Goal: Task Accomplishment & Management: Complete application form

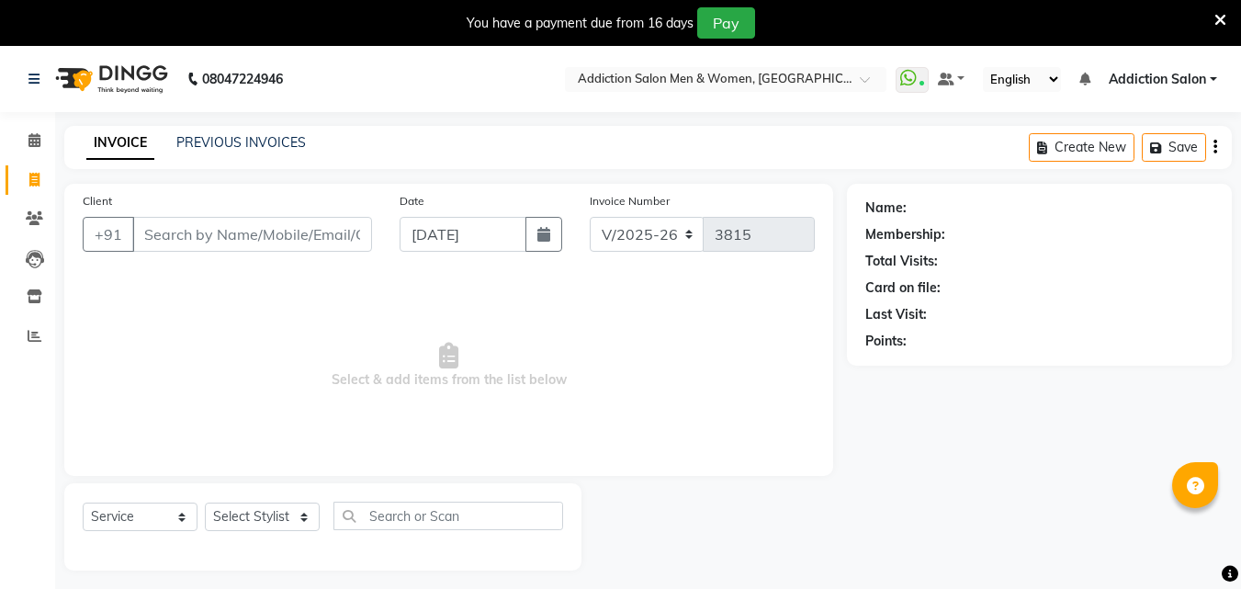
select select "6595"
select select "service"
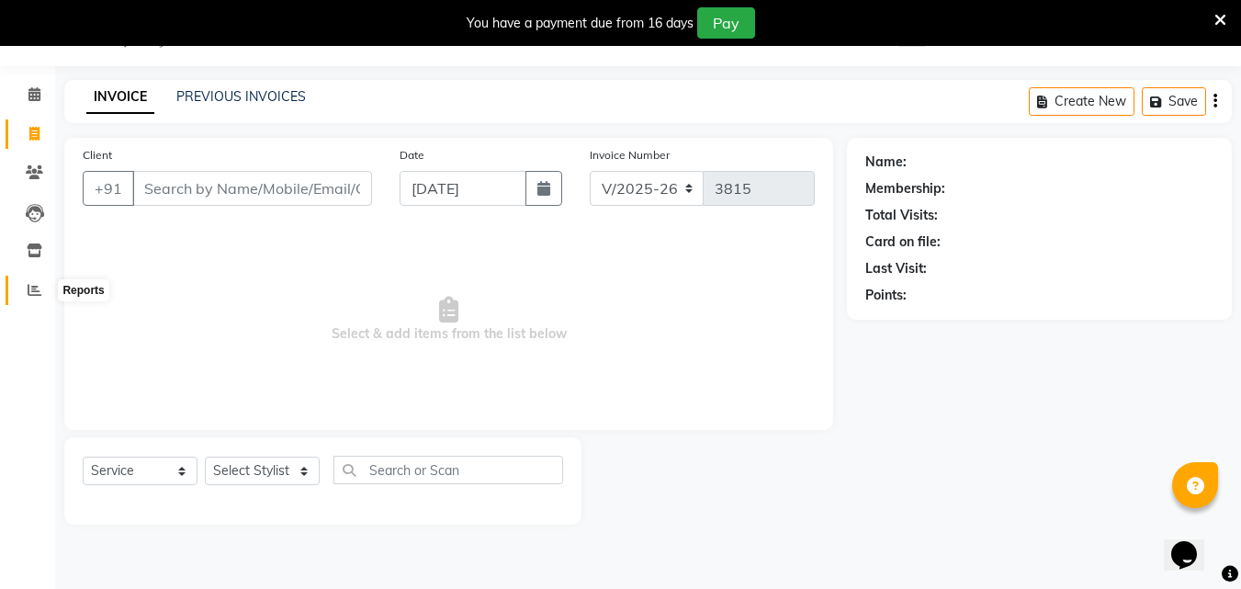
click at [27, 291] on span at bounding box center [34, 290] width 32 height 21
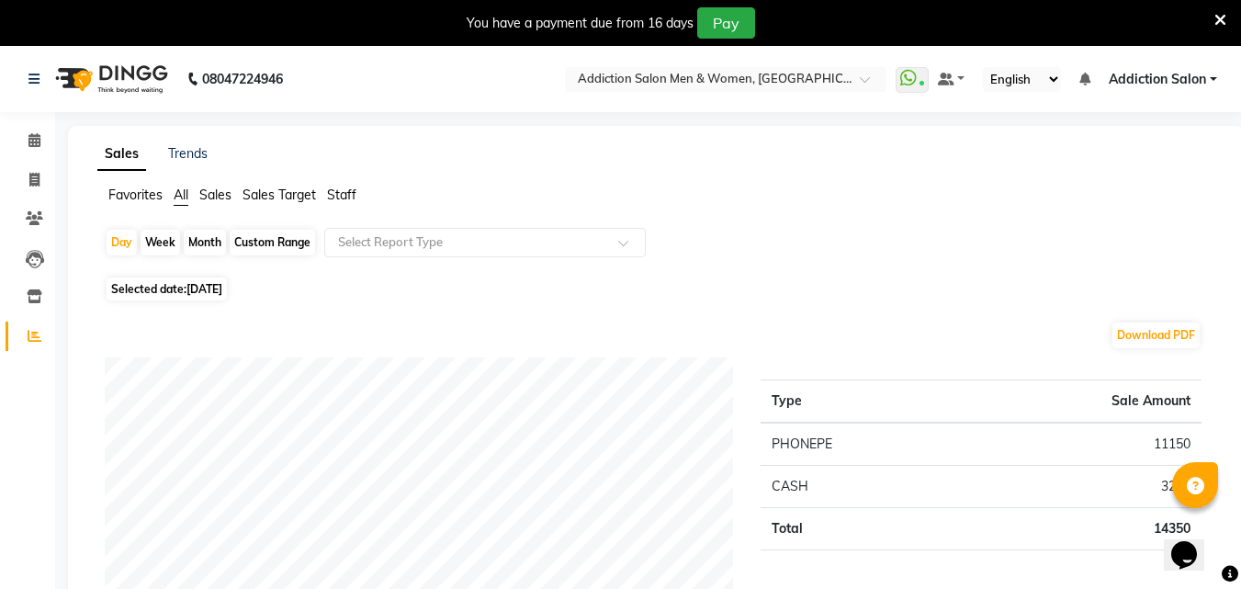
click at [32, 162] on li "Invoice" at bounding box center [27, 180] width 55 height 39
click at [35, 173] on span at bounding box center [34, 180] width 32 height 21
select select "service"
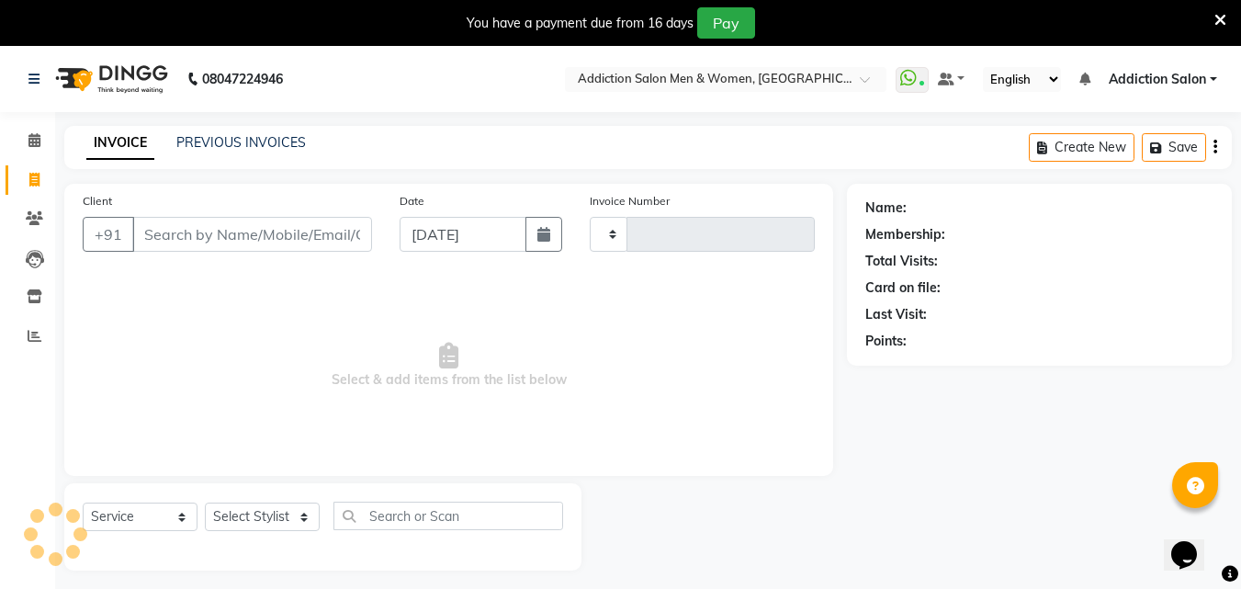
scroll to position [46, 0]
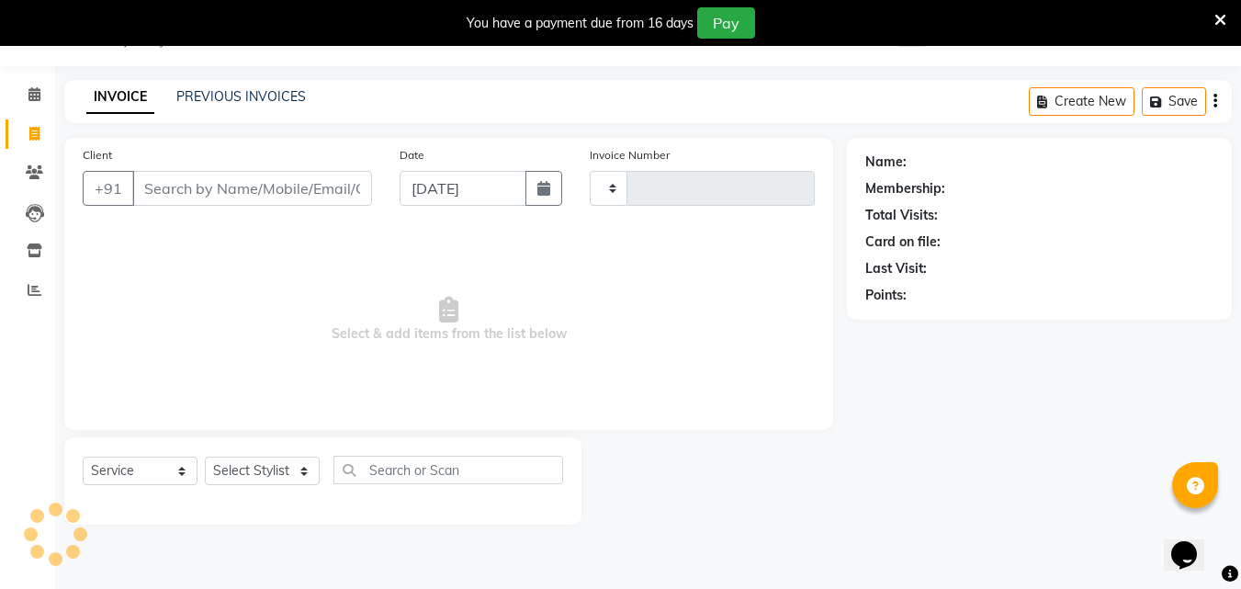
type input "3815"
select select "6595"
click at [223, 92] on link "PREVIOUS INVOICES" at bounding box center [241, 96] width 130 height 17
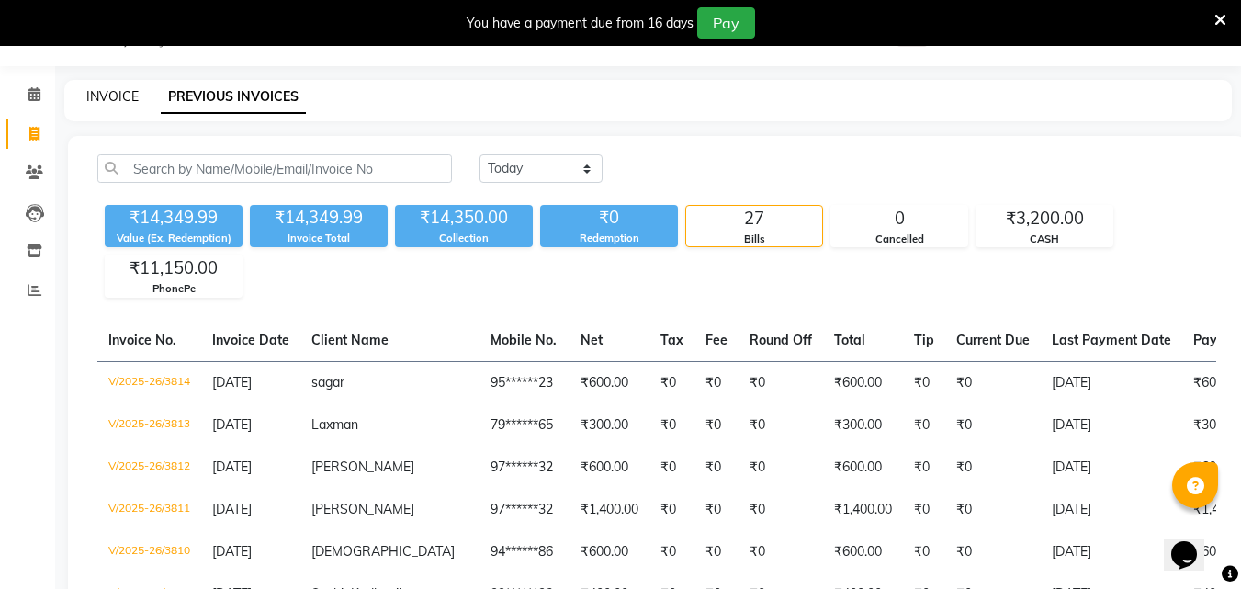
click at [109, 96] on link "INVOICE" at bounding box center [112, 96] width 52 height 17
select select "6595"
select select "service"
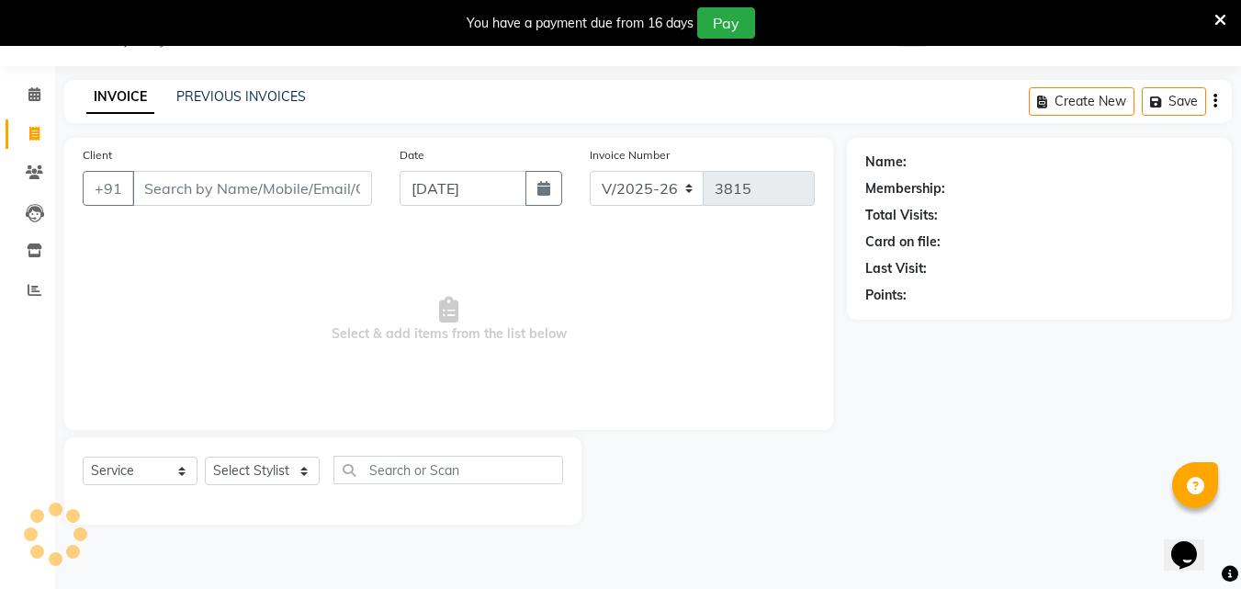
click at [177, 184] on input "Client" at bounding box center [252, 188] width 240 height 35
click at [177, 188] on input "Client" at bounding box center [252, 188] width 240 height 35
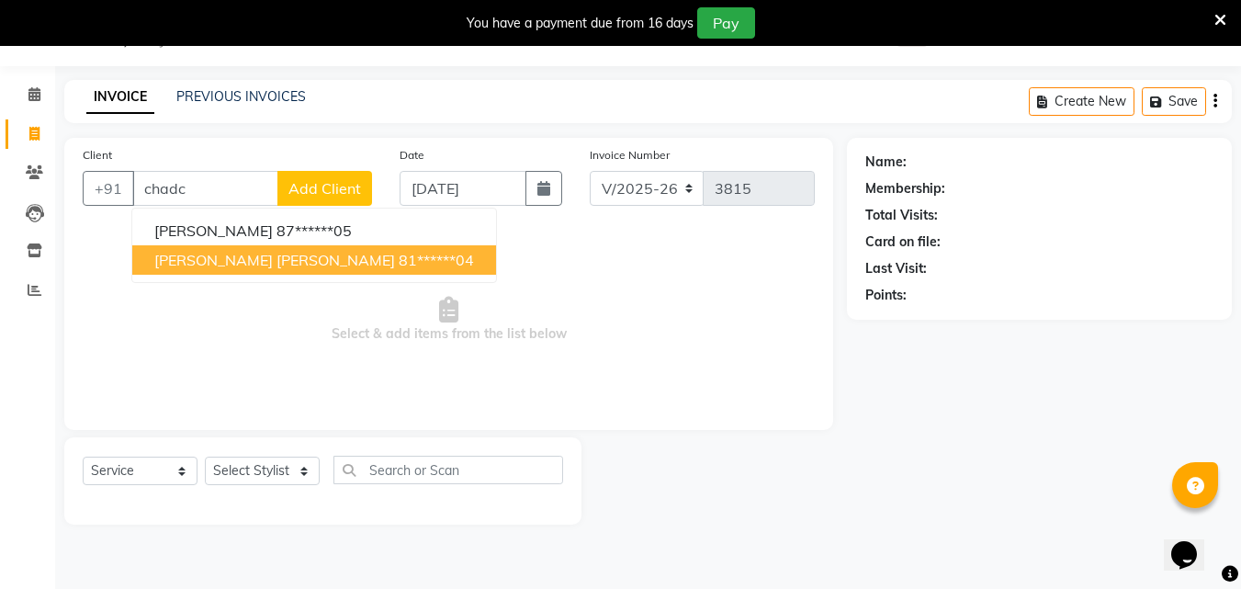
click at [293, 260] on span "[PERSON_NAME] [PERSON_NAME]" at bounding box center [274, 260] width 241 height 18
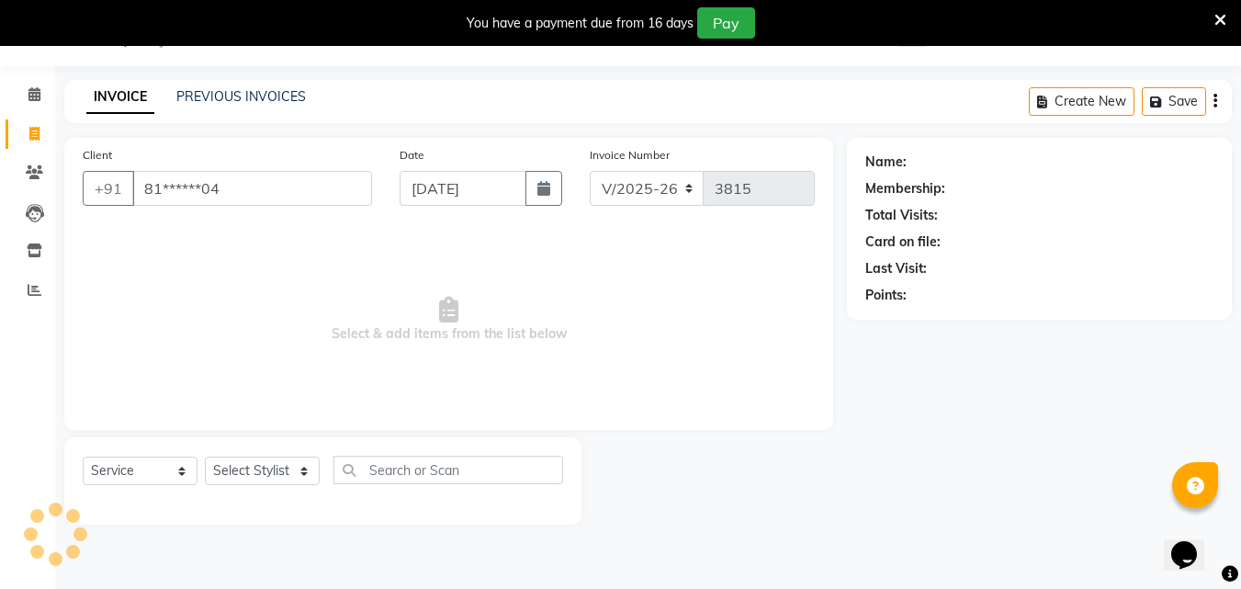
type input "81******04"
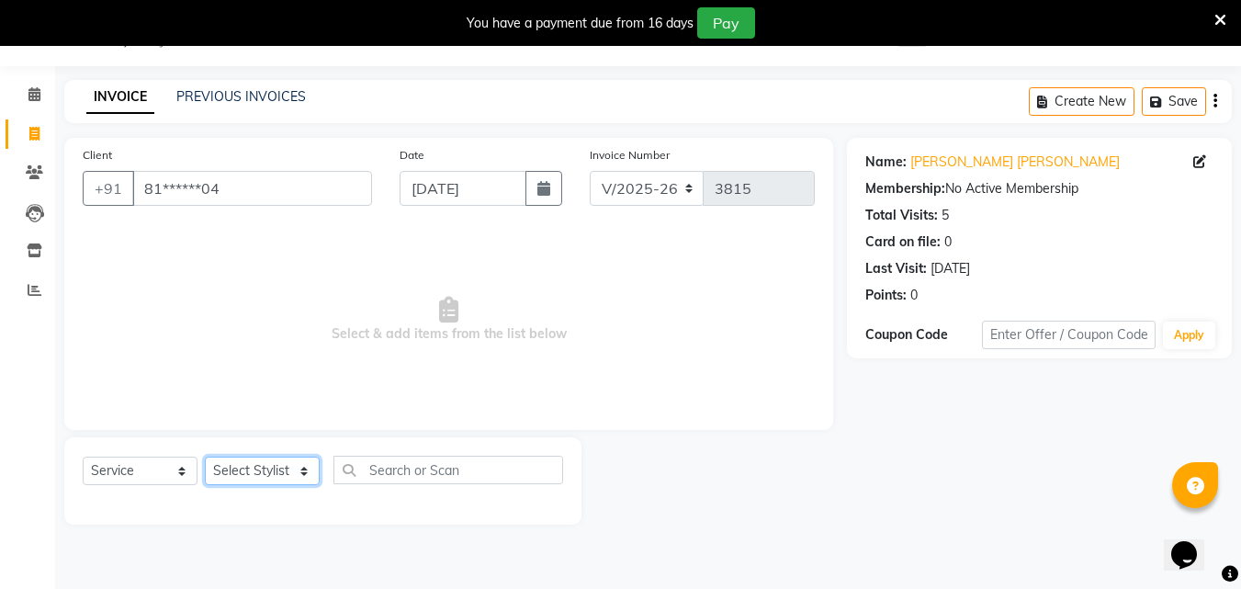
drag, startPoint x: 269, startPoint y: 479, endPoint x: 274, endPoint y: 458, distance: 20.7
click at [269, 478] on select "Select Stylist Addiction Salon ANJALI BANSIKA [PERSON_NAME] [PERSON_NAME] [PERS…" at bounding box center [262, 470] width 115 height 28
select select "61697"
click at [205, 456] on select "Select Stylist Addiction Salon ANJALI BANSIKA [PERSON_NAME] [PERSON_NAME] [PERS…" at bounding box center [262, 470] width 115 height 28
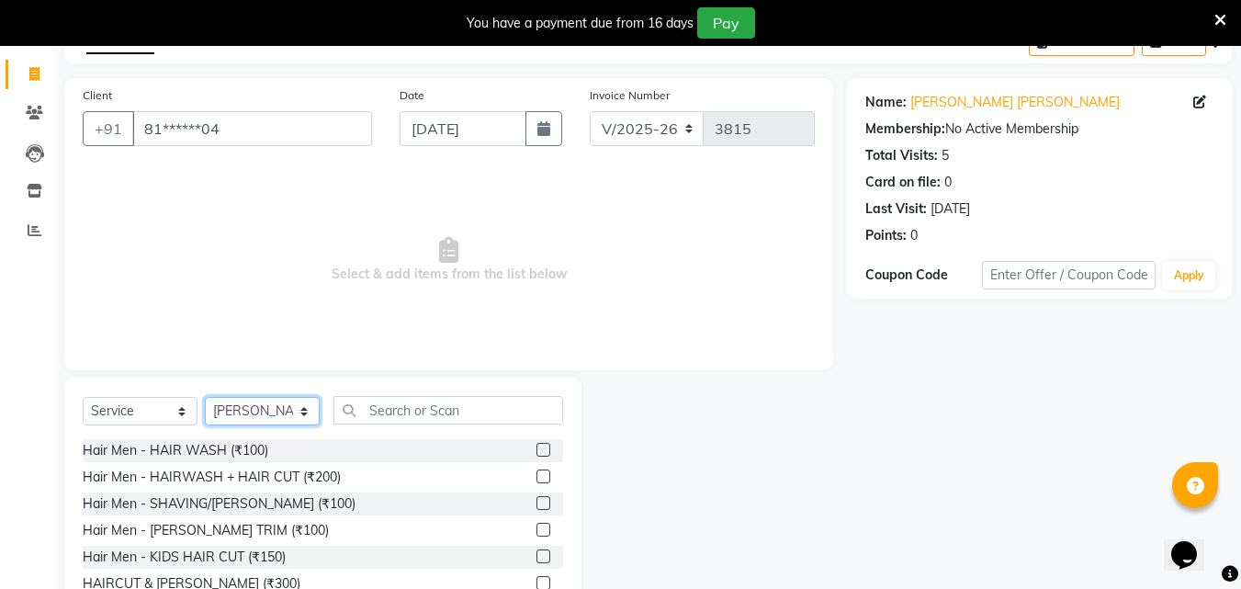
scroll to position [138, 0]
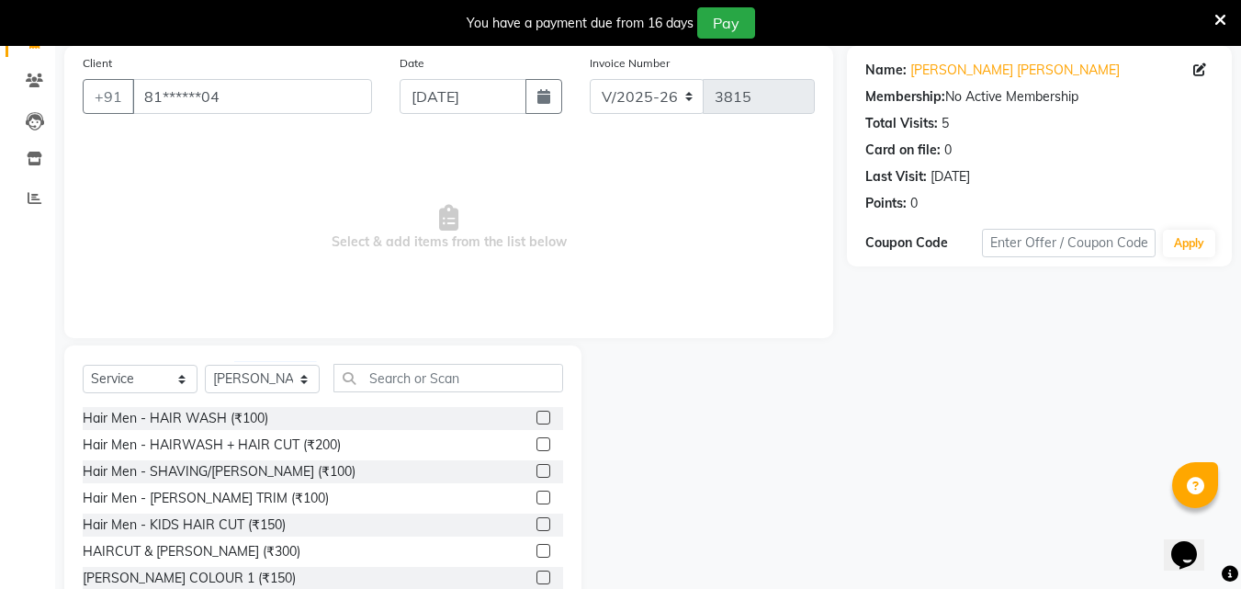
click at [536, 551] on label at bounding box center [543, 551] width 14 height 14
click at [536, 551] on input "checkbox" at bounding box center [542, 552] width 12 height 12
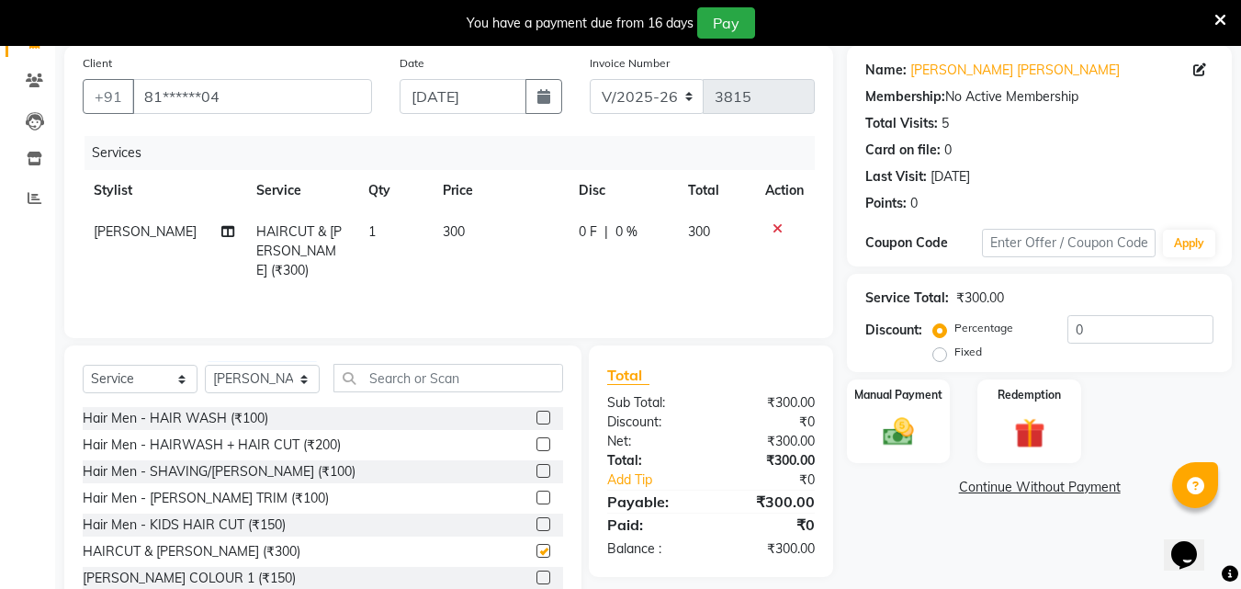
checkbox input "false"
click at [272, 383] on select "Select Stylist Addiction Salon ANJALI BANSIKA [PERSON_NAME] [PERSON_NAME] [PERS…" at bounding box center [262, 379] width 115 height 28
select select "50849"
click at [205, 365] on select "Select Stylist Addiction Salon ANJALI BANSIKA [PERSON_NAME] [PERSON_NAME] [PERS…" at bounding box center [262, 379] width 115 height 28
click at [409, 382] on input "text" at bounding box center [448, 378] width 230 height 28
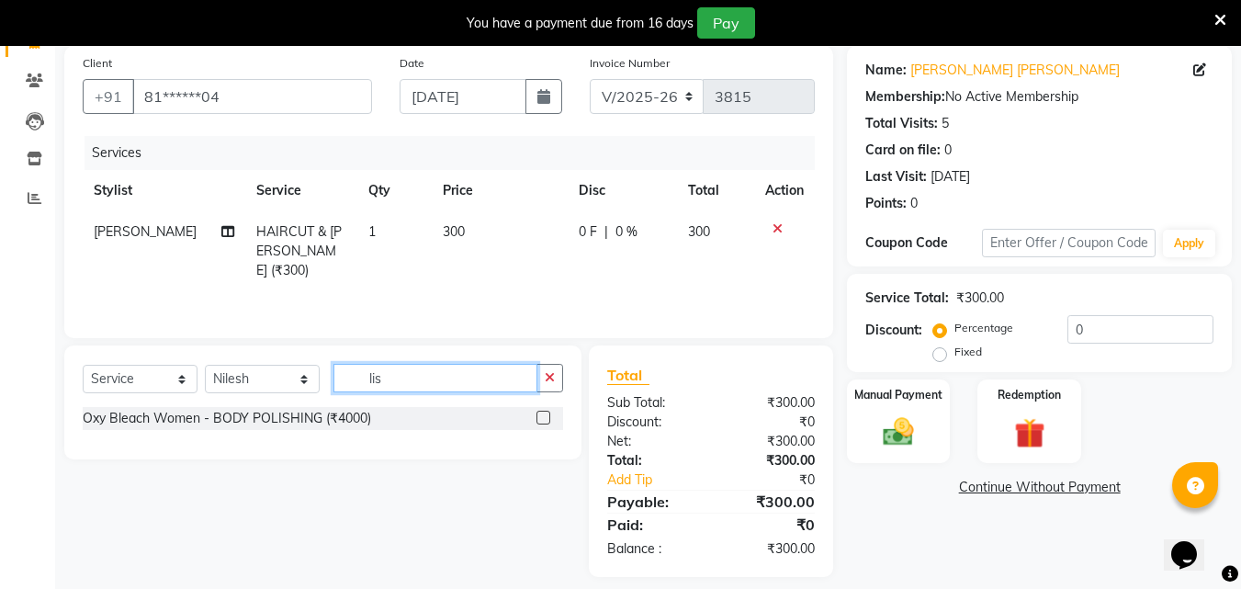
type input "lis"
click at [124, 378] on select "Select Service Product Membership Package Voucher Prepaid Gift Card" at bounding box center [140, 379] width 115 height 28
select select "product"
click at [83, 365] on select "Select Service Product Membership Package Voucher Prepaid Gift Card" at bounding box center [140, 379] width 115 height 28
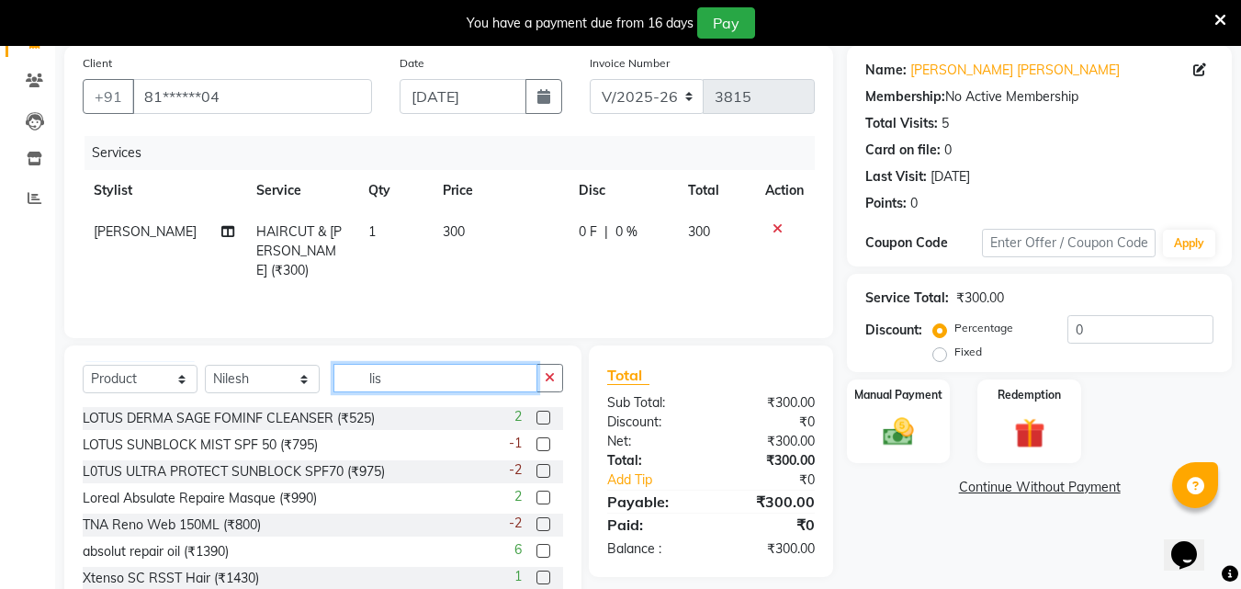
click at [414, 383] on input "lis" at bounding box center [435, 378] width 204 height 28
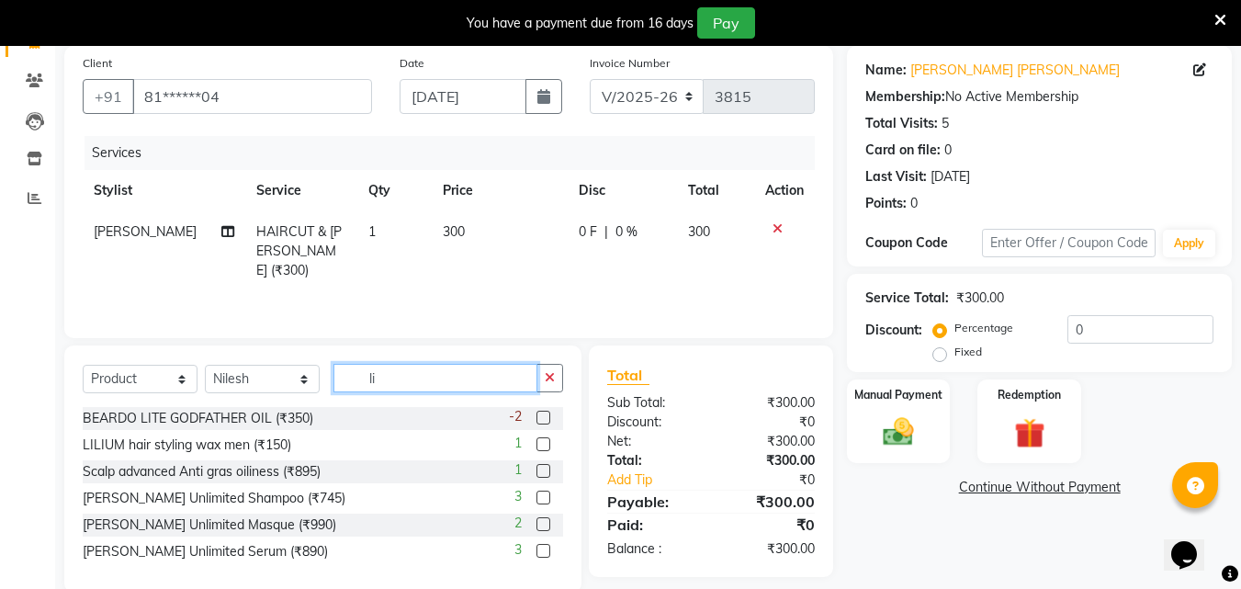
type input "li"
click at [537, 499] on label at bounding box center [543, 497] width 14 height 14
click at [537, 499] on input "checkbox" at bounding box center [542, 498] width 12 height 12
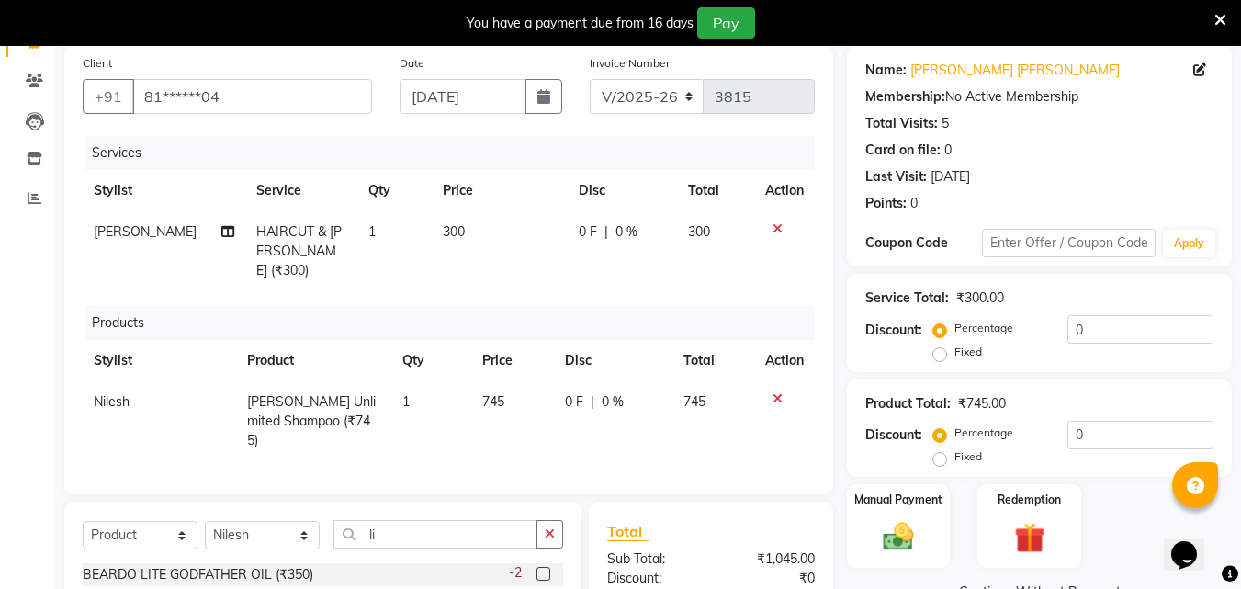
checkbox input "false"
click at [495, 393] on span "745" at bounding box center [493, 401] width 22 height 17
select select "50849"
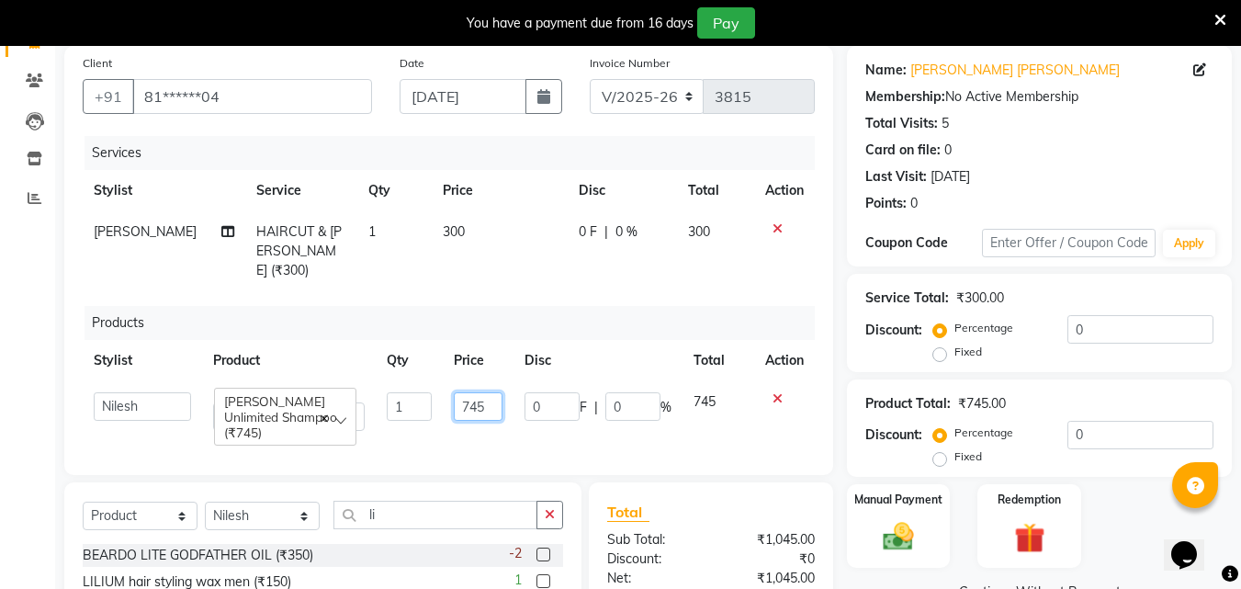
drag, startPoint x: 503, startPoint y: 382, endPoint x: 492, endPoint y: 391, distance: 14.3
click at [501, 383] on td "745" at bounding box center [479, 411] width 72 height 61
click at [492, 392] on input "745" at bounding box center [479, 406] width 50 height 28
type input "790"
click at [514, 409] on tr "Addiction Salon ANJALI BANSIKA [PERSON_NAME] [PERSON_NAME] [PERSON_NAME] [PERSO…" at bounding box center [449, 411] width 732 height 61
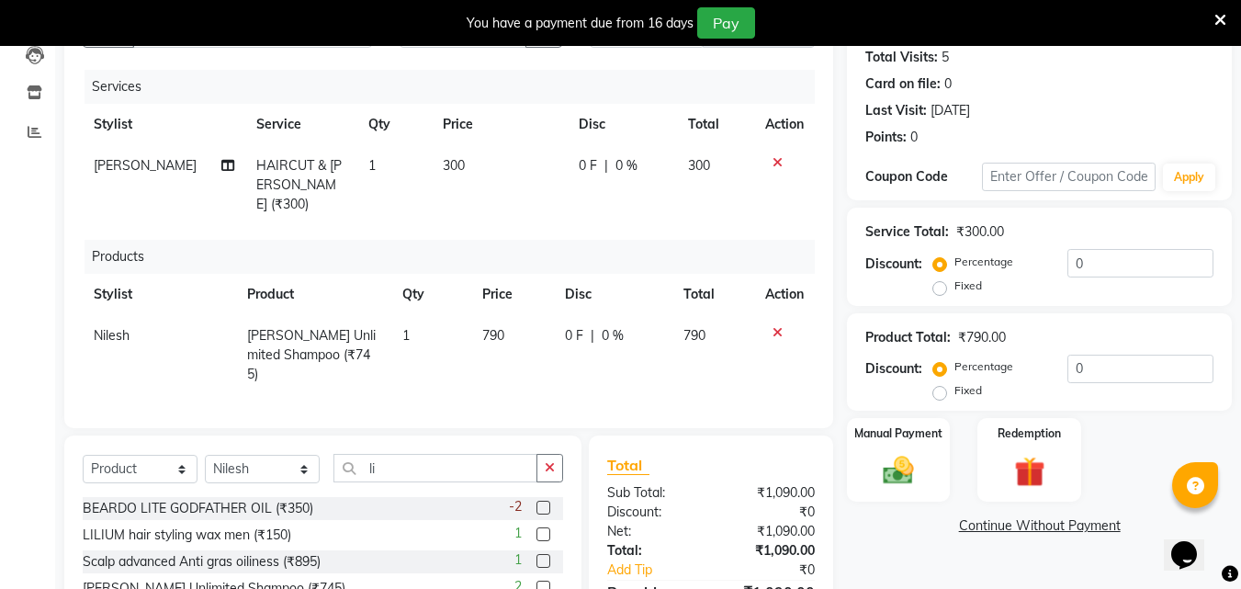
scroll to position [300, 0]
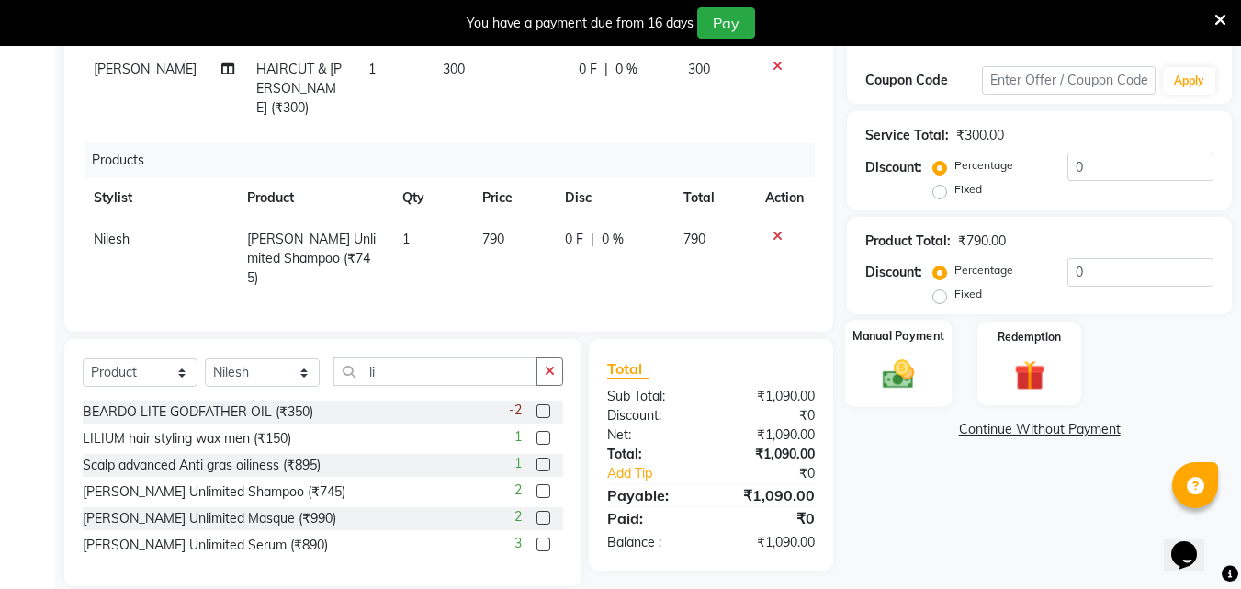
click at [927, 380] on div "Manual Payment" at bounding box center [898, 363] width 107 height 87
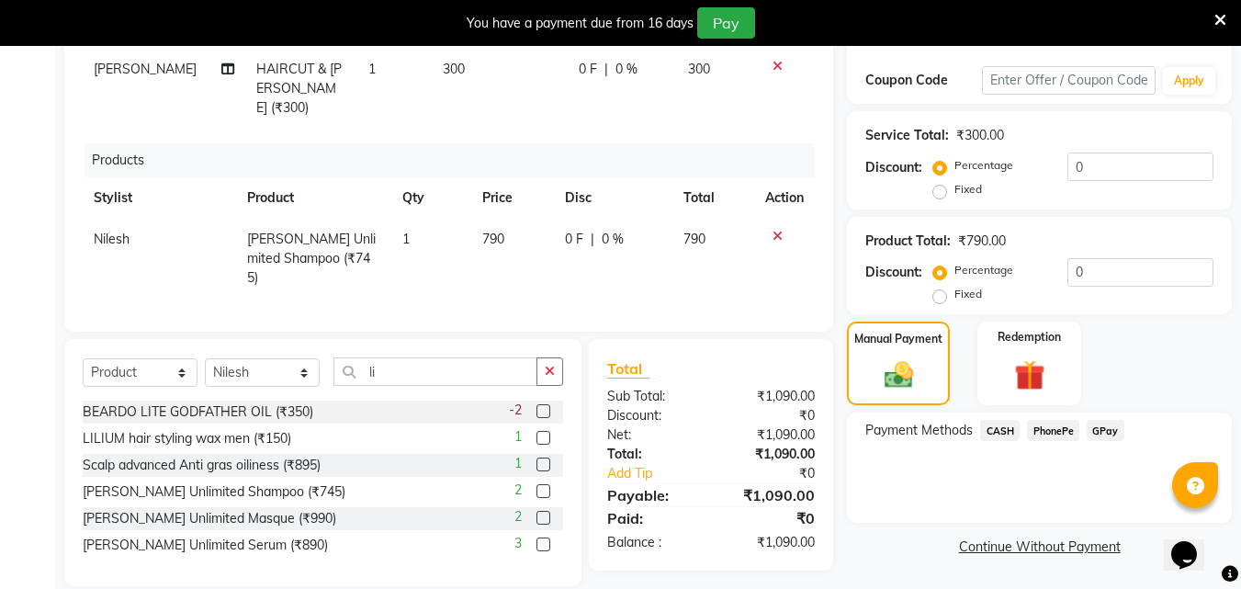
click at [1043, 424] on span "PhonePe" at bounding box center [1053, 430] width 52 height 21
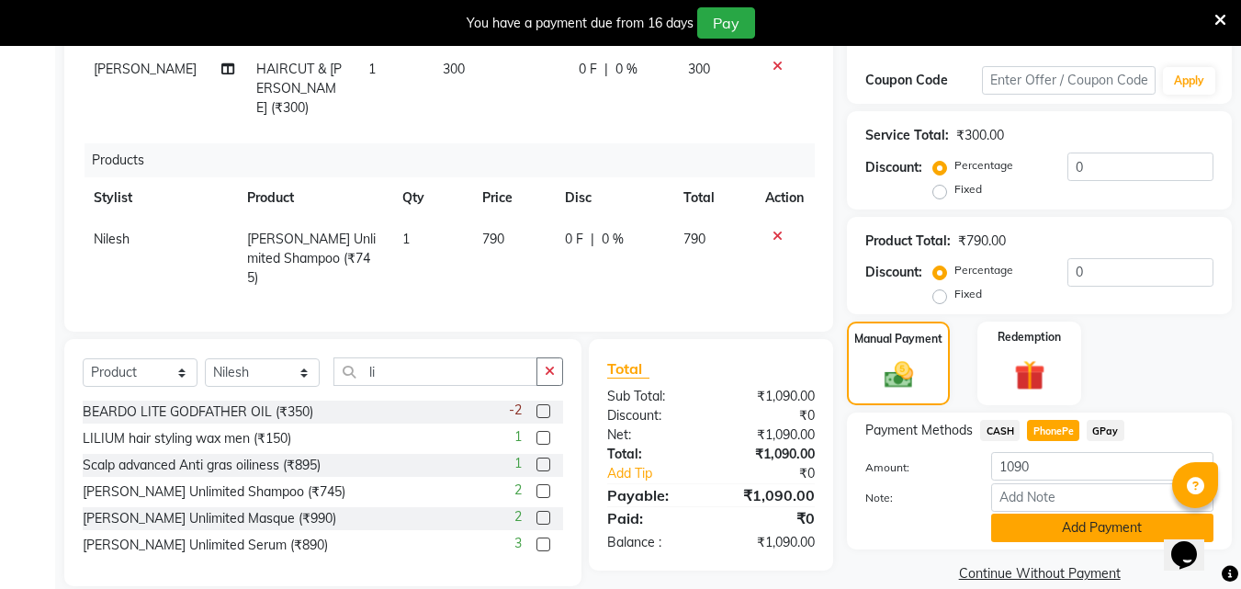
click at [1021, 531] on button "Add Payment" at bounding box center [1102, 527] width 222 height 28
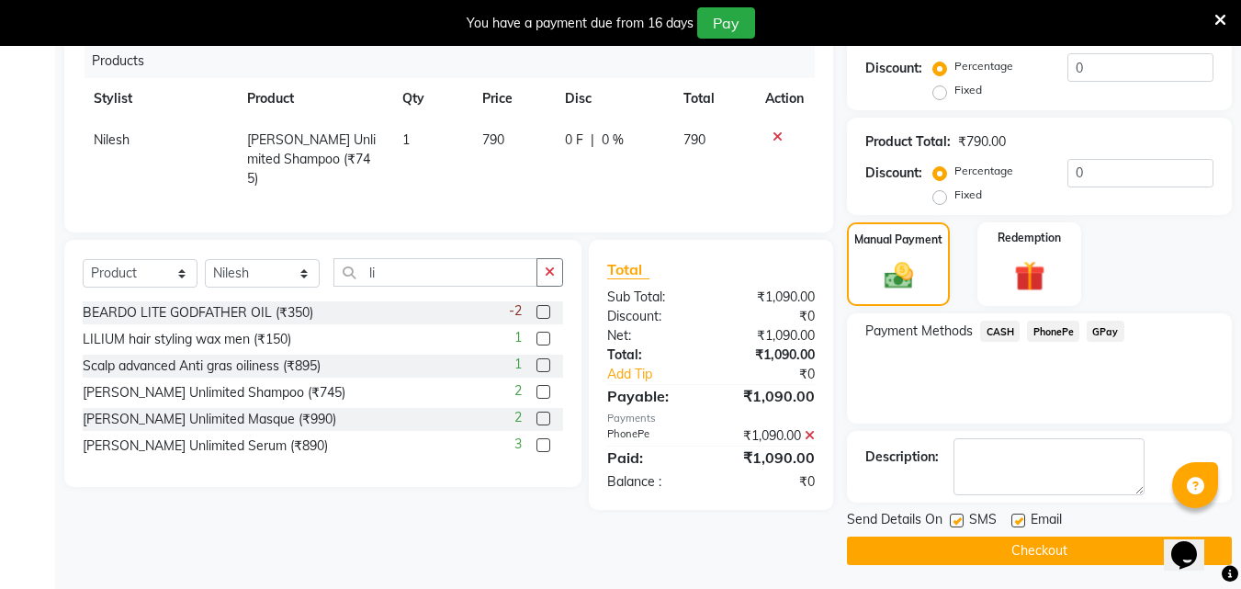
scroll to position [403, 0]
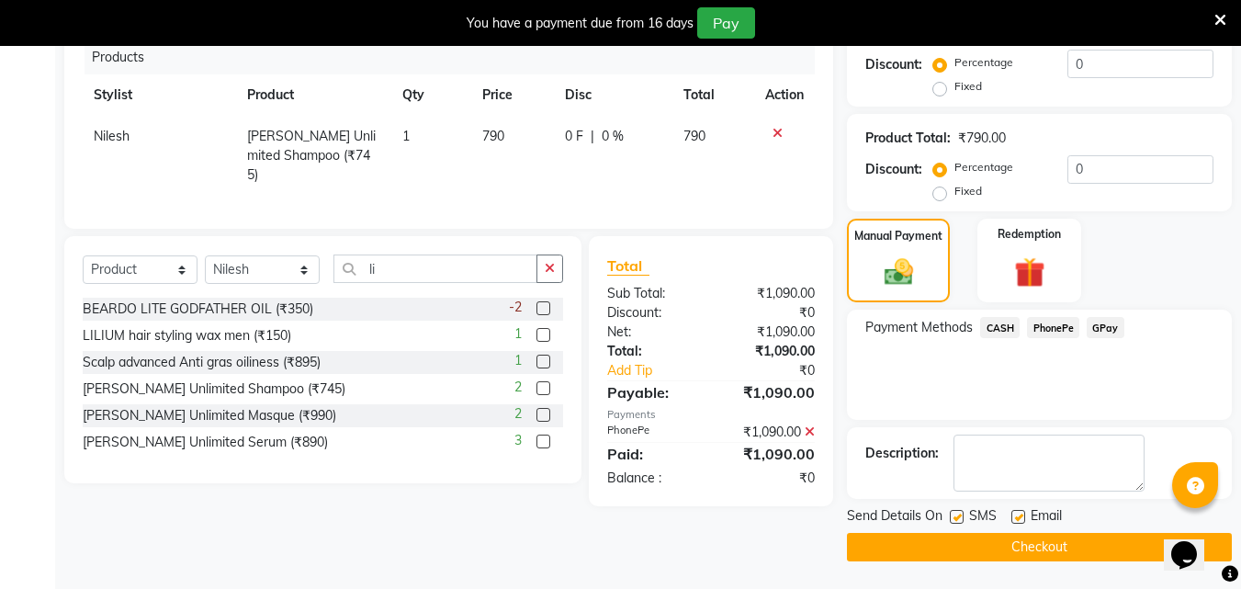
drag, startPoint x: 960, startPoint y: 519, endPoint x: 960, endPoint y: 537, distance: 18.4
click at [960, 535] on div "Send Details On SMS Email Checkout" at bounding box center [1039, 533] width 385 height 55
click at [952, 514] on label at bounding box center [957, 517] width 14 height 14
click at [952, 514] on input "checkbox" at bounding box center [956, 518] width 12 height 12
checkbox input "false"
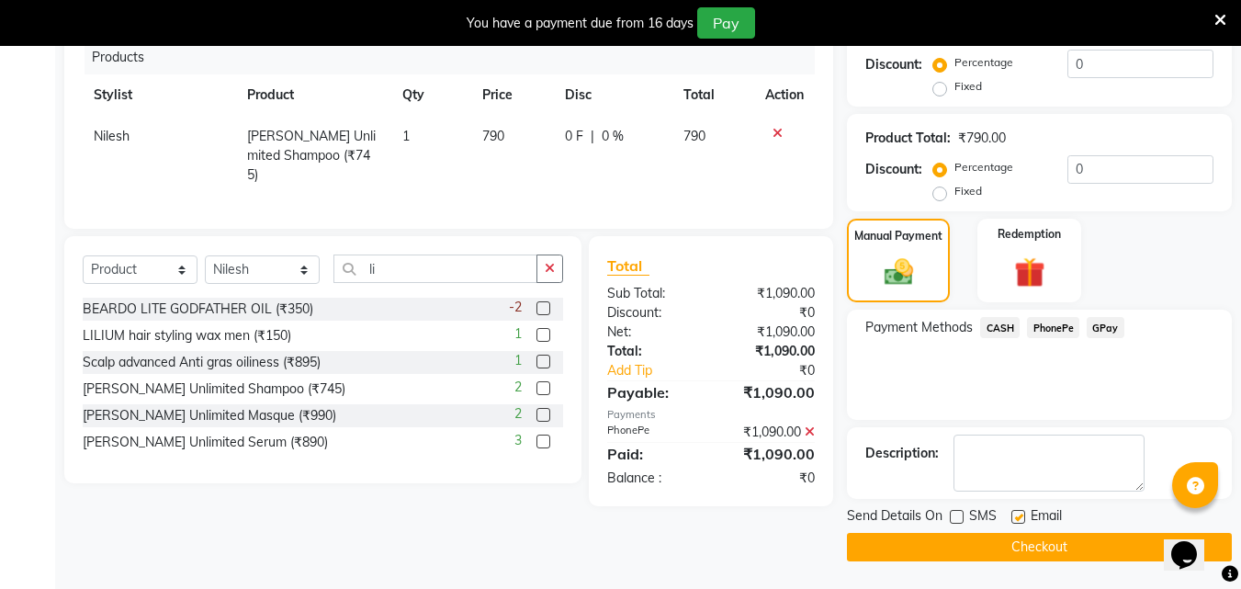
click at [968, 553] on button "Checkout" at bounding box center [1039, 547] width 385 height 28
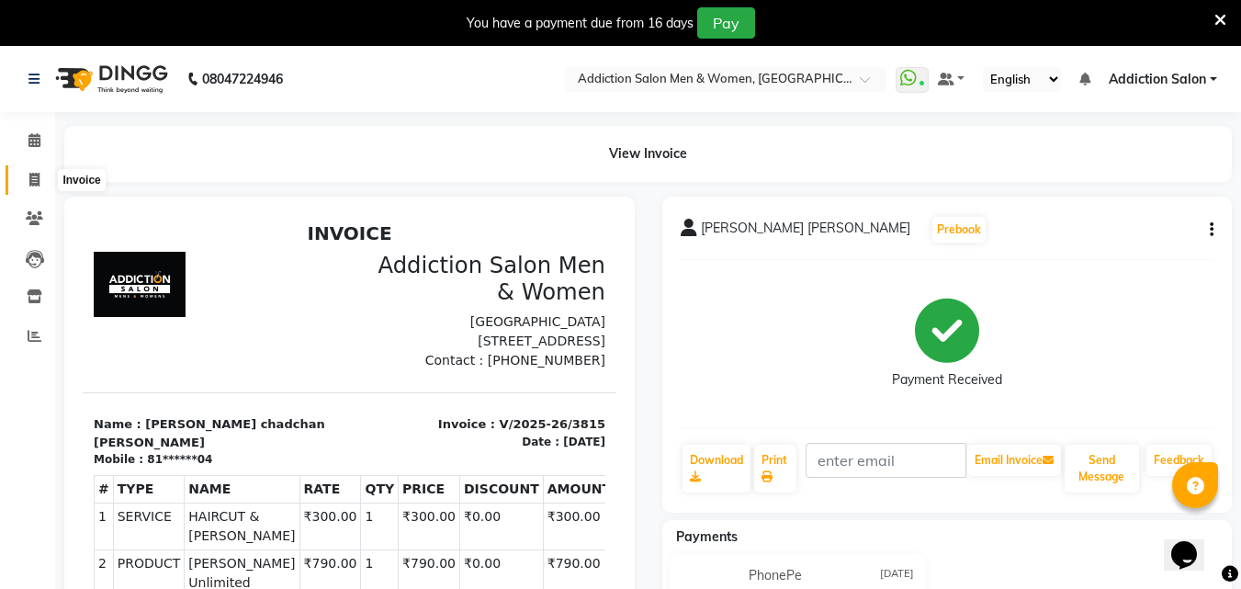
drag, startPoint x: 33, startPoint y: 182, endPoint x: 75, endPoint y: 185, distance: 42.3
click at [32, 182] on icon at bounding box center [34, 180] width 10 height 14
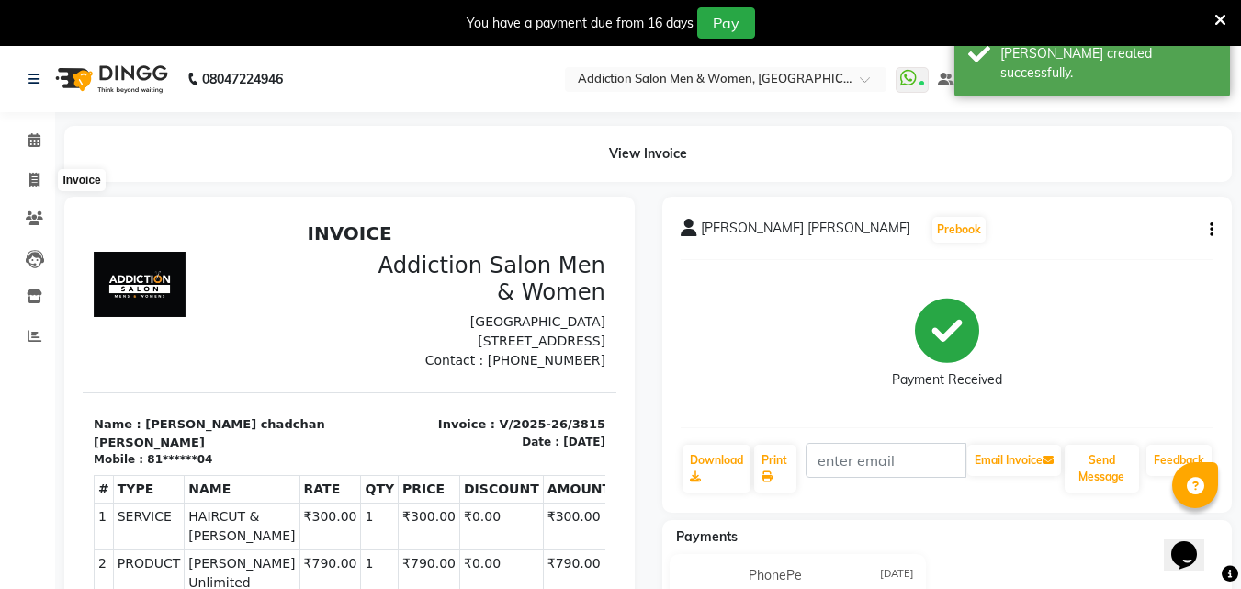
select select "service"
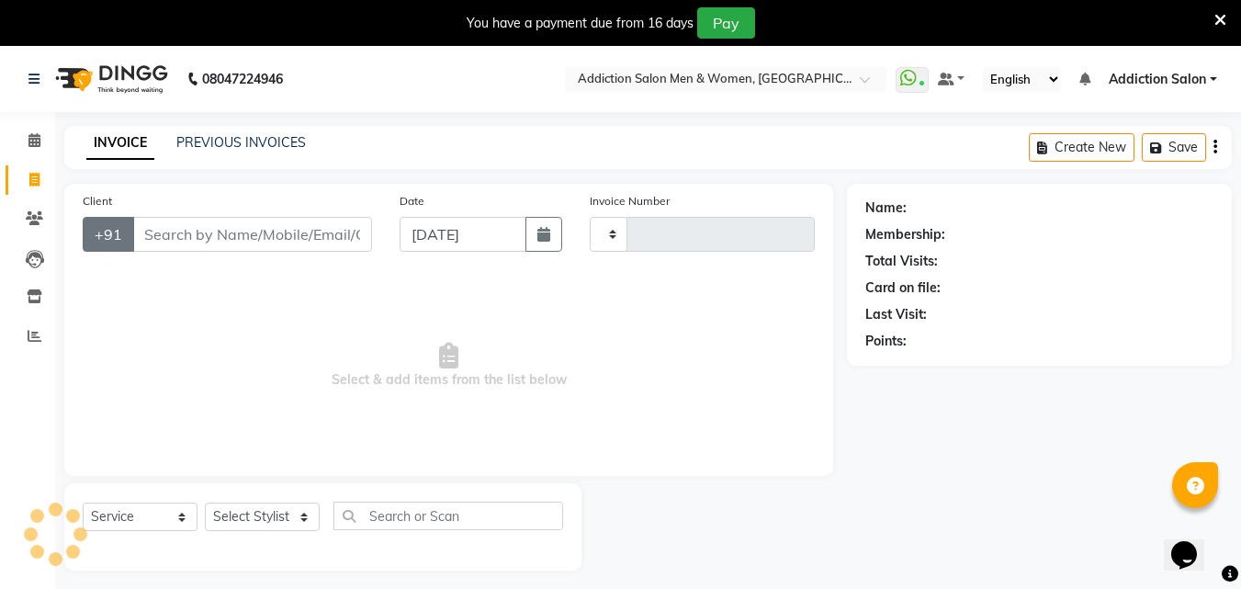
scroll to position [46, 0]
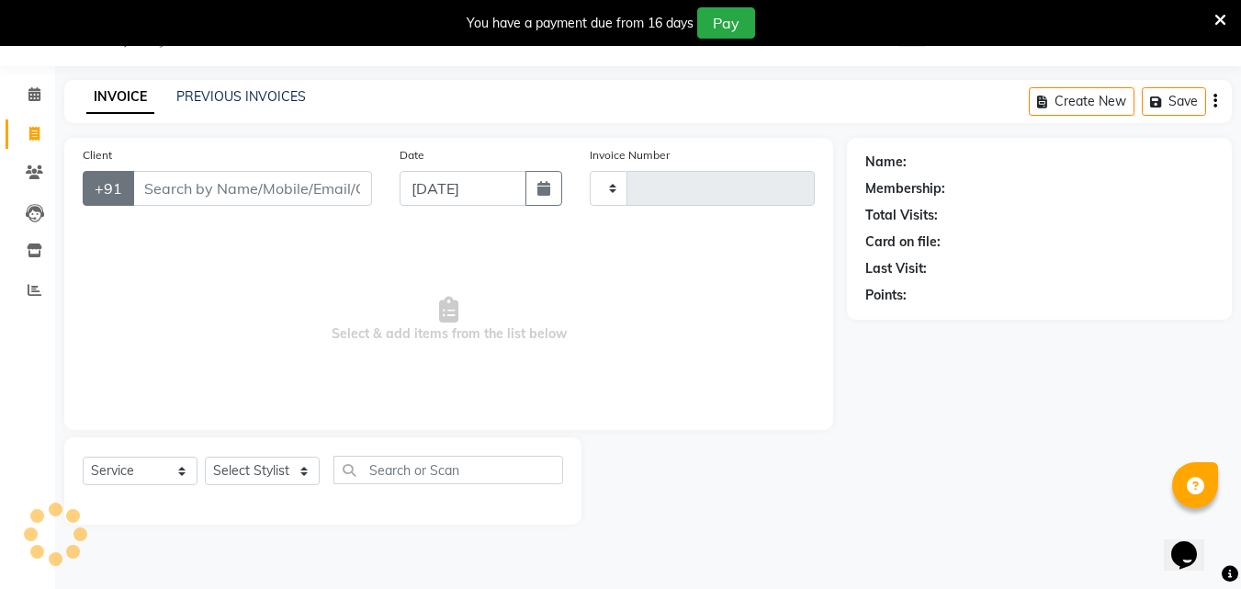
type input "3816"
select select "6595"
click at [143, 191] on input "Client" at bounding box center [252, 188] width 240 height 35
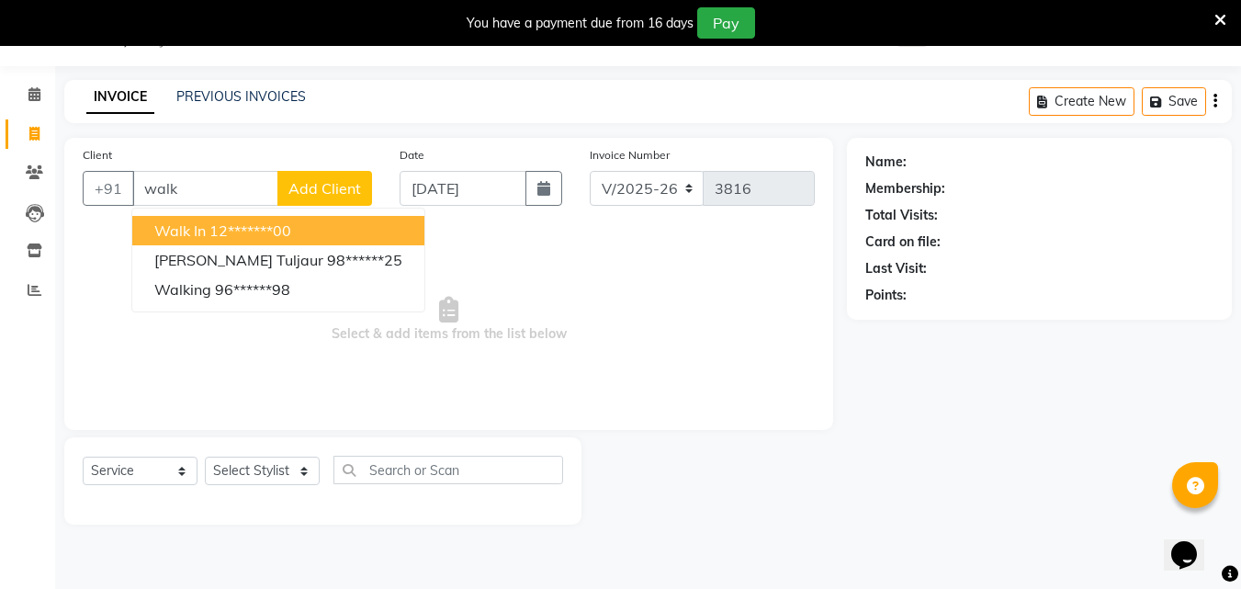
click at [181, 231] on span "Walk In" at bounding box center [179, 230] width 51 height 18
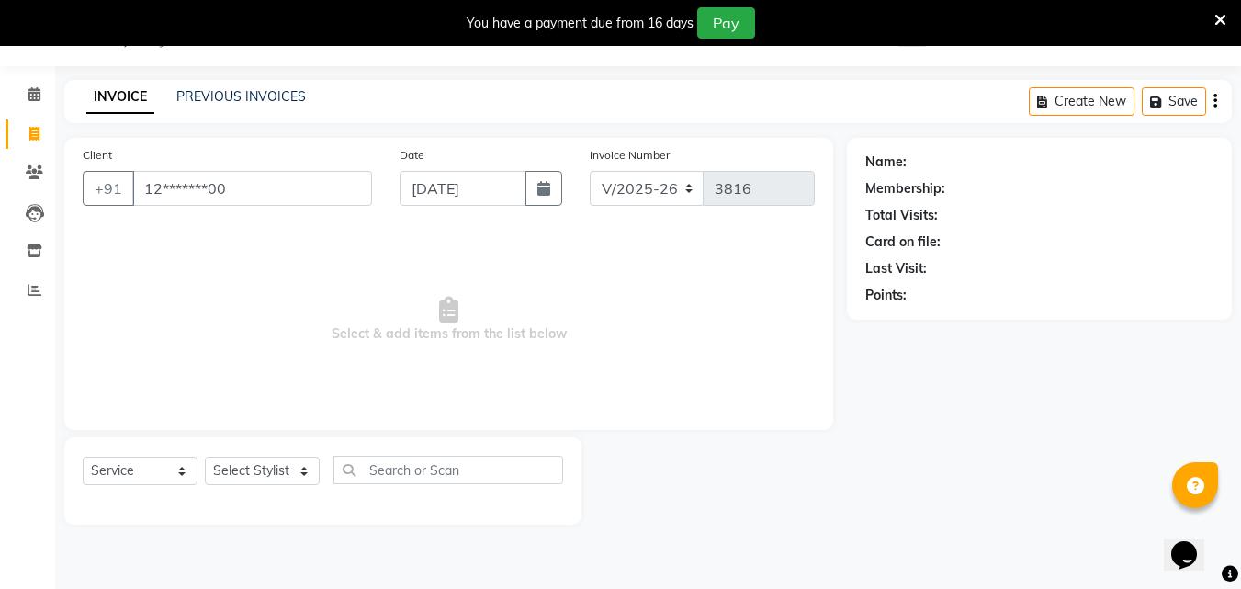
type input "12*******00"
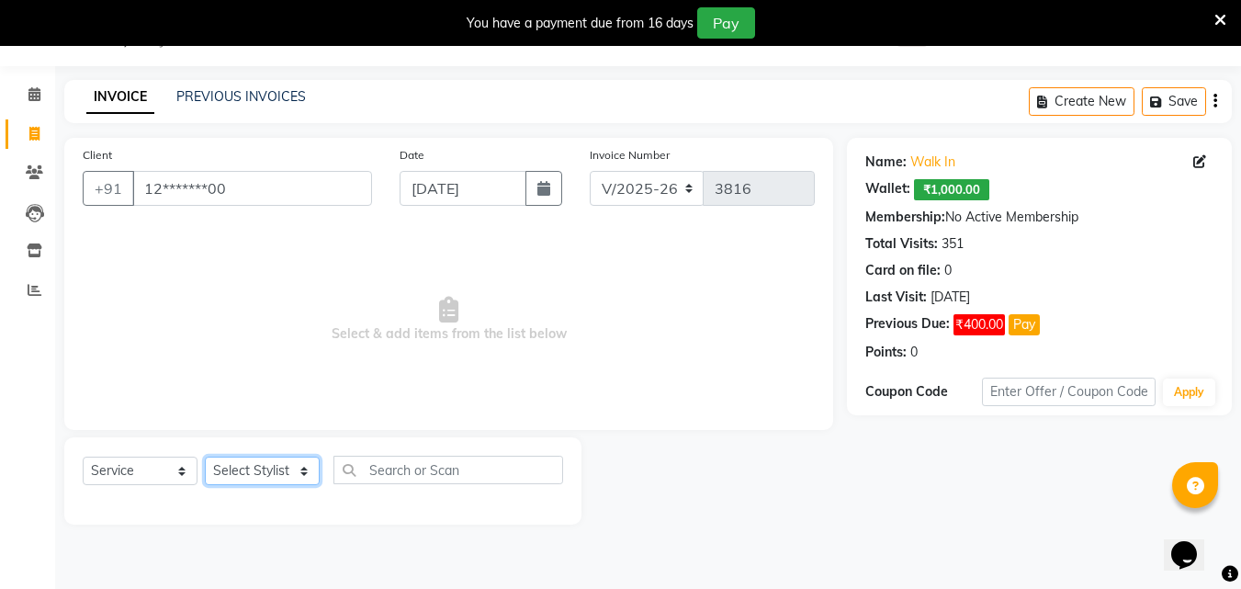
drag, startPoint x: 294, startPoint y: 473, endPoint x: 290, endPoint y: 461, distance: 12.5
click at [292, 470] on select "Select Stylist Addiction Salon ANJALI BANSIKA [PERSON_NAME] [PERSON_NAME] [PERS…" at bounding box center [262, 470] width 115 height 28
select select "67107"
click at [205, 456] on select "Select Stylist Addiction Salon ANJALI BANSIKA [PERSON_NAME] [PERSON_NAME] [PERS…" at bounding box center [262, 470] width 115 height 28
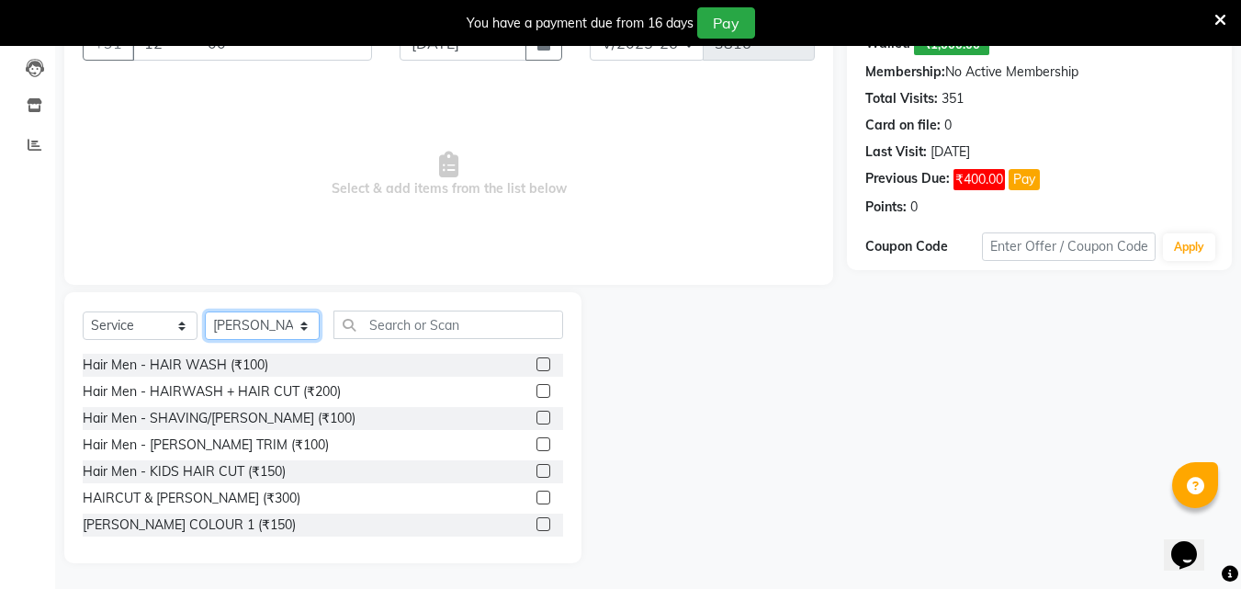
scroll to position [193, 0]
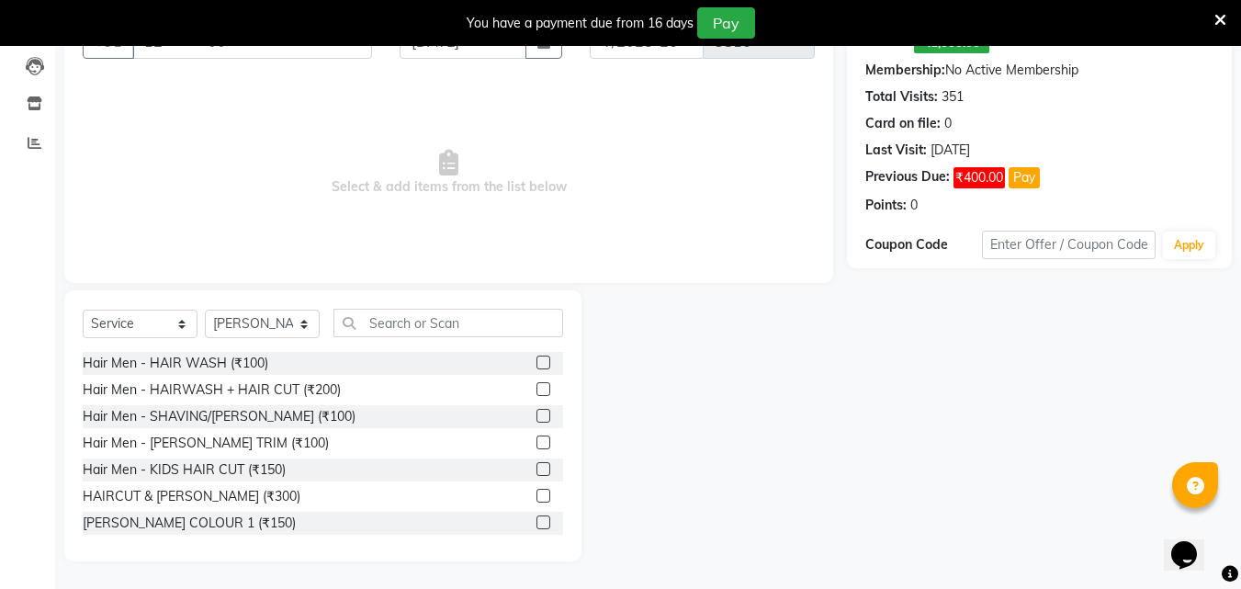
click at [536, 493] on label at bounding box center [543, 496] width 14 height 14
click at [536, 493] on input "checkbox" at bounding box center [542, 496] width 12 height 12
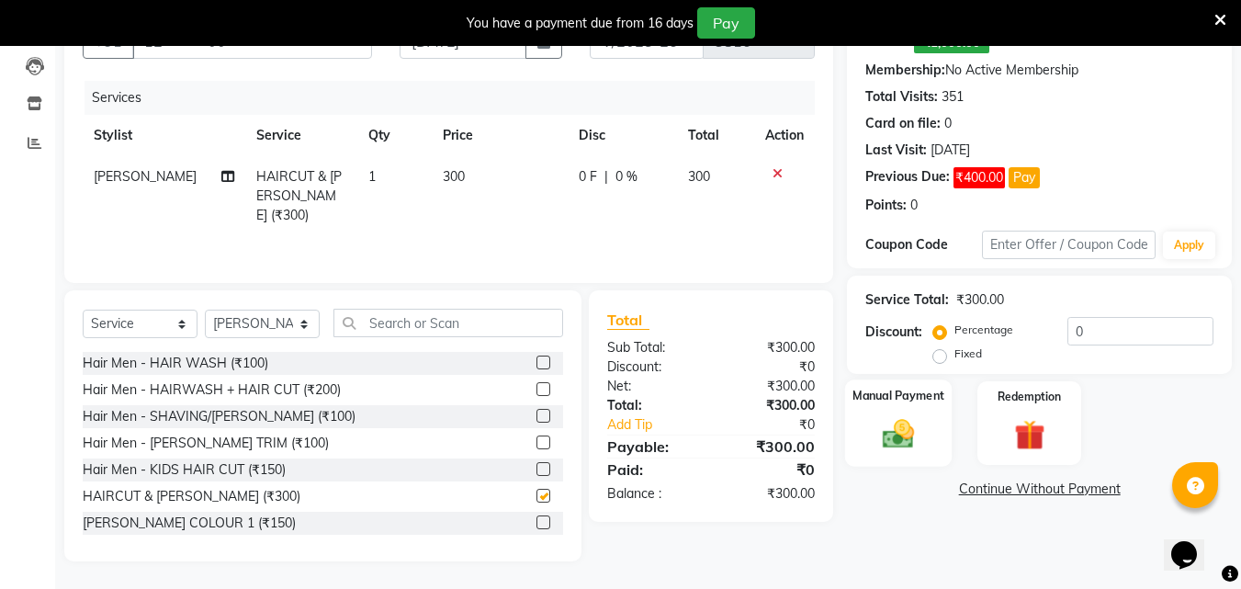
checkbox input "false"
click at [924, 434] on img at bounding box center [898, 433] width 51 height 37
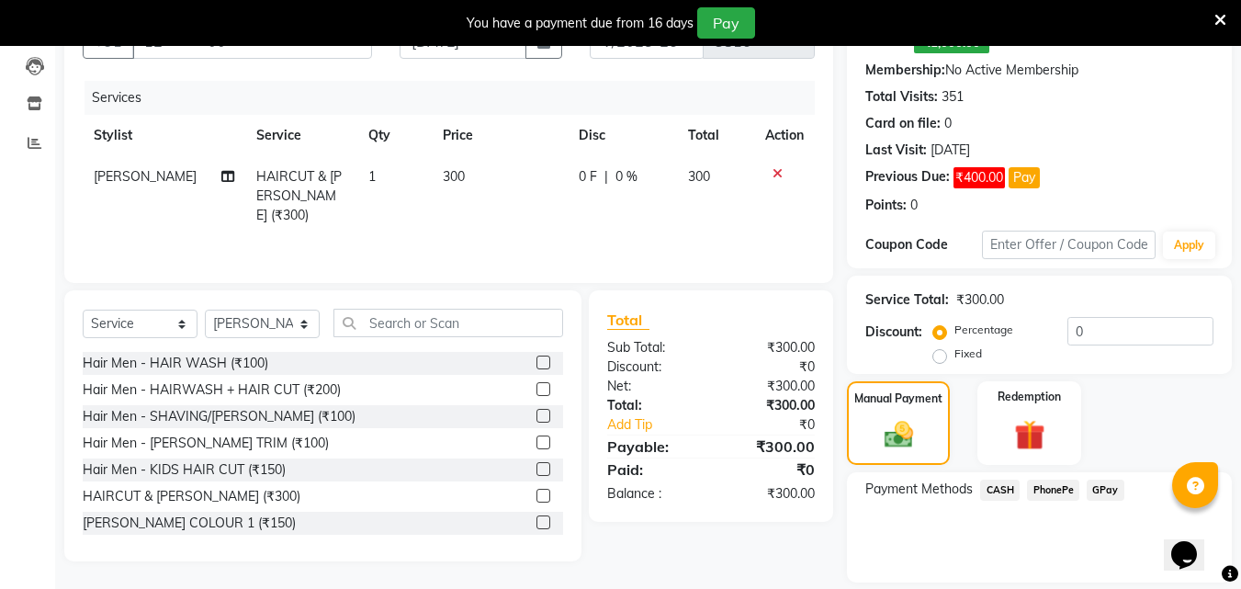
click at [1051, 487] on span "PhonePe" at bounding box center [1053, 489] width 52 height 21
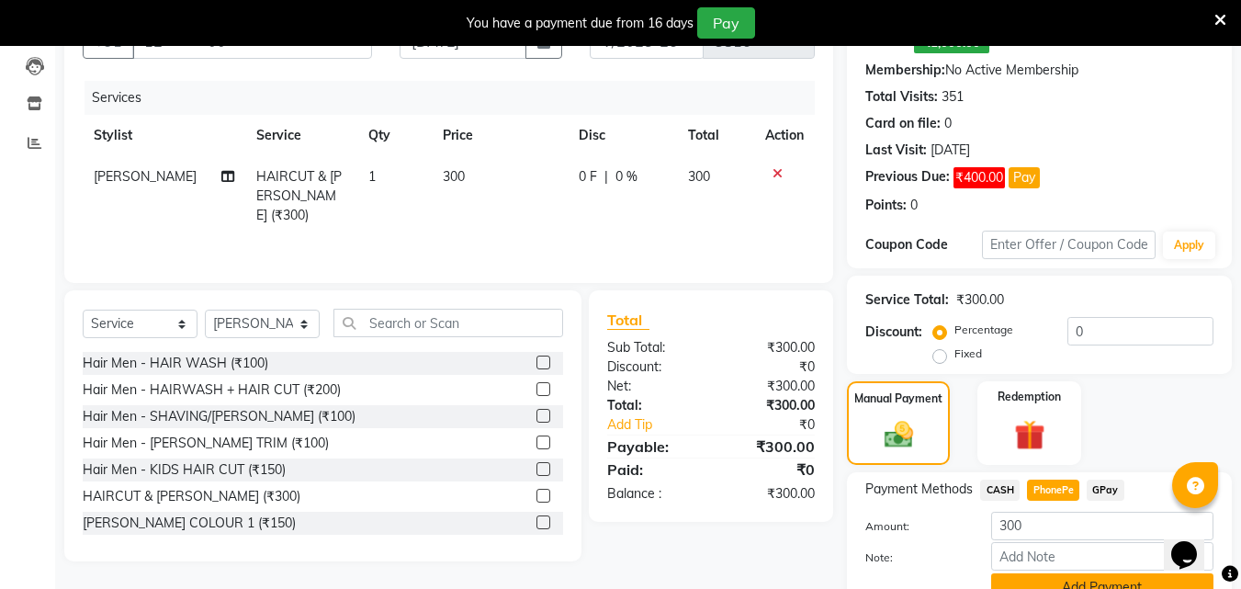
click at [1042, 576] on button "Add Payment" at bounding box center [1102, 587] width 222 height 28
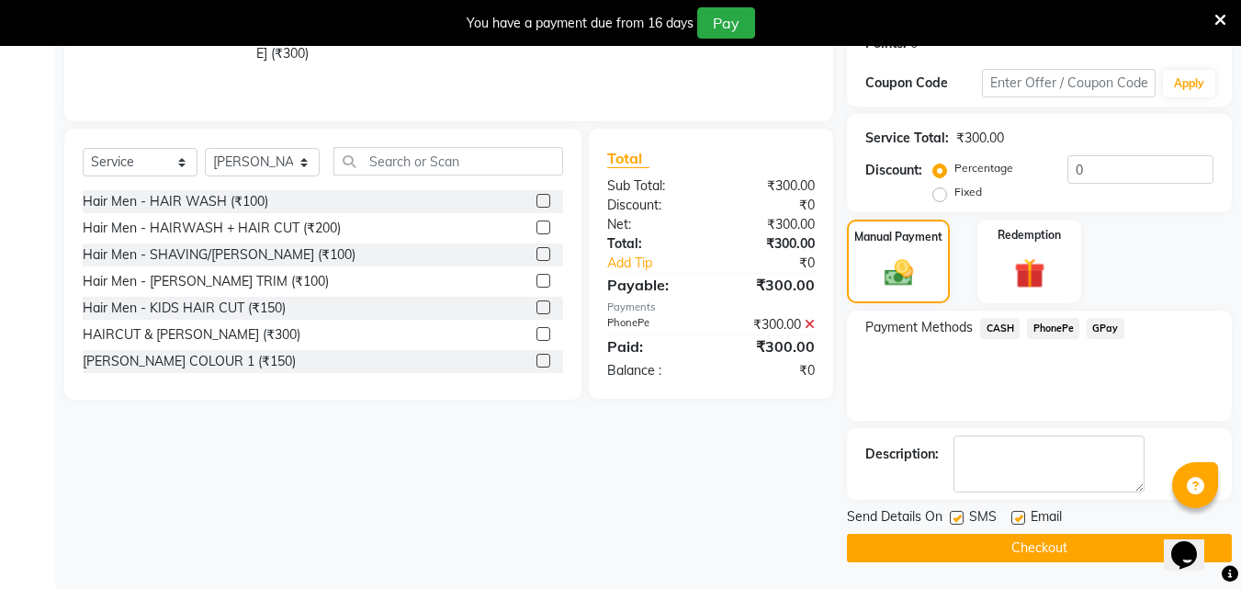
scroll to position [355, 0]
click at [958, 520] on label at bounding box center [957, 517] width 14 height 14
click at [958, 520] on input "checkbox" at bounding box center [956, 518] width 12 height 12
checkbox input "false"
click at [958, 541] on button "Checkout" at bounding box center [1039, 547] width 385 height 28
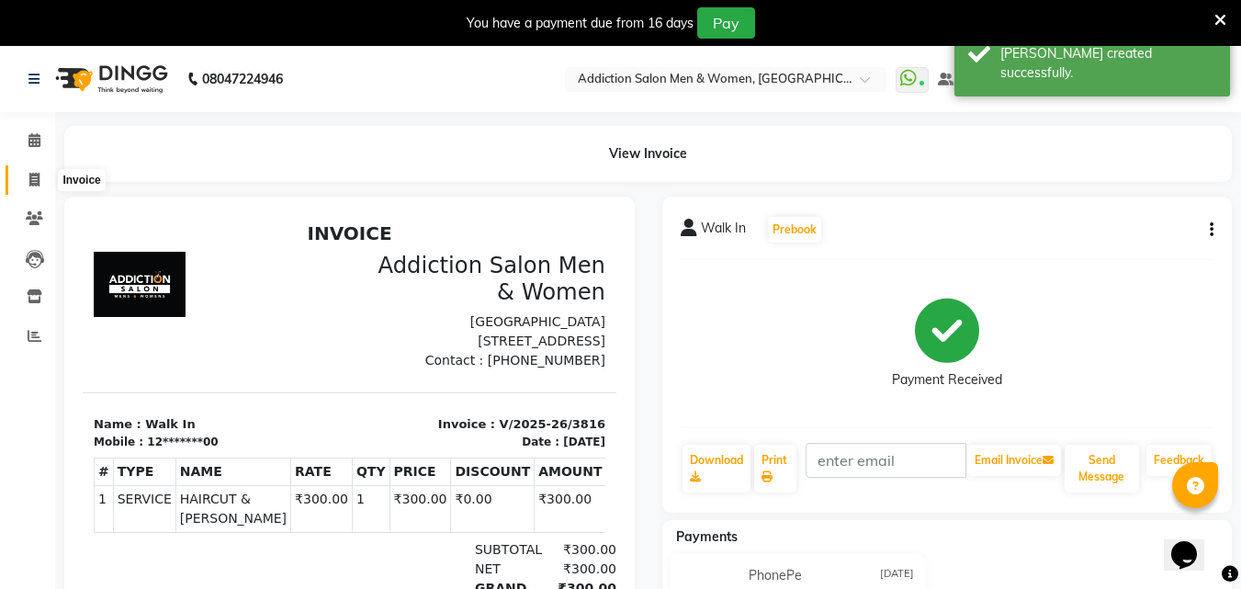
click at [38, 183] on icon at bounding box center [34, 180] width 10 height 14
select select "service"
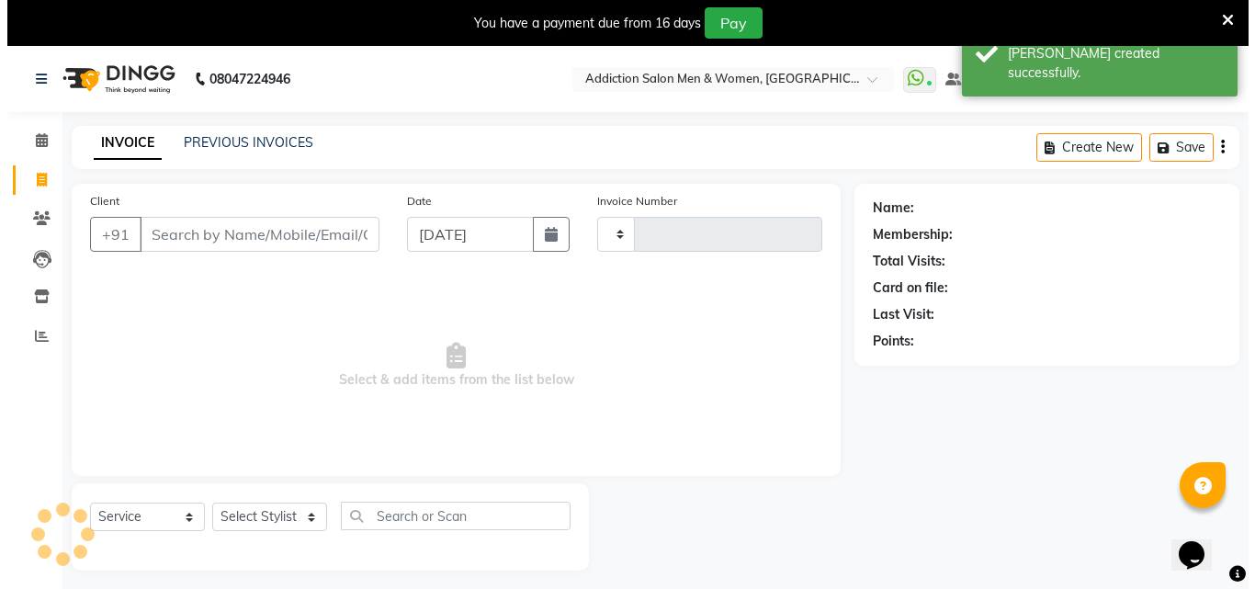
scroll to position [46, 0]
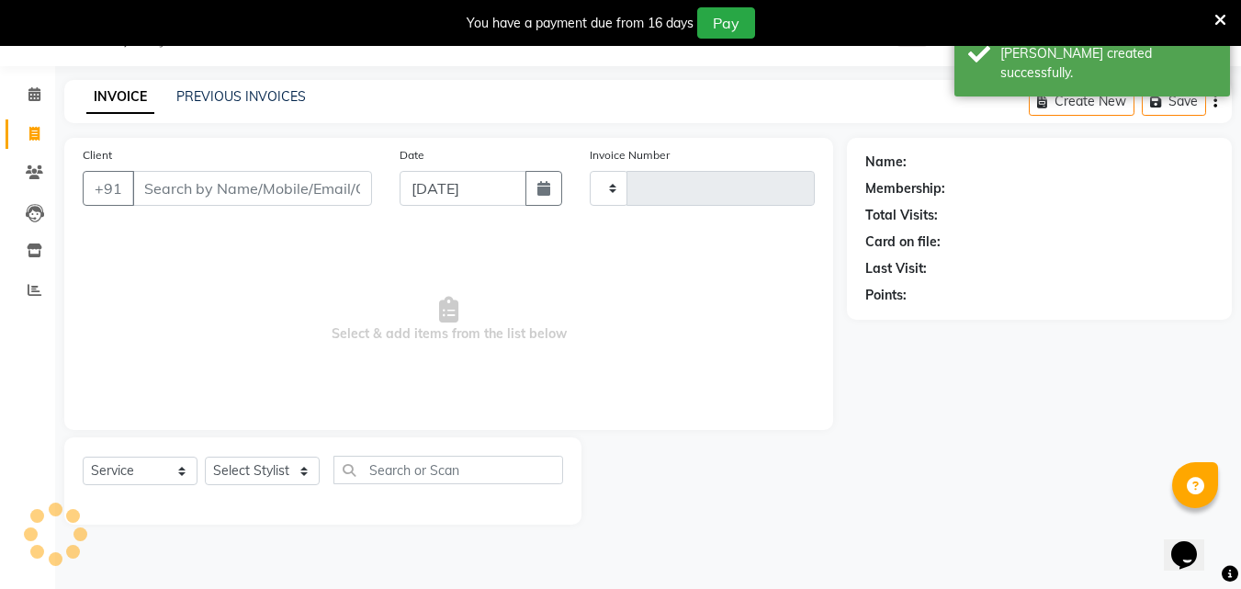
type input "3817"
select select "6595"
click at [216, 197] on input "Client" at bounding box center [252, 188] width 240 height 35
click at [213, 188] on input "Client" at bounding box center [252, 188] width 240 height 35
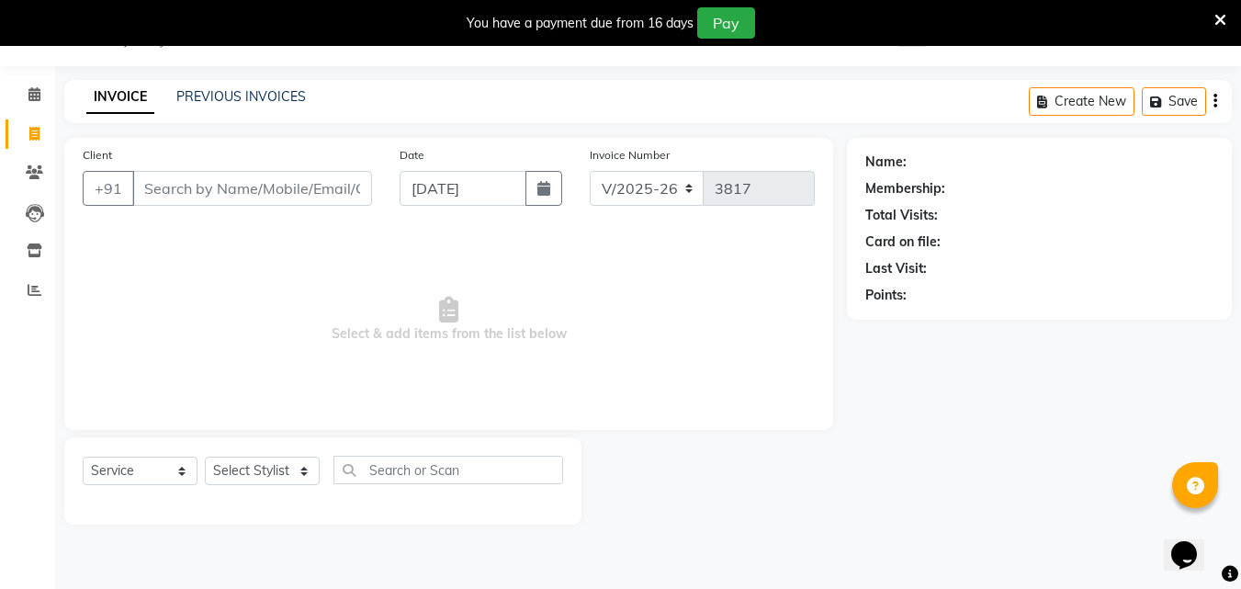
click at [195, 177] on input "Client" at bounding box center [252, 188] width 240 height 35
type input "9741978376"
click at [337, 184] on span "Add Client" at bounding box center [324, 188] width 73 height 18
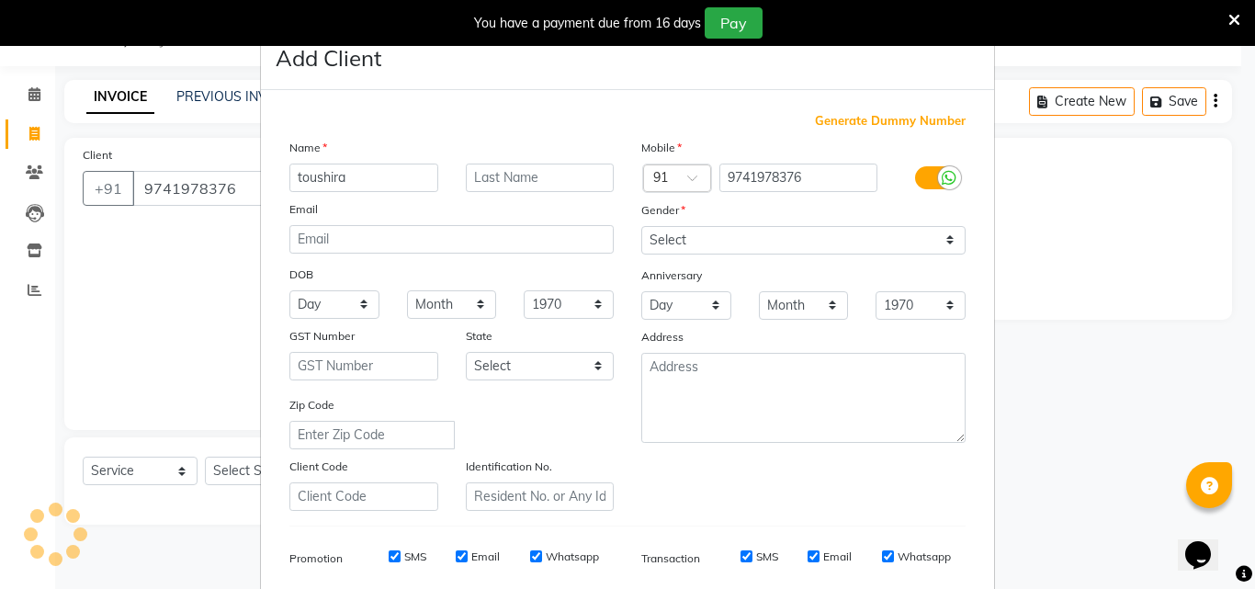
type input "toushira"
click at [704, 240] on select "Select [DEMOGRAPHIC_DATA] [DEMOGRAPHIC_DATA] Other Prefer Not To Say" at bounding box center [803, 240] width 324 height 28
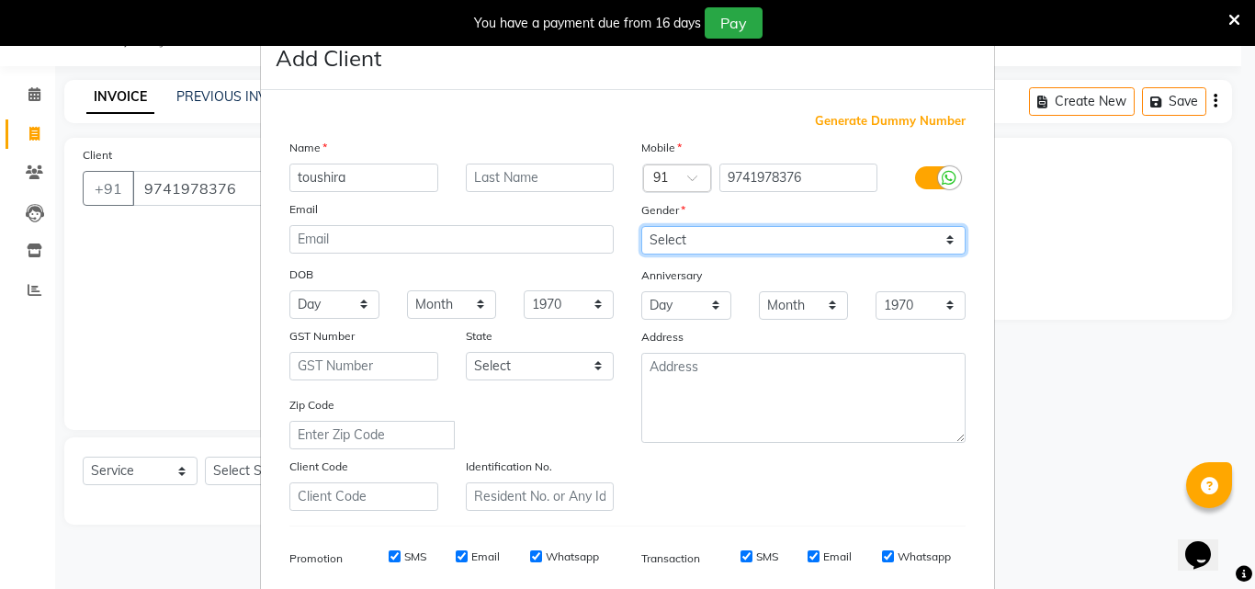
select select "[DEMOGRAPHIC_DATA]"
click at [641, 226] on select "Select [DEMOGRAPHIC_DATA] [DEMOGRAPHIC_DATA] Other Prefer Not To Say" at bounding box center [803, 240] width 324 height 28
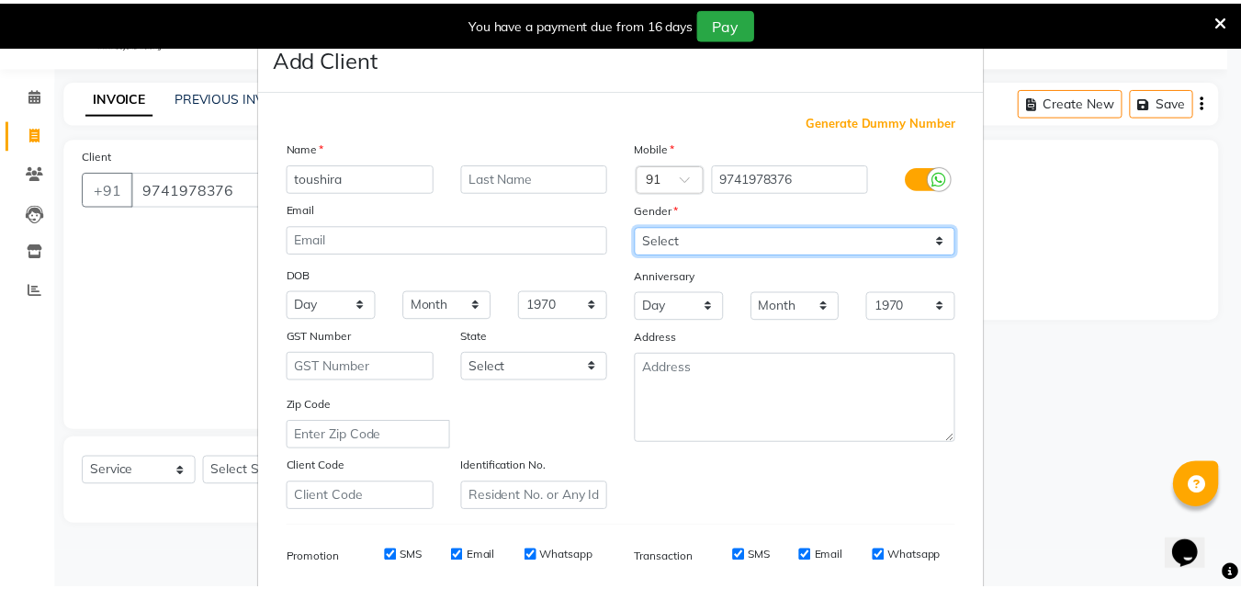
scroll to position [259, 0]
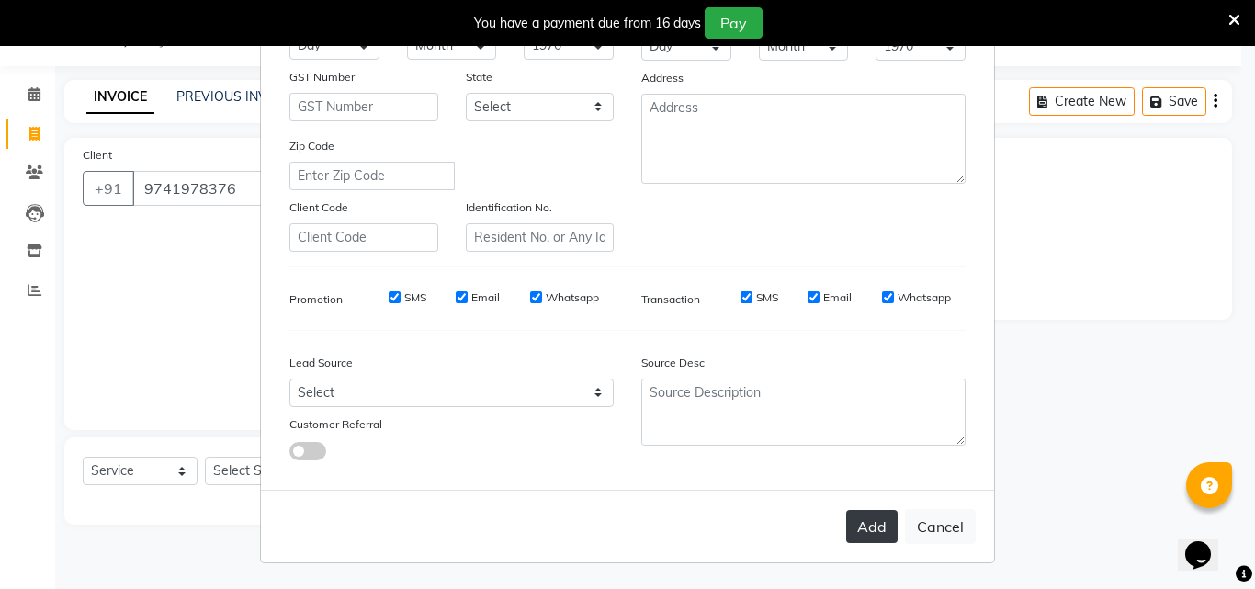
click at [857, 516] on button "Add" at bounding box center [871, 526] width 51 height 33
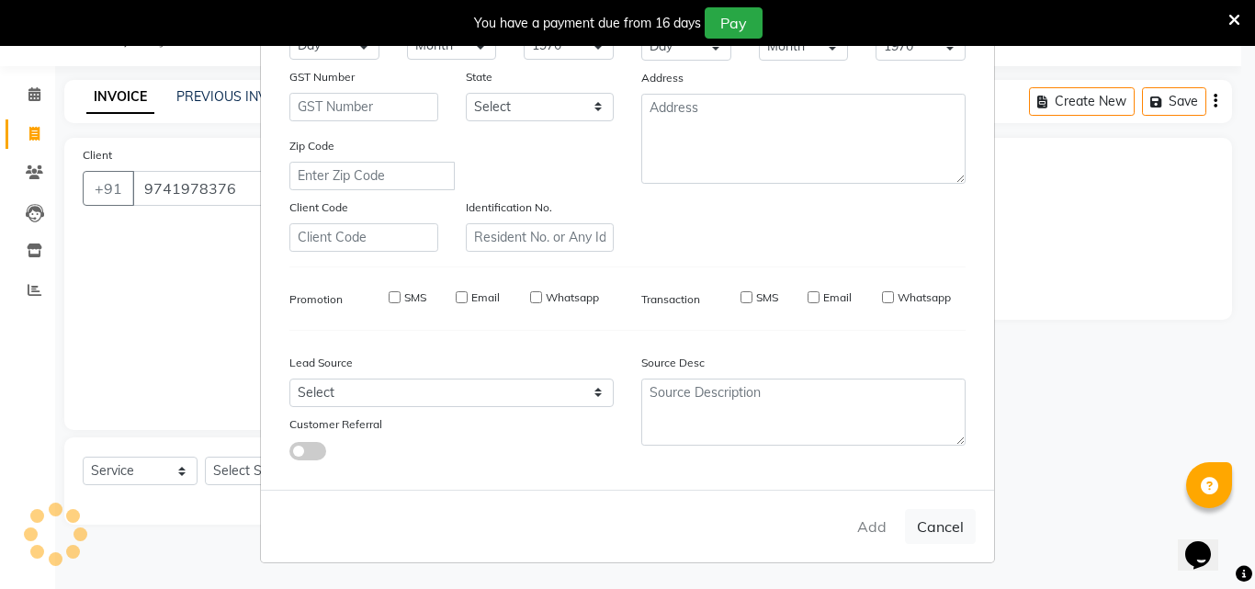
type input "97******76"
select select
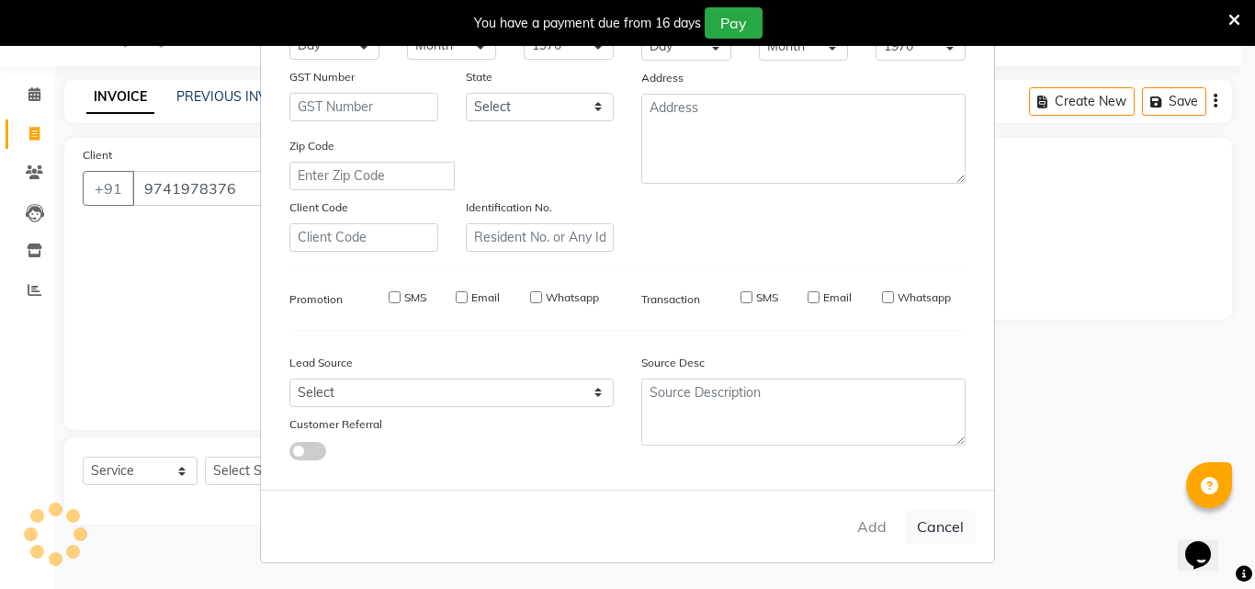
select select
checkbox input "false"
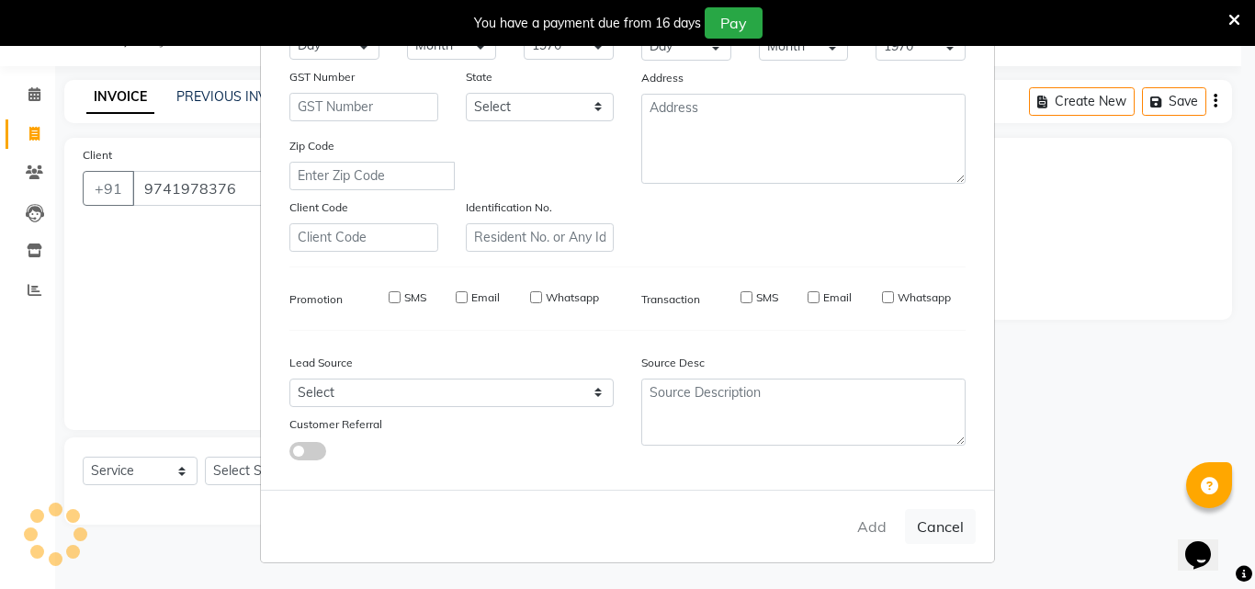
checkbox input "false"
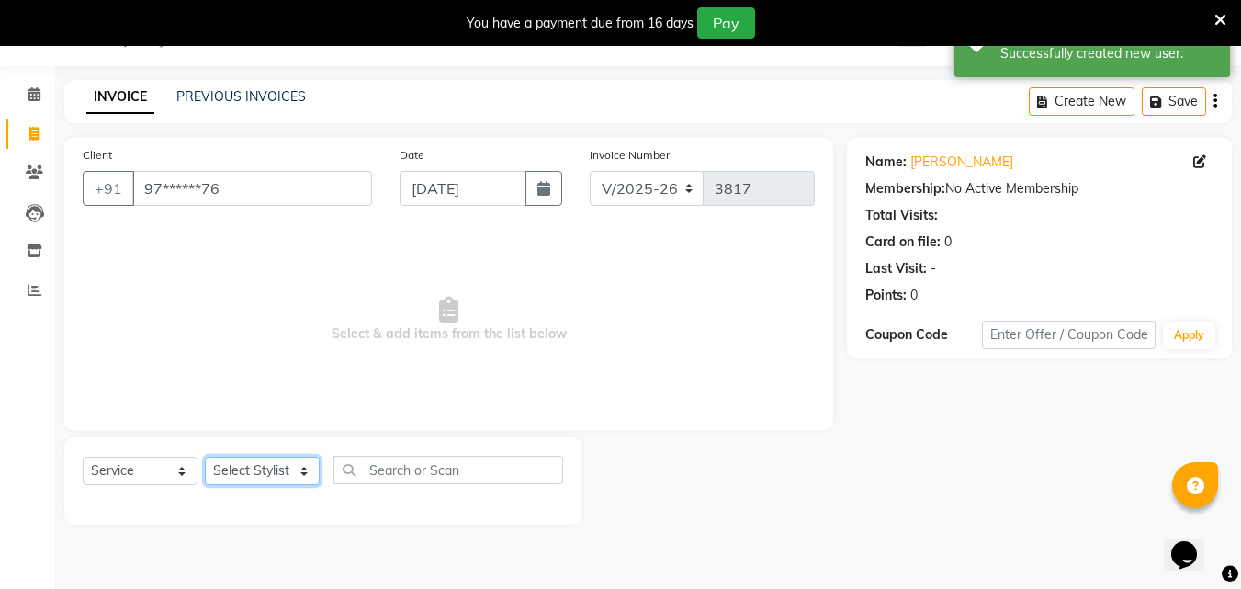
click at [298, 483] on select "Select Stylist Addiction Salon ANJALI BANSIKA [PERSON_NAME] [PERSON_NAME] [PERS…" at bounding box center [262, 470] width 115 height 28
select select "51003"
click at [205, 456] on select "Select Stylist Addiction Salon ANJALI BANSIKA [PERSON_NAME] [PERSON_NAME] [PERS…" at bounding box center [262, 470] width 115 height 28
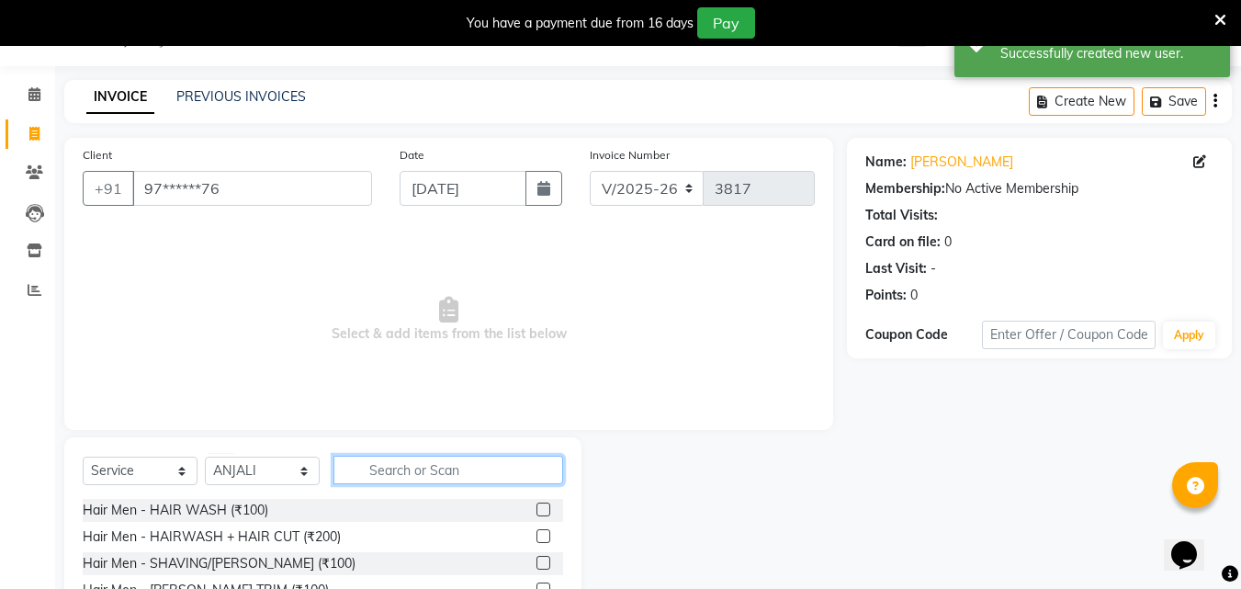
click at [374, 471] on input "text" at bounding box center [448, 470] width 230 height 28
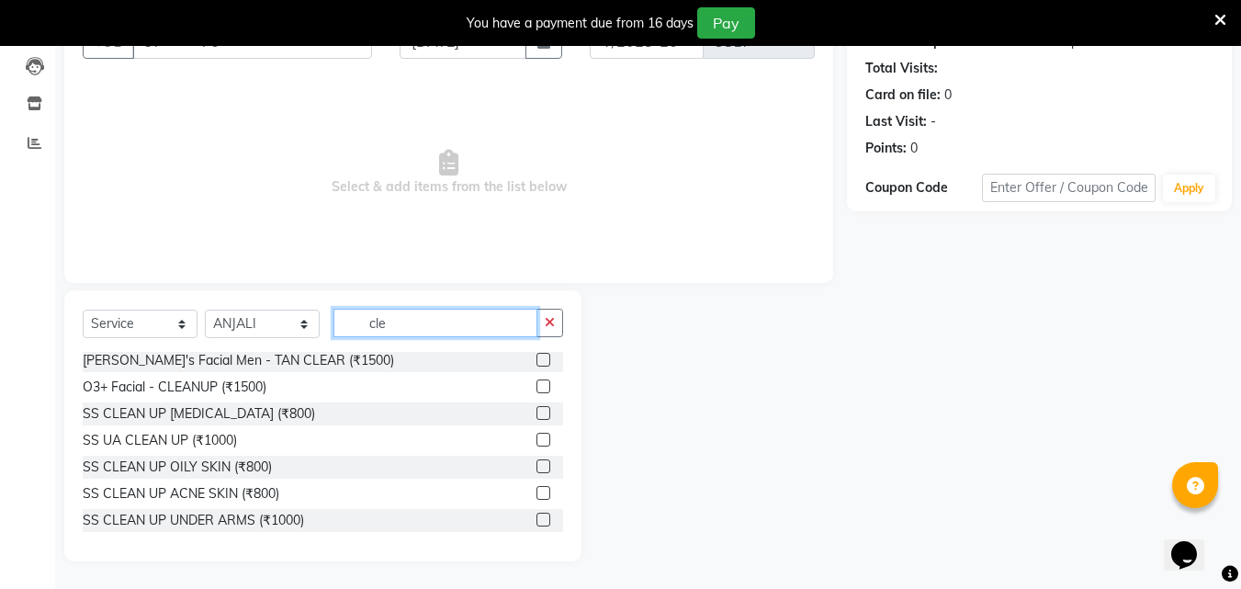
scroll to position [17, 0]
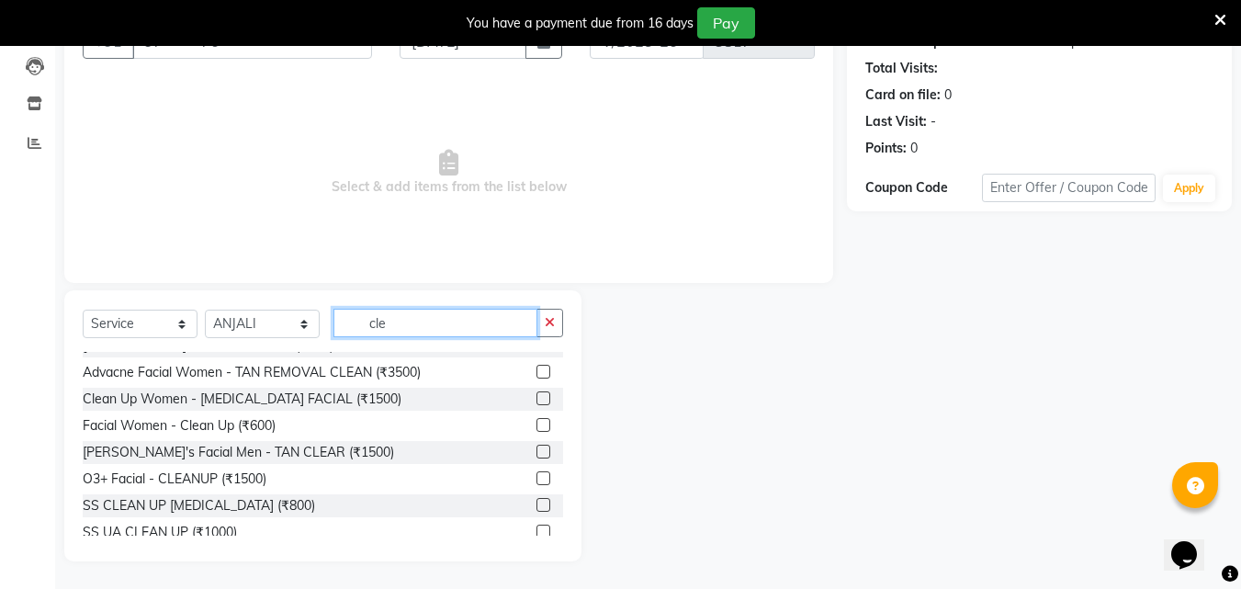
type input "cle"
click at [536, 421] on label at bounding box center [543, 425] width 14 height 14
click at [536, 421] on input "checkbox" at bounding box center [542, 426] width 12 height 12
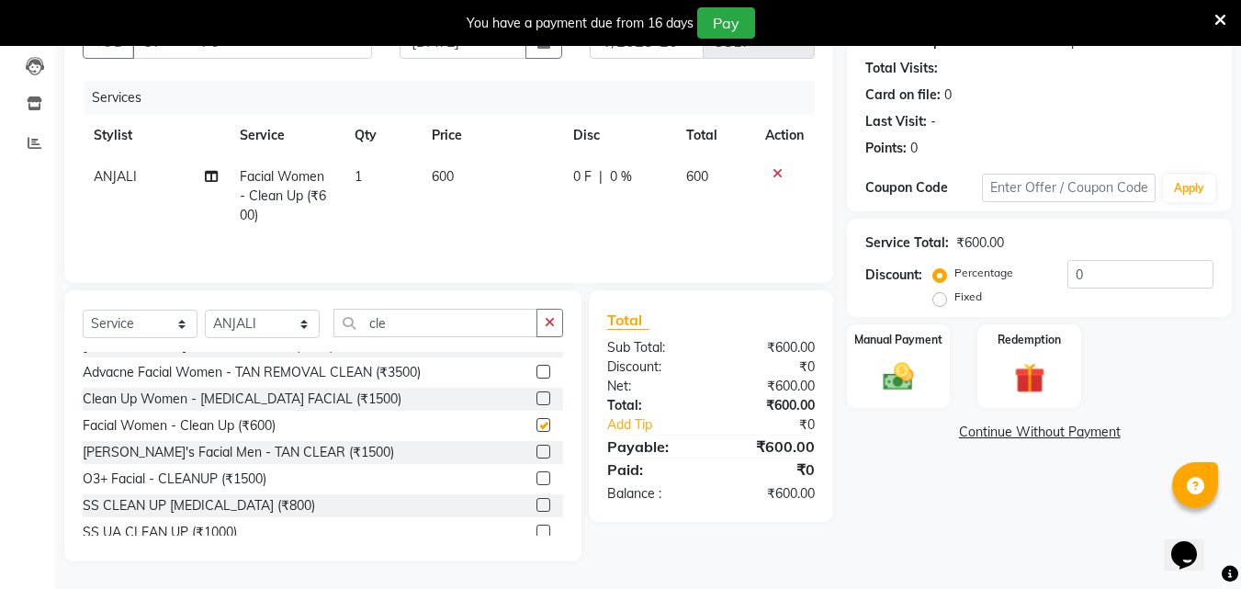
checkbox input "false"
click at [435, 310] on input "cle" at bounding box center [435, 323] width 204 height 28
type input "c"
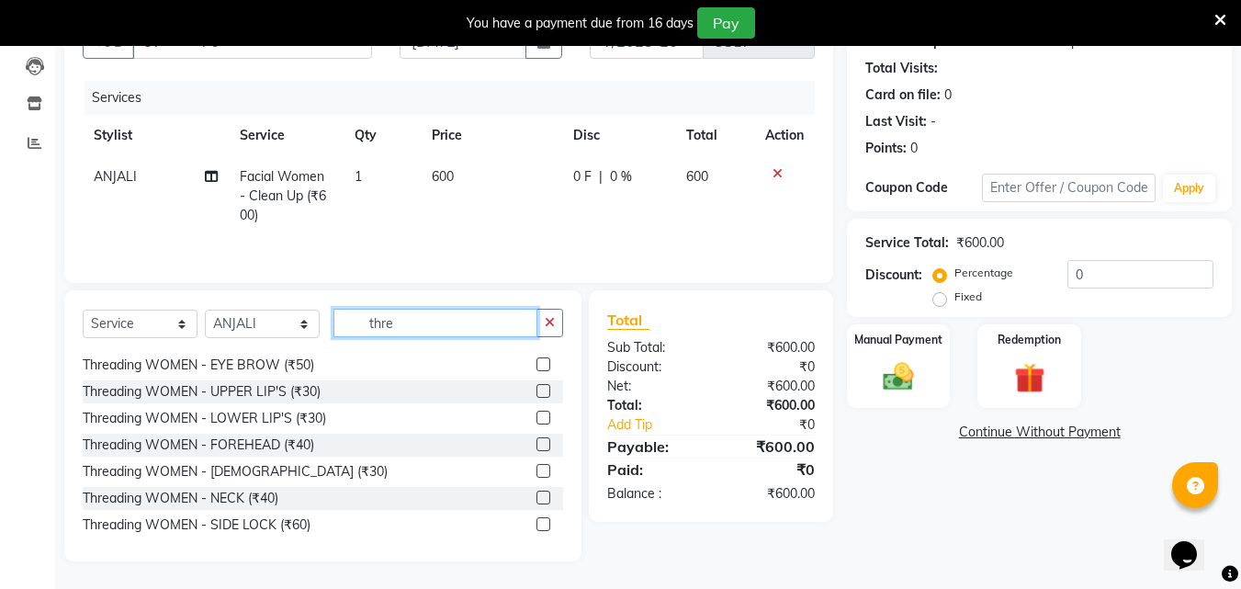
scroll to position [0, 0]
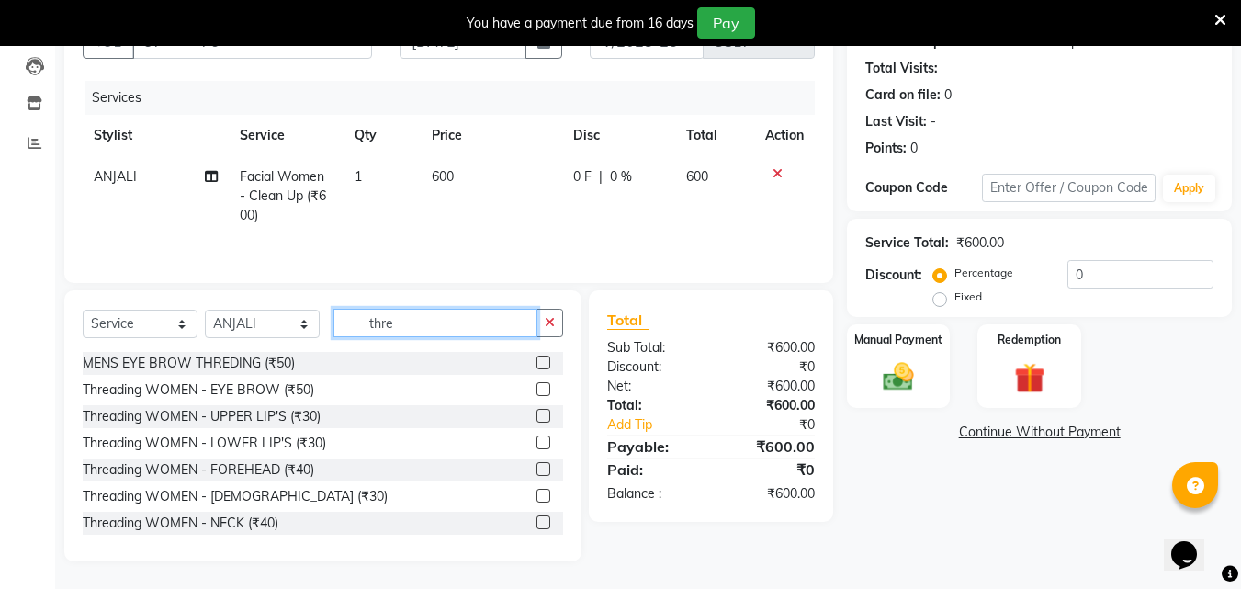
type input "thre"
click at [521, 388] on div "Threading WOMEN - EYE BROW (₹50)" at bounding box center [323, 389] width 480 height 23
click at [536, 389] on label at bounding box center [543, 389] width 14 height 14
click at [536, 389] on input "checkbox" at bounding box center [542, 390] width 12 height 12
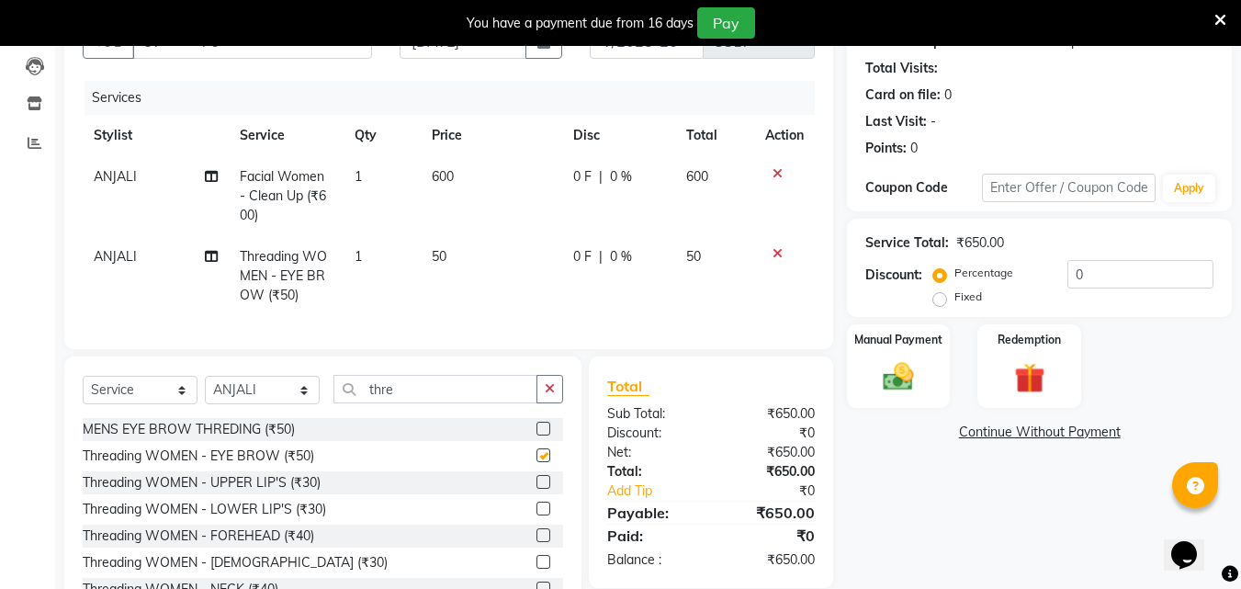
checkbox input "false"
click at [536, 489] on label at bounding box center [543, 482] width 14 height 14
click at [536, 489] on input "checkbox" at bounding box center [542, 483] width 12 height 12
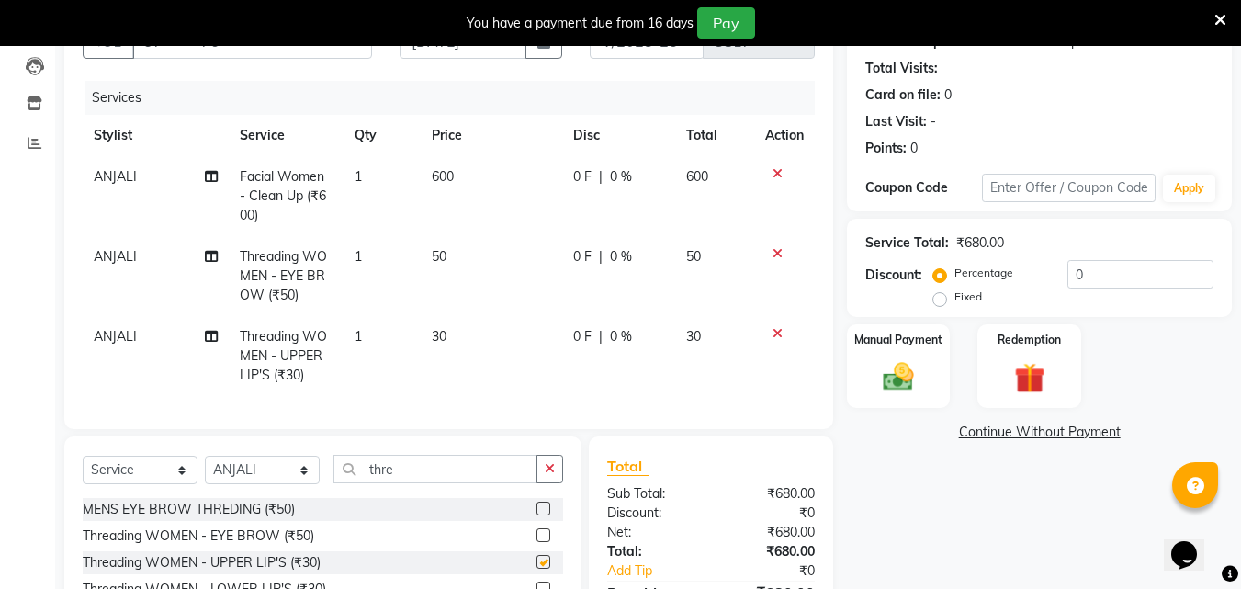
checkbox input "false"
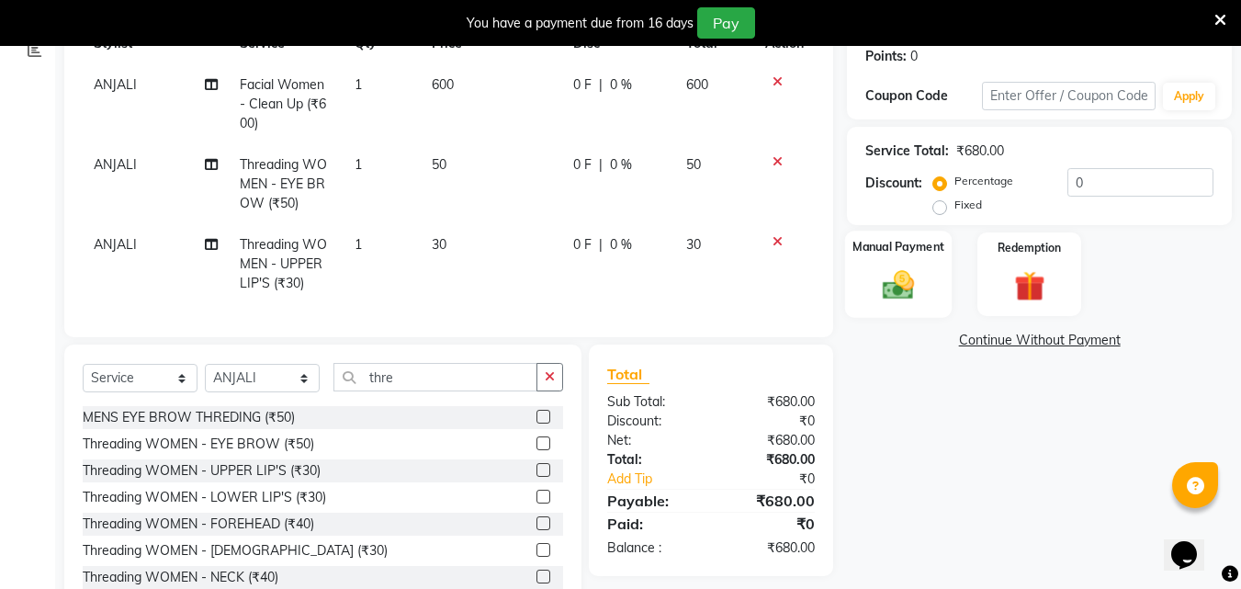
click at [943, 284] on div "Manual Payment" at bounding box center [898, 274] width 107 height 87
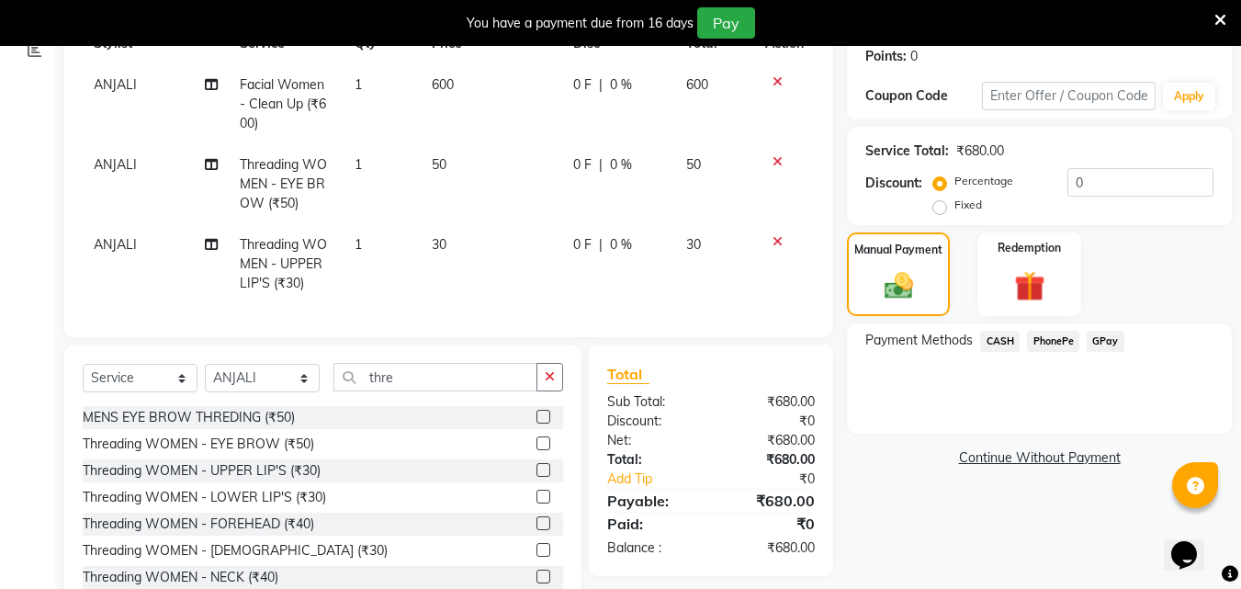
click at [1045, 338] on span "PhonePe" at bounding box center [1053, 341] width 52 height 21
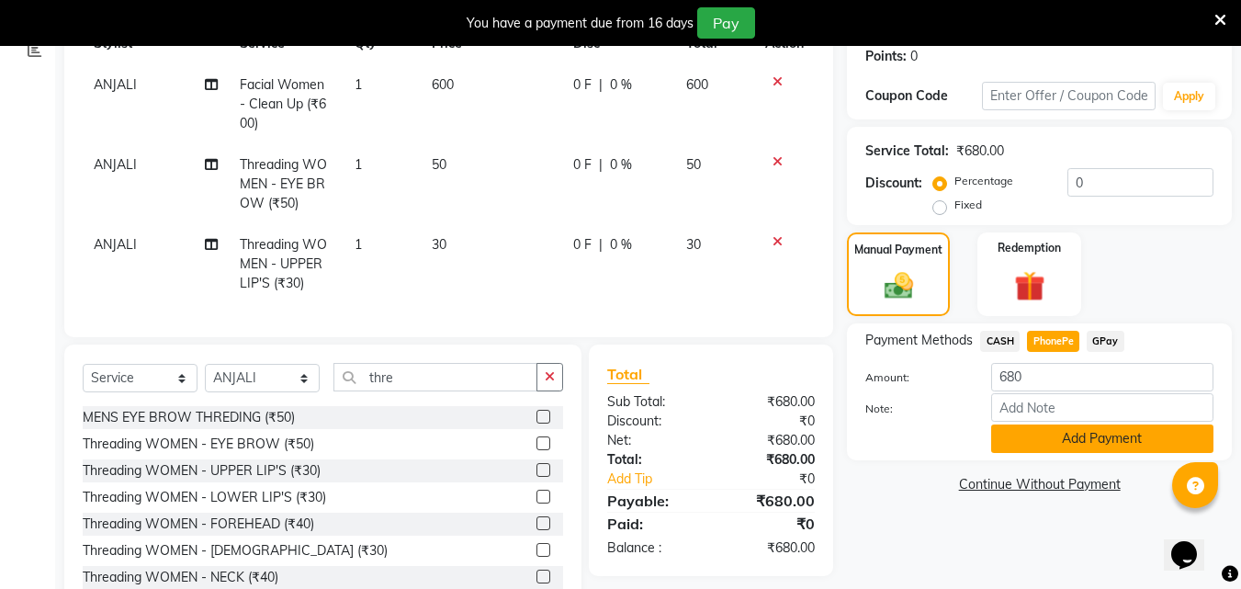
click at [1050, 441] on button "Add Payment" at bounding box center [1102, 438] width 222 height 28
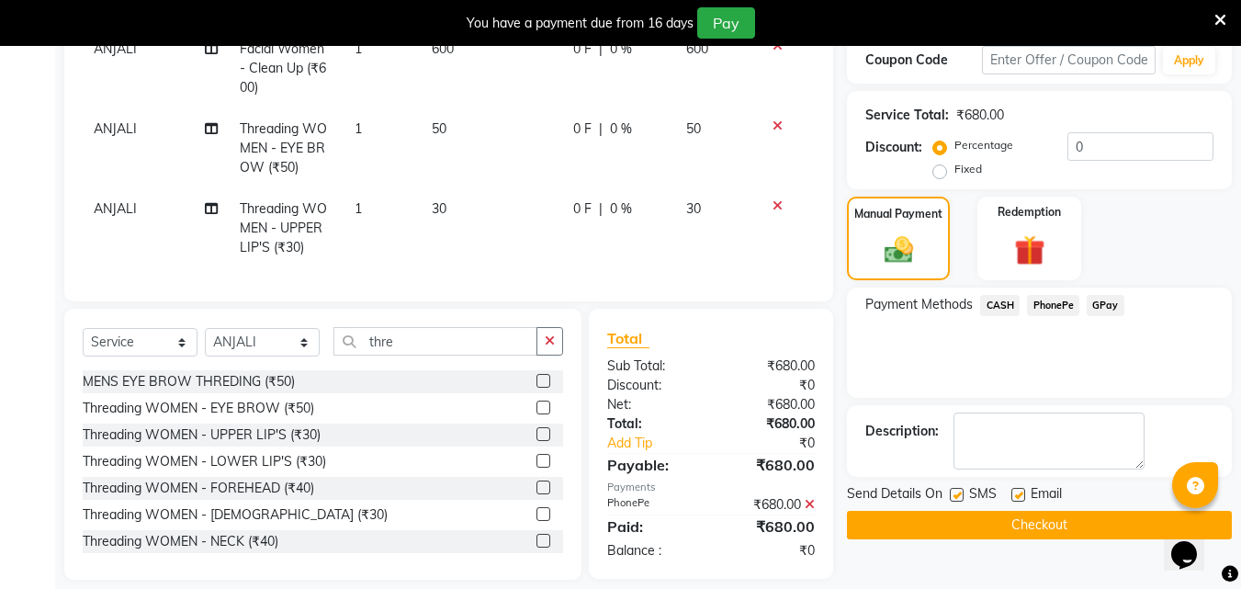
scroll to position [353, 0]
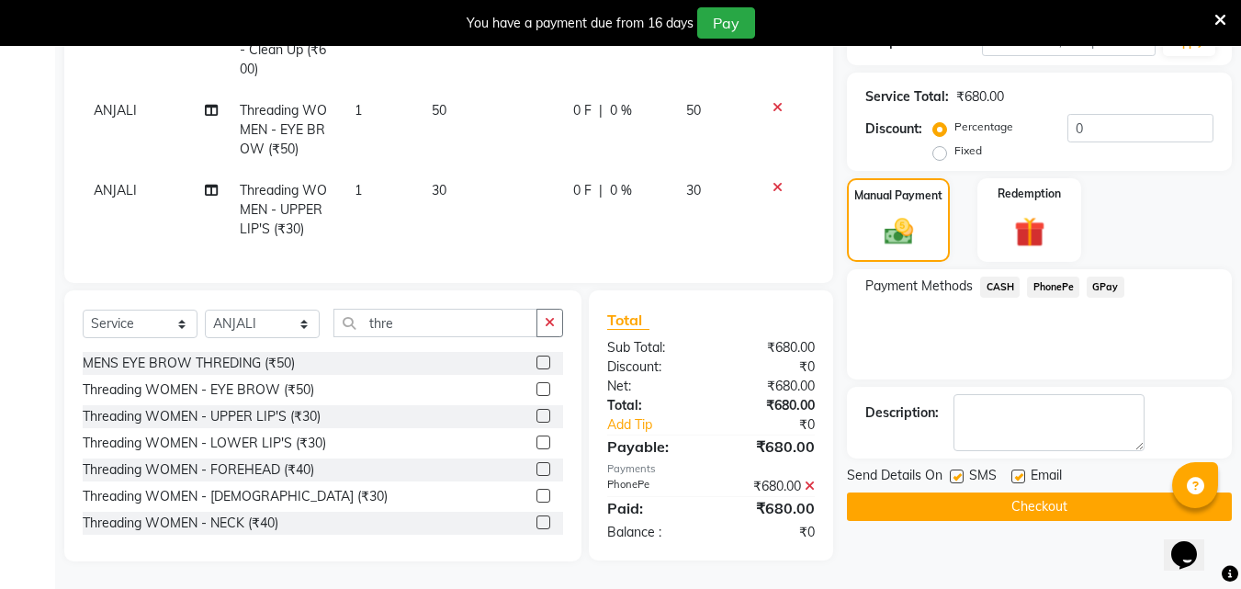
click at [1038, 492] on button "Checkout" at bounding box center [1039, 506] width 385 height 28
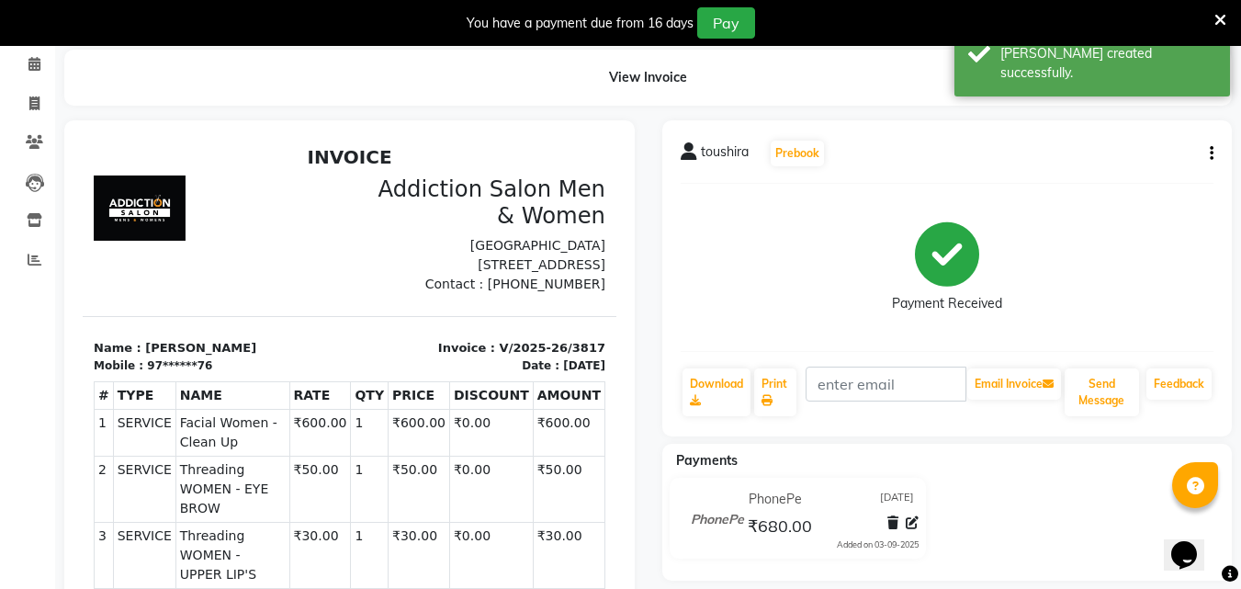
scroll to position [6, 0]
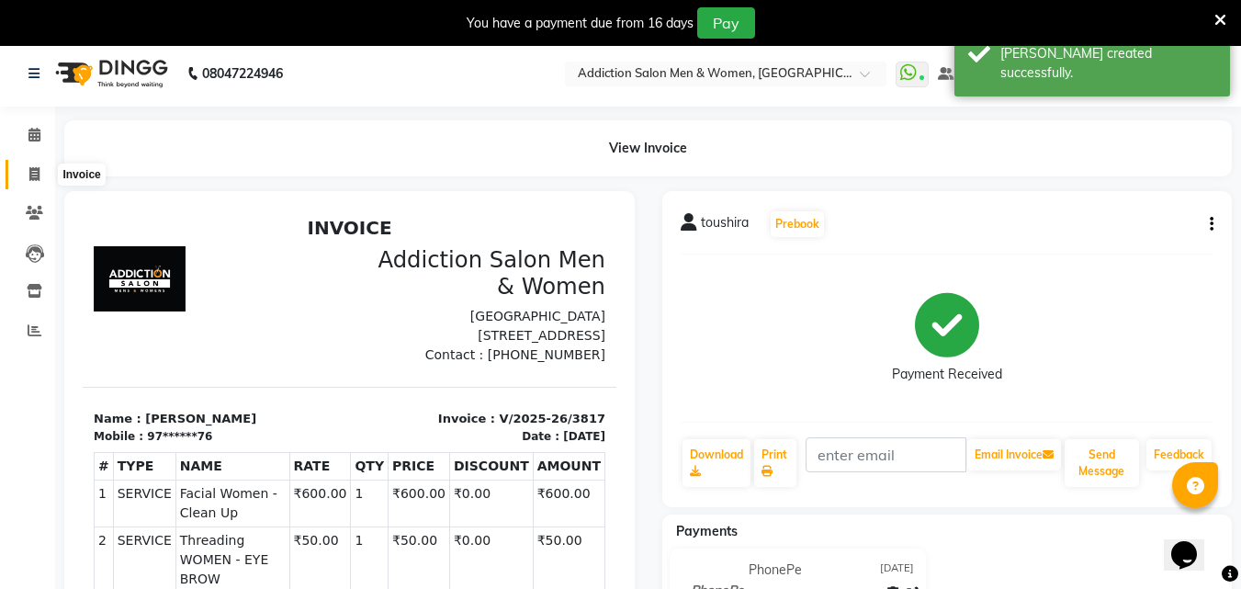
click at [30, 179] on icon at bounding box center [34, 174] width 10 height 14
select select "service"
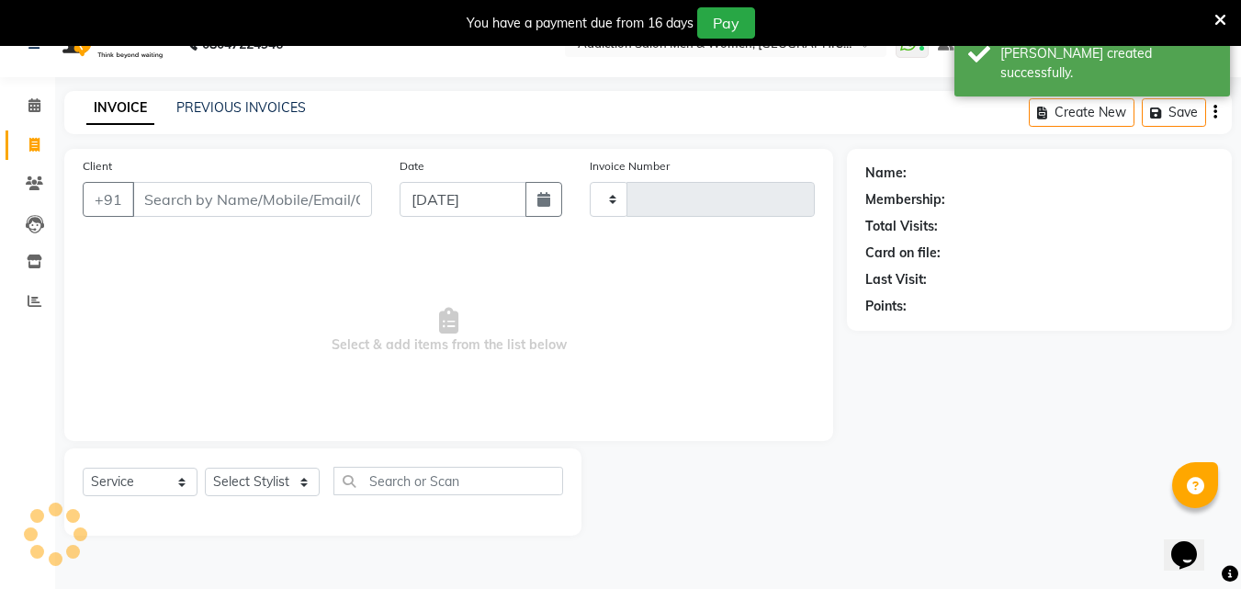
type input "3818"
select select "6595"
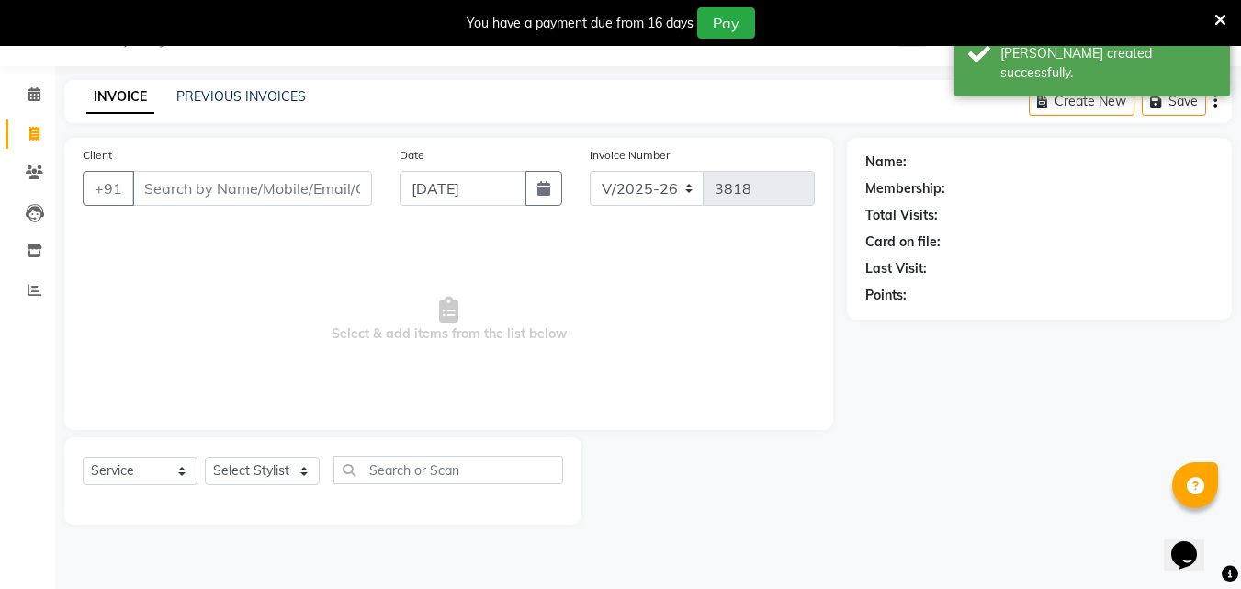
click at [194, 190] on input "Client" at bounding box center [252, 188] width 240 height 35
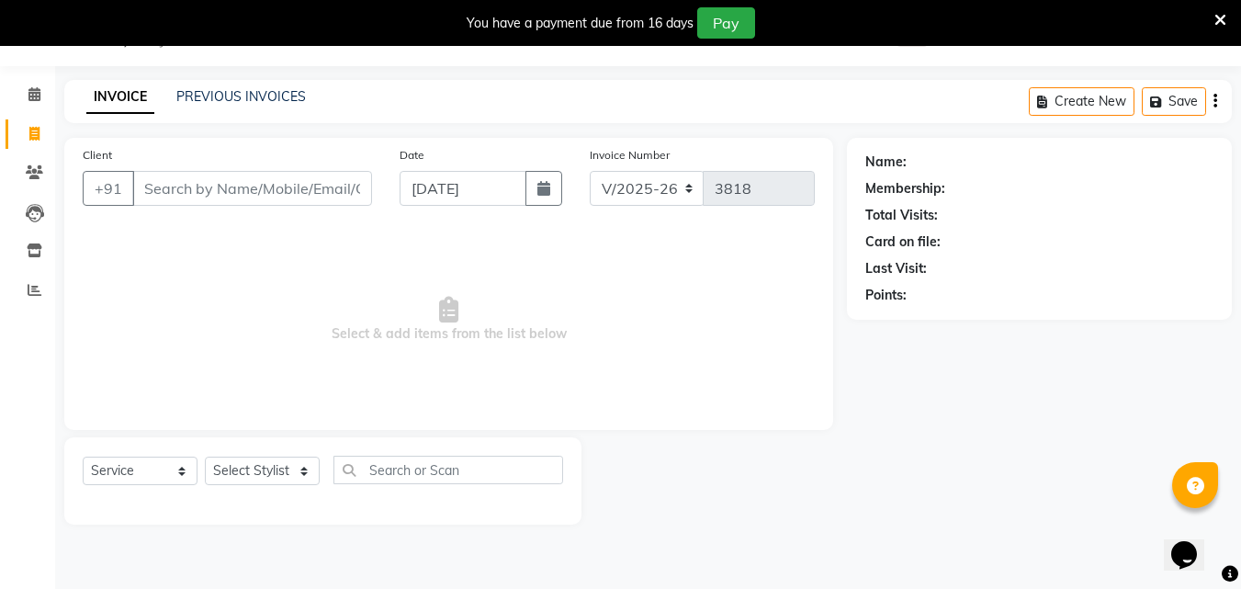
click at [191, 193] on input "Client" at bounding box center [252, 188] width 240 height 35
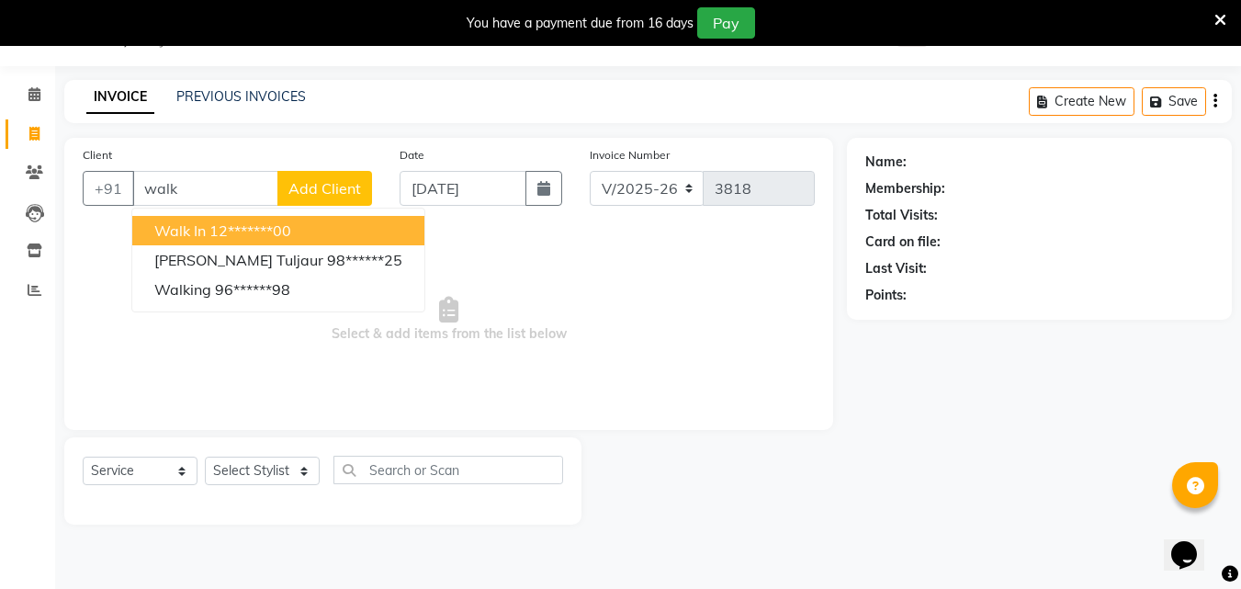
click at [251, 229] on ngb-highlight "12*******00" at bounding box center [250, 230] width 82 height 18
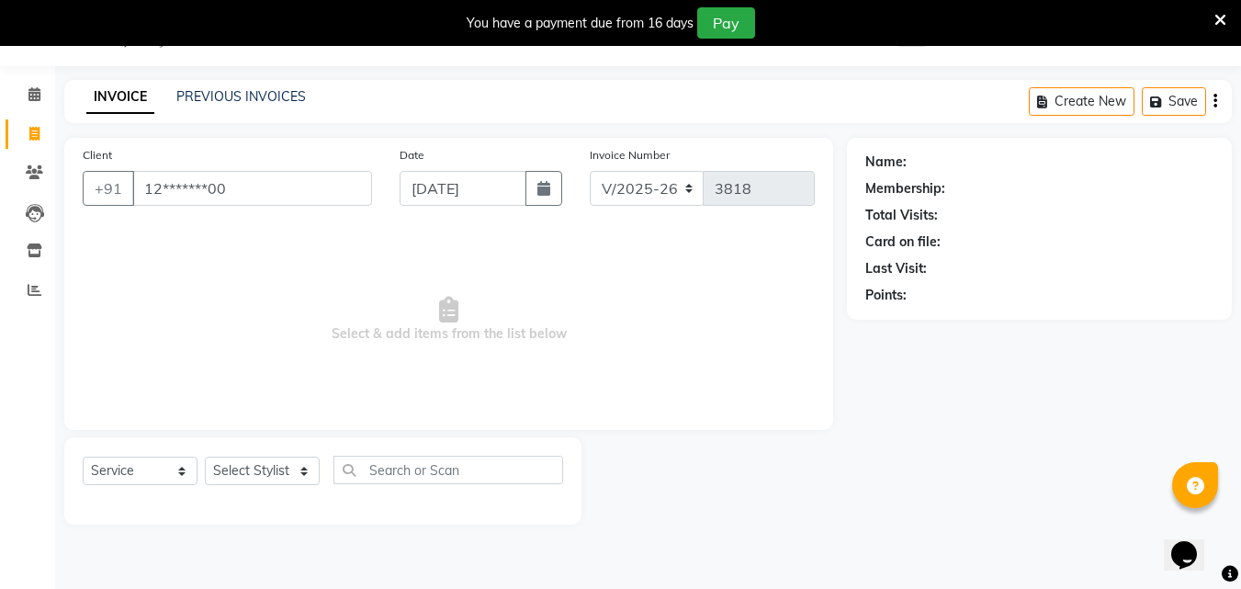
type input "12*******00"
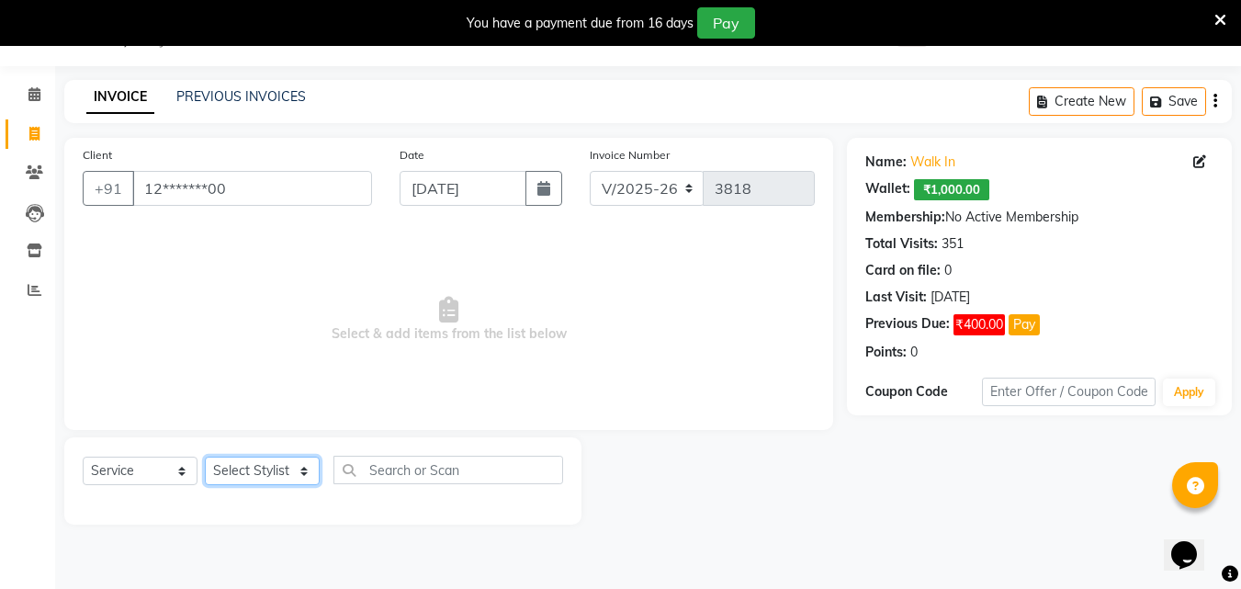
click at [294, 481] on select "Select Stylist Addiction Salon ANJALI BANSIKA [PERSON_NAME] [PERSON_NAME] [PERS…" at bounding box center [262, 470] width 115 height 28
select select "67107"
click at [205, 456] on select "Select Stylist Addiction Salon ANJALI BANSIKA [PERSON_NAME] [PERSON_NAME] [PERS…" at bounding box center [262, 470] width 115 height 28
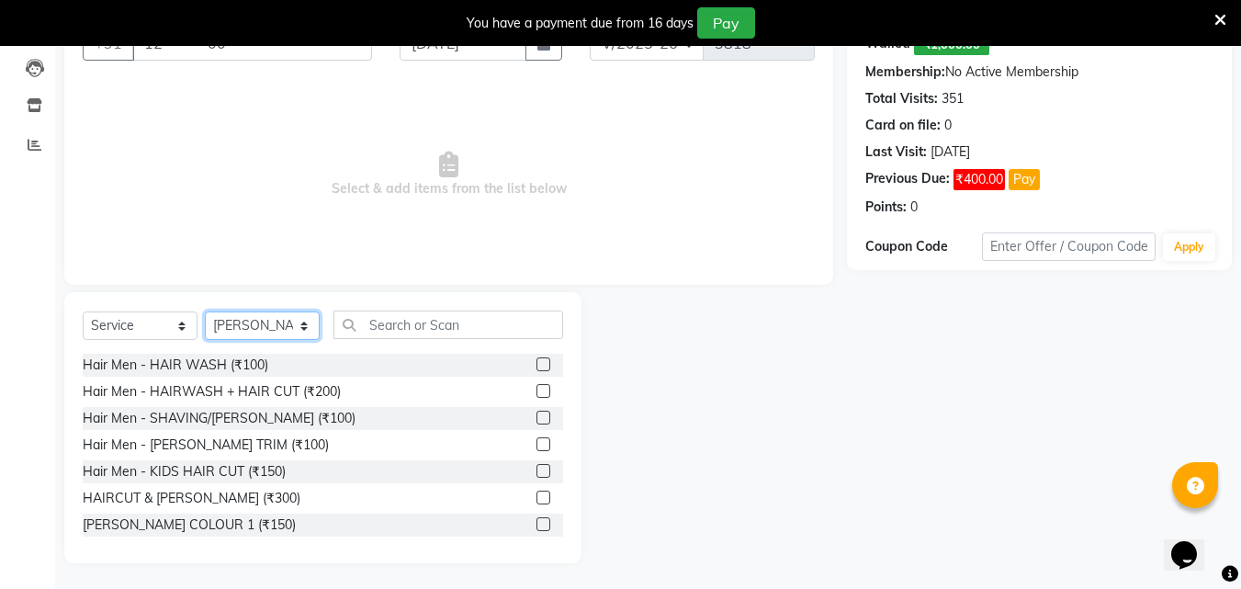
scroll to position [193, 0]
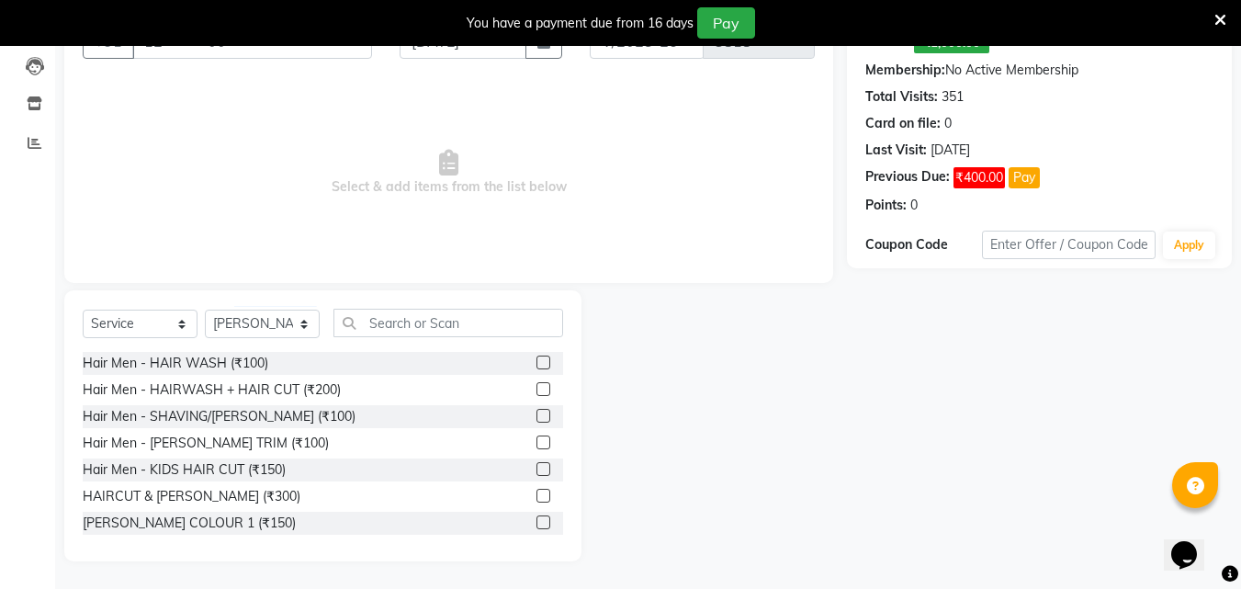
click at [520, 497] on div "HAIRCUT & [PERSON_NAME] (₹300)" at bounding box center [323, 496] width 480 height 23
click at [536, 497] on label at bounding box center [543, 496] width 14 height 14
click at [536, 497] on input "checkbox" at bounding box center [542, 496] width 12 height 12
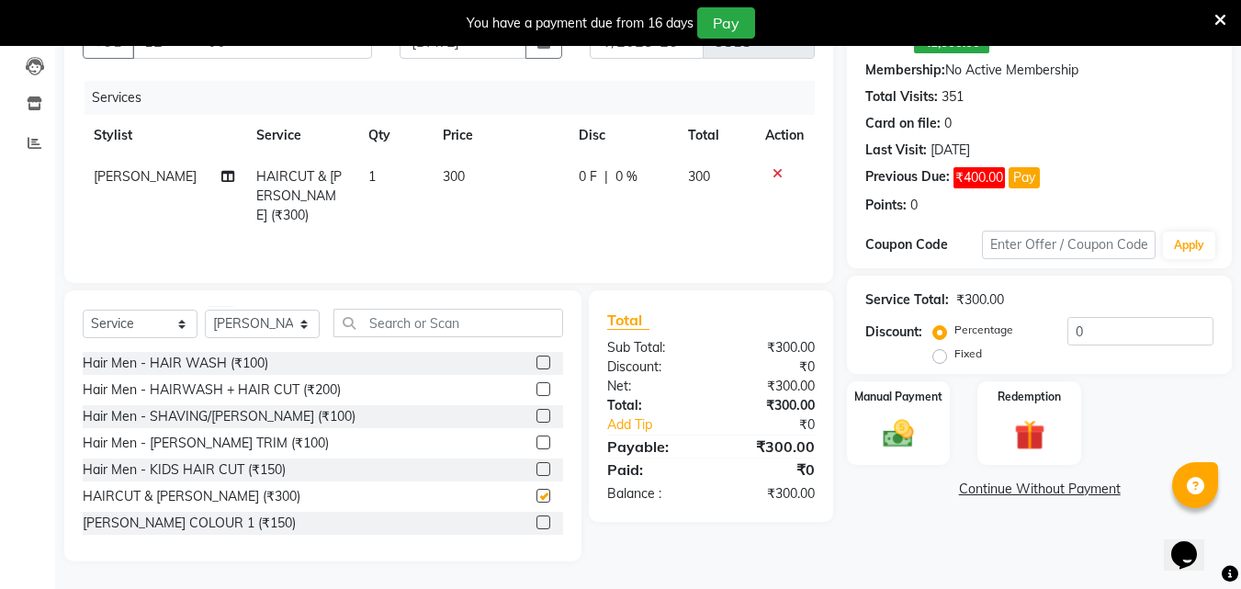
checkbox input "false"
click at [861, 405] on div "Manual Payment" at bounding box center [898, 422] width 107 height 87
click at [1069, 491] on span "PhonePe" at bounding box center [1053, 489] width 52 height 21
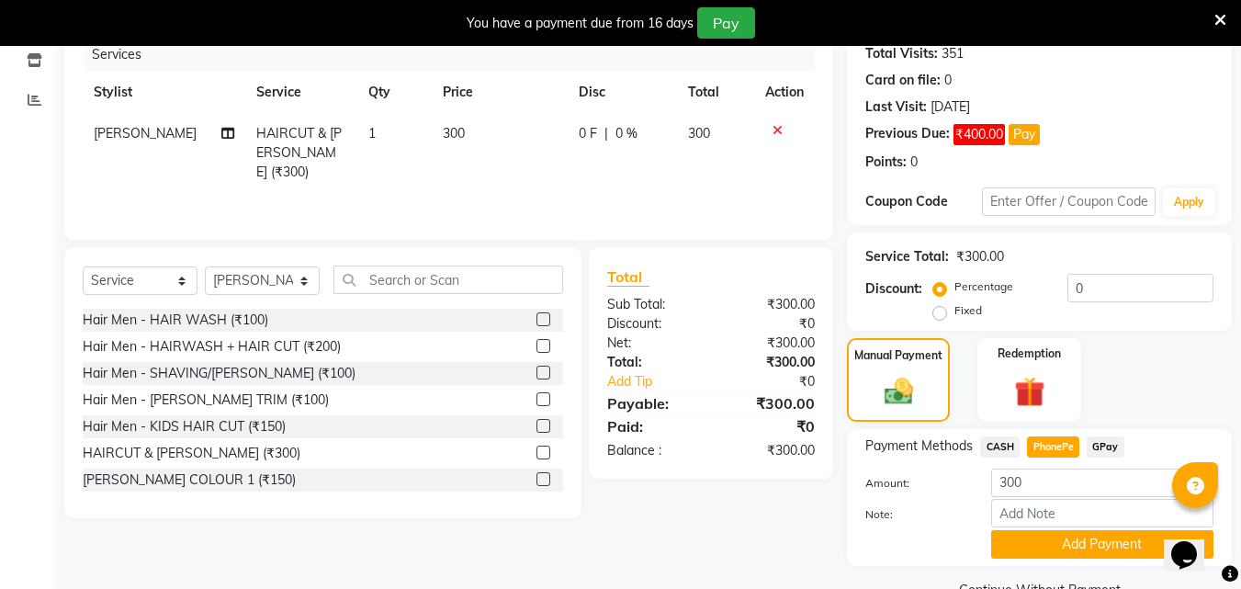
scroll to position [278, 0]
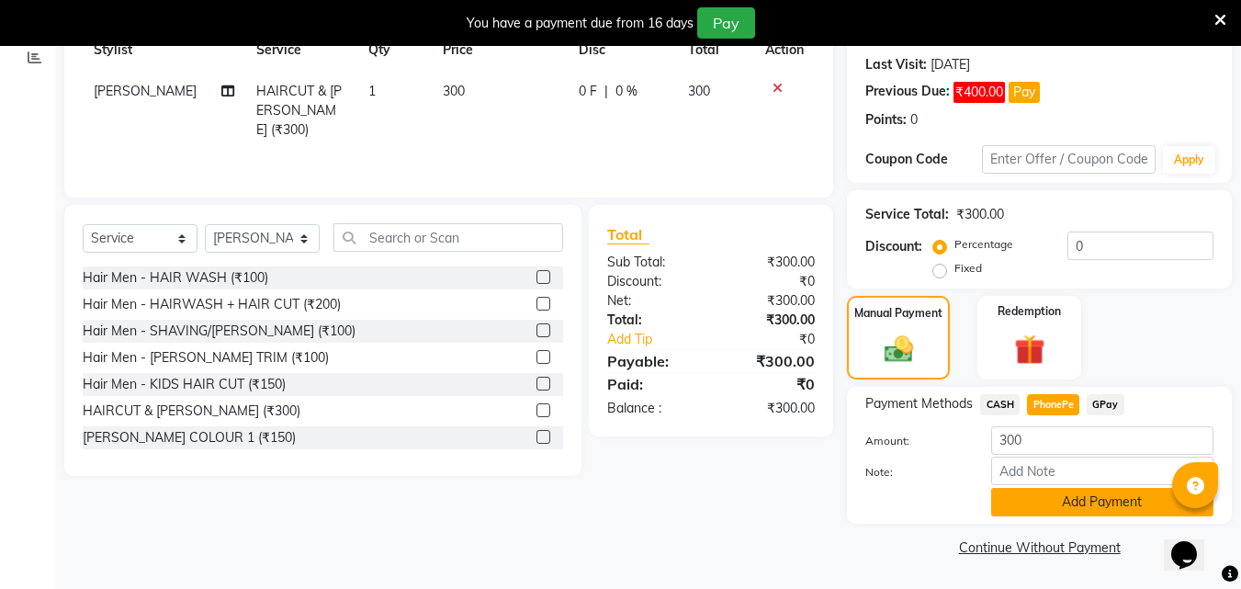
click at [1080, 509] on button "Add Payment" at bounding box center [1102, 502] width 222 height 28
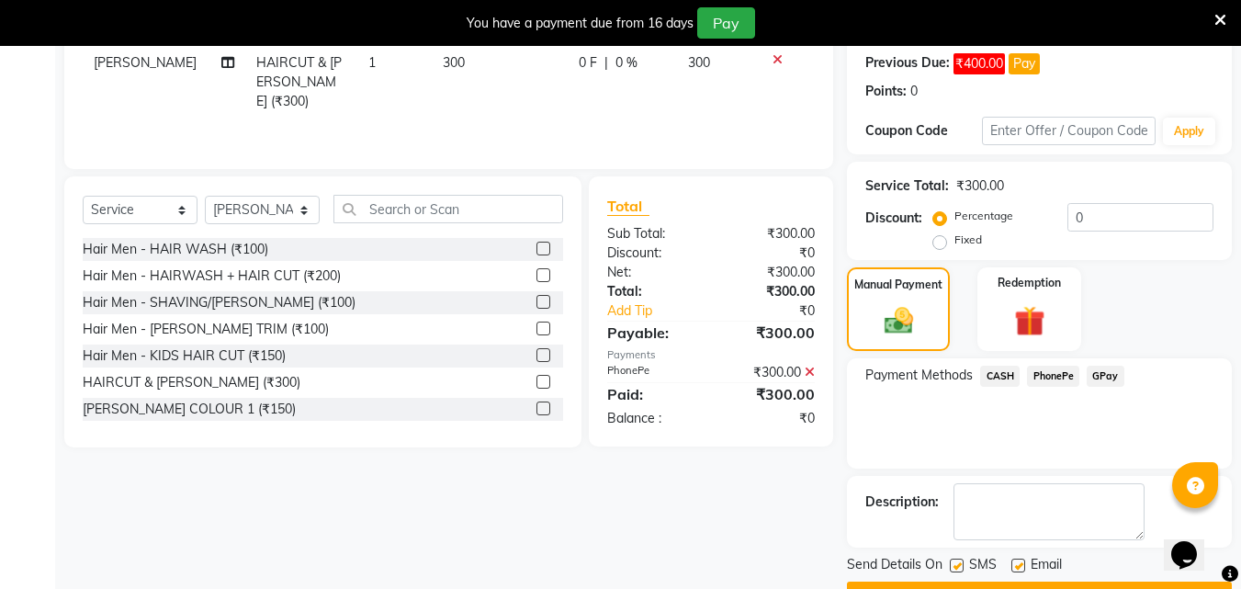
scroll to position [355, 0]
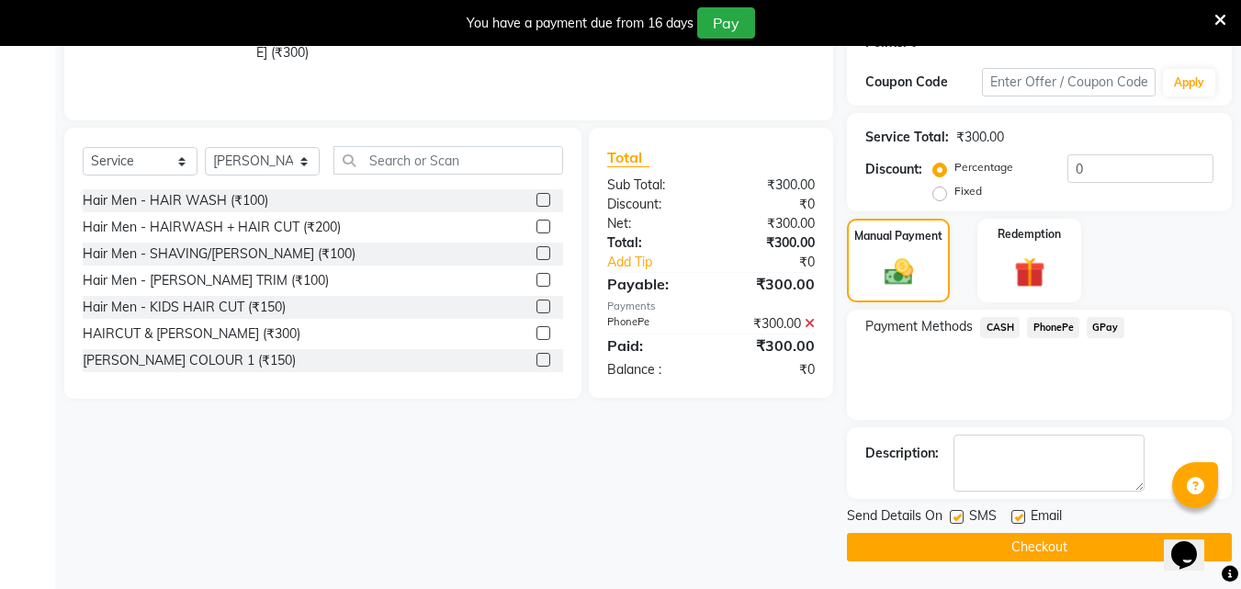
click at [959, 517] on label at bounding box center [957, 517] width 14 height 14
click at [959, 517] on input "checkbox" at bounding box center [956, 518] width 12 height 12
checkbox input "false"
click at [986, 557] on button "Checkout" at bounding box center [1039, 547] width 385 height 28
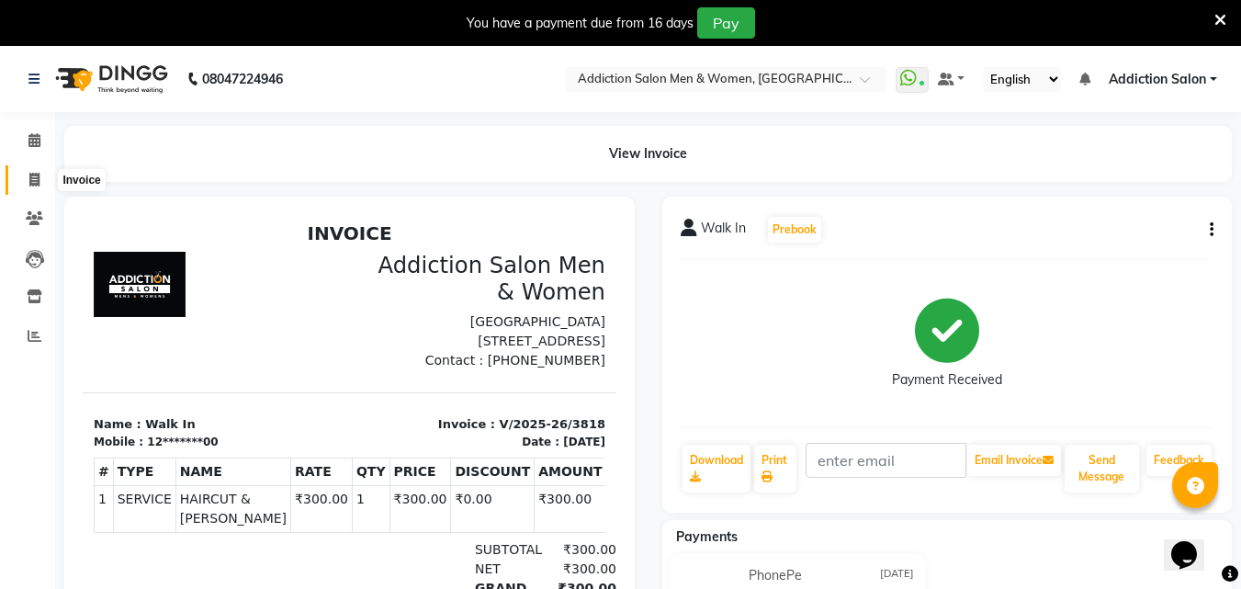
click at [37, 185] on icon at bounding box center [34, 180] width 10 height 14
select select "service"
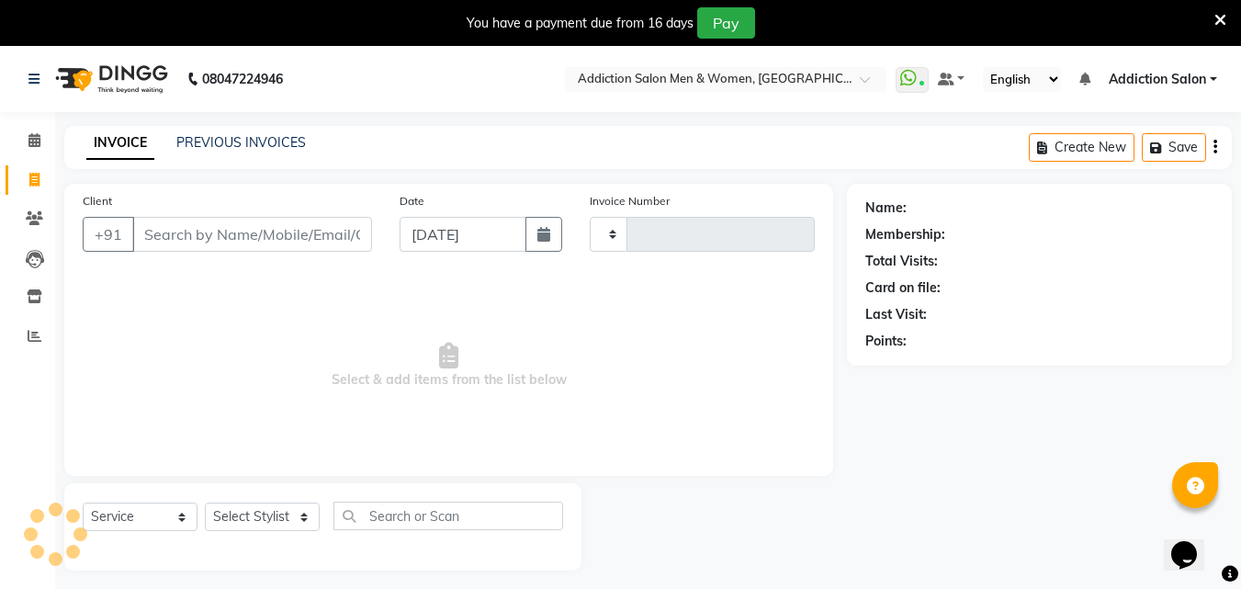
scroll to position [46, 0]
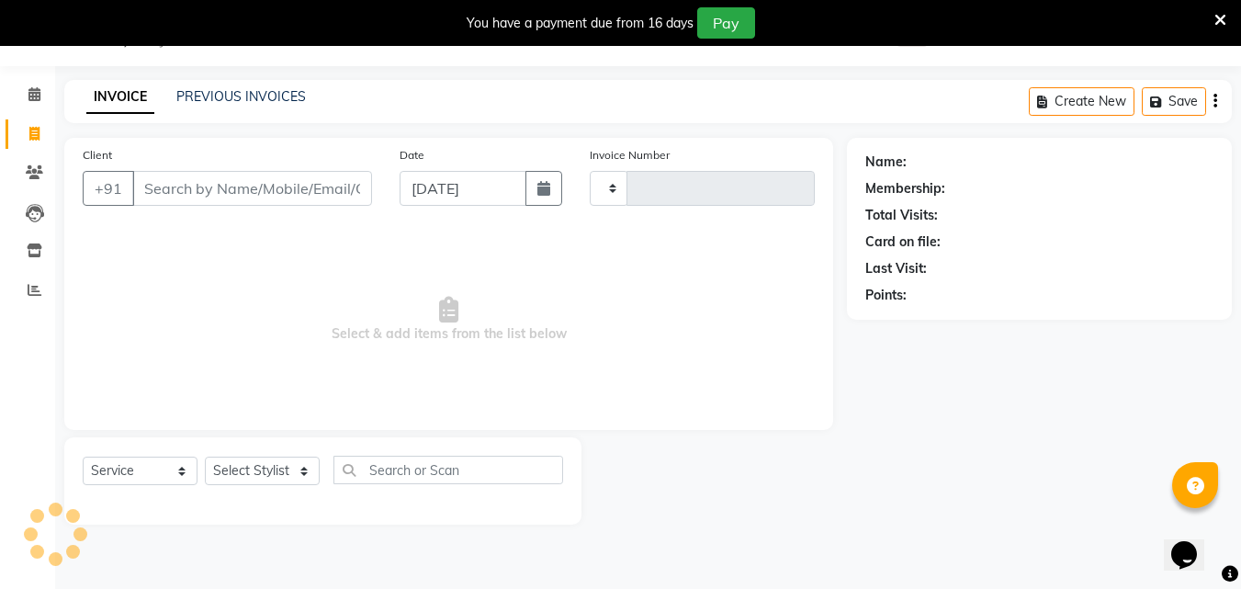
type input "3819"
select select "6595"
click at [158, 184] on input "Client" at bounding box center [252, 188] width 240 height 35
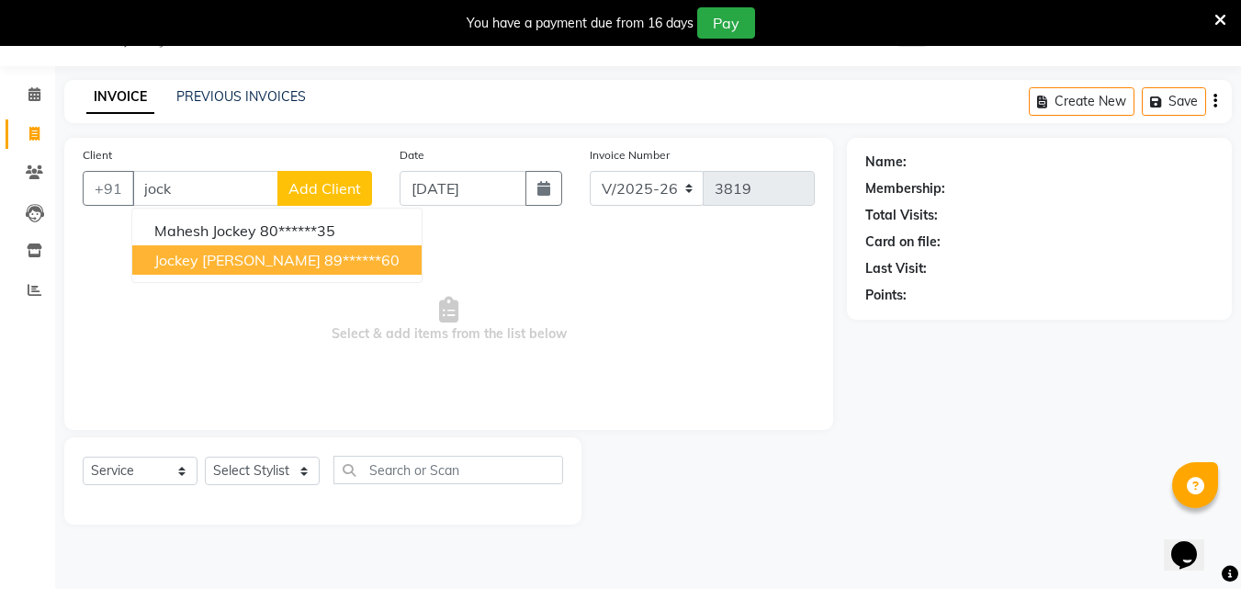
click at [217, 258] on span "jockey [PERSON_NAME]" at bounding box center [237, 260] width 166 height 18
type input "89******60"
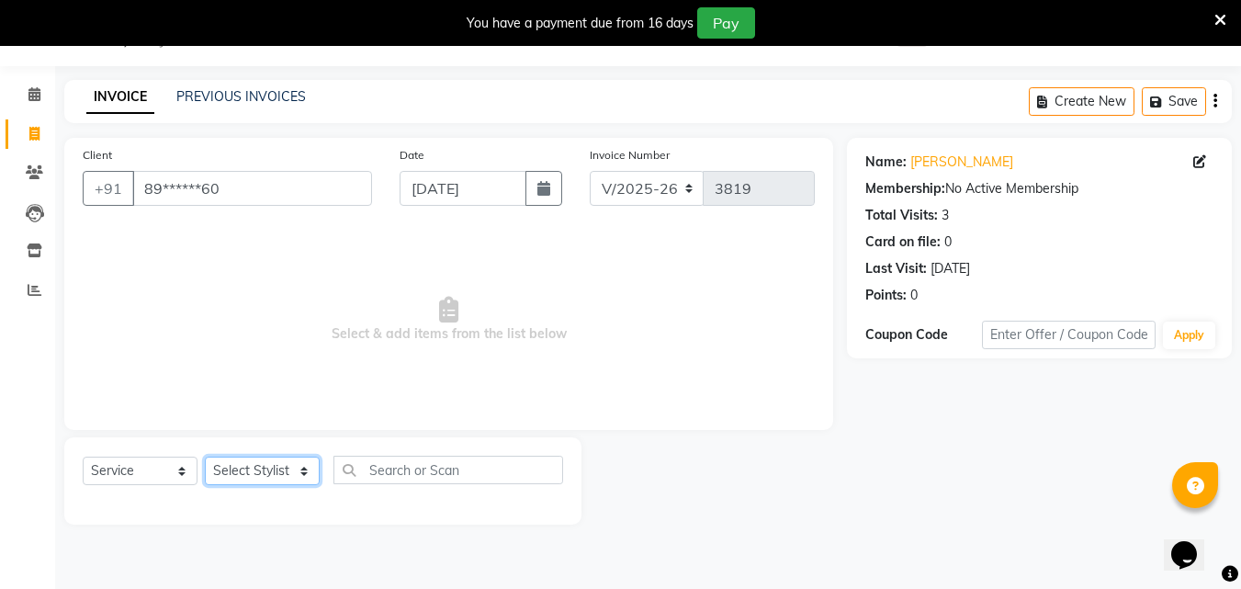
click at [285, 464] on select "Select Stylist Addiction Salon ANJALI BANSIKA [PERSON_NAME] [PERSON_NAME] [PERS…" at bounding box center [262, 470] width 115 height 28
select select "50849"
click at [205, 456] on select "Select Stylist Addiction Salon ANJALI BANSIKA [PERSON_NAME] [PERSON_NAME] [PERS…" at bounding box center [262, 470] width 115 height 28
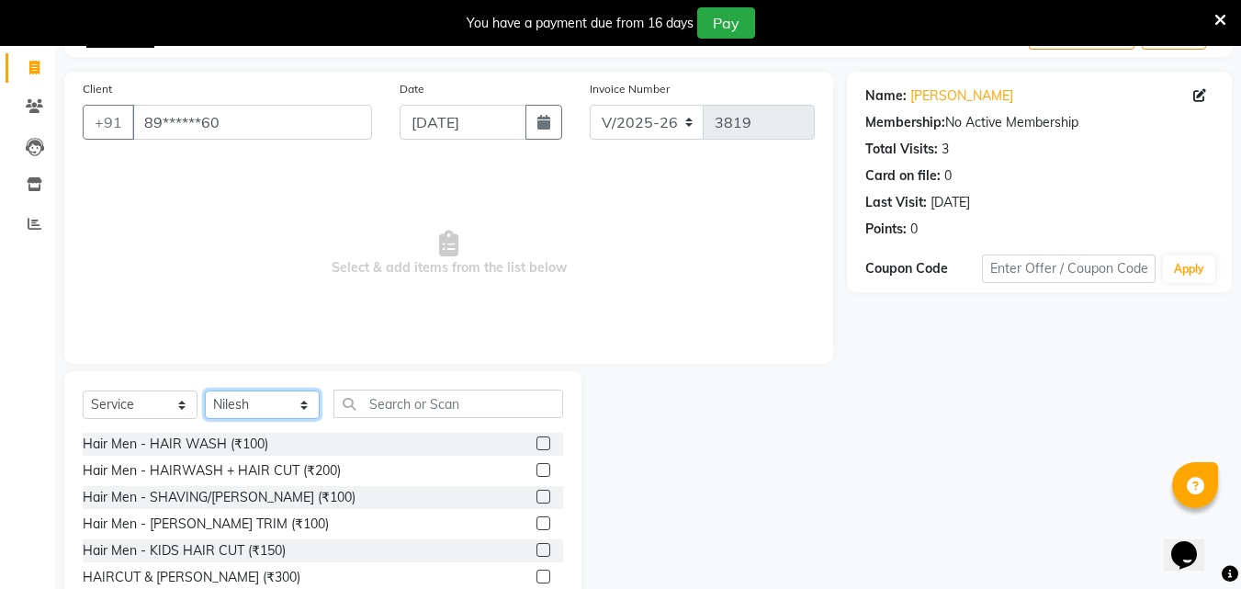
scroll to position [193, 0]
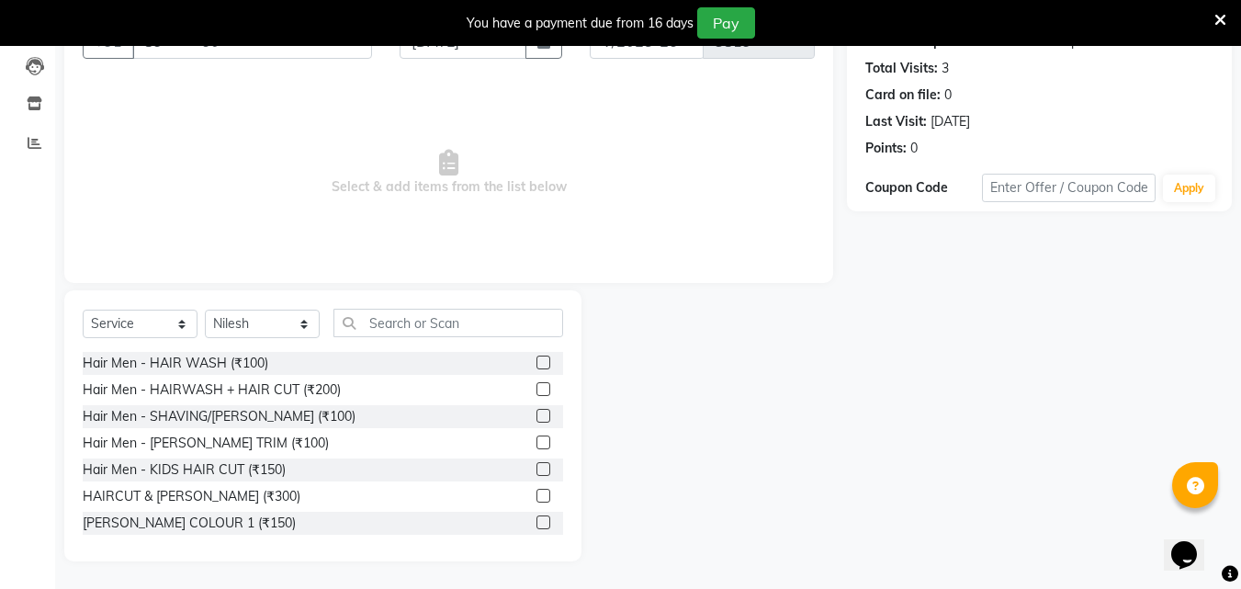
click at [536, 388] on label at bounding box center [543, 389] width 14 height 14
click at [536, 388] on input "checkbox" at bounding box center [542, 390] width 12 height 12
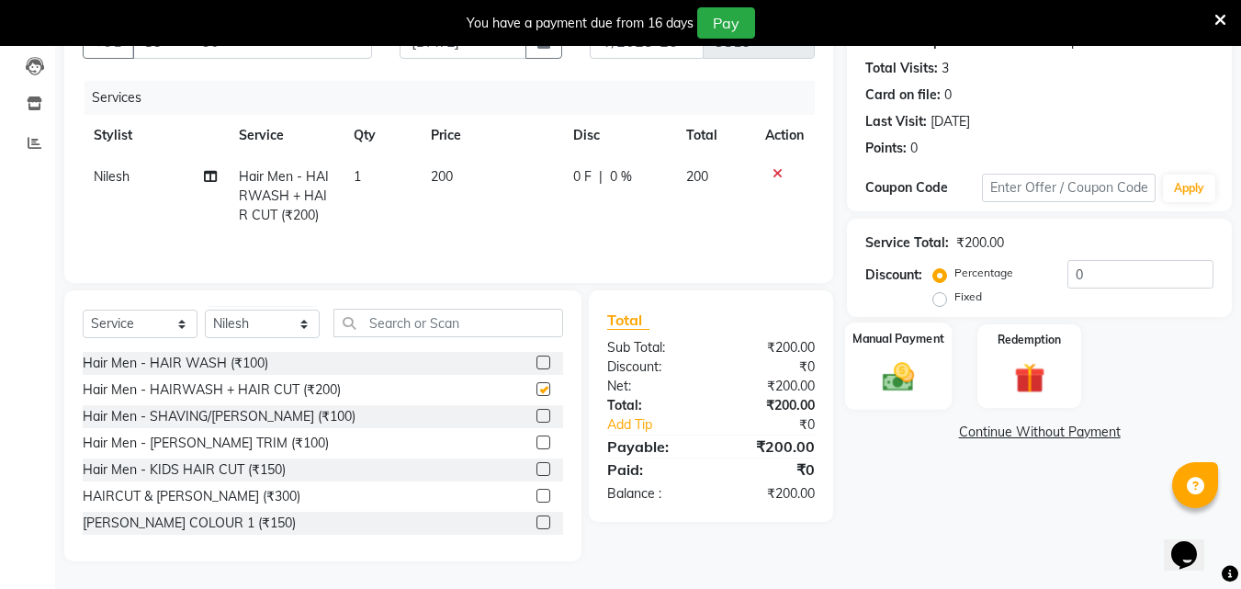
checkbox input "false"
click at [900, 389] on img at bounding box center [898, 376] width 51 height 37
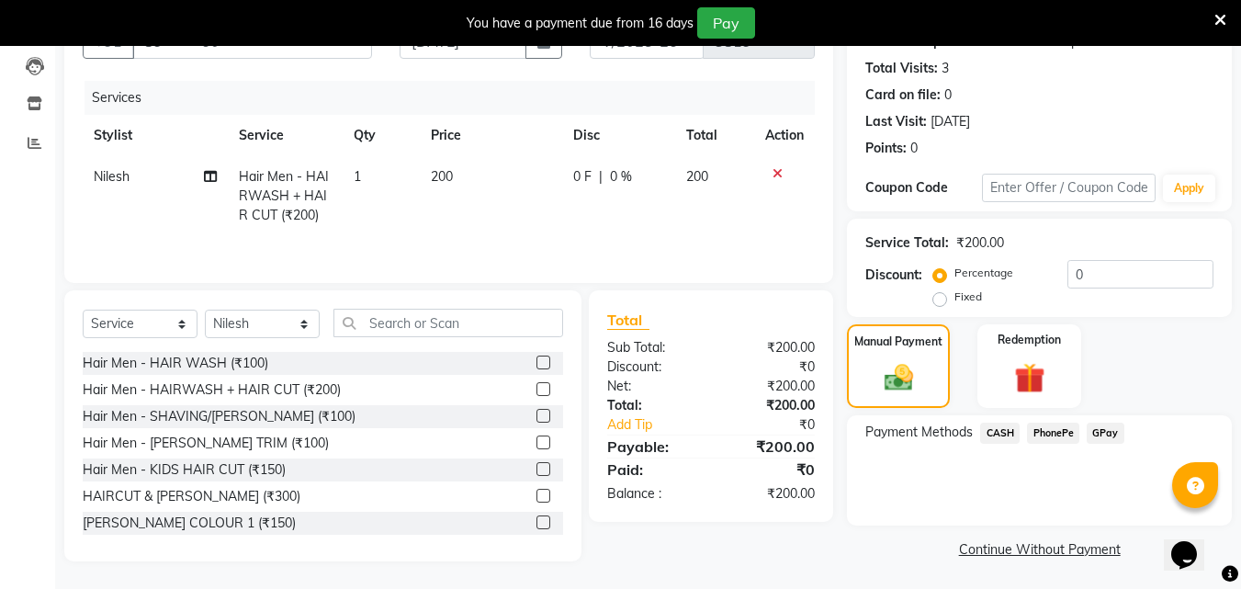
drag, startPoint x: 1004, startPoint y: 432, endPoint x: 1006, endPoint y: 453, distance: 21.2
click at [1004, 436] on span "CASH" at bounding box center [999, 432] width 39 height 21
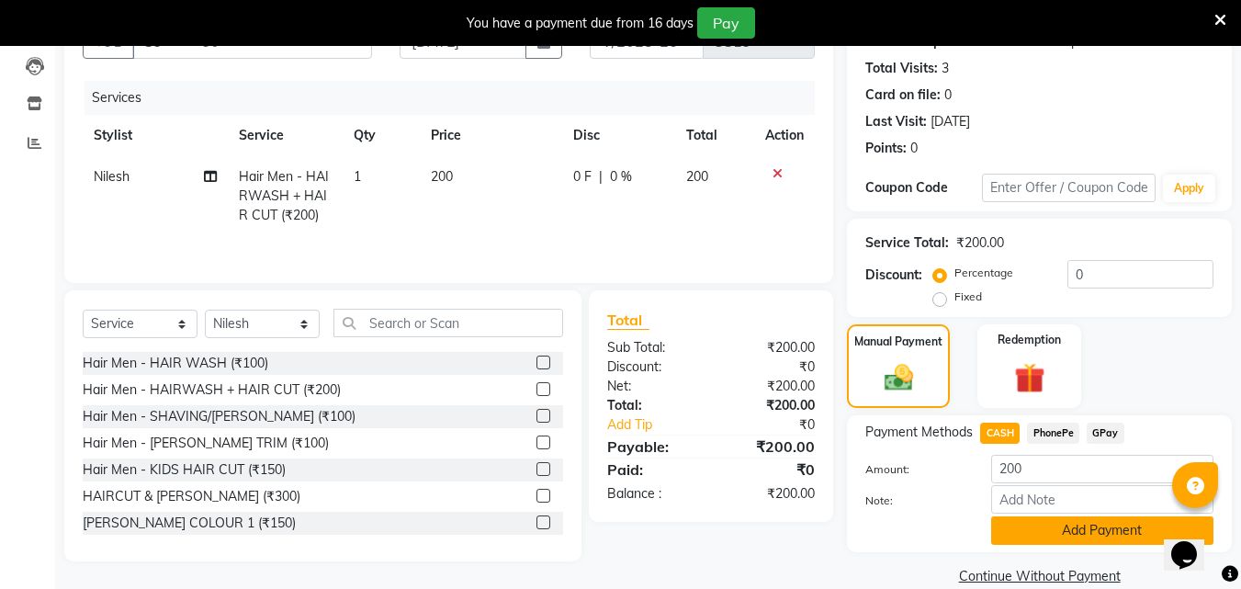
click at [1015, 533] on button "Add Payment" at bounding box center [1102, 530] width 222 height 28
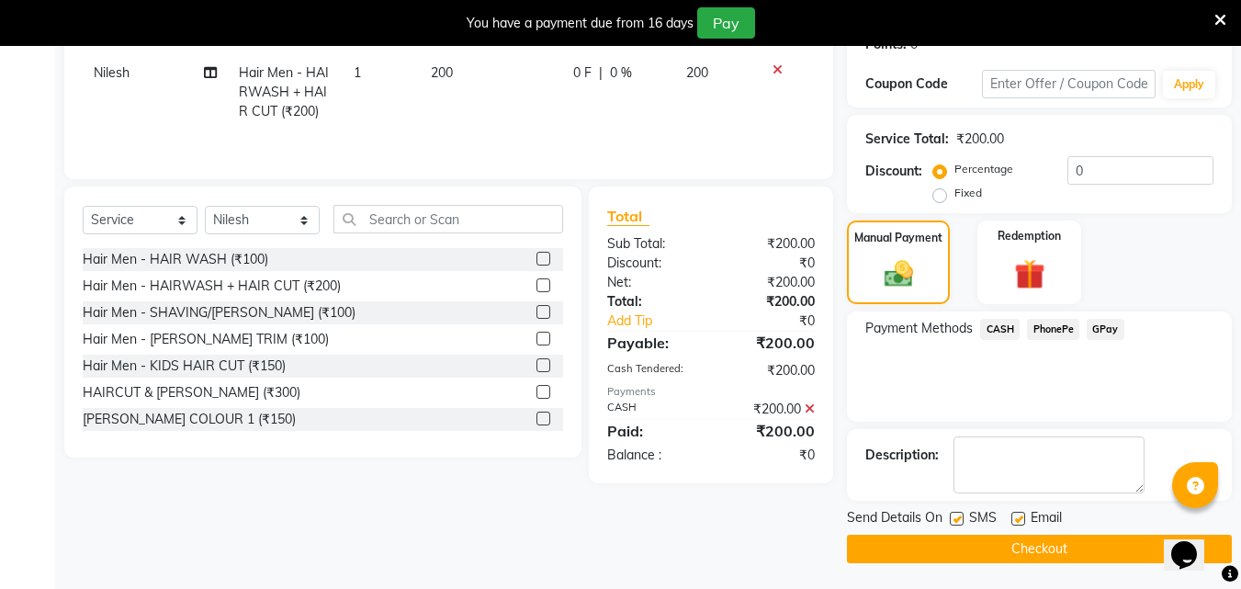
scroll to position [298, 0]
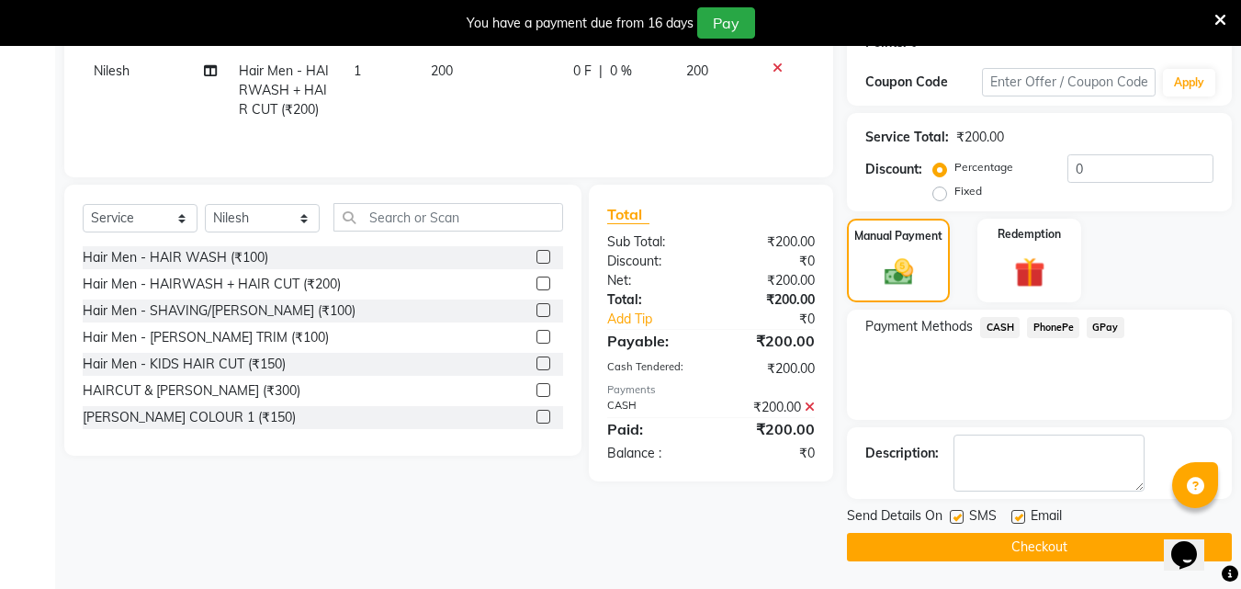
click at [1015, 538] on button "Checkout" at bounding box center [1039, 547] width 385 height 28
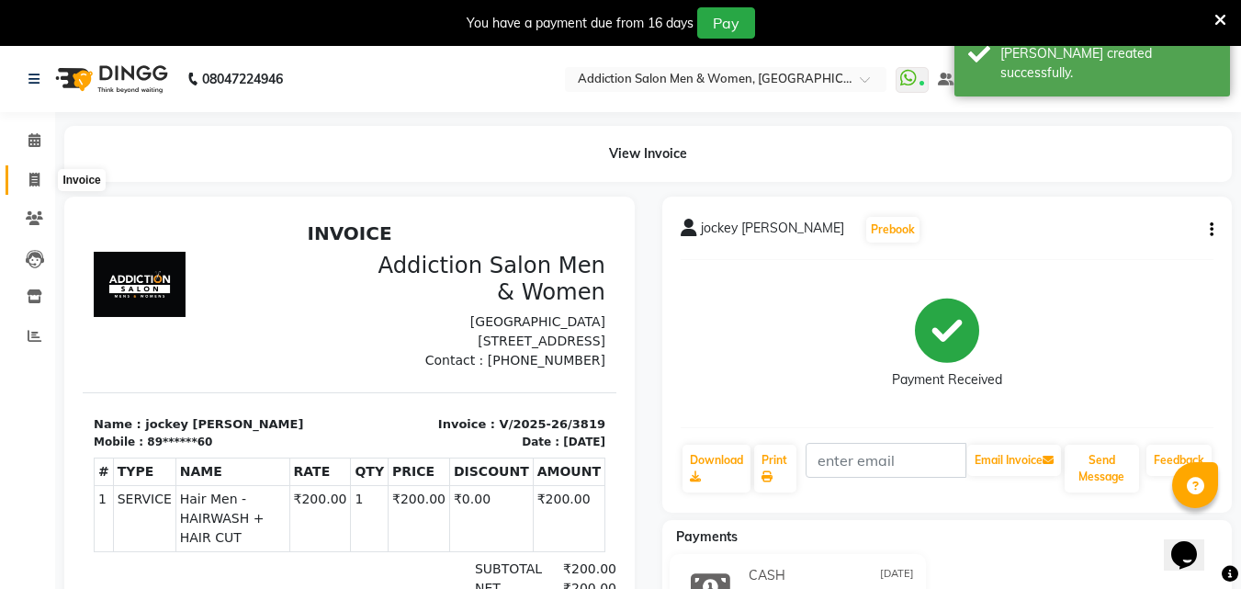
click at [35, 182] on icon at bounding box center [34, 180] width 10 height 14
select select "service"
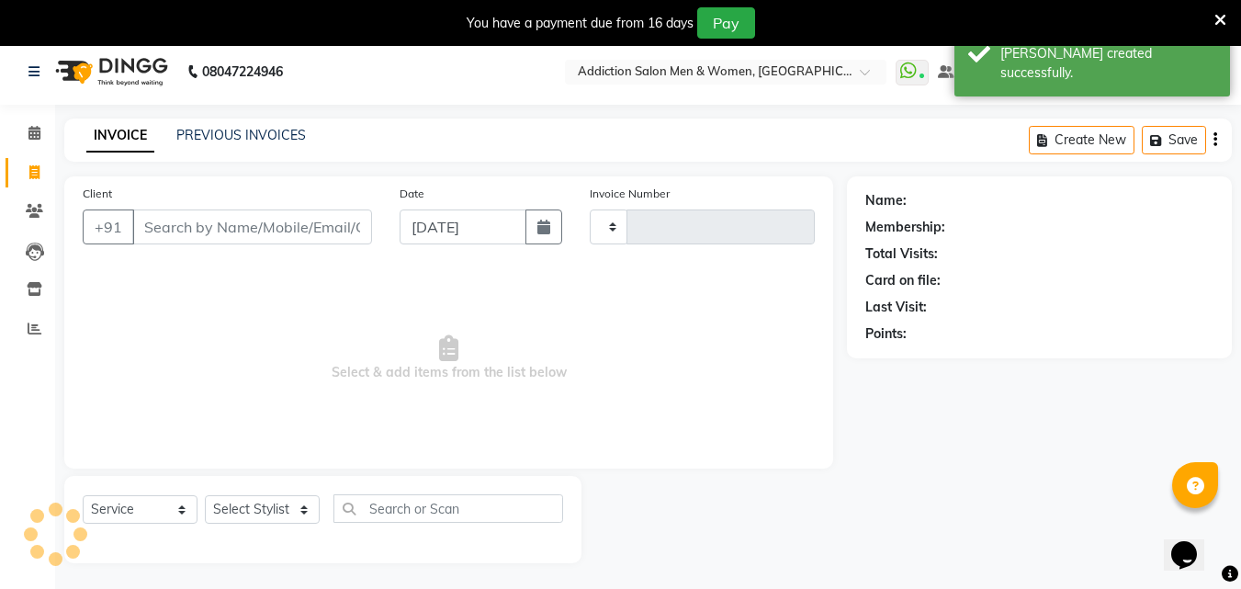
type input "3820"
select select "6595"
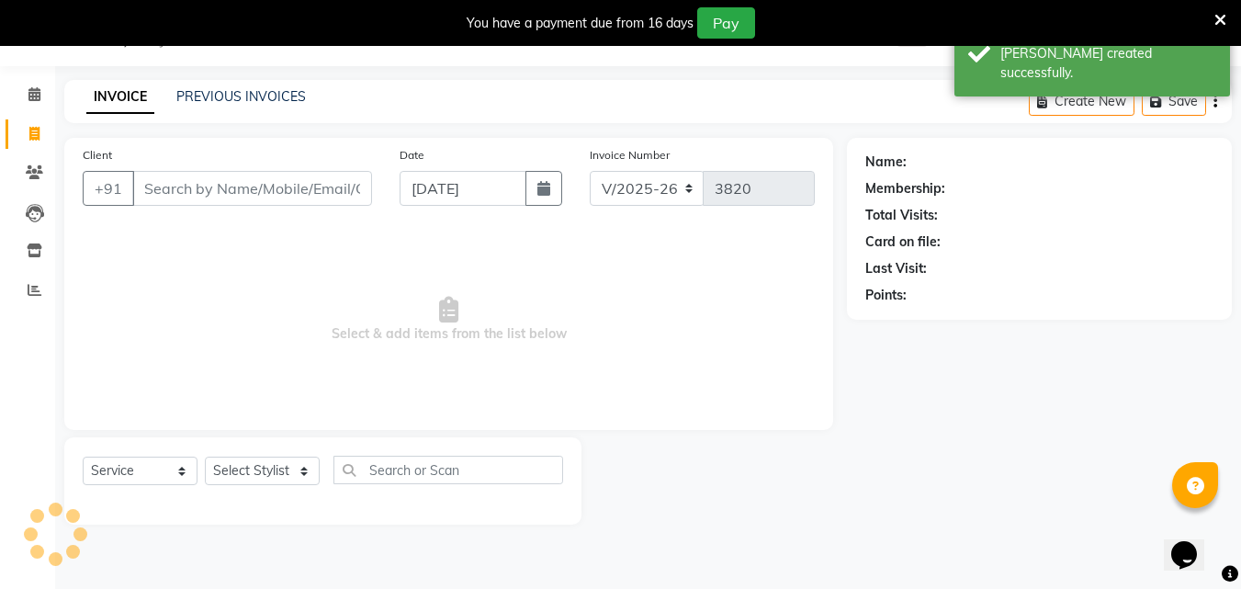
click at [179, 189] on input "Client" at bounding box center [252, 188] width 240 height 35
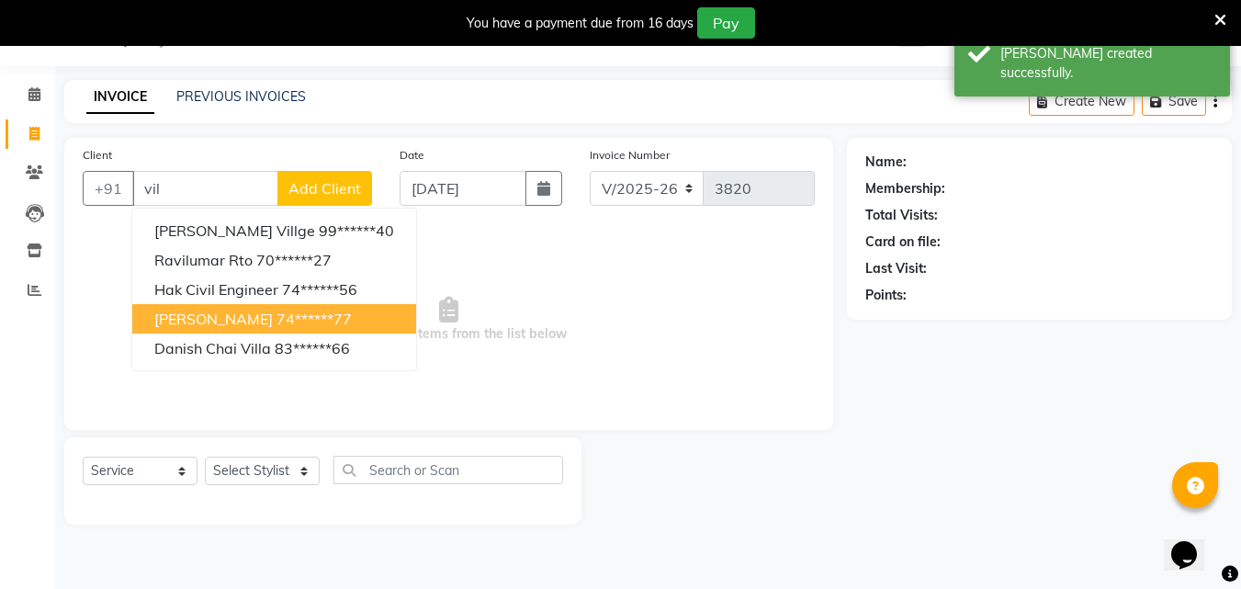
click at [276, 310] on ngb-highlight "74******77" at bounding box center [313, 319] width 75 height 18
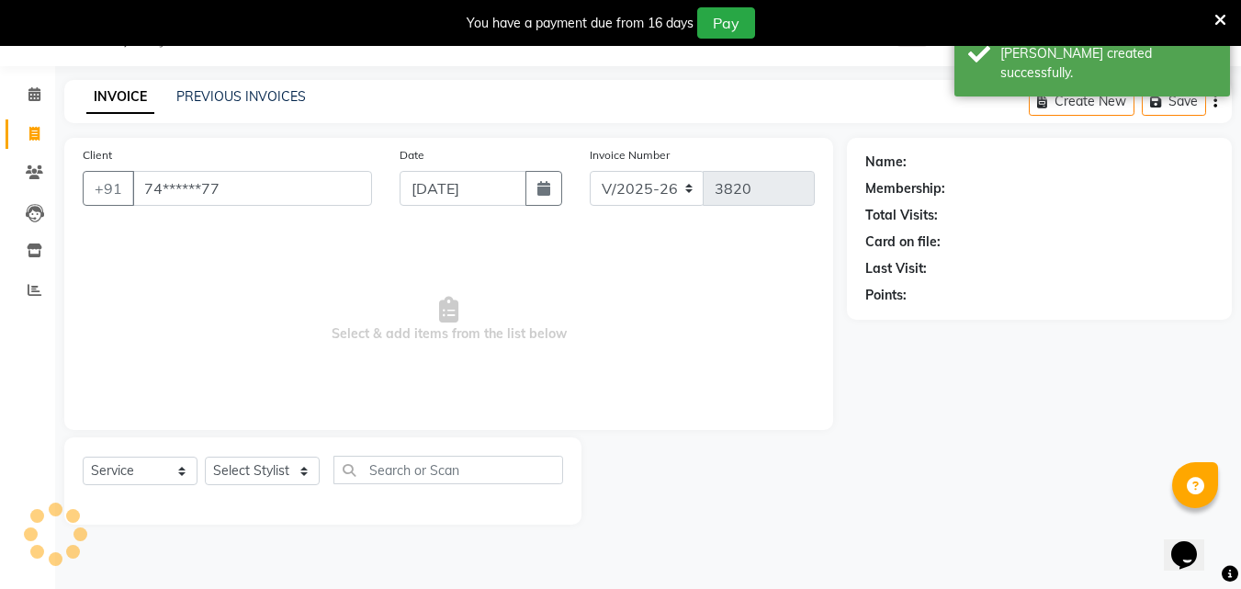
type input "74******77"
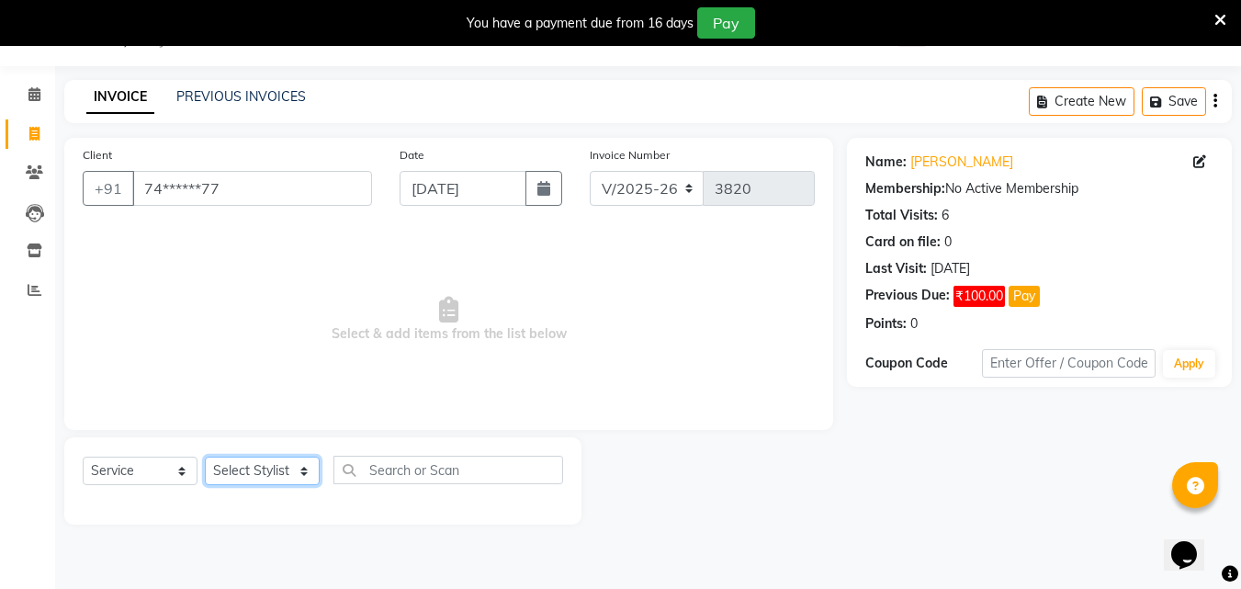
click at [298, 470] on select "Select Stylist Addiction Salon ANJALI BANSIKA [PERSON_NAME] [PERSON_NAME] [PERS…" at bounding box center [262, 470] width 115 height 28
select select "50849"
click at [205, 456] on select "Select Stylist Addiction Salon ANJALI BANSIKA [PERSON_NAME] [PERSON_NAME] [PERS…" at bounding box center [262, 470] width 115 height 28
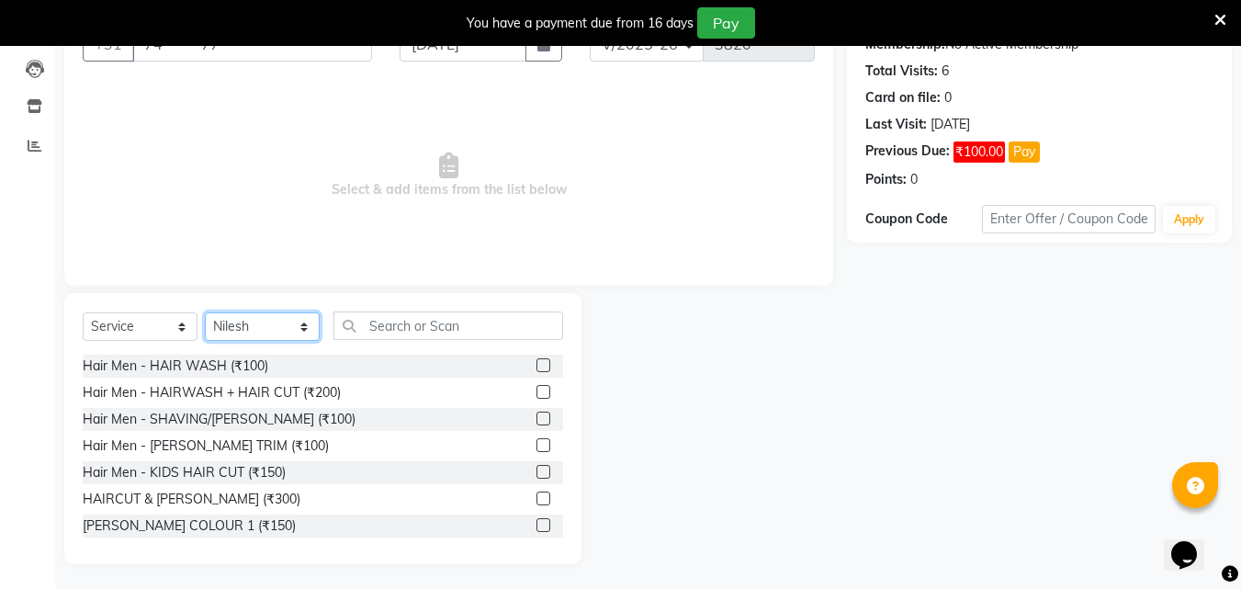
scroll to position [193, 0]
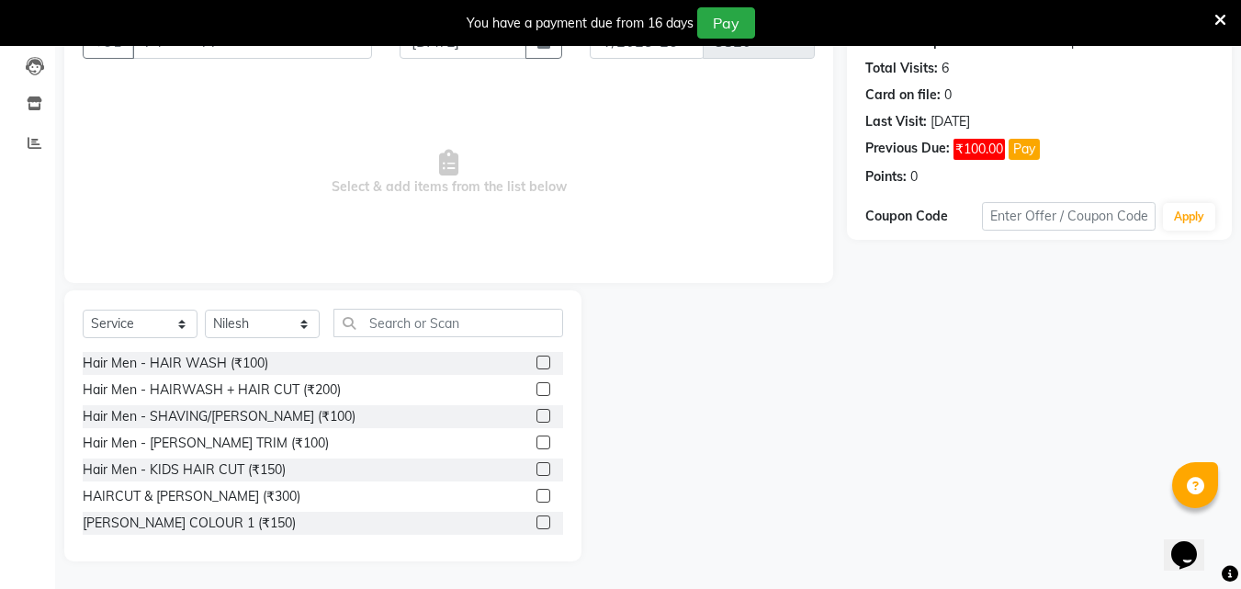
click at [536, 495] on label at bounding box center [543, 496] width 14 height 14
click at [536, 495] on input "checkbox" at bounding box center [542, 496] width 12 height 12
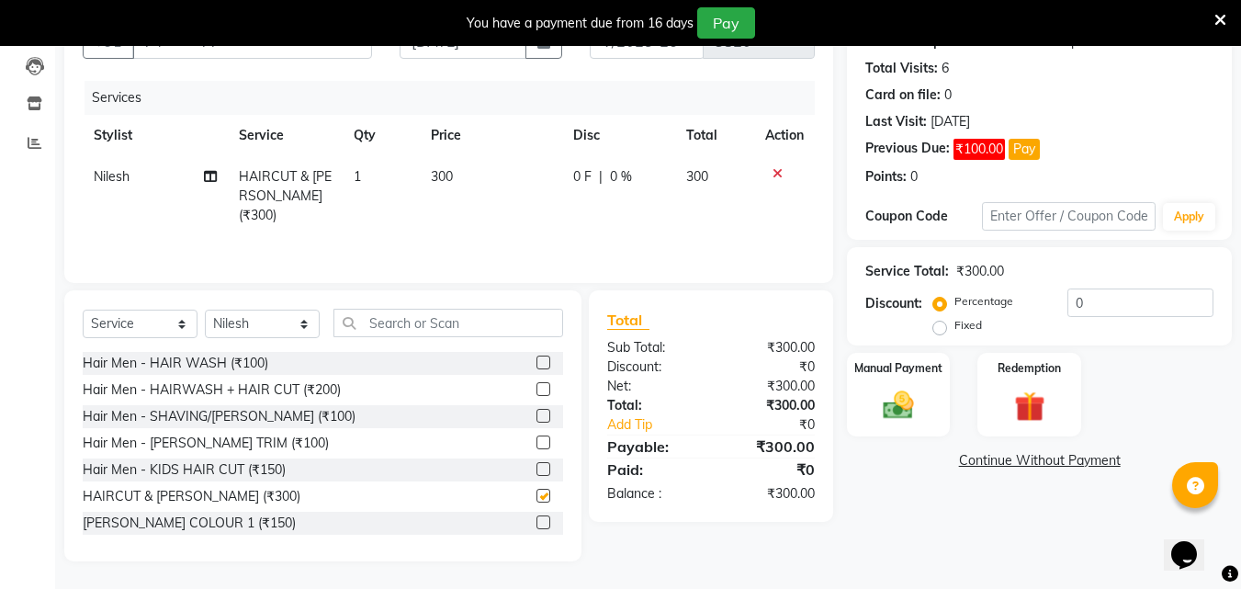
checkbox input "false"
click at [292, 327] on select "Select Stylist Addiction Salon ANJALI BANSIKA [PERSON_NAME] [PERSON_NAME] [PERS…" at bounding box center [262, 324] width 115 height 28
select select "89379"
click at [205, 310] on select "Select Stylist Addiction Salon ANJALI BANSIKA [PERSON_NAME] [PERSON_NAME] [PERS…" at bounding box center [262, 324] width 115 height 28
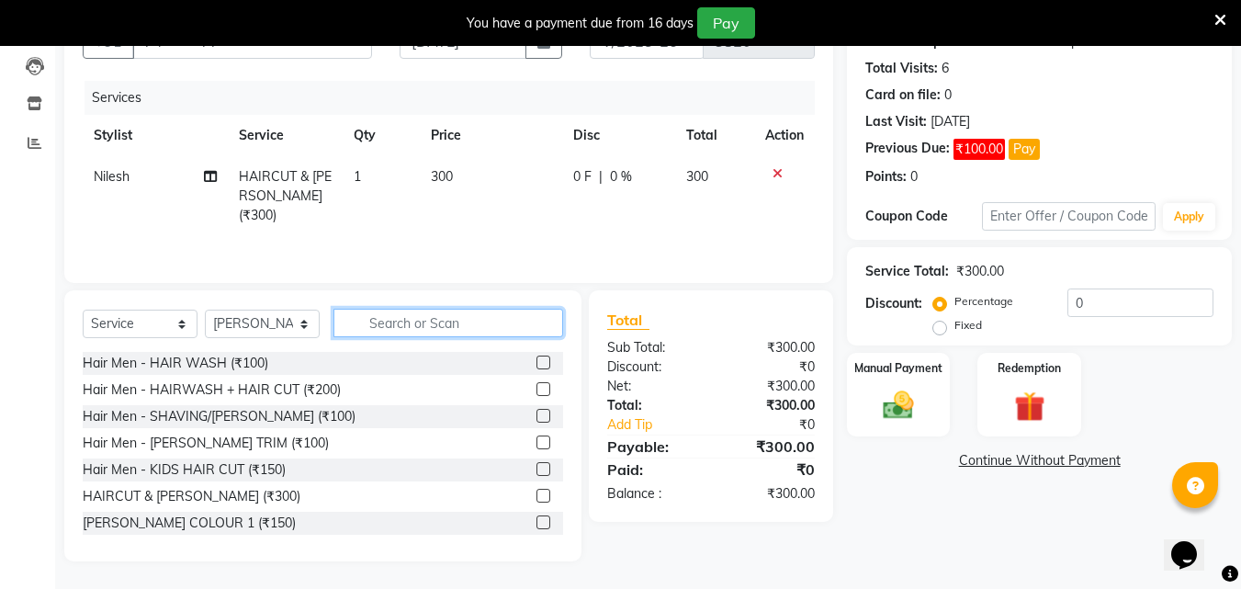
click at [434, 327] on input "text" at bounding box center [448, 323] width 230 height 28
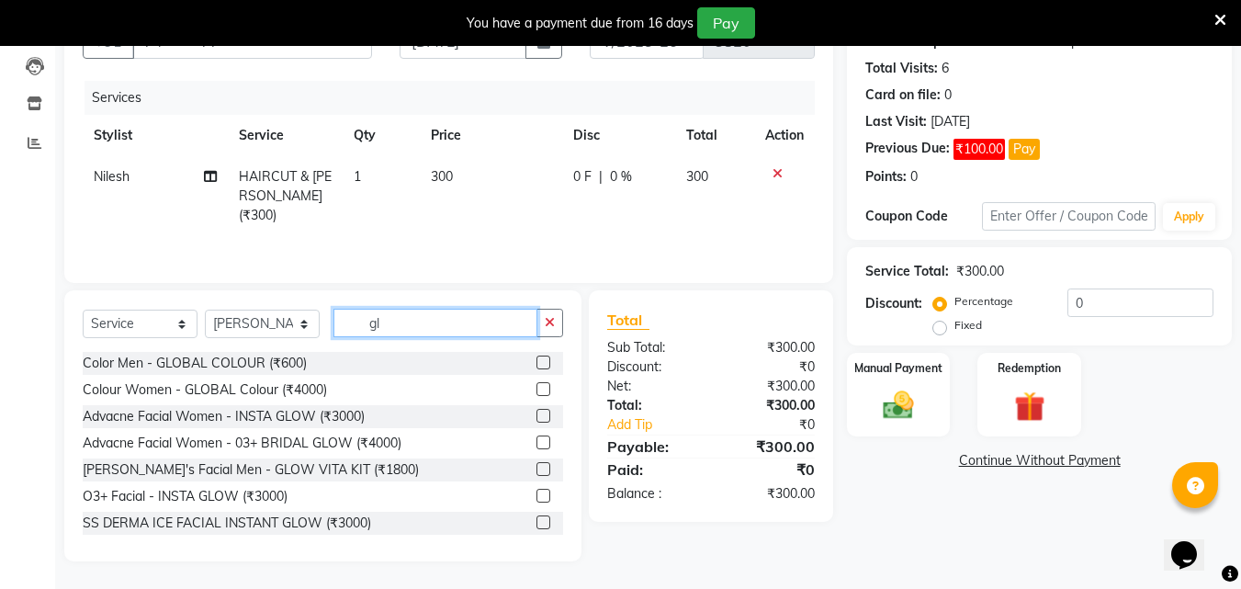
type input "gl"
click at [522, 364] on div "Color Men - GLOBAL COLOUR (₹600)" at bounding box center [323, 363] width 480 height 23
click at [536, 363] on label at bounding box center [543, 362] width 14 height 14
click at [536, 363] on input "checkbox" at bounding box center [542, 363] width 12 height 12
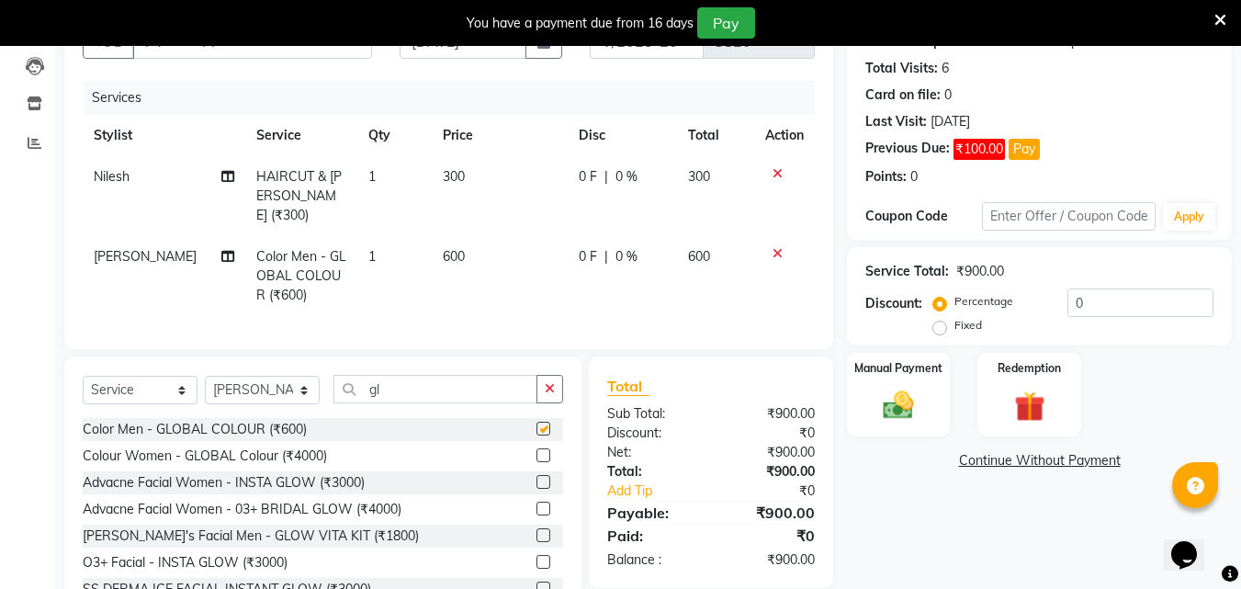
checkbox input "false"
click at [439, 391] on input "gl" at bounding box center [435, 389] width 204 height 28
type input "g"
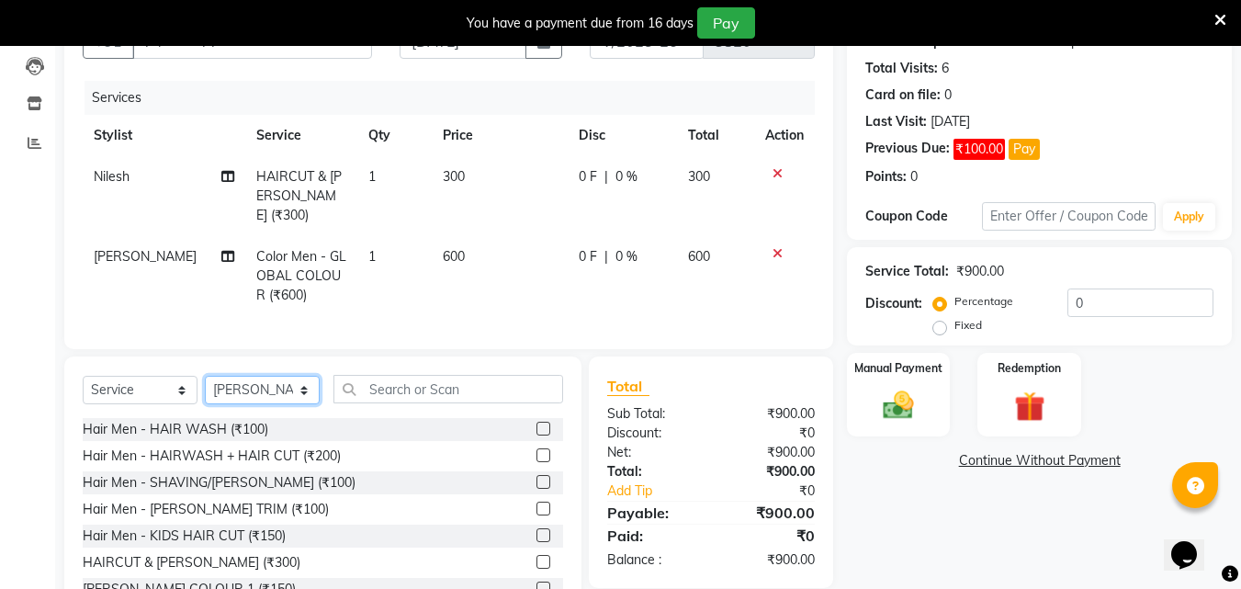
click at [224, 386] on select "Select Stylist Addiction Salon ANJALI BANSIKA [PERSON_NAME] [PERSON_NAME] [PERS…" at bounding box center [262, 390] width 115 height 28
select select "67107"
click at [205, 376] on select "Select Stylist Addiction Salon ANJALI BANSIKA [PERSON_NAME] [PERSON_NAME] [PERS…" at bounding box center [262, 390] width 115 height 28
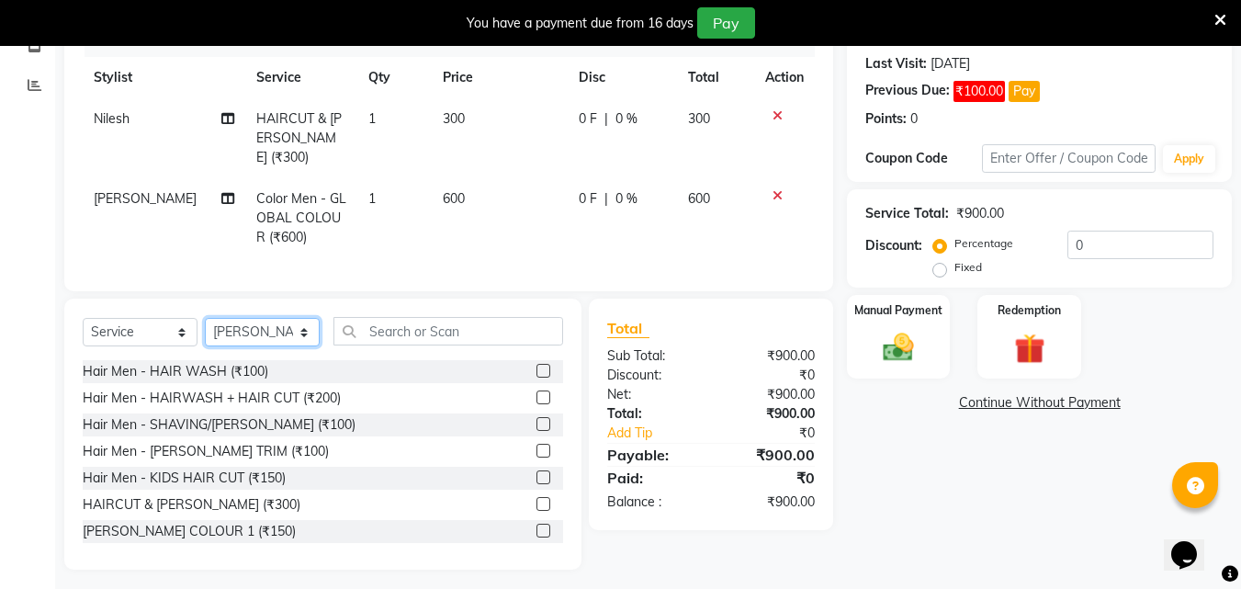
scroll to position [253, 0]
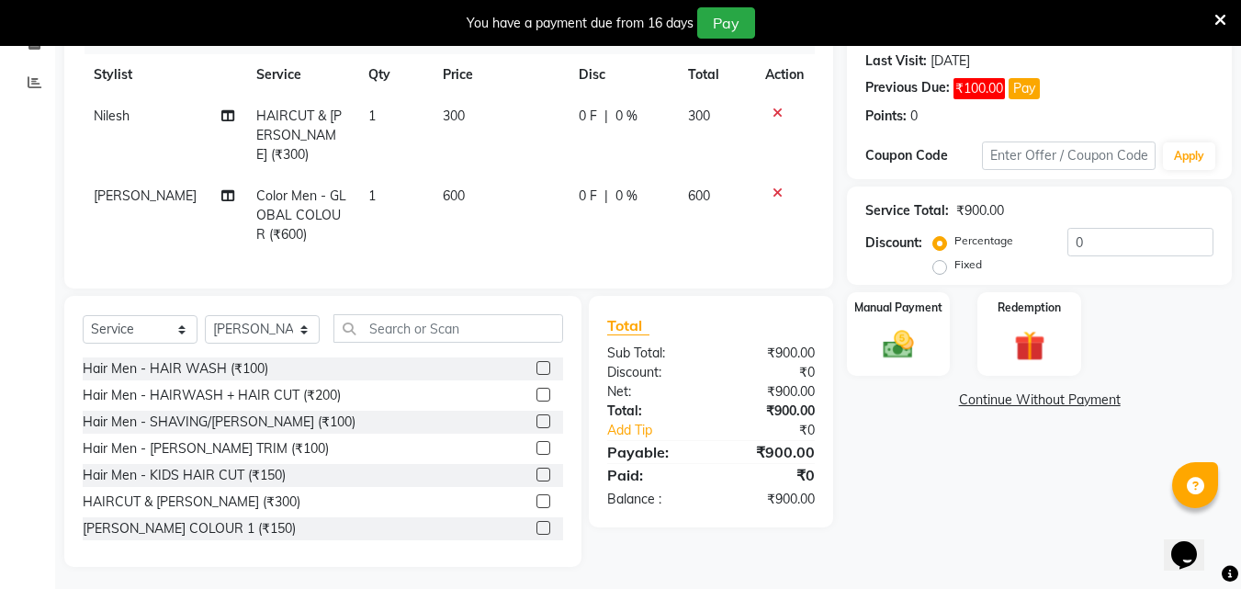
click at [536, 496] on label at bounding box center [543, 501] width 14 height 14
click at [536, 496] on input "checkbox" at bounding box center [542, 502] width 12 height 12
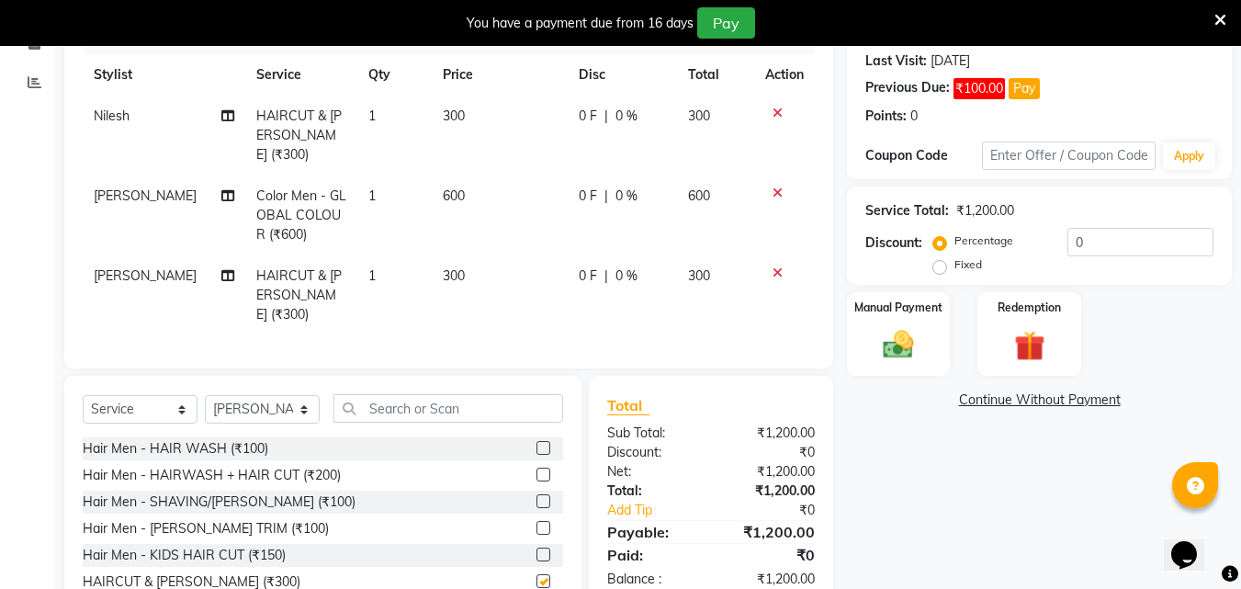
checkbox input "false"
click at [456, 394] on input "text" at bounding box center [448, 408] width 230 height 28
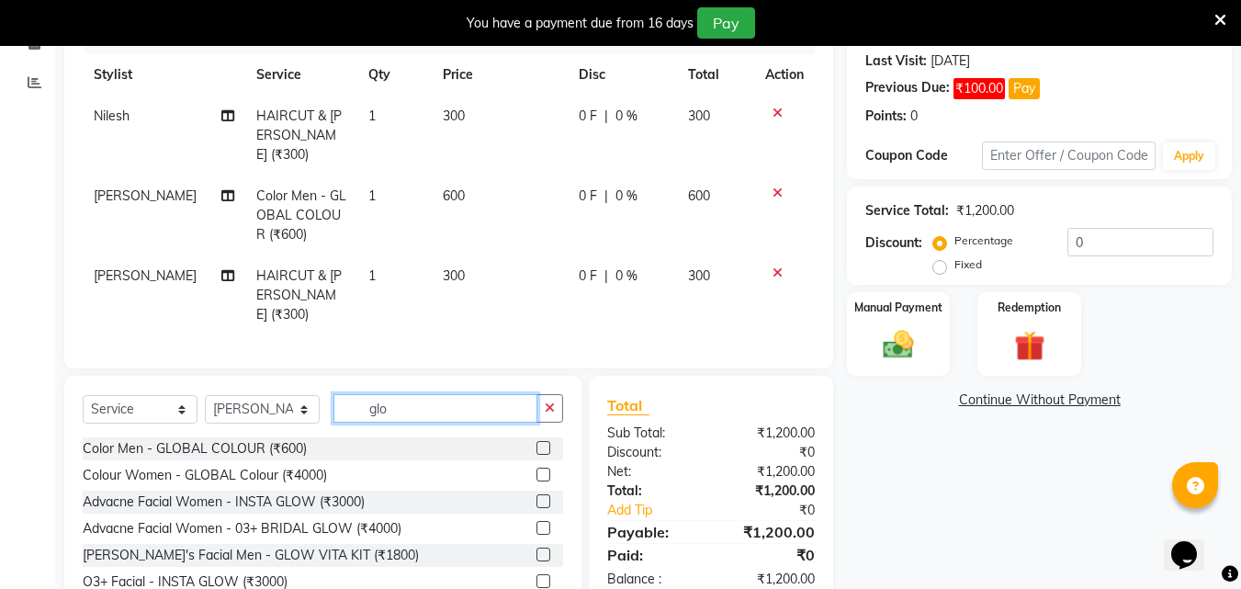
type input "glo"
click at [536, 441] on label at bounding box center [543, 448] width 14 height 14
click at [536, 443] on input "checkbox" at bounding box center [542, 449] width 12 height 12
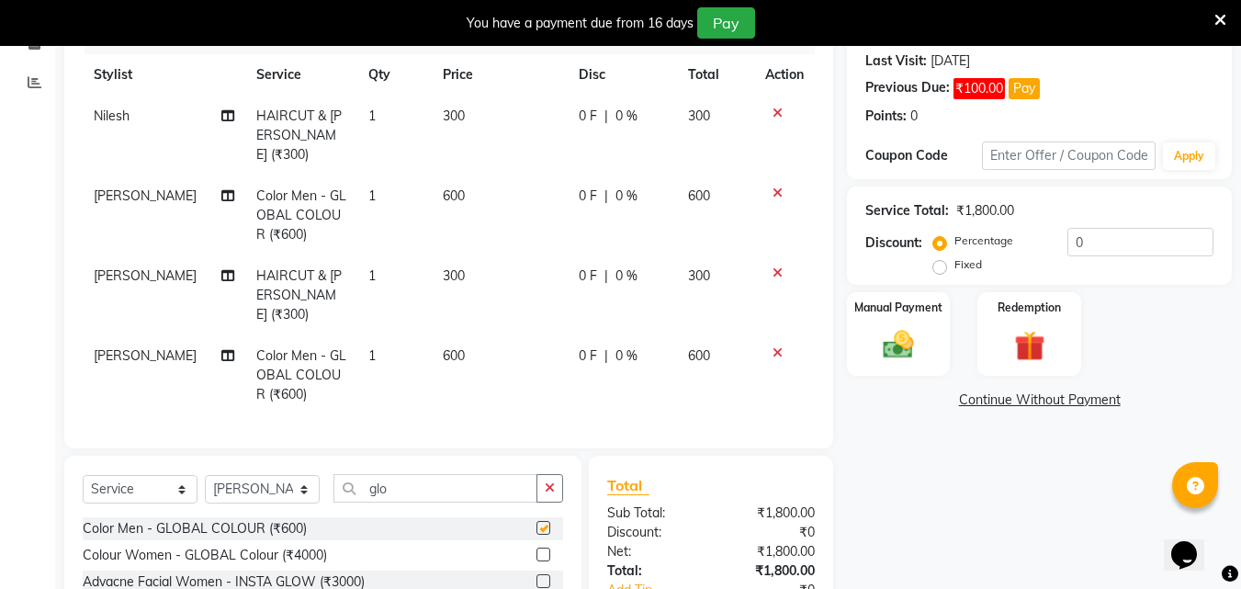
checkbox input "false"
click at [304, 475] on select "Select Stylist Addiction Salon ANJALI BANSIKA [PERSON_NAME] [PERSON_NAME] [PERS…" at bounding box center [262, 489] width 115 height 28
select select "51001"
click at [205, 475] on select "Select Stylist Addiction Salon ANJALI BANSIKA [PERSON_NAME] [PERSON_NAME] [PERS…" at bounding box center [262, 489] width 115 height 28
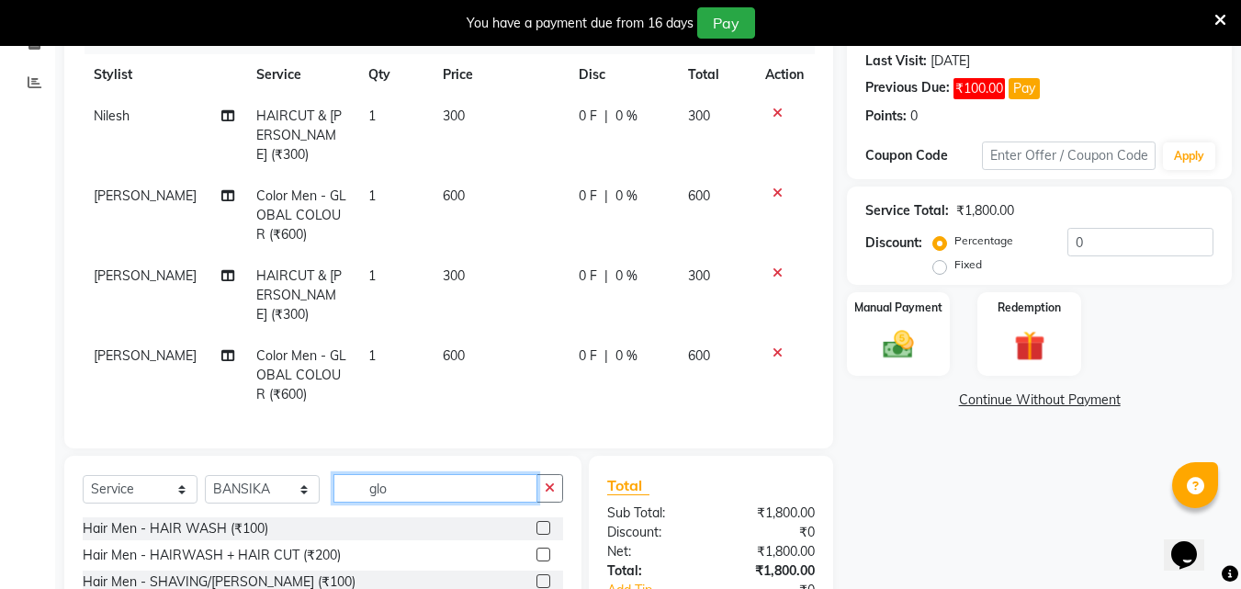
click at [458, 474] on input "glo" at bounding box center [435, 488] width 204 height 28
type input "g"
type input "d ta"
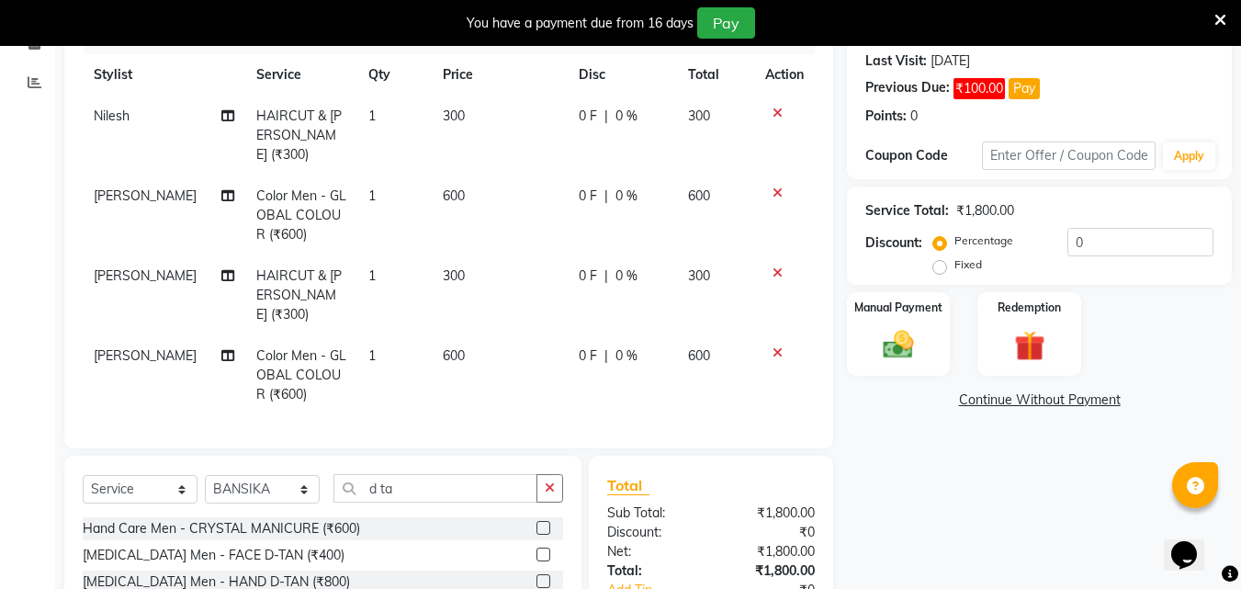
click at [536, 547] on label at bounding box center [543, 554] width 14 height 14
click at [536, 549] on input "checkbox" at bounding box center [542, 555] width 12 height 12
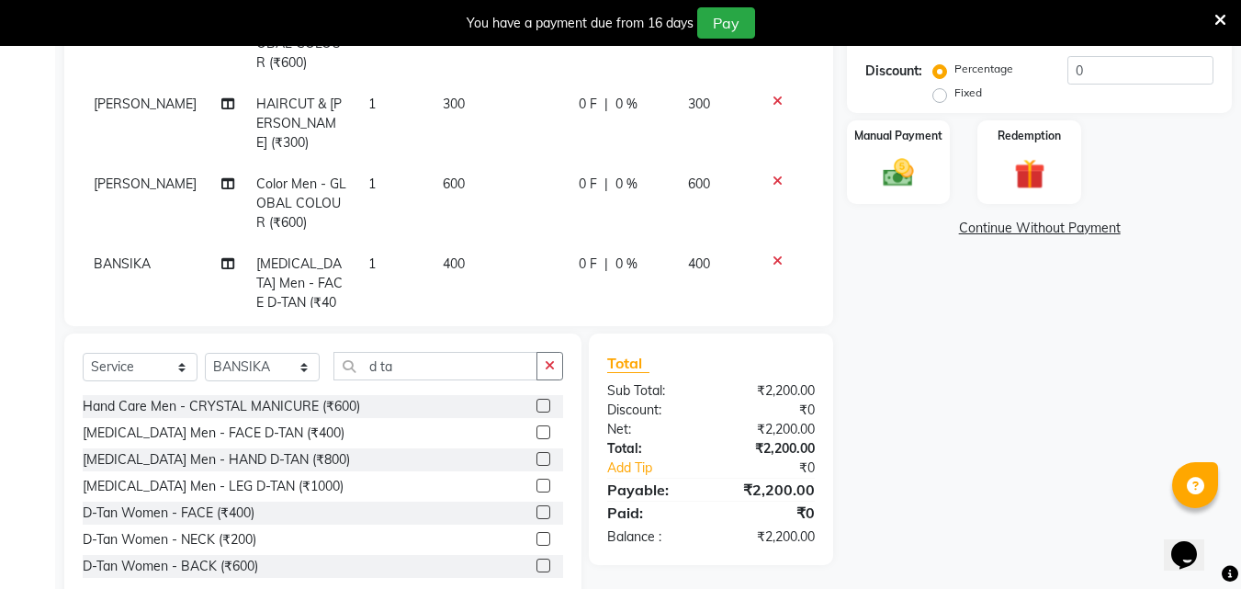
scroll to position [437, 0]
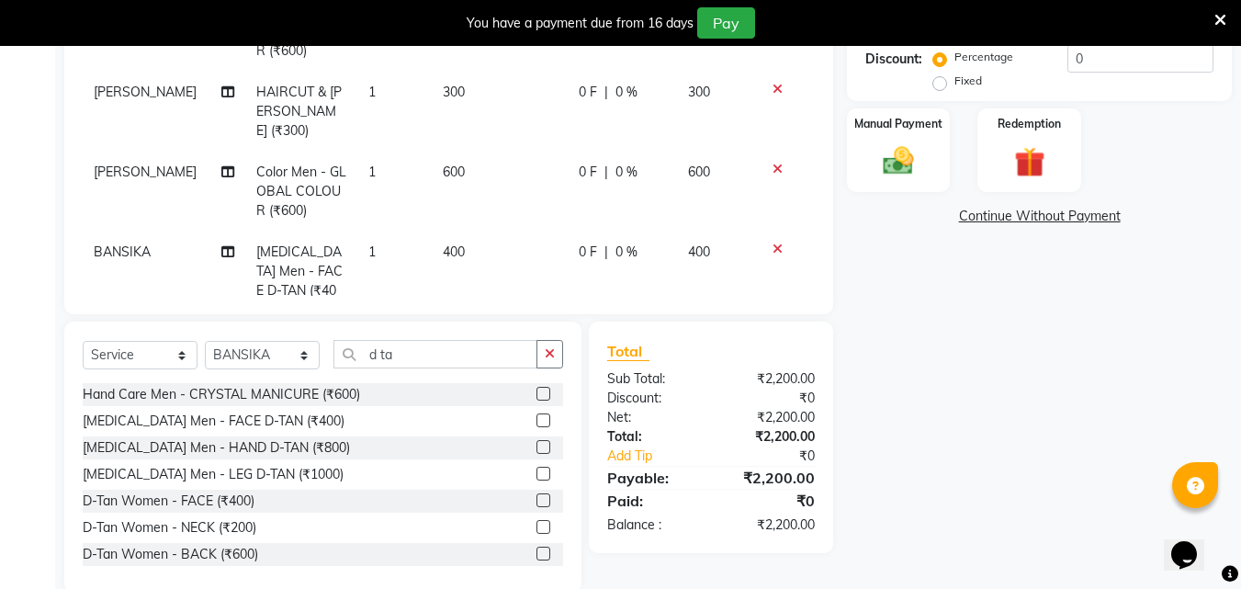
click at [536, 417] on label at bounding box center [543, 420] width 14 height 14
click at [536, 417] on input "checkbox" at bounding box center [542, 421] width 12 height 12
checkbox input "false"
click at [300, 355] on select "Select Stylist Addiction Salon ANJALI BANSIKA [PERSON_NAME] [PERSON_NAME] [PERS…" at bounding box center [262, 355] width 115 height 28
select select "51003"
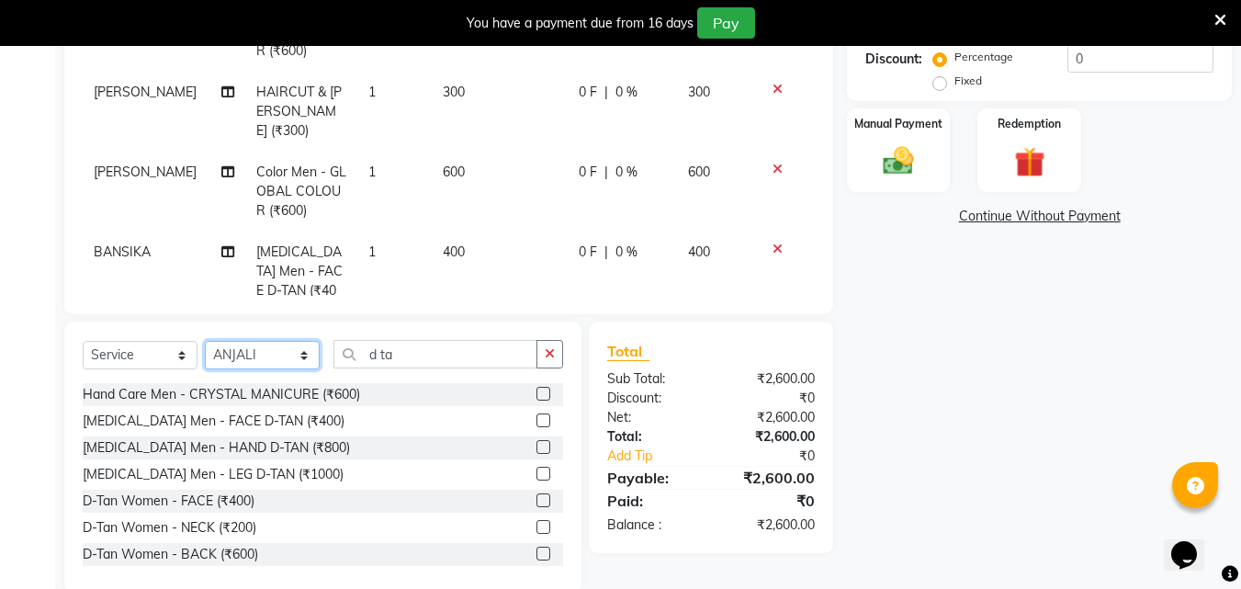
click at [205, 341] on select "Select Stylist Addiction Salon ANJALI BANSIKA [PERSON_NAME] [PERSON_NAME] [PERS…" at bounding box center [262, 355] width 115 height 28
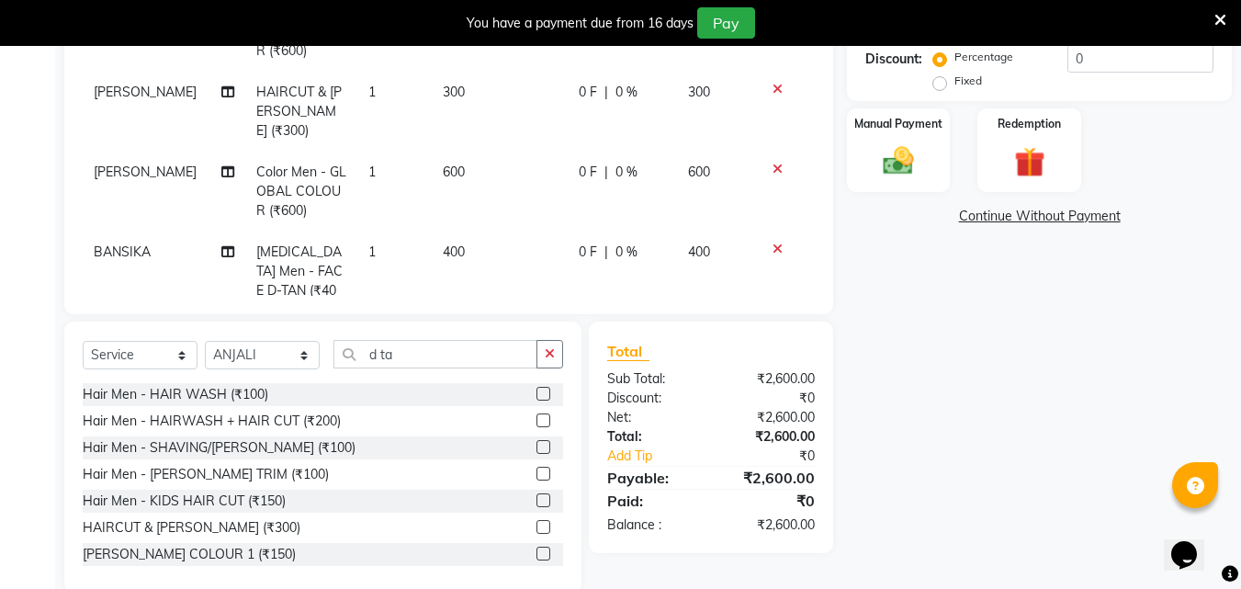
click at [416, 342] on div "Select Service Product Membership Package Voucher Prepaid Gift Card Select Styl…" at bounding box center [322, 456] width 517 height 271
click at [416, 348] on input "d ta" at bounding box center [435, 354] width 204 height 28
type input "d"
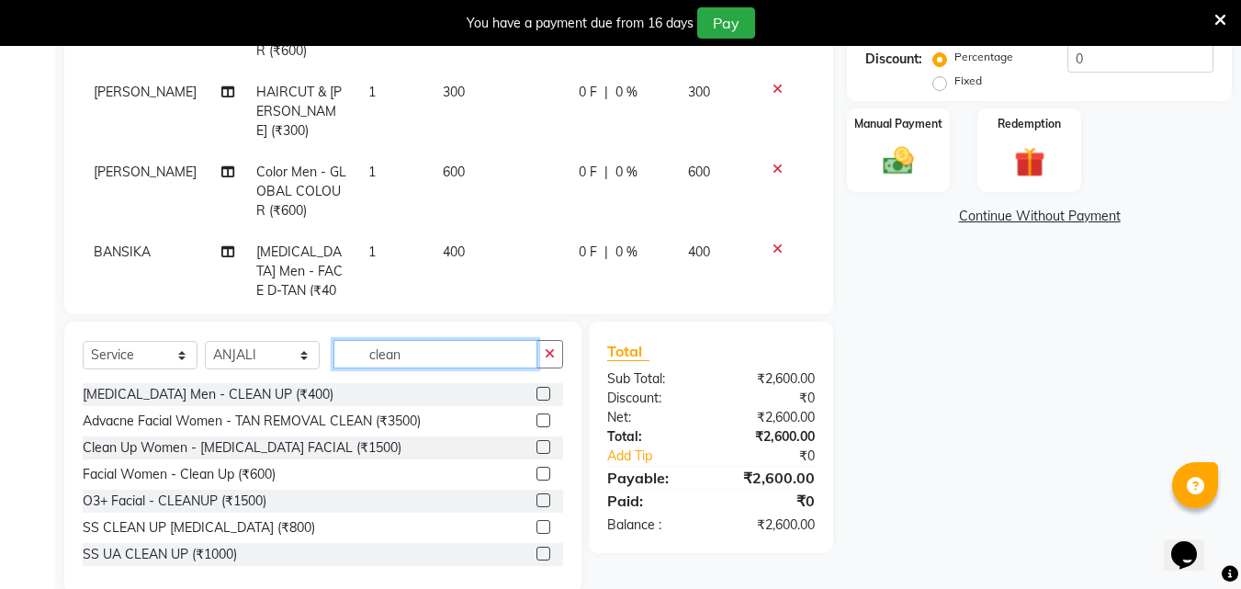
type input "clean"
click at [536, 389] on label at bounding box center [543, 394] width 14 height 14
click at [536, 389] on input "checkbox" at bounding box center [542, 395] width 12 height 12
checkbox input "false"
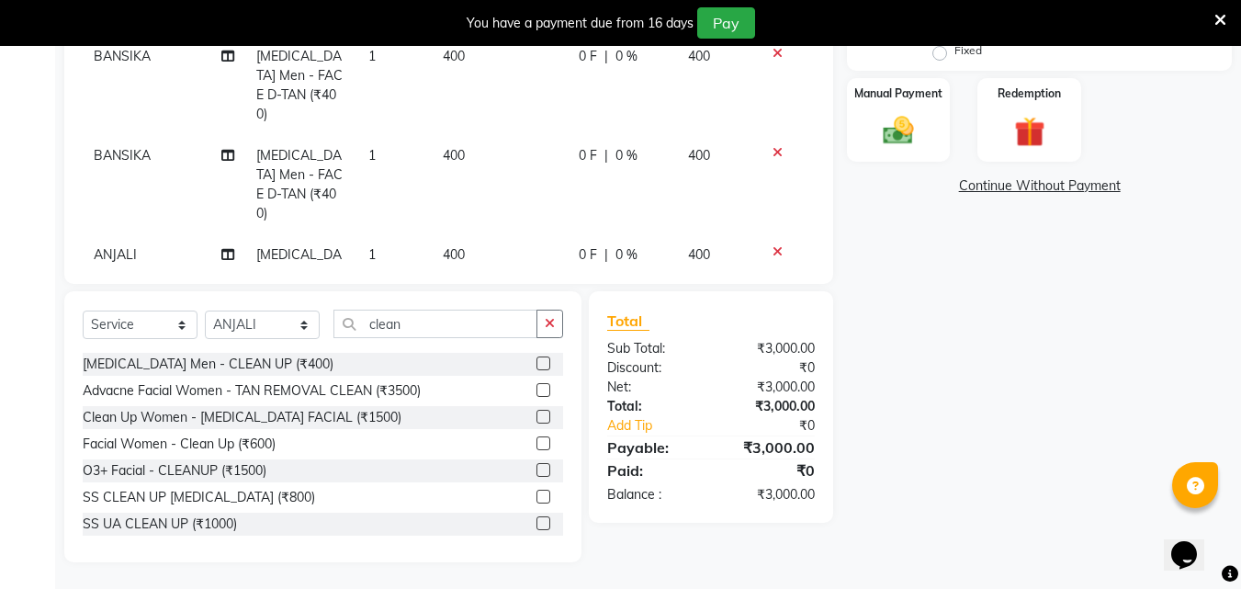
scroll to position [468, 0]
click at [919, 158] on div "Manual Payment" at bounding box center [898, 118] width 107 height 87
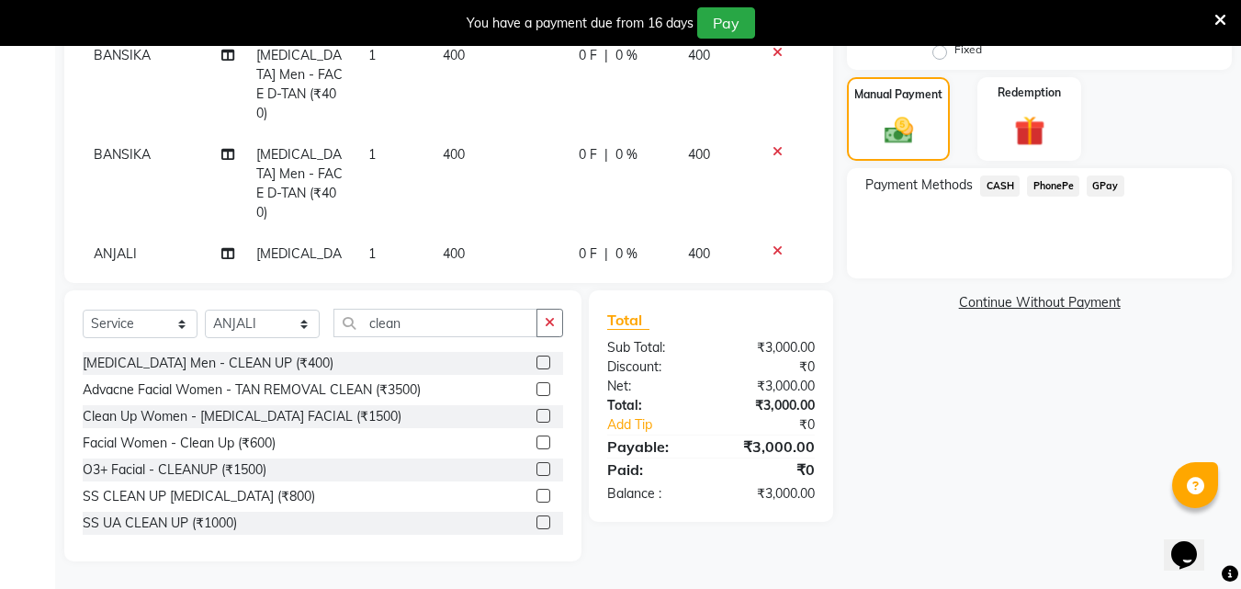
click at [985, 186] on span "CASH" at bounding box center [999, 185] width 39 height 21
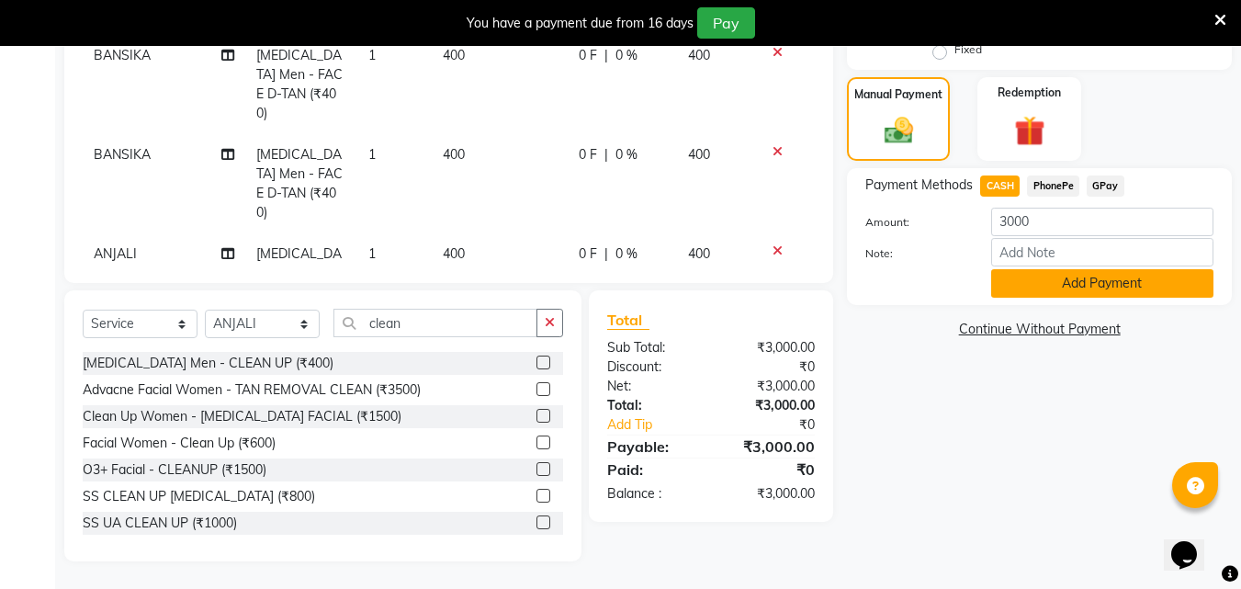
click at [1027, 278] on button "Add Payment" at bounding box center [1102, 283] width 222 height 28
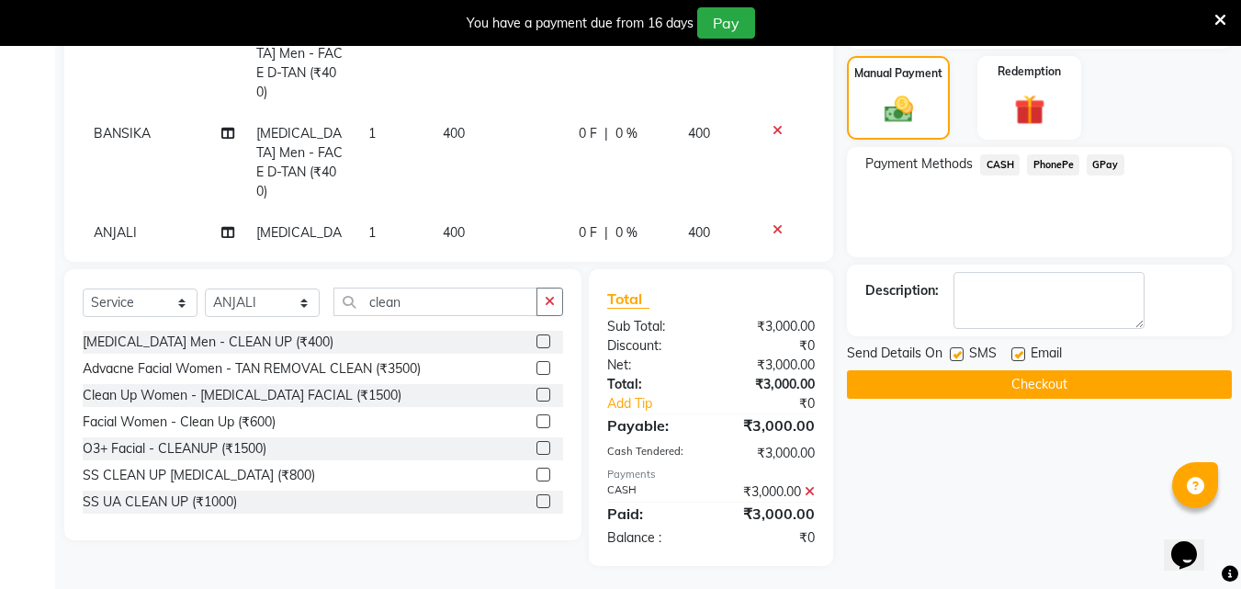
scroll to position [494, 0]
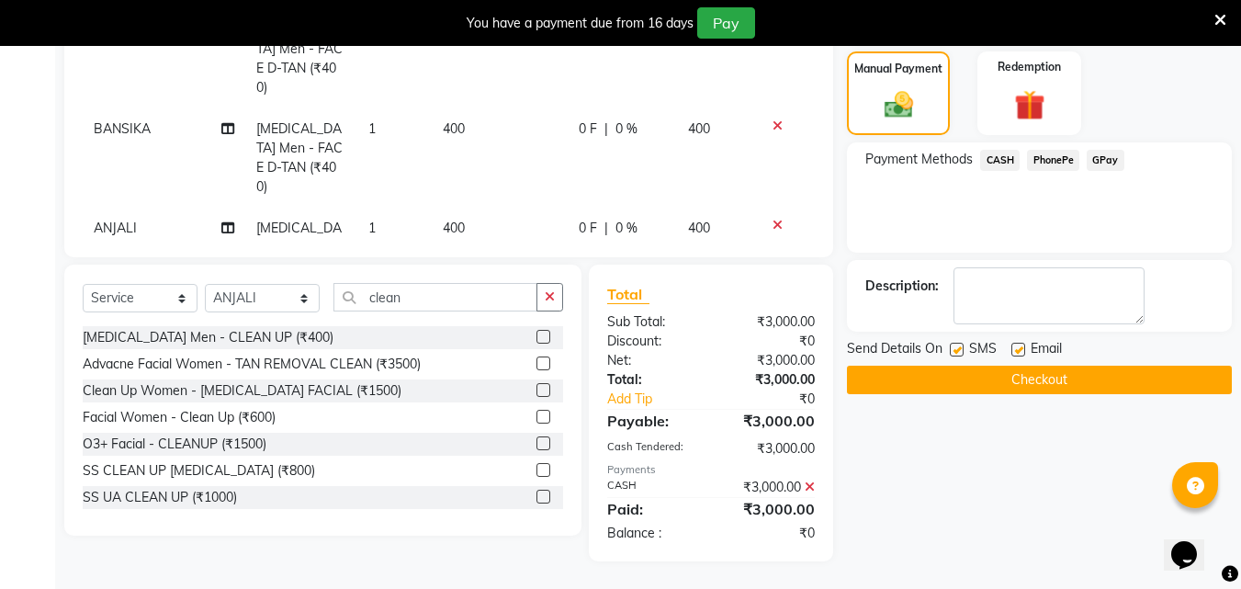
click at [1029, 366] on button "Checkout" at bounding box center [1039, 380] width 385 height 28
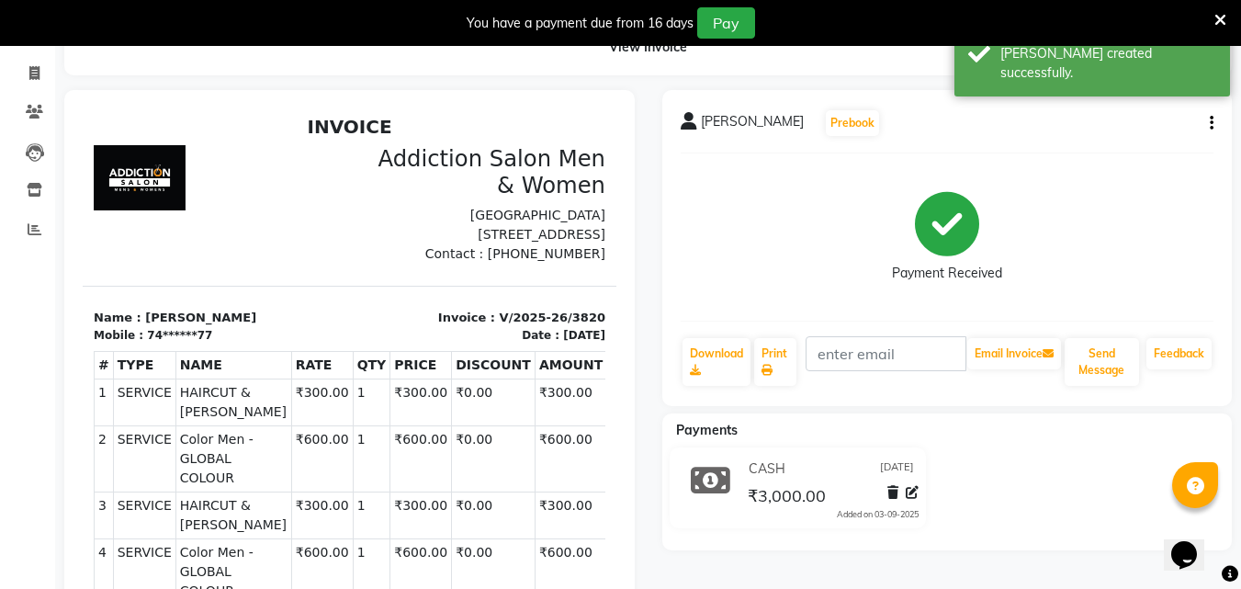
scroll to position [62, 0]
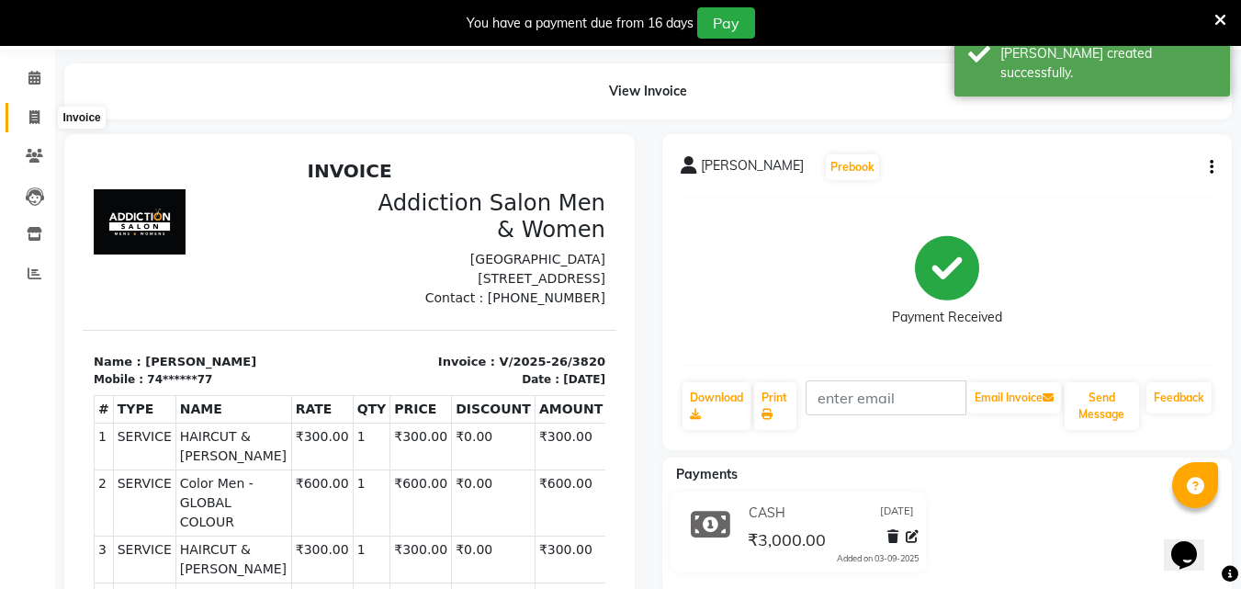
click at [34, 119] on icon at bounding box center [34, 117] width 10 height 14
select select "service"
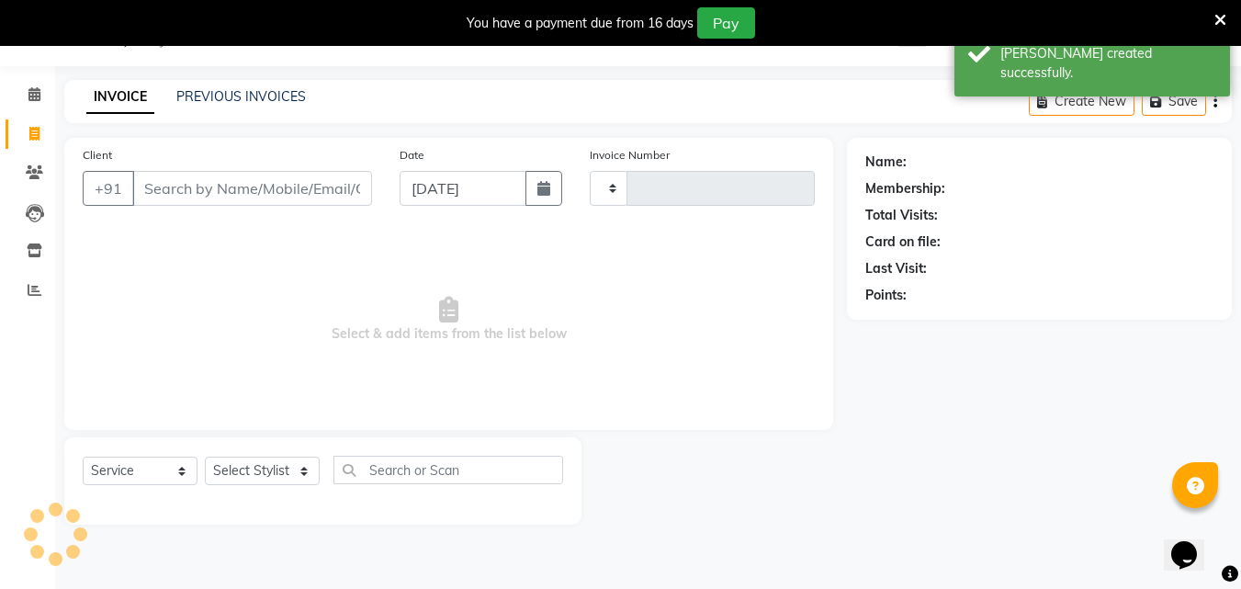
scroll to position [46, 0]
type input "3821"
select select "6595"
click at [273, 194] on input "Client" at bounding box center [252, 188] width 240 height 35
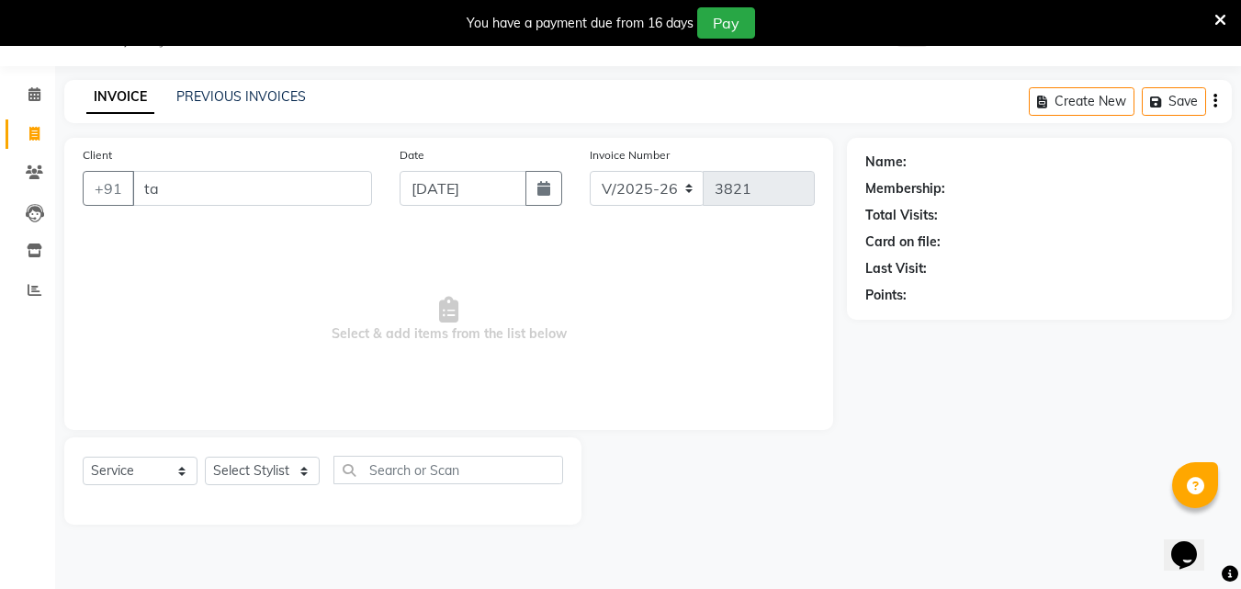
type input "t"
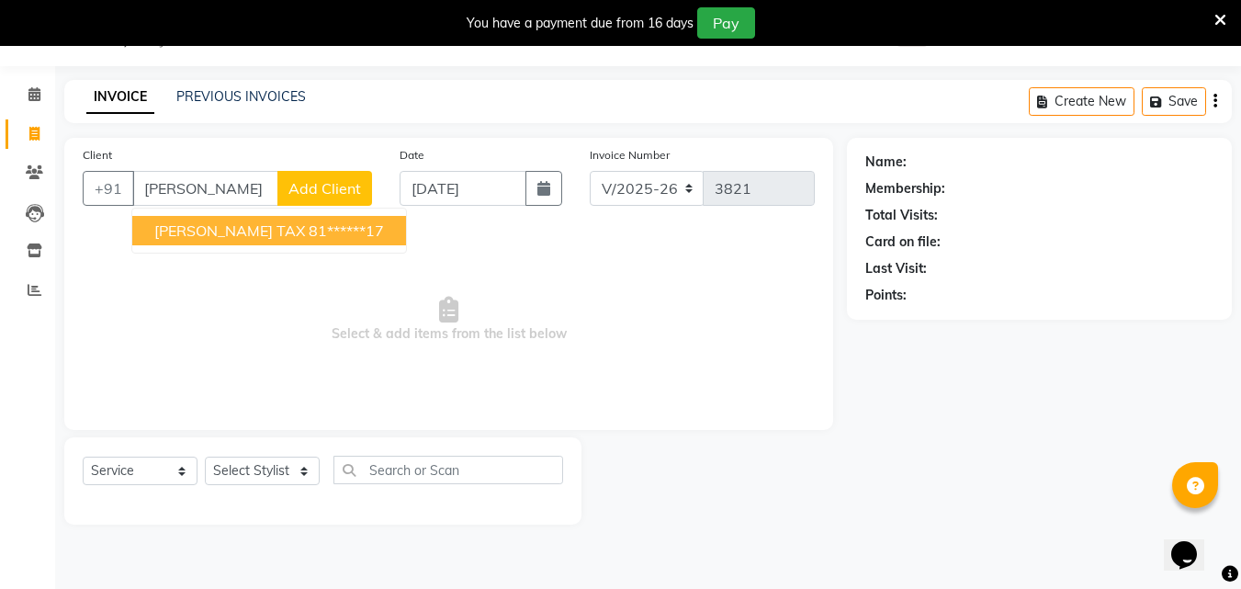
click at [309, 232] on ngb-highlight "81******17" at bounding box center [346, 230] width 75 height 18
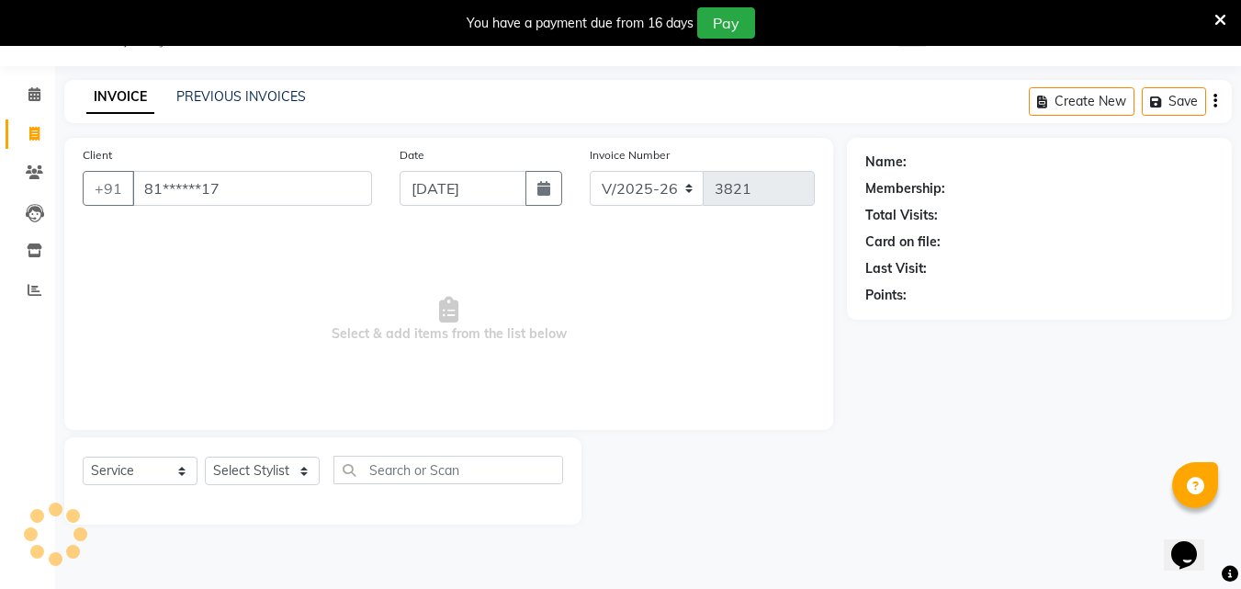
type input "81******17"
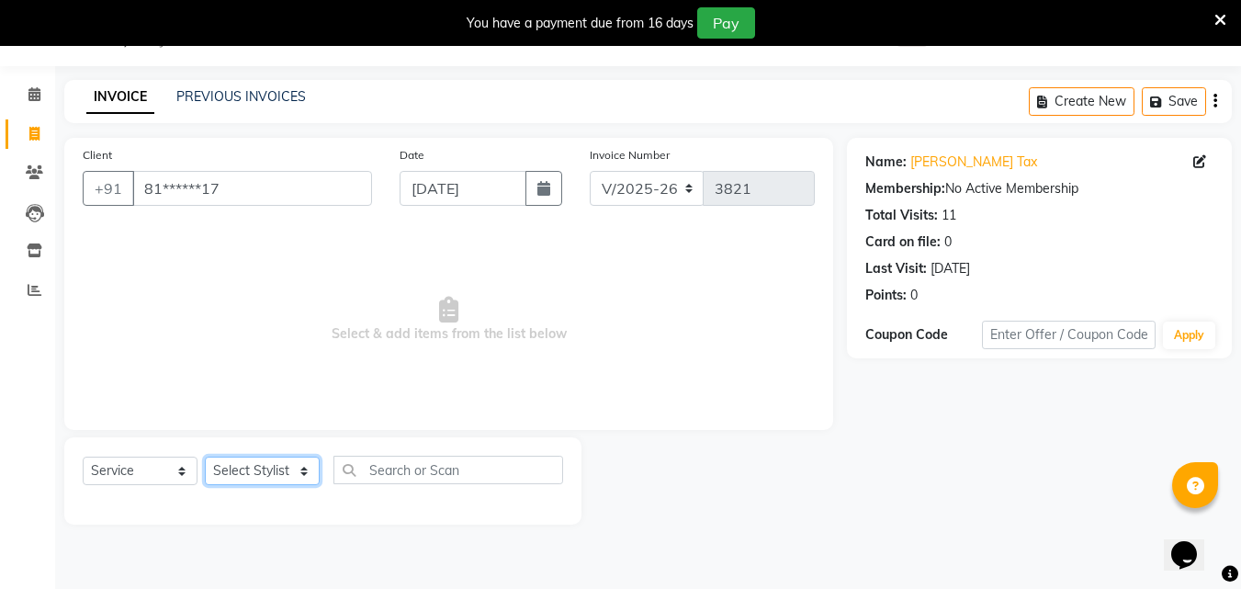
click at [302, 466] on select "Select Stylist Addiction Salon ANJALI BANSIKA [PERSON_NAME] [PERSON_NAME] [PERS…" at bounding box center [262, 470] width 115 height 28
select select "61697"
click at [205, 456] on select "Select Stylist Addiction Salon ANJALI BANSIKA [PERSON_NAME] [PERSON_NAME] [PERS…" at bounding box center [262, 470] width 115 height 28
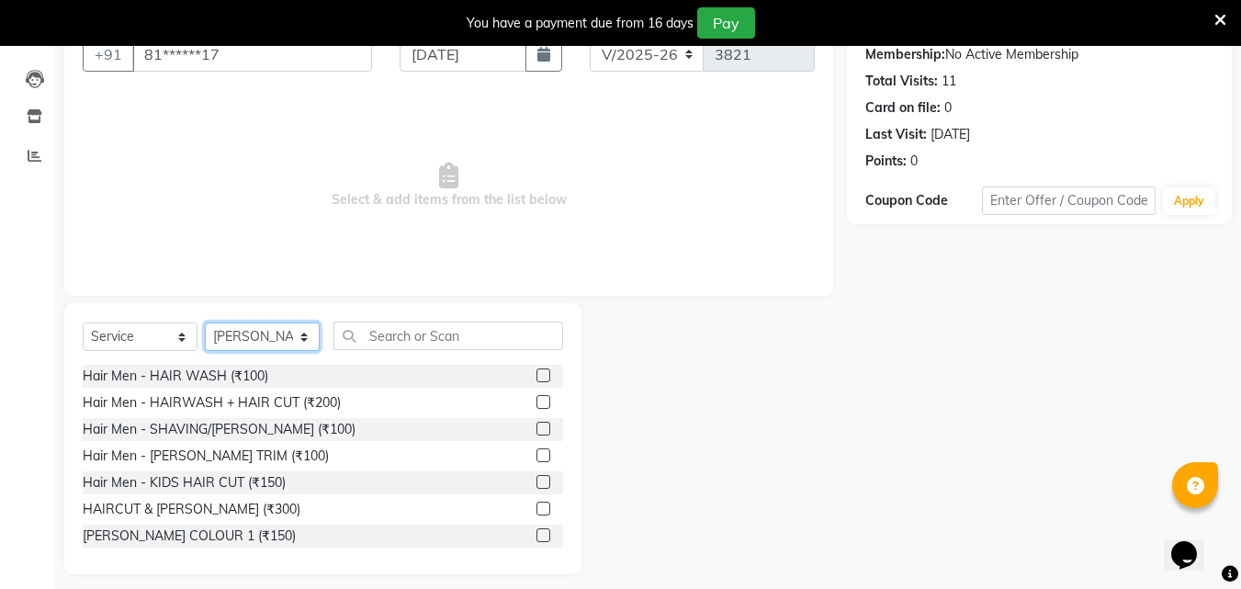
scroll to position [193, 0]
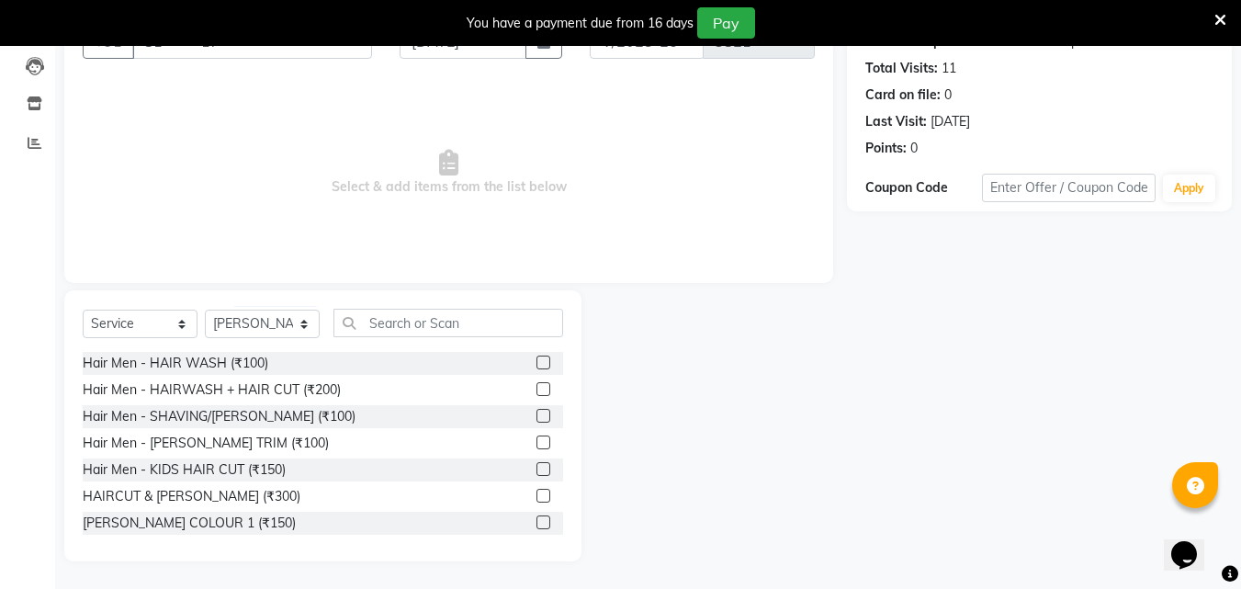
drag, startPoint x: 531, startPoint y: 500, endPoint x: 498, endPoint y: 477, distance: 40.3
click at [536, 499] on label at bounding box center [543, 496] width 14 height 14
click at [536, 499] on input "checkbox" at bounding box center [542, 496] width 12 height 12
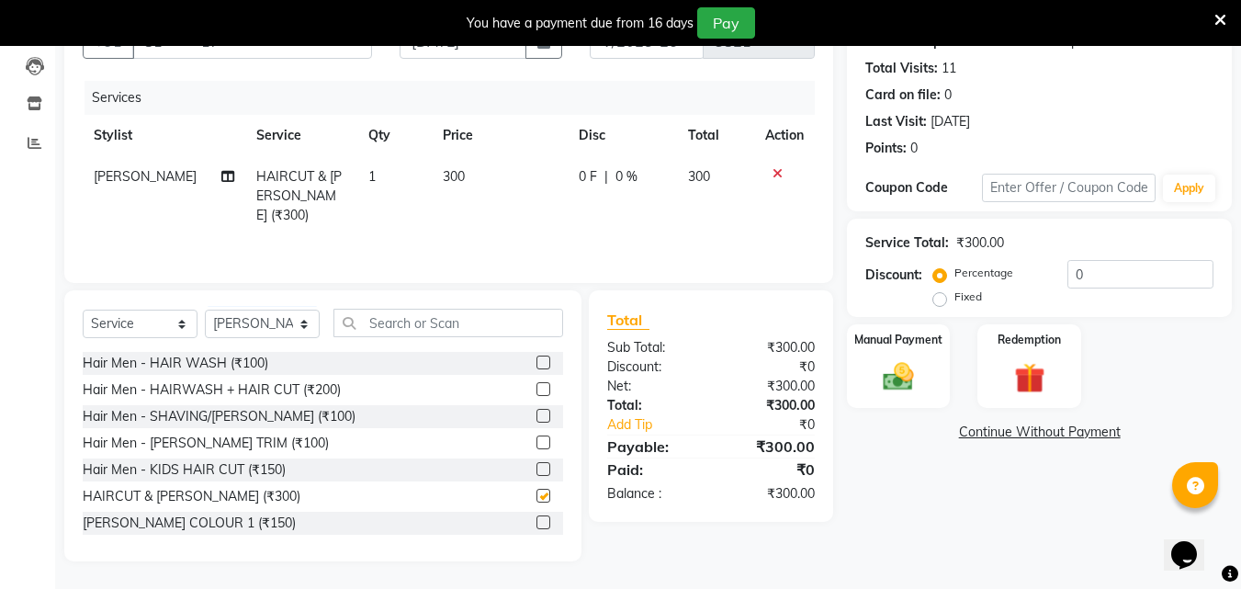
checkbox input "false"
click at [296, 322] on select "Select Stylist Addiction Salon ANJALI BANSIKA [PERSON_NAME] [PERSON_NAME] [PERS…" at bounding box center [262, 324] width 115 height 28
select select "51001"
click at [205, 310] on select "Select Stylist Addiction Salon ANJALI BANSIKA [PERSON_NAME] [PERSON_NAME] [PERS…" at bounding box center [262, 324] width 115 height 28
click at [425, 325] on input "text" at bounding box center [448, 323] width 230 height 28
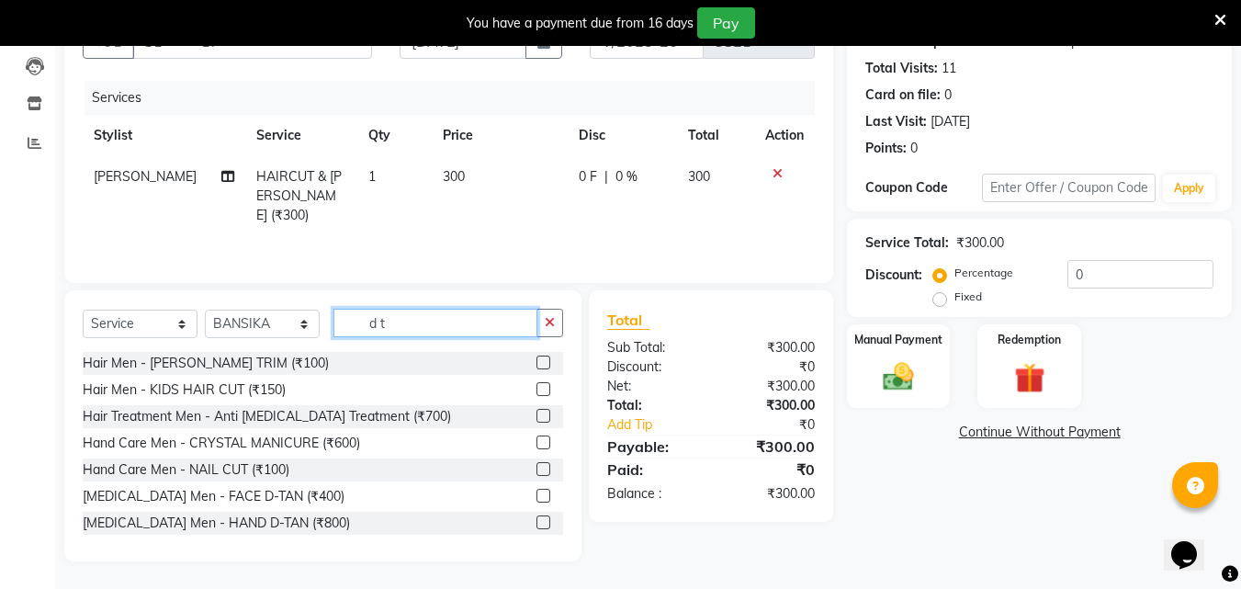
type input "d t"
click at [536, 495] on label at bounding box center [543, 496] width 14 height 14
click at [536, 495] on input "checkbox" at bounding box center [542, 496] width 12 height 12
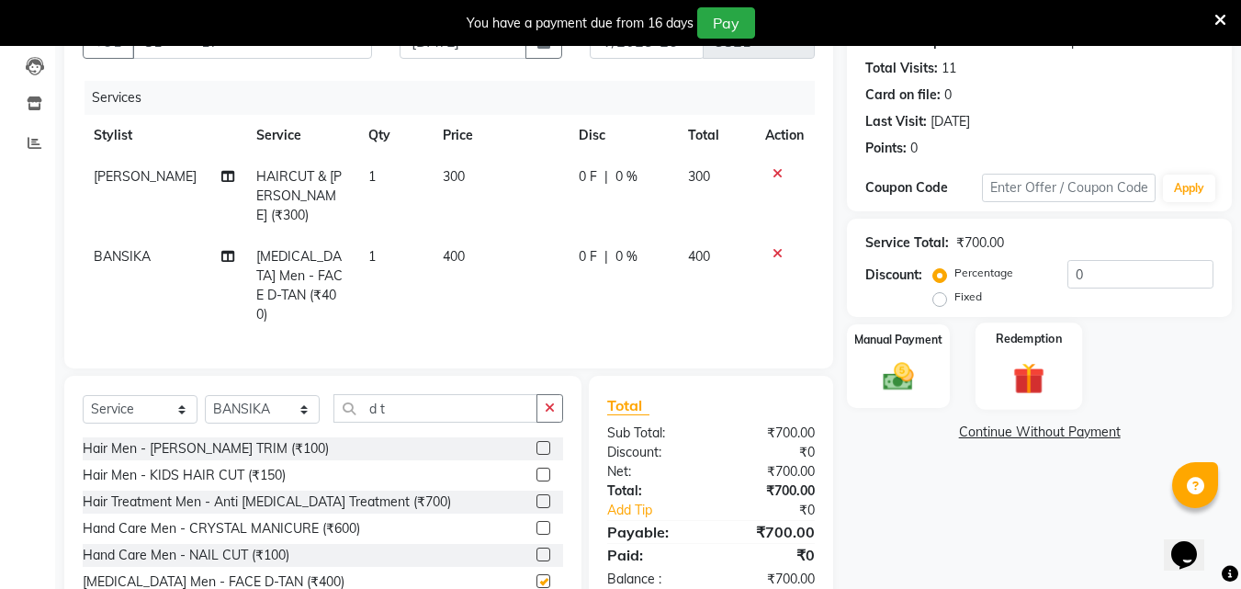
checkbox input "false"
drag, startPoint x: 917, startPoint y: 386, endPoint x: 942, endPoint y: 400, distance: 29.2
click at [917, 388] on img at bounding box center [898, 376] width 51 height 37
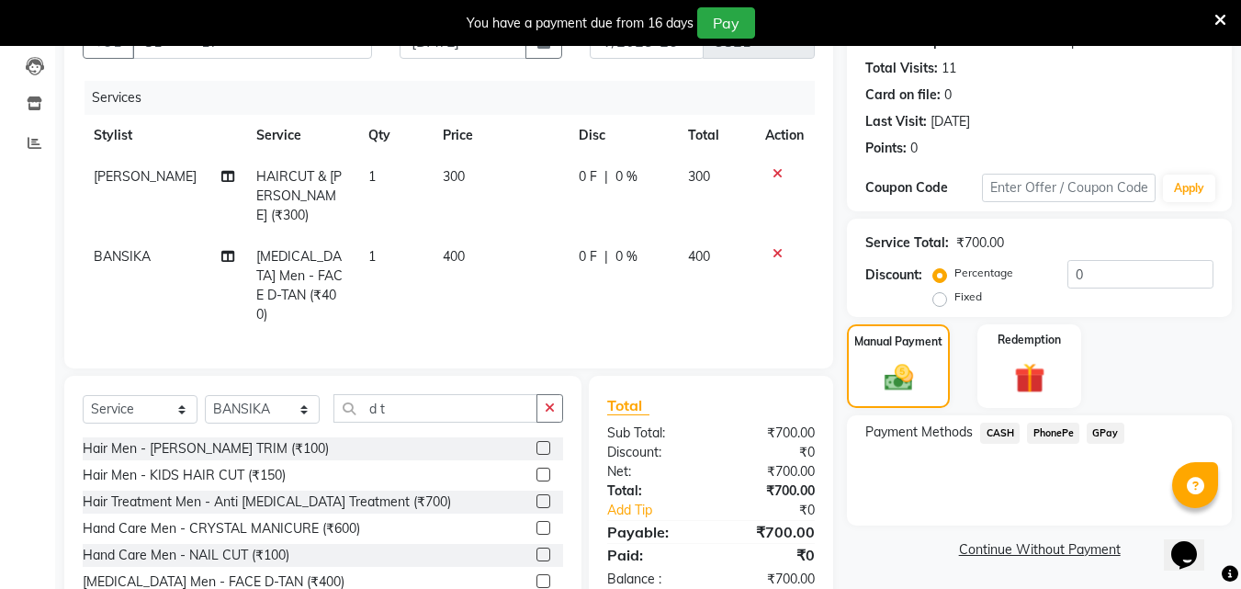
click at [1046, 426] on span "PhonePe" at bounding box center [1053, 432] width 52 height 21
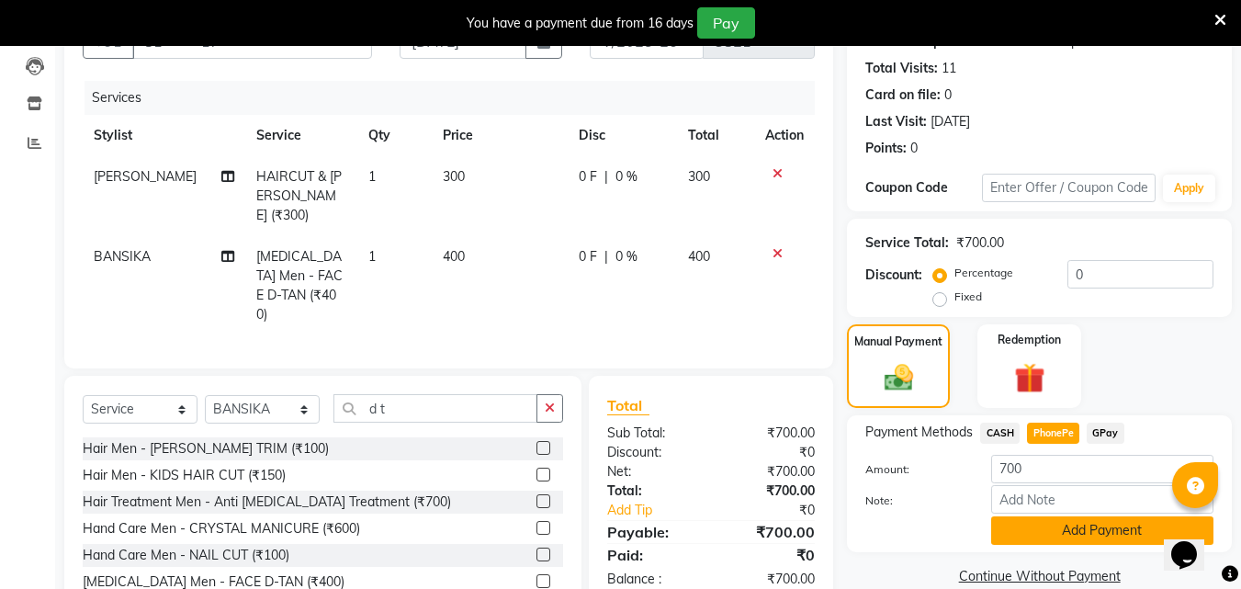
click at [1028, 528] on button "Add Payment" at bounding box center [1102, 530] width 222 height 28
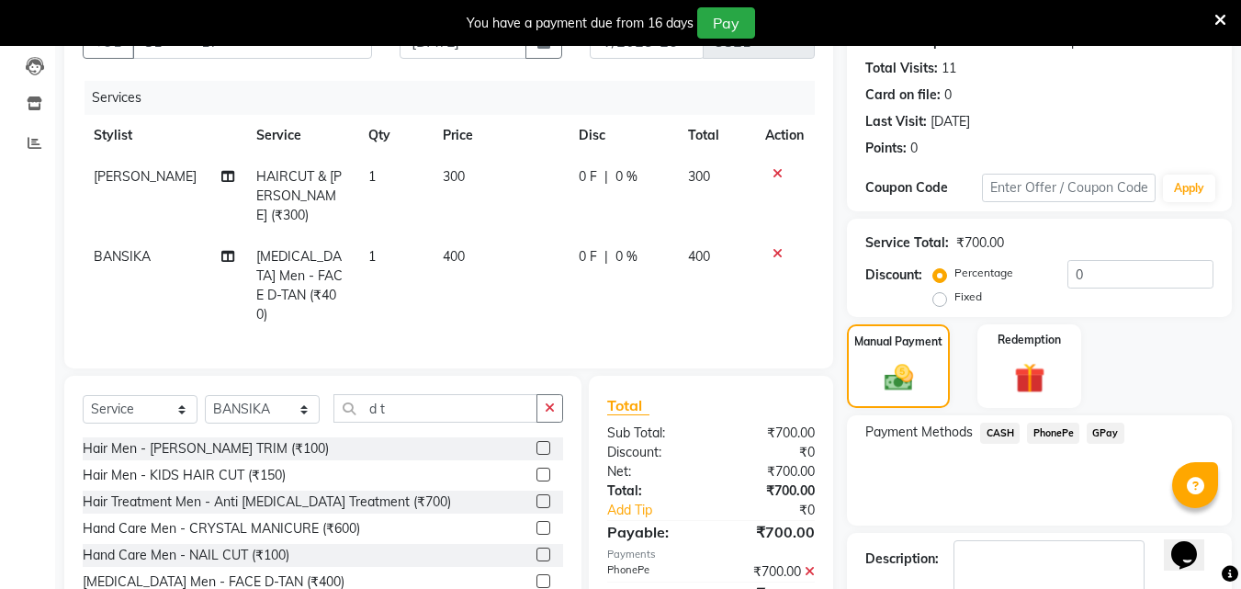
scroll to position [298, 0]
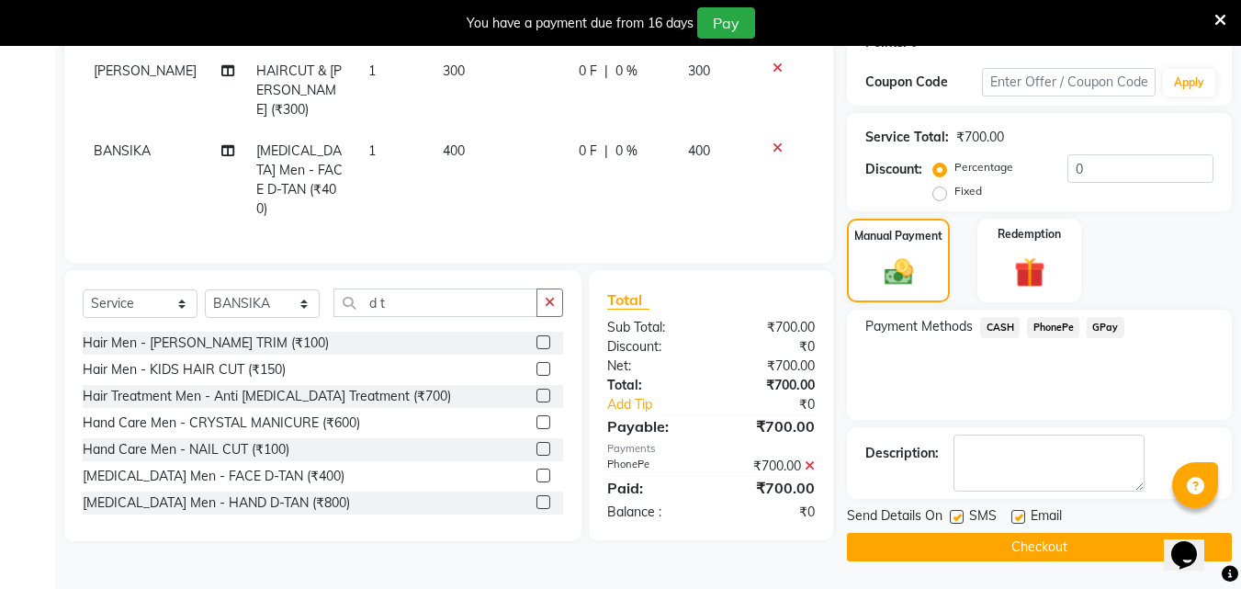
click at [1025, 541] on button "Checkout" at bounding box center [1039, 547] width 385 height 28
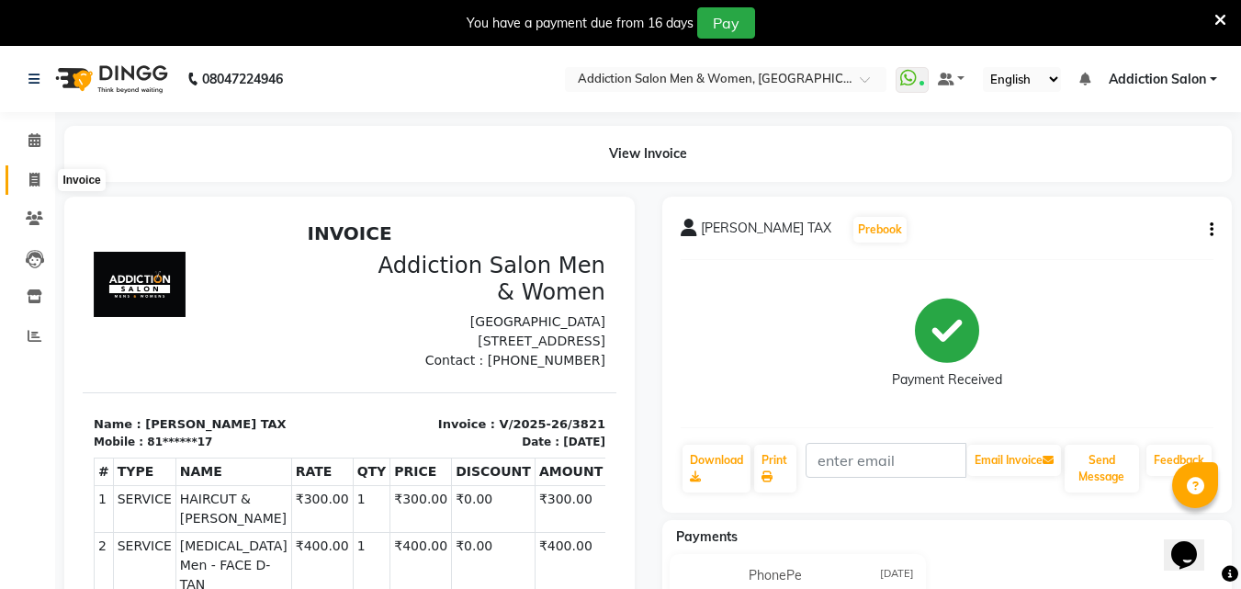
click at [33, 185] on icon at bounding box center [34, 180] width 10 height 14
select select "service"
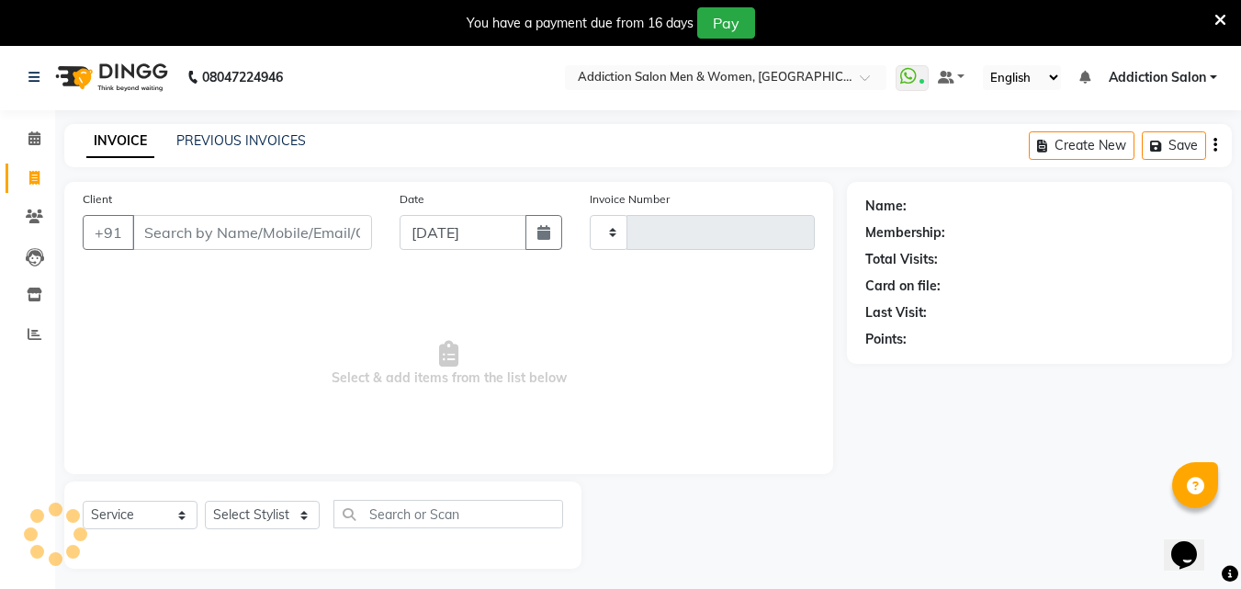
type input "3822"
select select "6595"
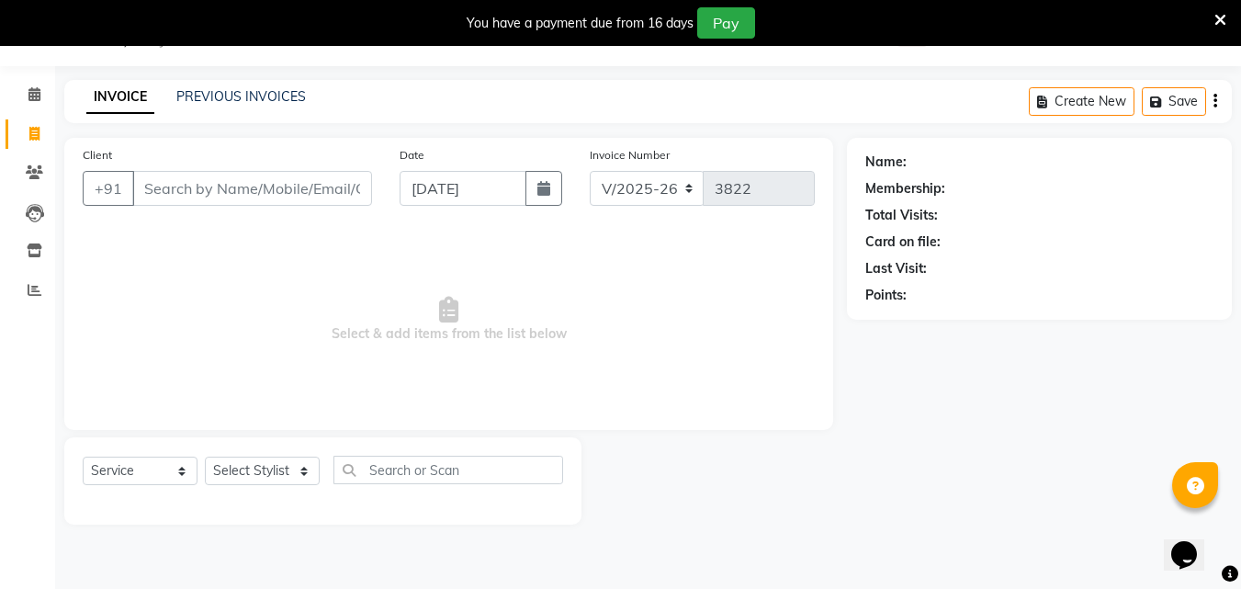
click at [172, 197] on input "Client" at bounding box center [252, 188] width 240 height 35
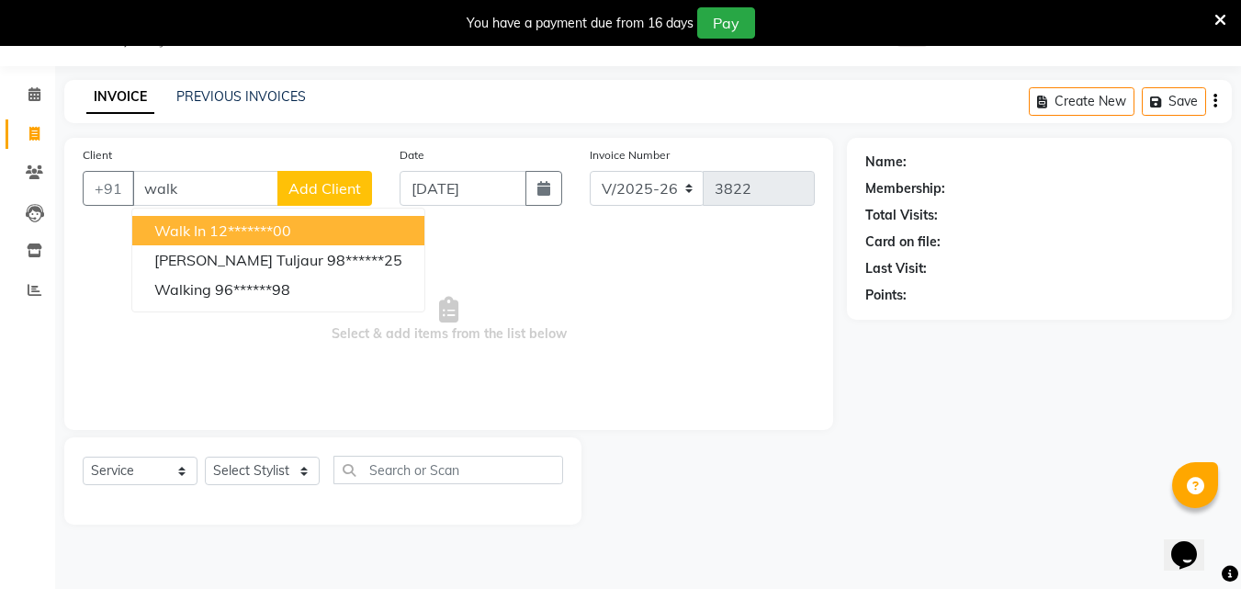
click at [226, 223] on ngb-highlight "12*******00" at bounding box center [250, 230] width 82 height 18
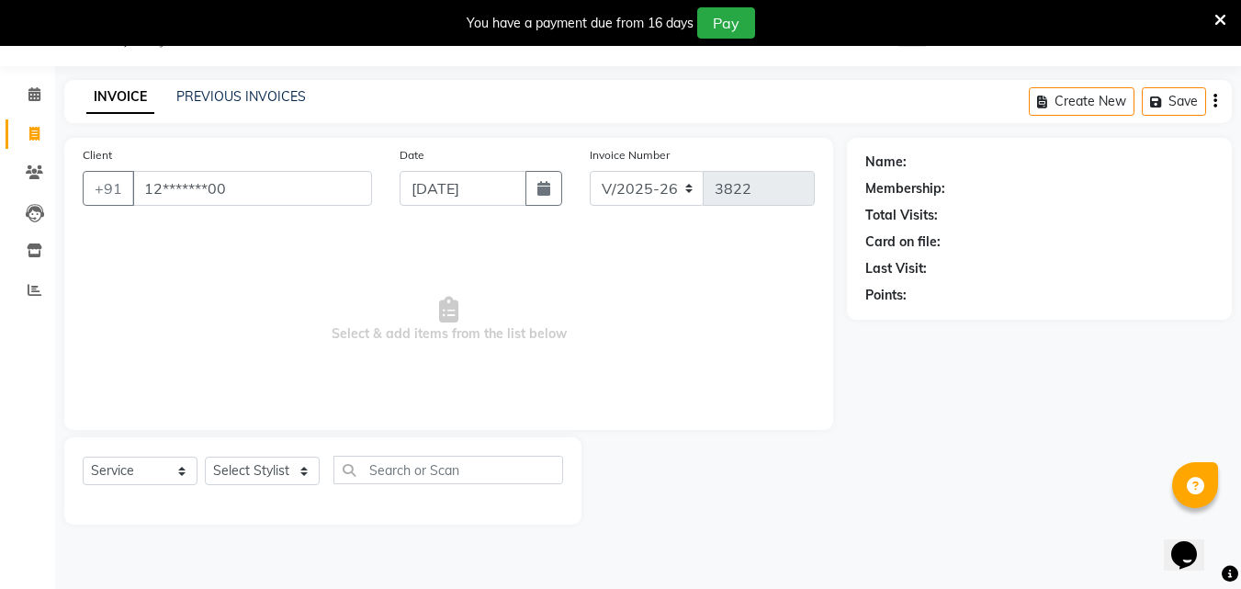
type input "12*******00"
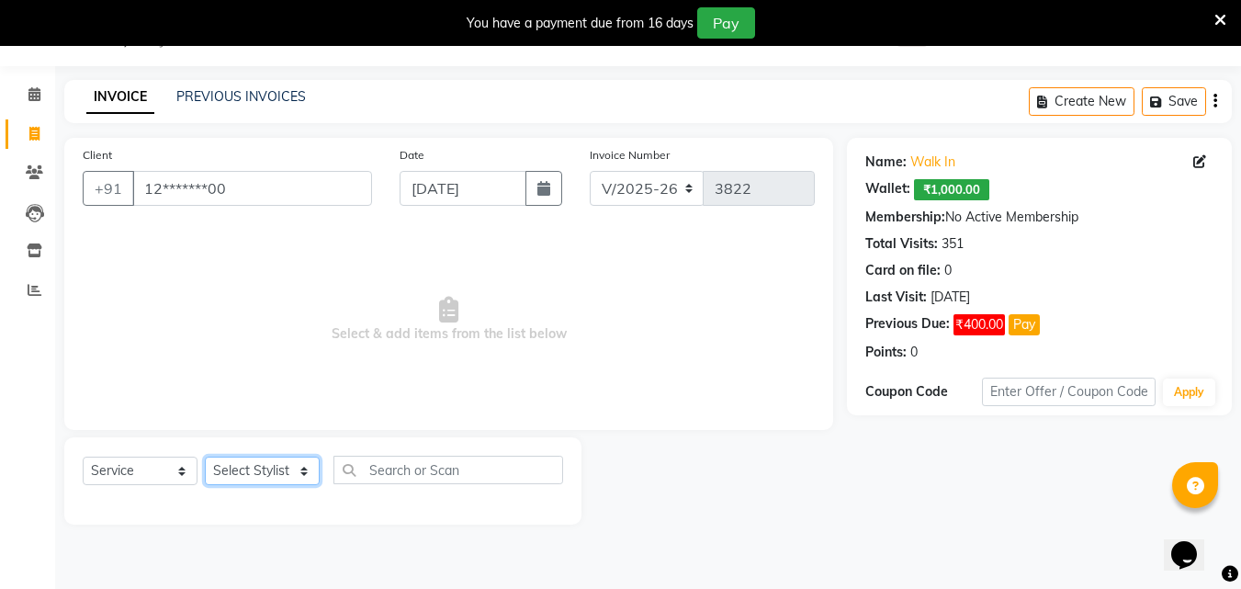
click at [265, 472] on select "Select Stylist Addiction Salon ANJALI BANSIKA [PERSON_NAME] [PERSON_NAME] [PERS…" at bounding box center [262, 470] width 115 height 28
select select "67107"
click at [205, 456] on select "Select Stylist Addiction Salon ANJALI BANSIKA [PERSON_NAME] [PERSON_NAME] [PERS…" at bounding box center [262, 470] width 115 height 28
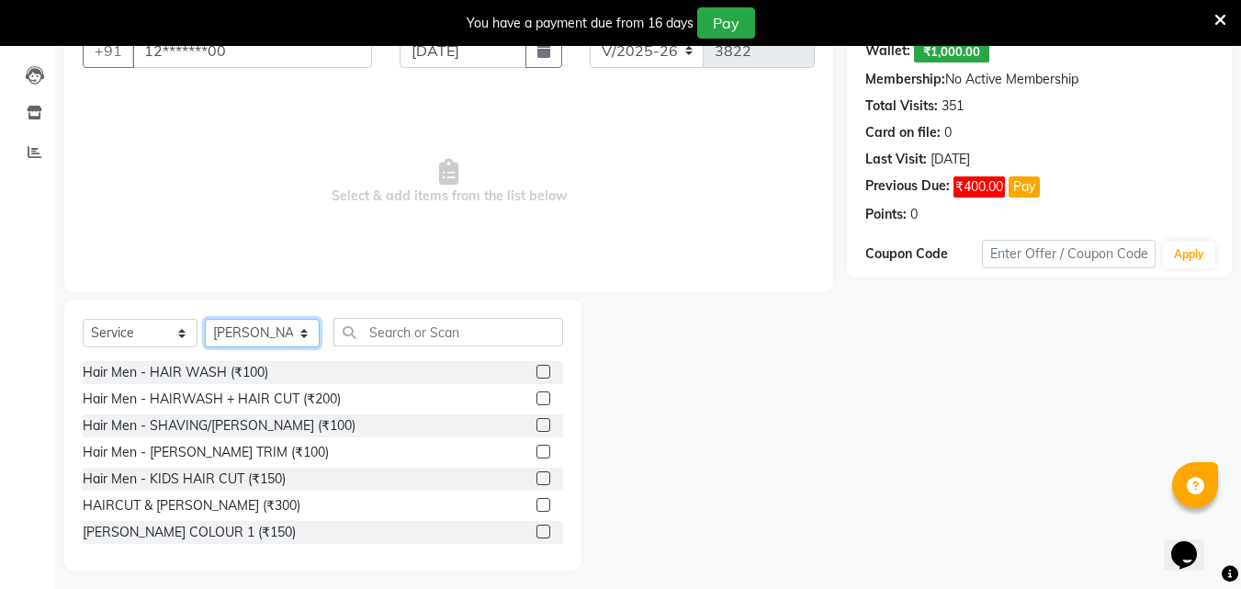
scroll to position [193, 0]
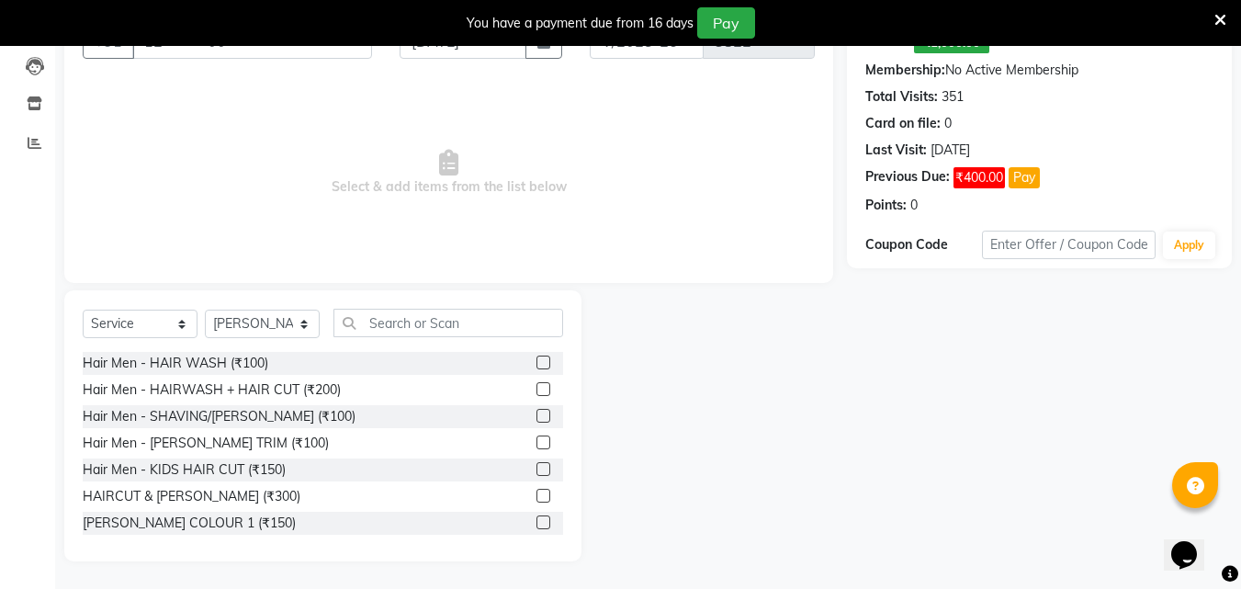
click at [536, 499] on label at bounding box center [543, 496] width 14 height 14
click at [536, 499] on input "checkbox" at bounding box center [542, 496] width 12 height 12
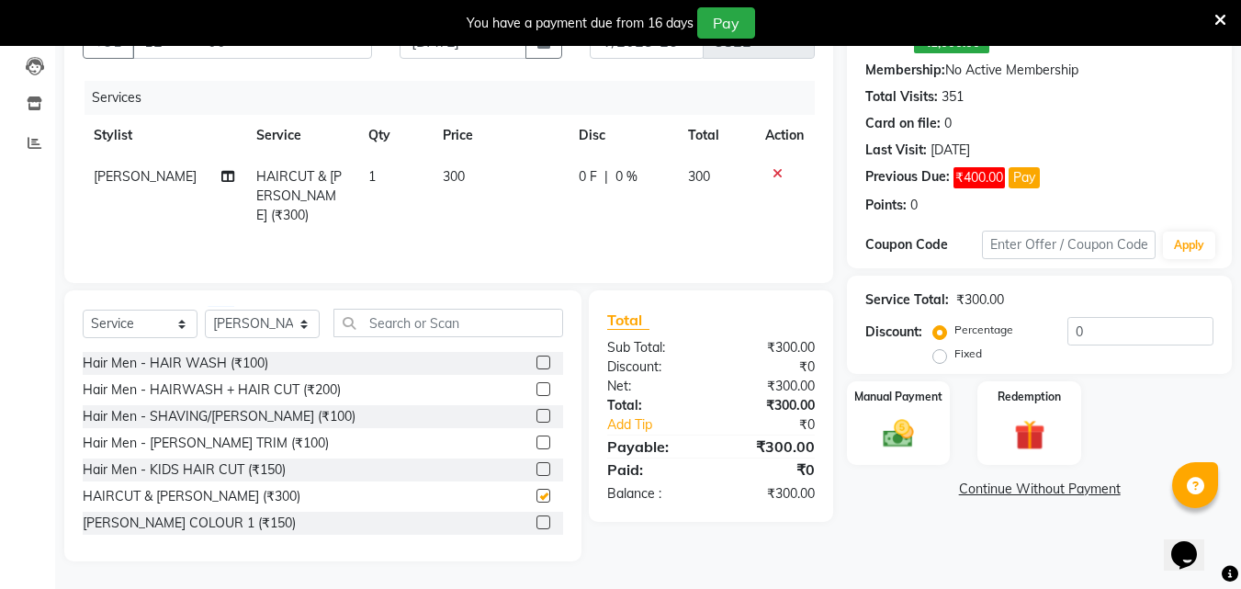
checkbox input "false"
click at [873, 424] on img at bounding box center [898, 433] width 51 height 37
click at [998, 490] on span "CASH" at bounding box center [999, 489] width 39 height 21
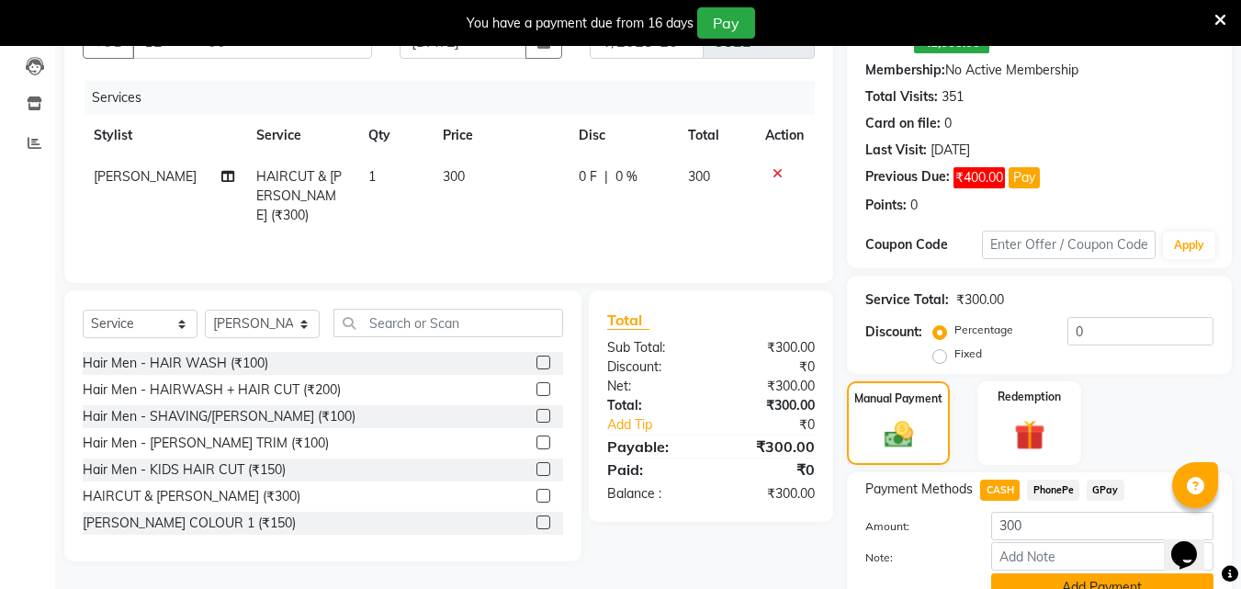
click at [1023, 573] on button "Add Payment" at bounding box center [1102, 587] width 222 height 28
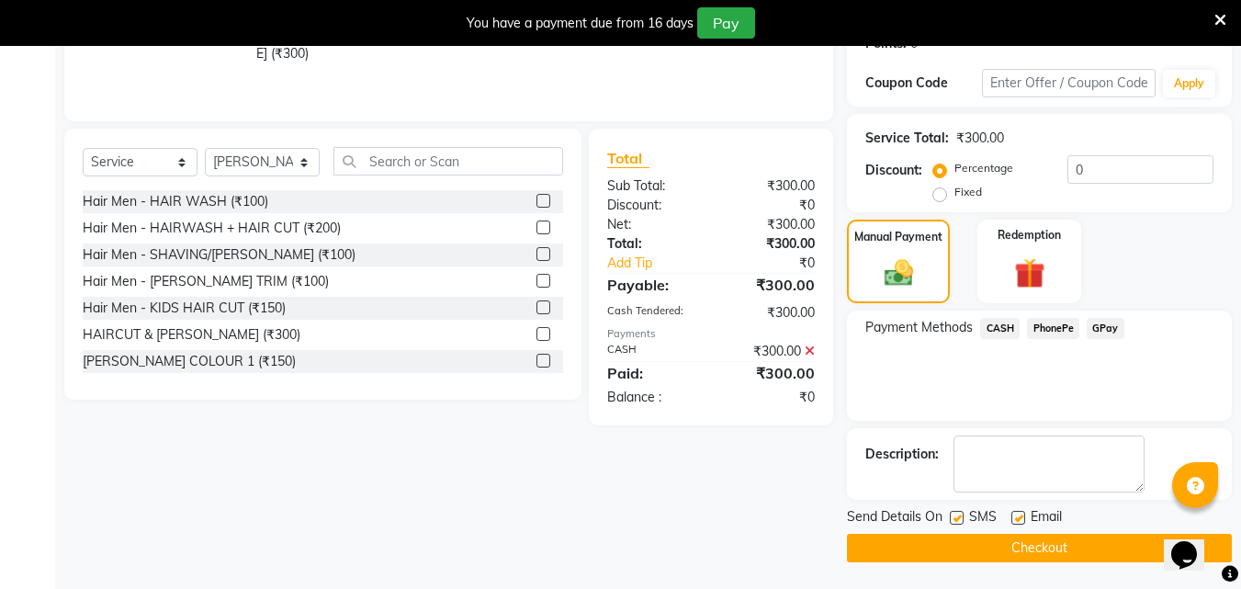
scroll to position [355, 0]
click at [960, 521] on label at bounding box center [957, 517] width 14 height 14
click at [960, 521] on input "checkbox" at bounding box center [956, 518] width 12 height 12
checkbox input "false"
click at [960, 537] on button "Checkout" at bounding box center [1039, 547] width 385 height 28
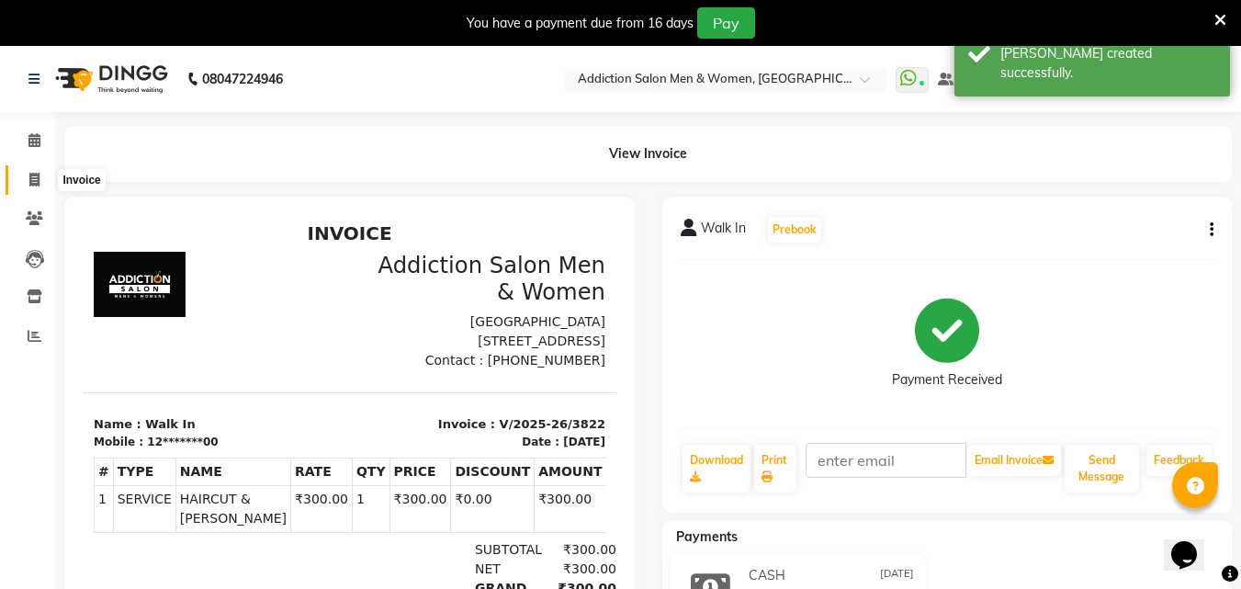
click at [40, 180] on span at bounding box center [34, 180] width 32 height 21
select select "service"
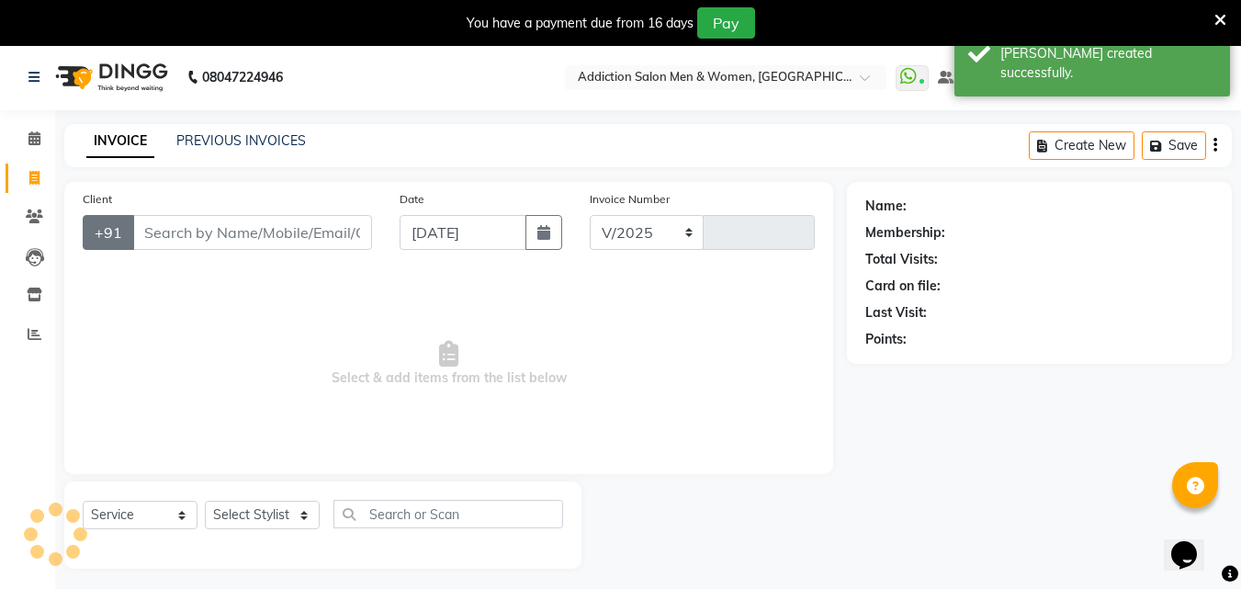
scroll to position [46, 0]
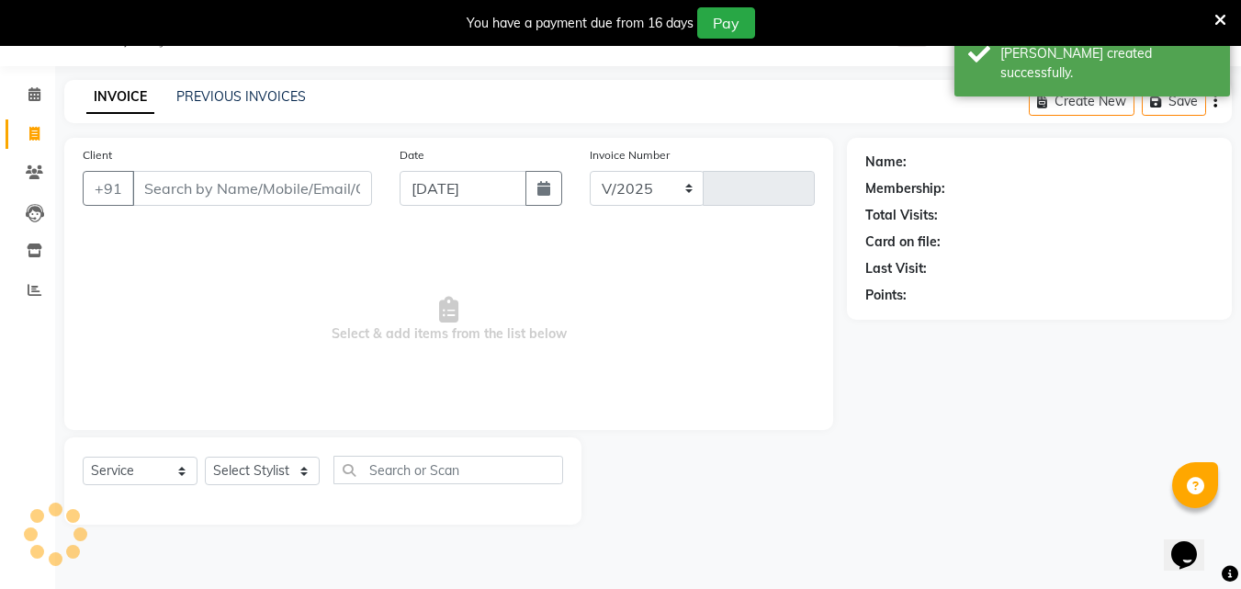
select select "6595"
type input "3823"
click at [182, 192] on input "Client" at bounding box center [252, 188] width 240 height 35
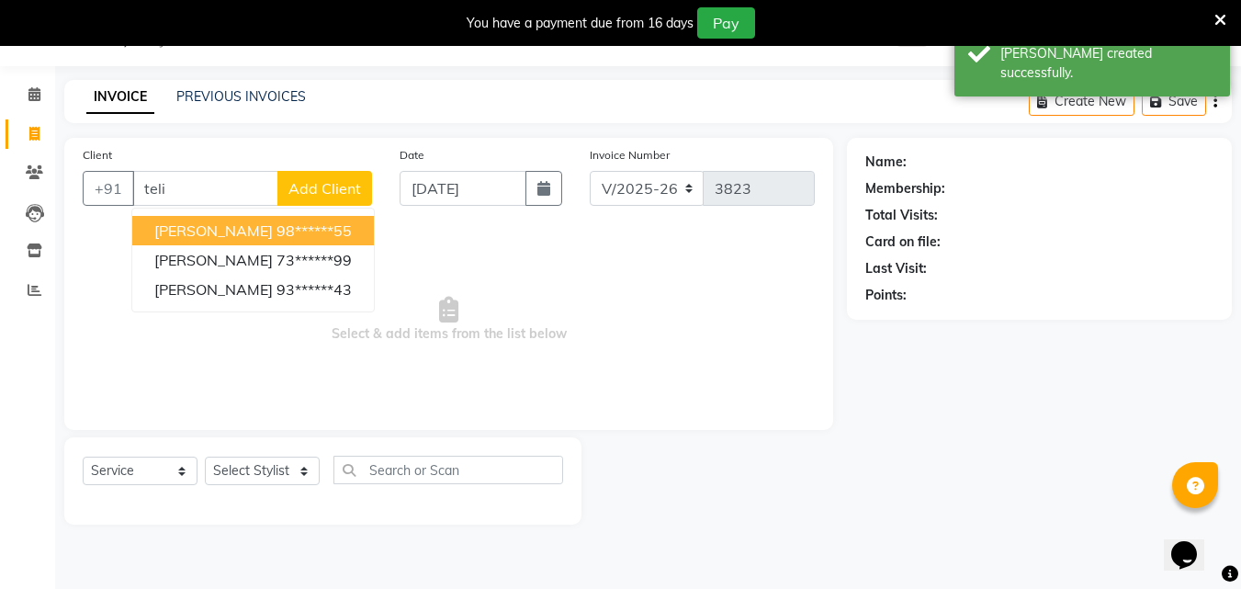
click at [276, 238] on ngb-highlight "98******55" at bounding box center [313, 230] width 75 height 18
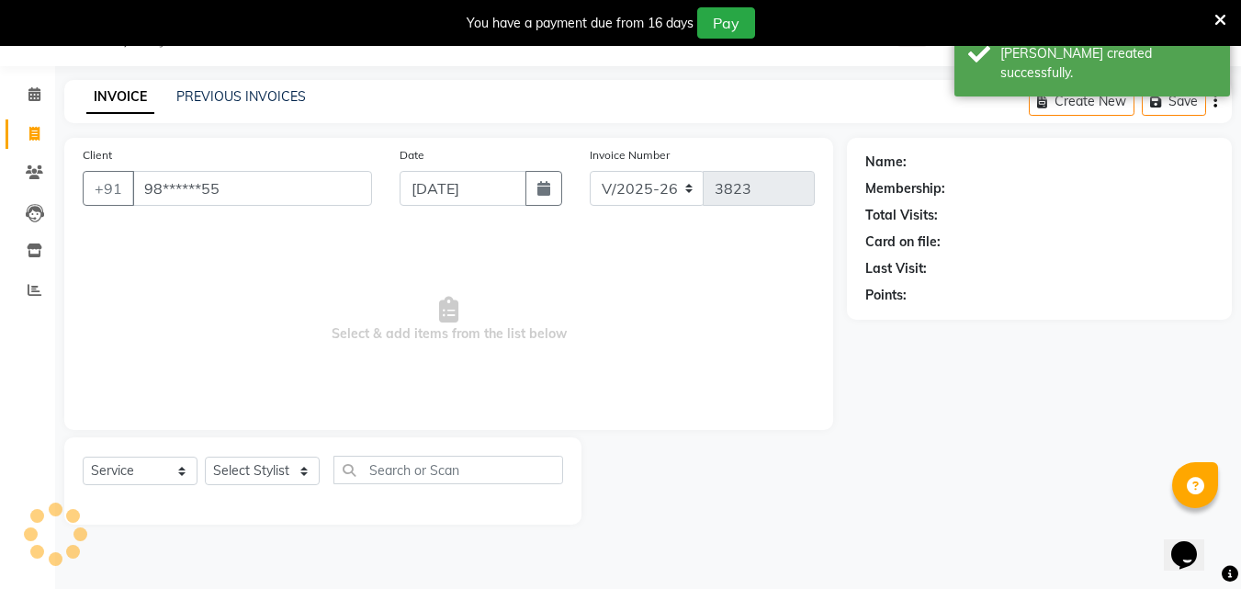
type input "98******55"
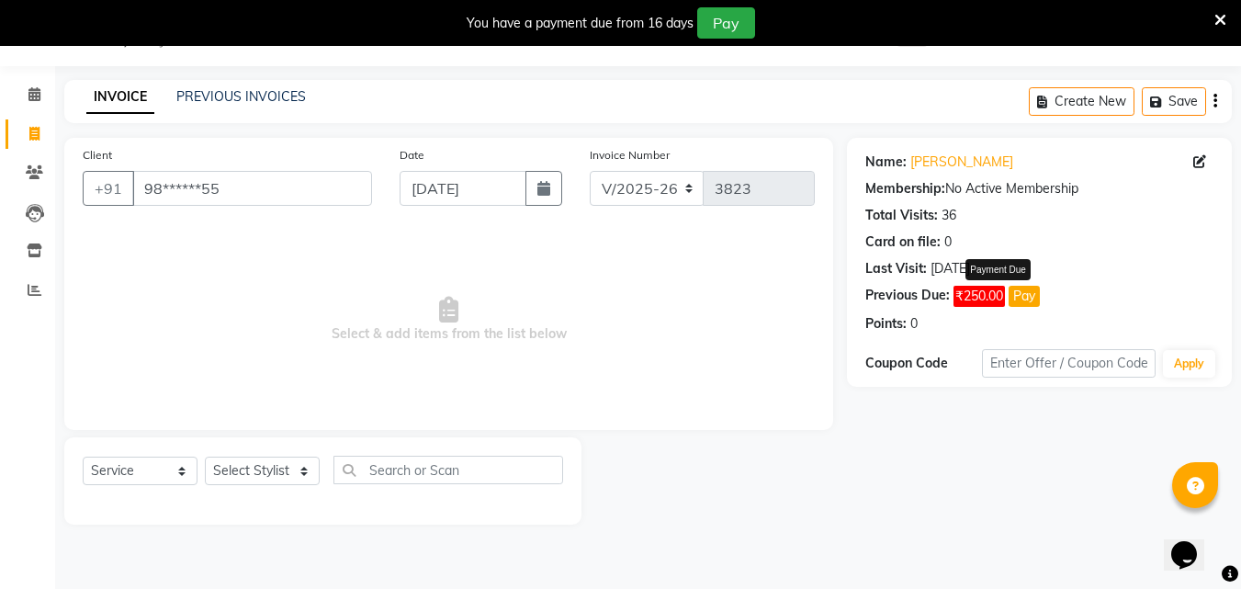
click at [1034, 302] on button "Pay" at bounding box center [1023, 296] width 31 height 21
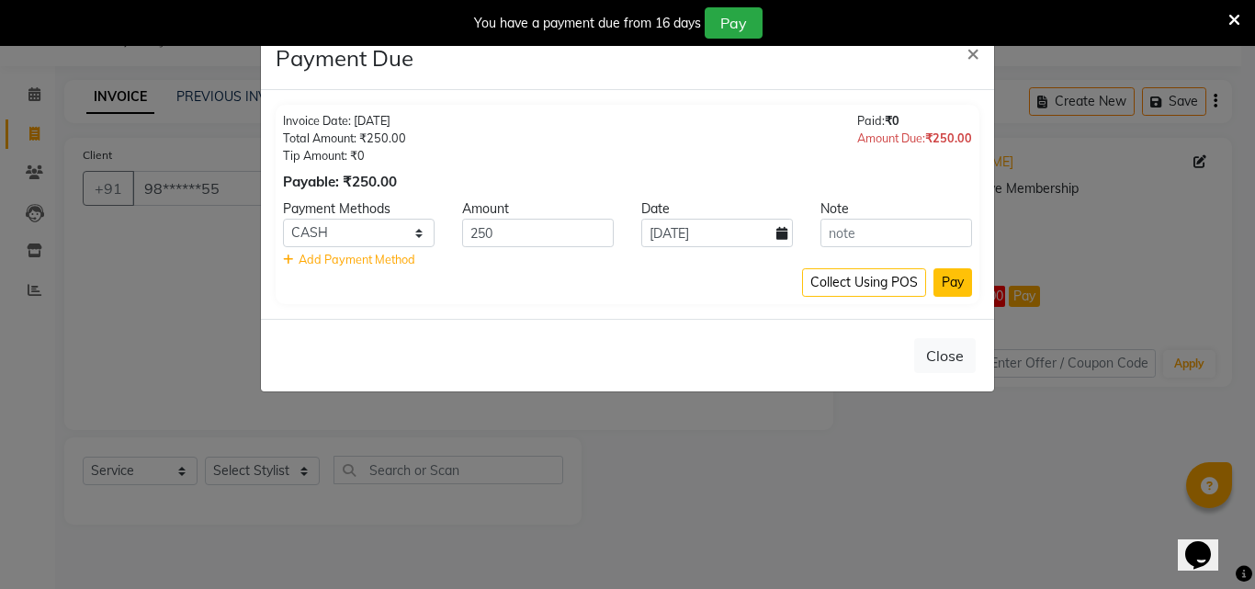
click at [959, 288] on button "Pay" at bounding box center [952, 282] width 39 height 28
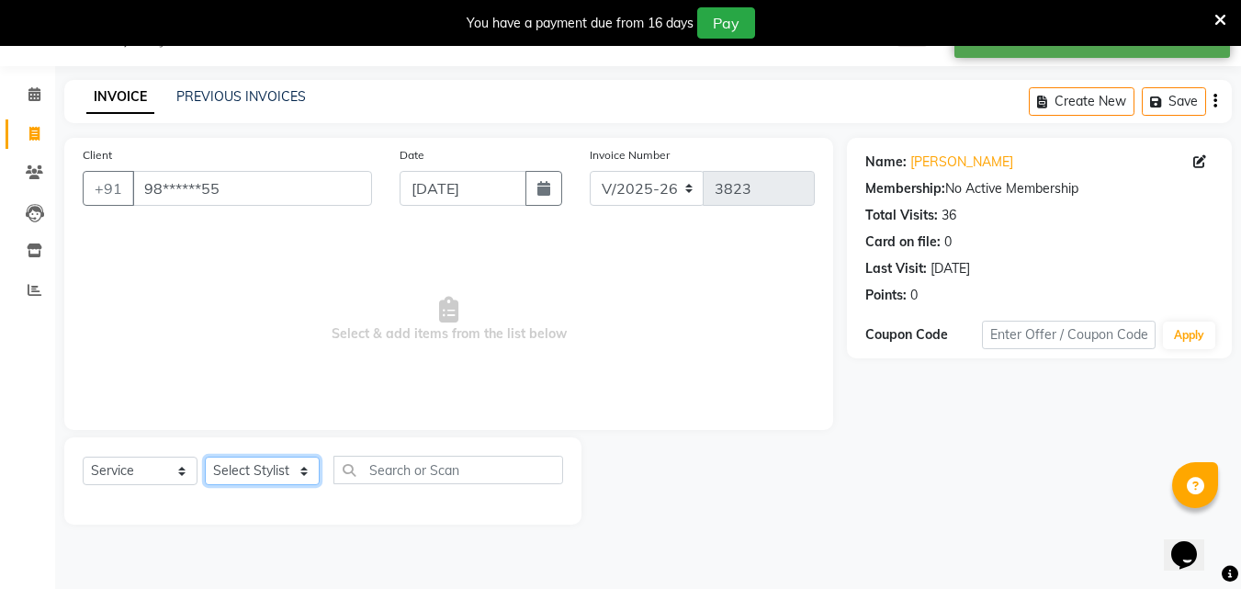
click at [287, 470] on select "Select Stylist Addiction Salon ANJALI BANSIKA [PERSON_NAME] [PERSON_NAME] [PERS…" at bounding box center [262, 470] width 115 height 28
select select "50849"
click at [205, 456] on select "Select Stylist Addiction Salon ANJALI BANSIKA [PERSON_NAME] [PERSON_NAME] [PERS…" at bounding box center [262, 470] width 115 height 28
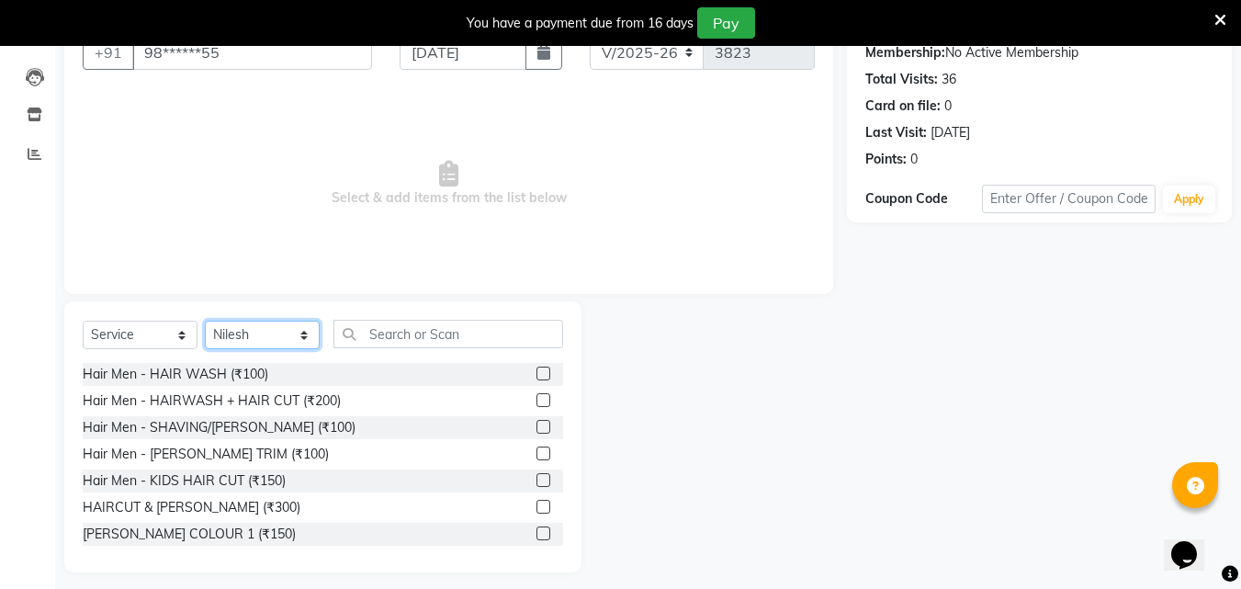
scroll to position [193, 0]
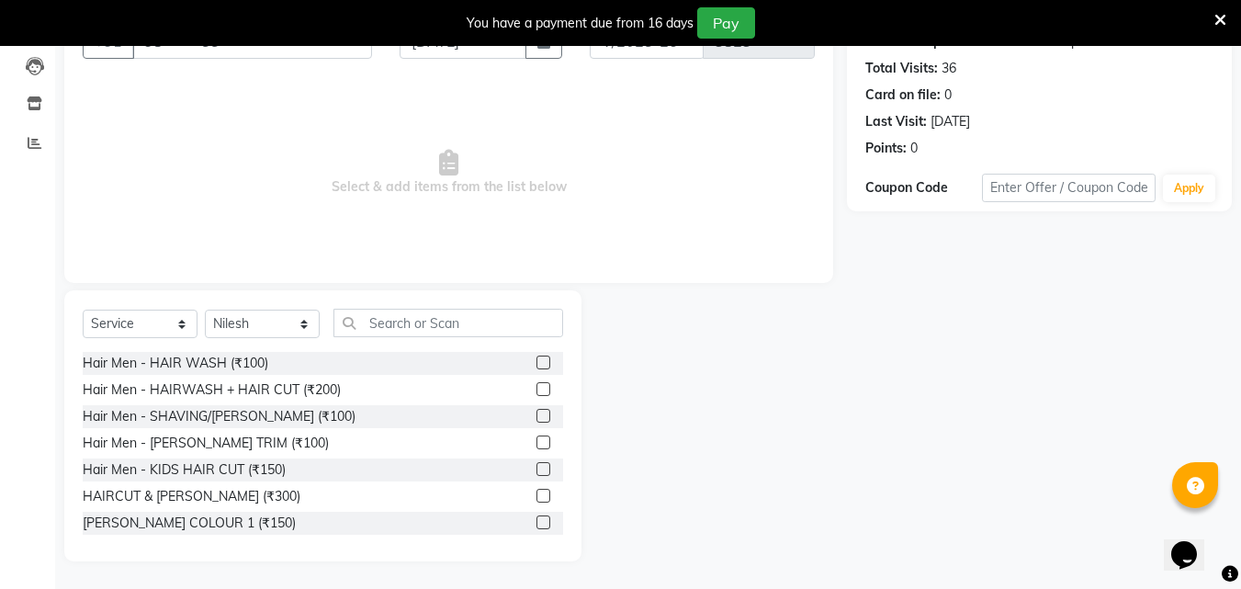
click at [536, 443] on label at bounding box center [543, 442] width 14 height 14
click at [536, 443] on input "checkbox" at bounding box center [542, 443] width 12 height 12
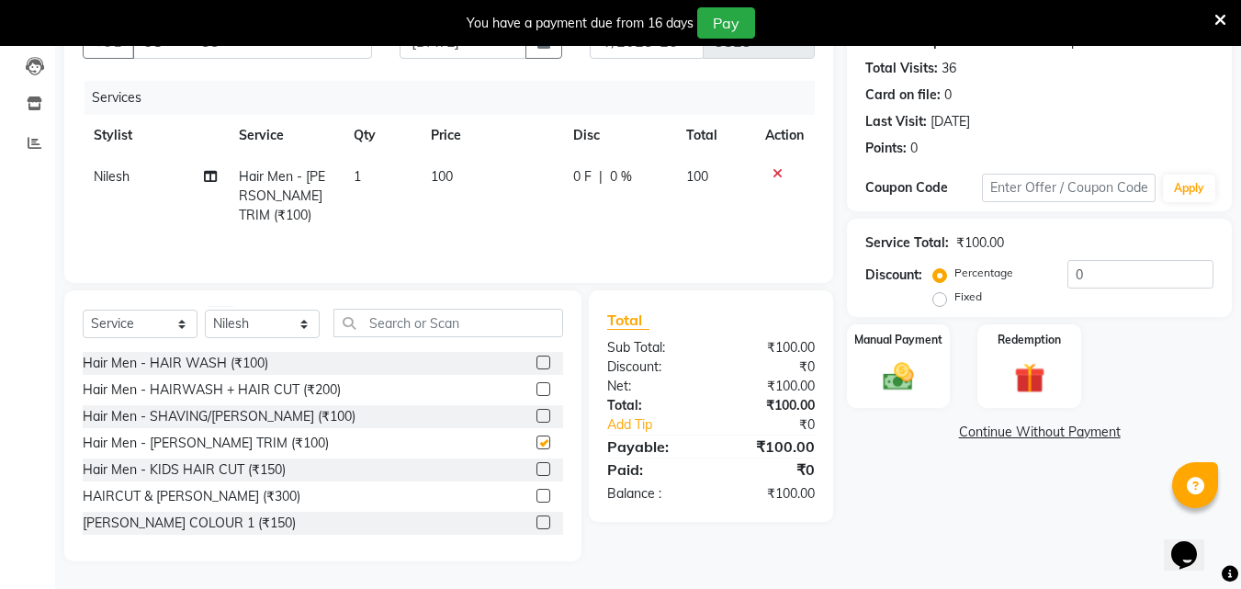
checkbox input "false"
click at [536, 525] on label at bounding box center [543, 522] width 14 height 14
click at [536, 525] on input "checkbox" at bounding box center [542, 523] width 12 height 12
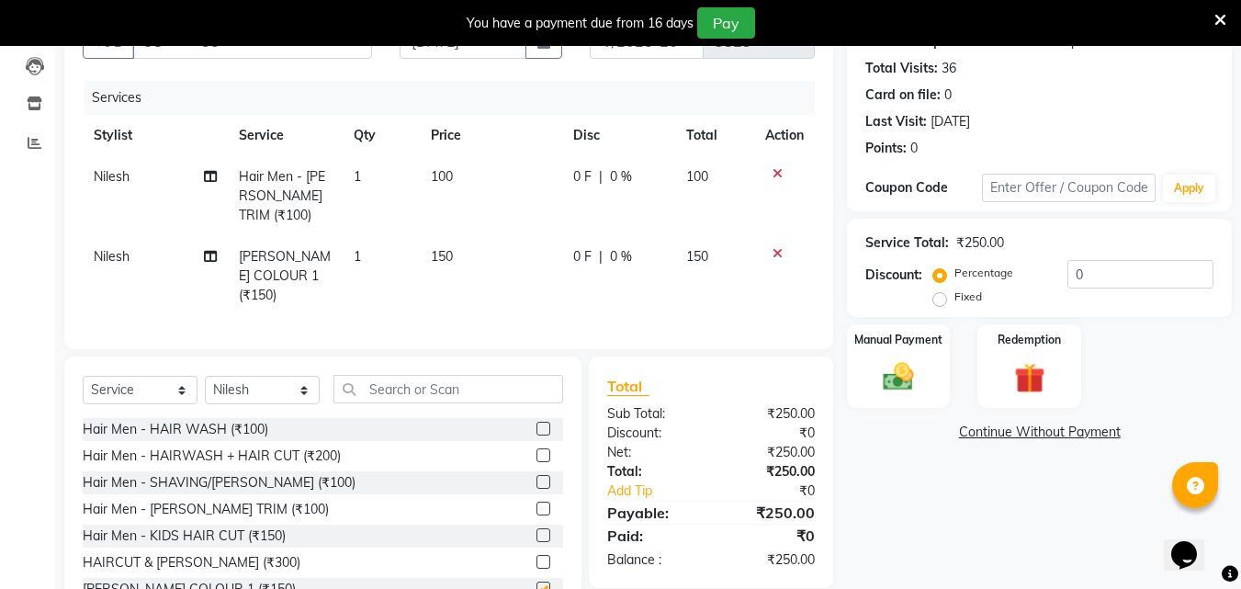
checkbox input "false"
click at [464, 394] on input "text" at bounding box center [448, 389] width 230 height 28
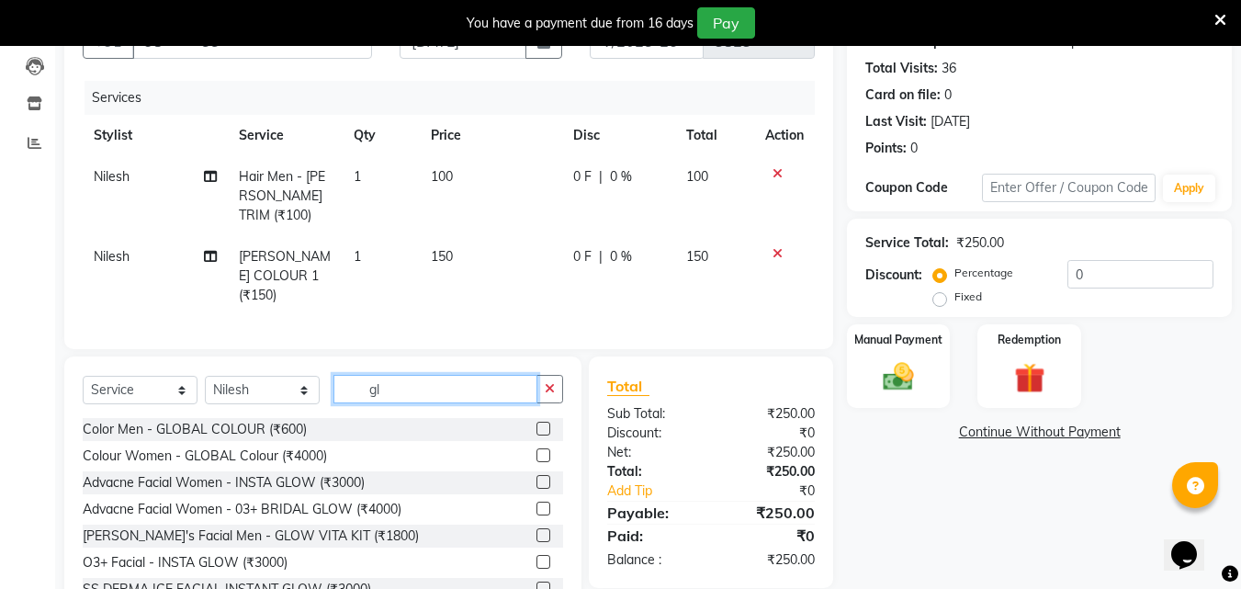
type input "gl"
click at [536, 422] on label at bounding box center [543, 429] width 14 height 14
click at [536, 423] on input "checkbox" at bounding box center [542, 429] width 12 height 12
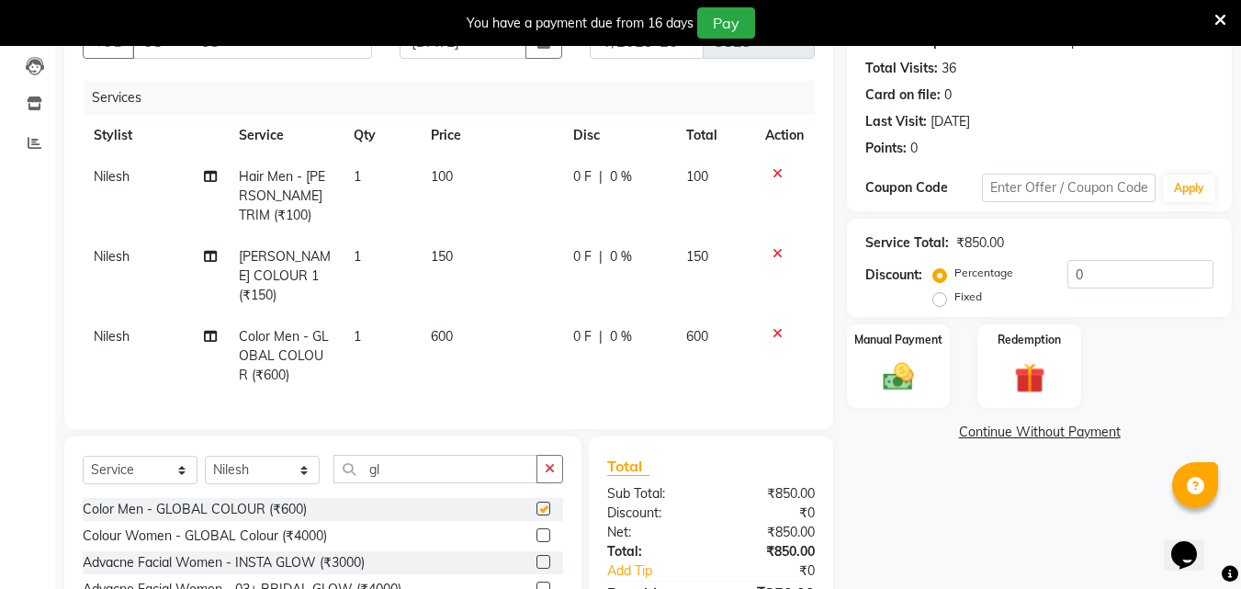
checkbox input "false"
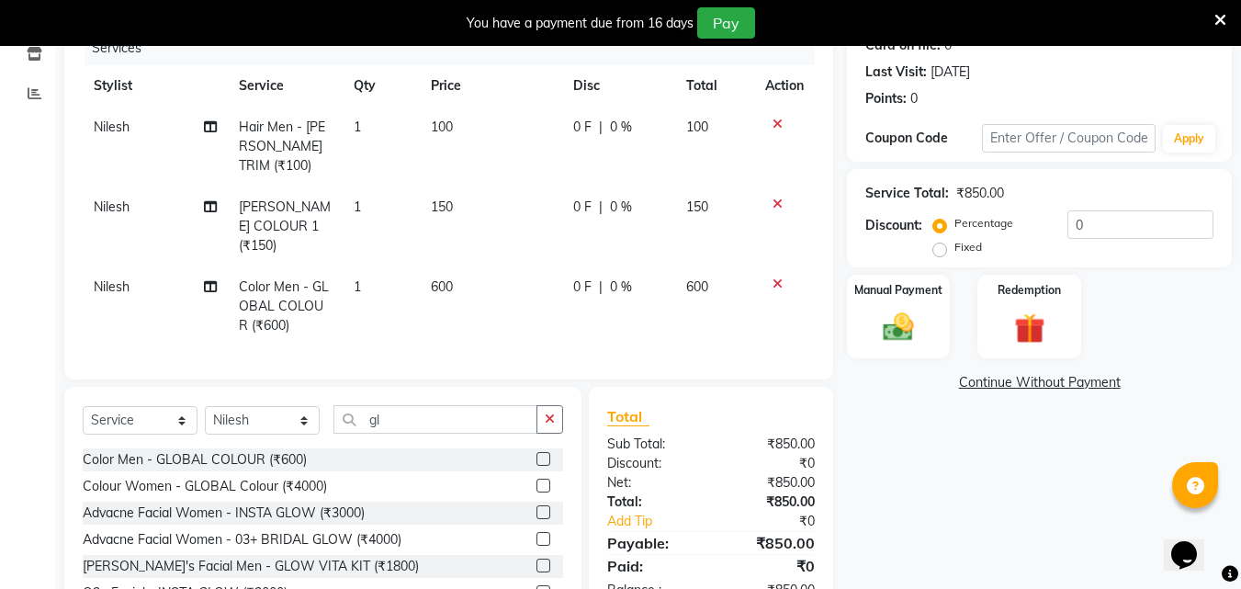
scroll to position [285, 0]
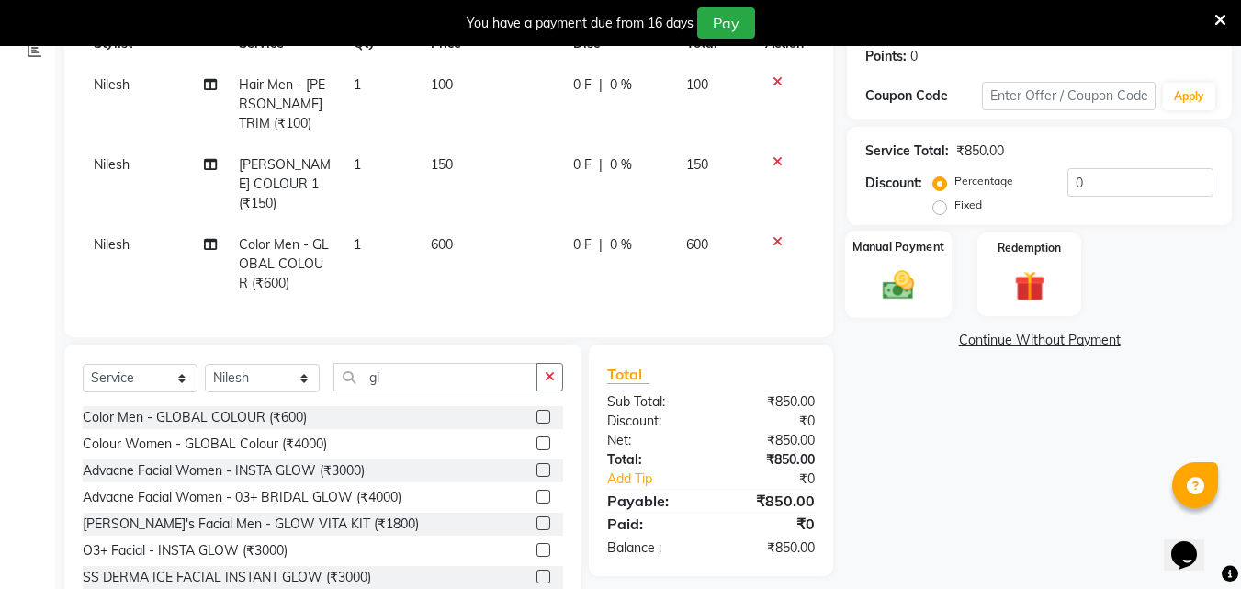
click at [907, 291] on img at bounding box center [898, 284] width 51 height 37
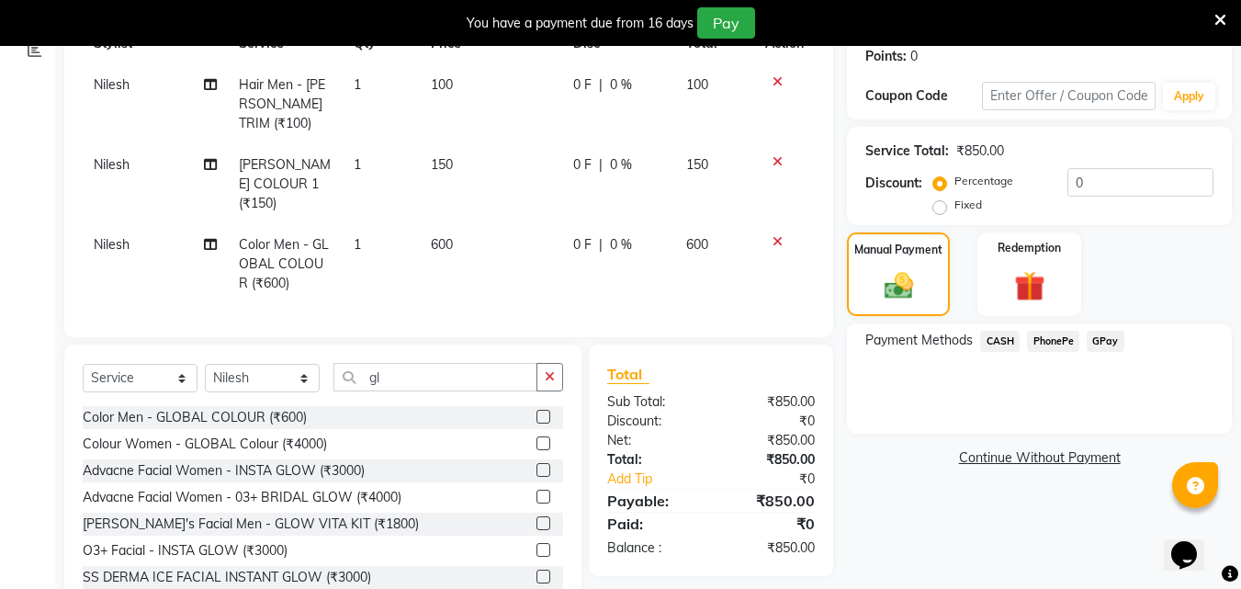
click at [991, 339] on span "CASH" at bounding box center [999, 341] width 39 height 21
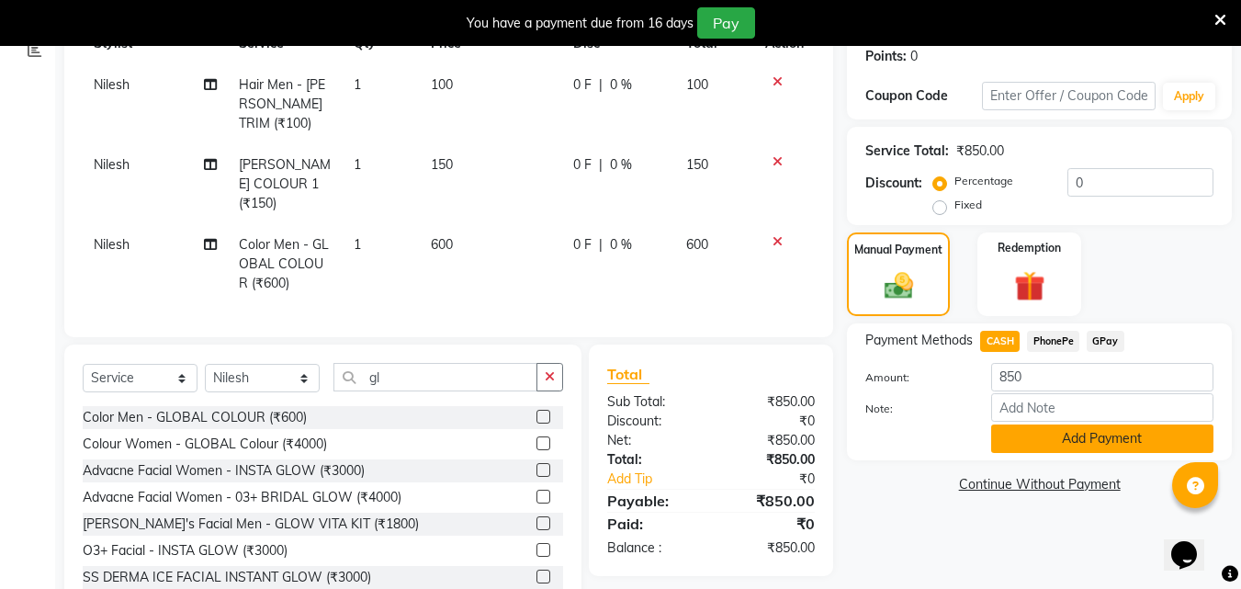
click at [1013, 438] on button "Add Payment" at bounding box center [1102, 438] width 222 height 28
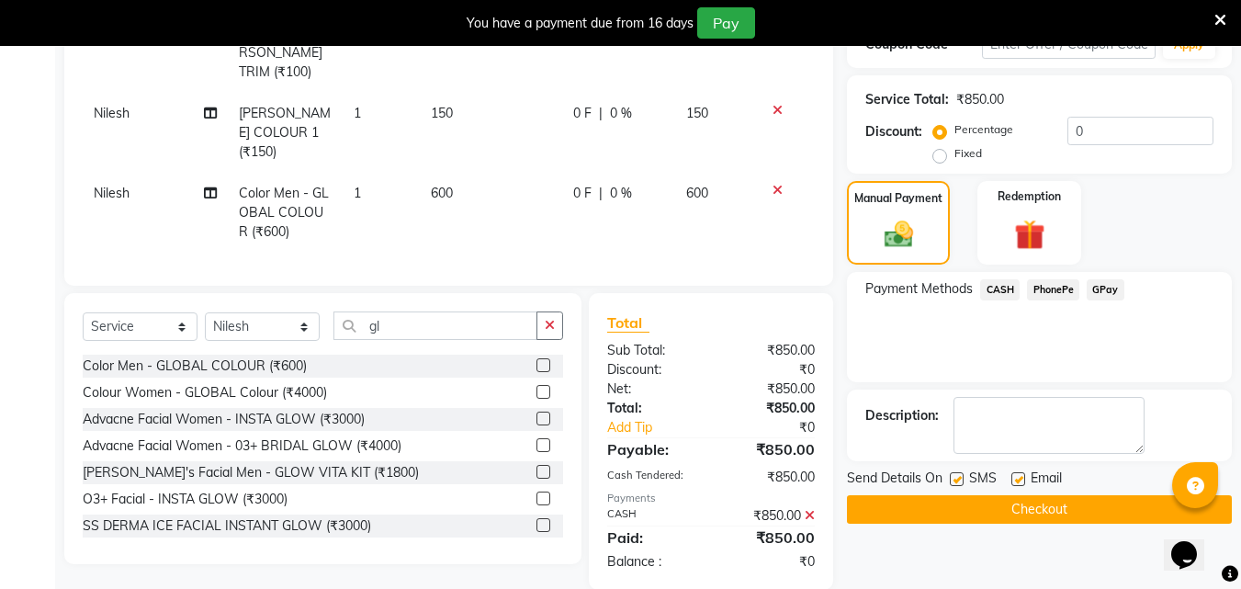
scroll to position [359, 0]
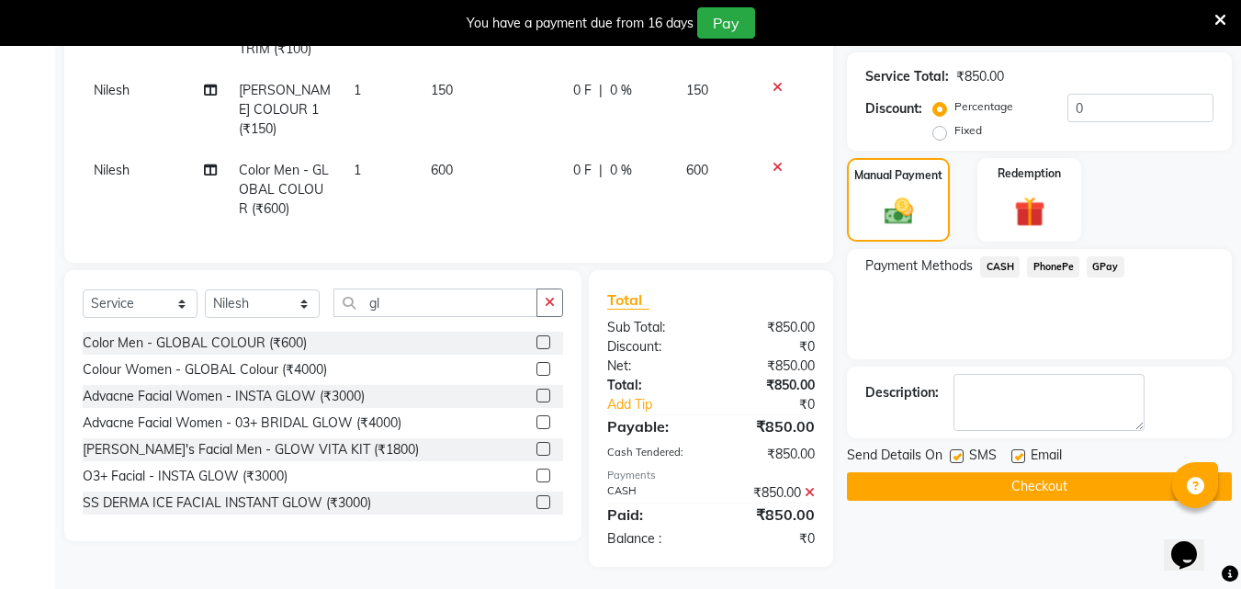
click at [1008, 474] on button "Checkout" at bounding box center [1039, 486] width 385 height 28
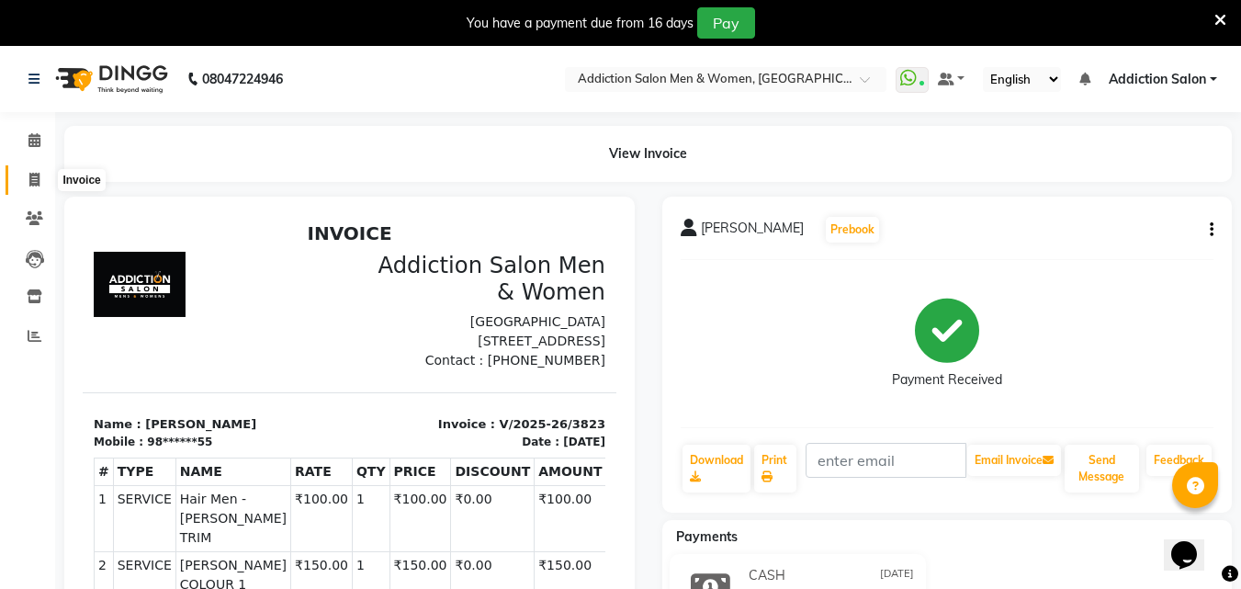
click at [32, 176] on icon at bounding box center [34, 180] width 10 height 14
select select "service"
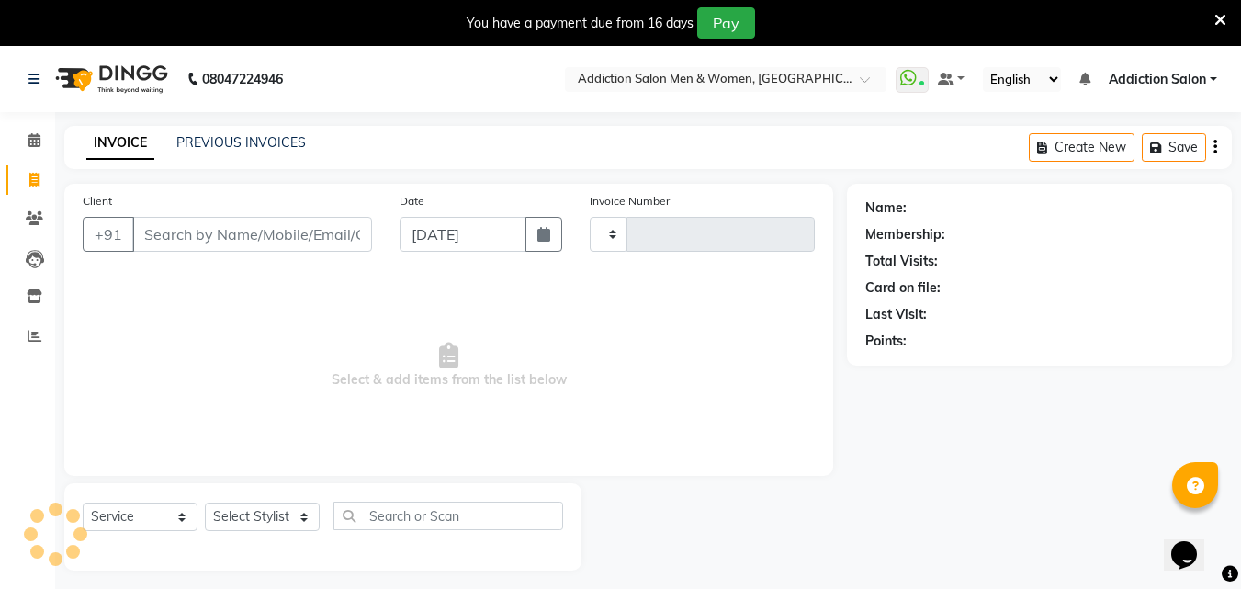
scroll to position [46, 0]
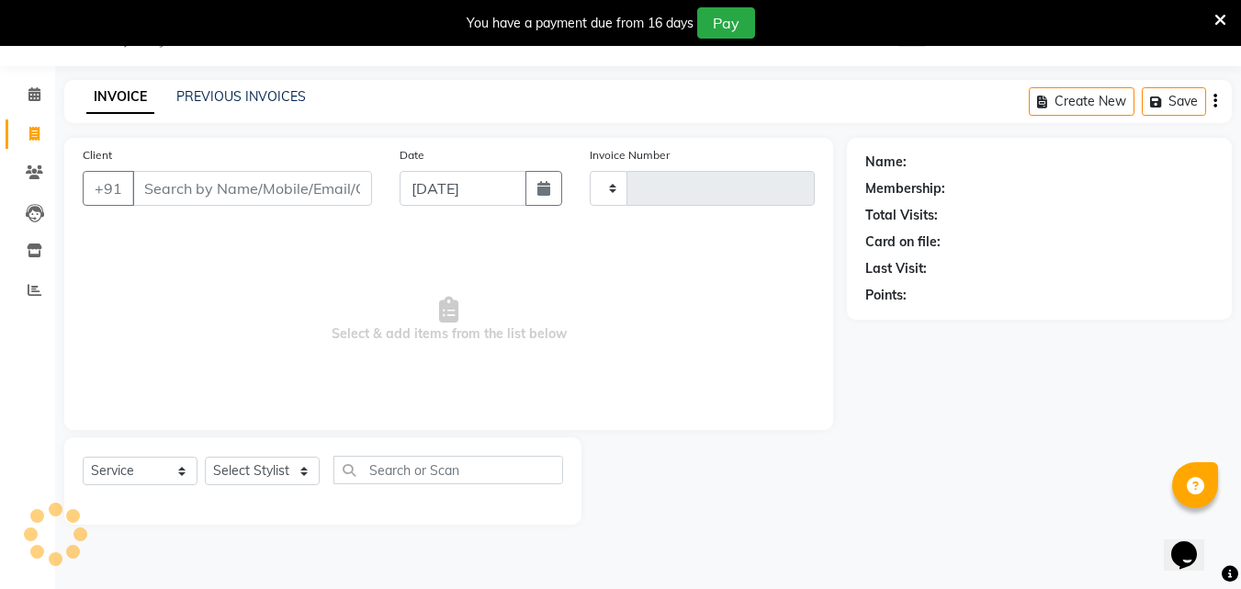
type input "3824"
select select "6595"
click at [174, 196] on input "Client" at bounding box center [252, 188] width 240 height 35
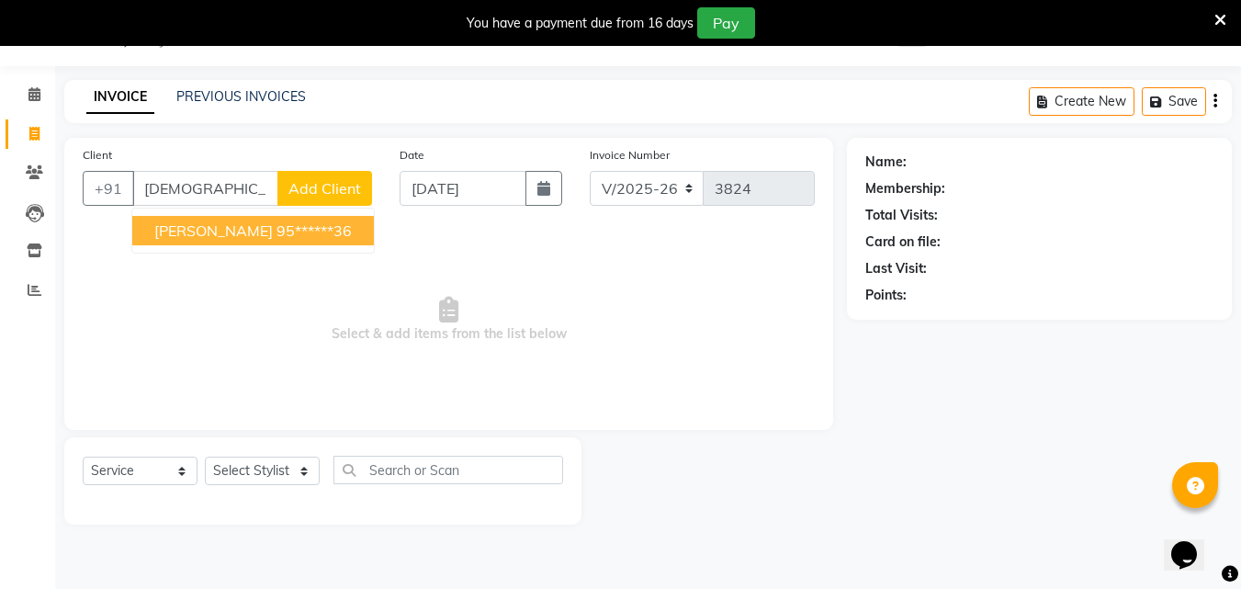
click at [291, 231] on ngb-highlight "95******36" at bounding box center [313, 230] width 75 height 18
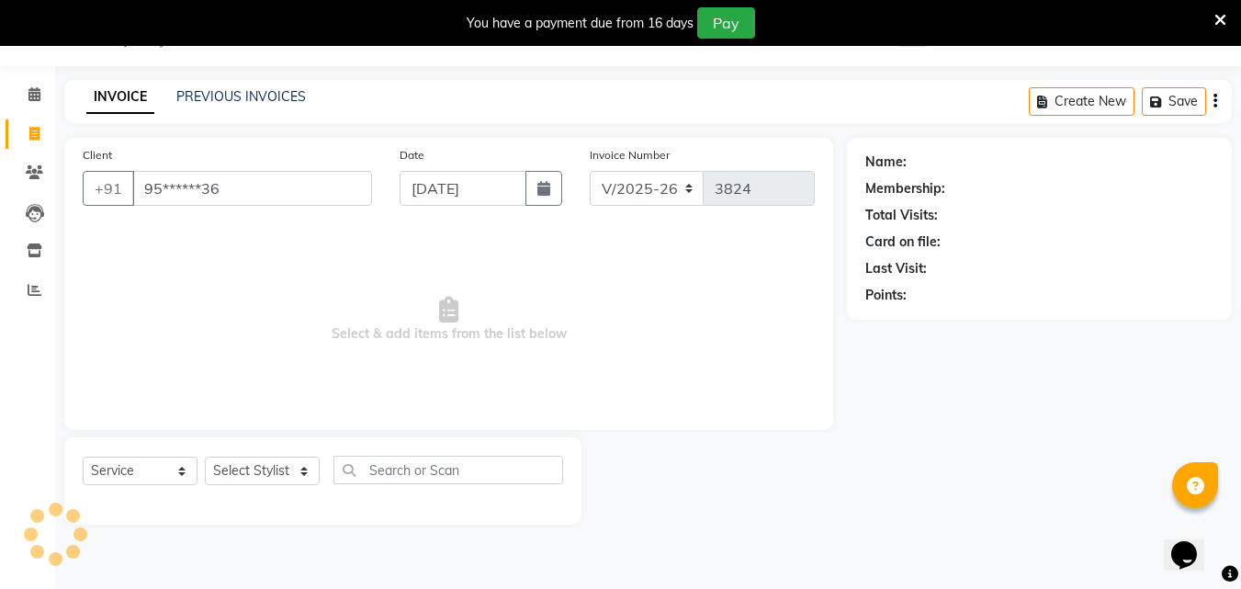
type input "95******36"
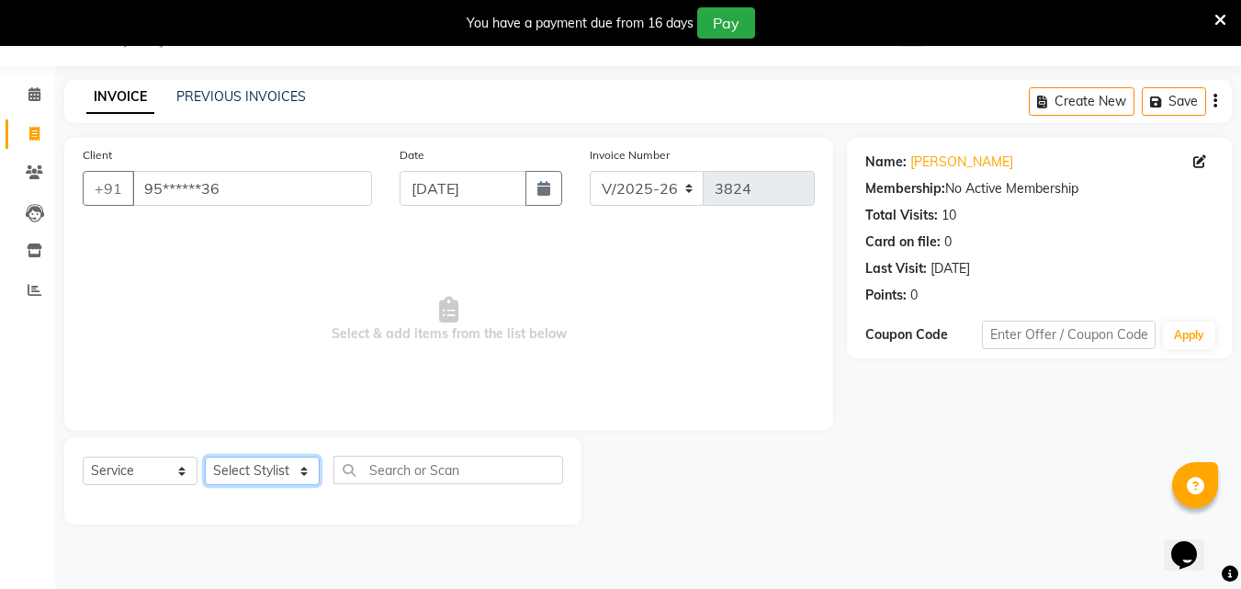
click at [261, 458] on select "Select Stylist Addiction Salon ANJALI BANSIKA [PERSON_NAME] [PERSON_NAME] [PERS…" at bounding box center [262, 470] width 115 height 28
select select "50849"
click at [205, 456] on select "Select Stylist Addiction Salon ANJALI BANSIKA [PERSON_NAME] [PERSON_NAME] [PERS…" at bounding box center [262, 470] width 115 height 28
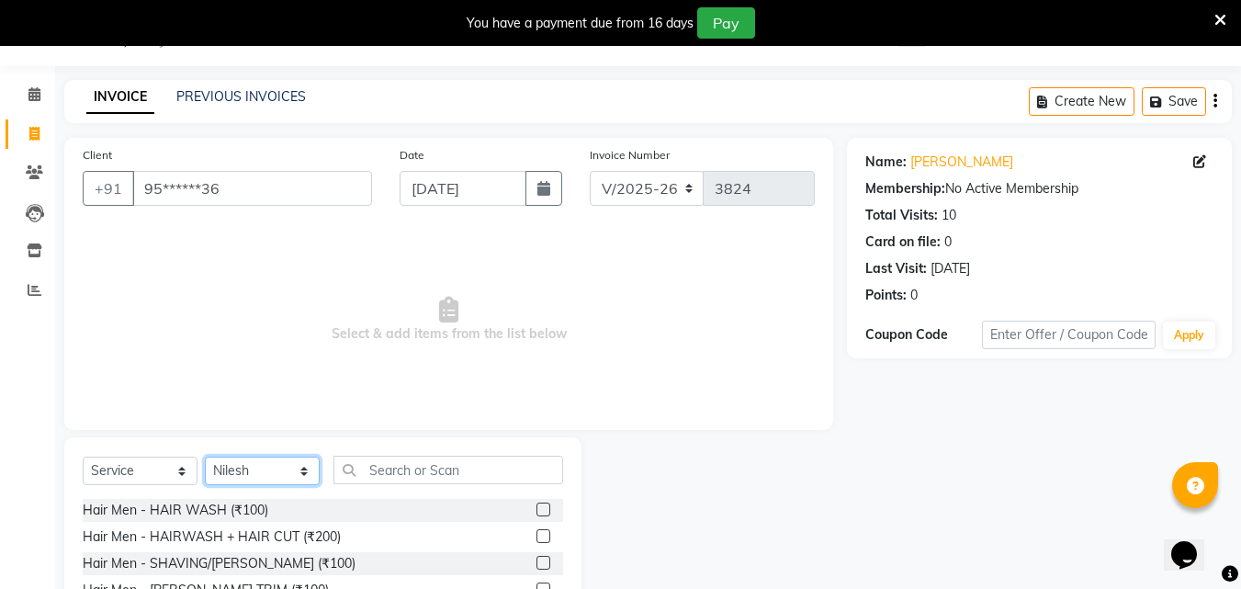
scroll to position [193, 0]
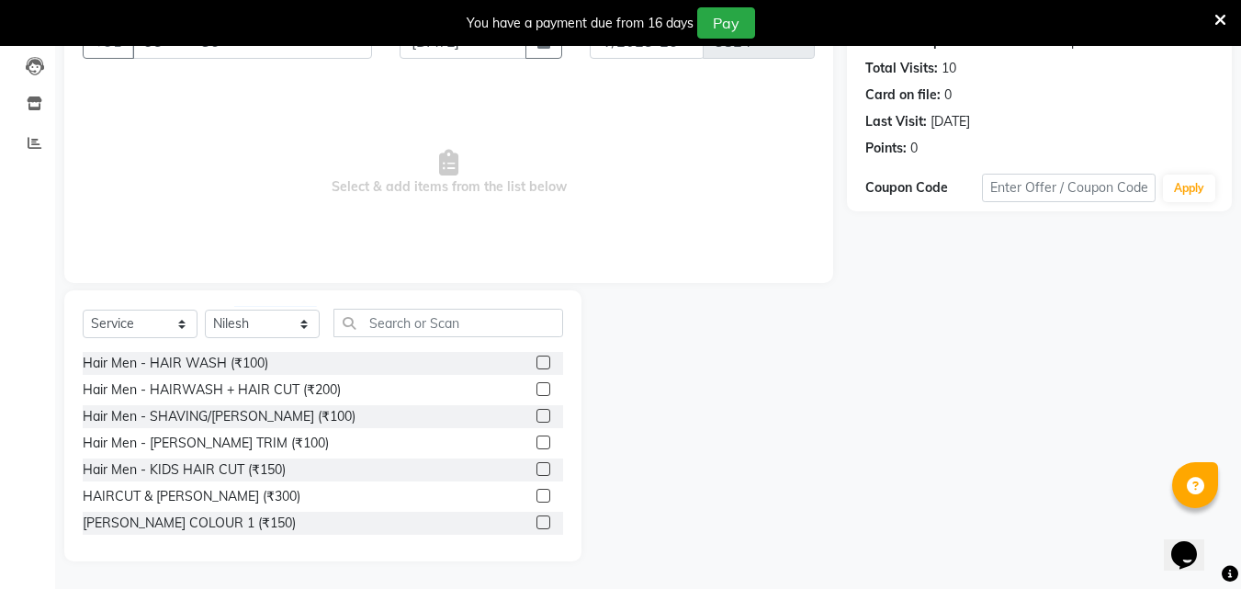
click at [536, 500] on label at bounding box center [543, 496] width 14 height 14
click at [536, 500] on input "checkbox" at bounding box center [542, 496] width 12 height 12
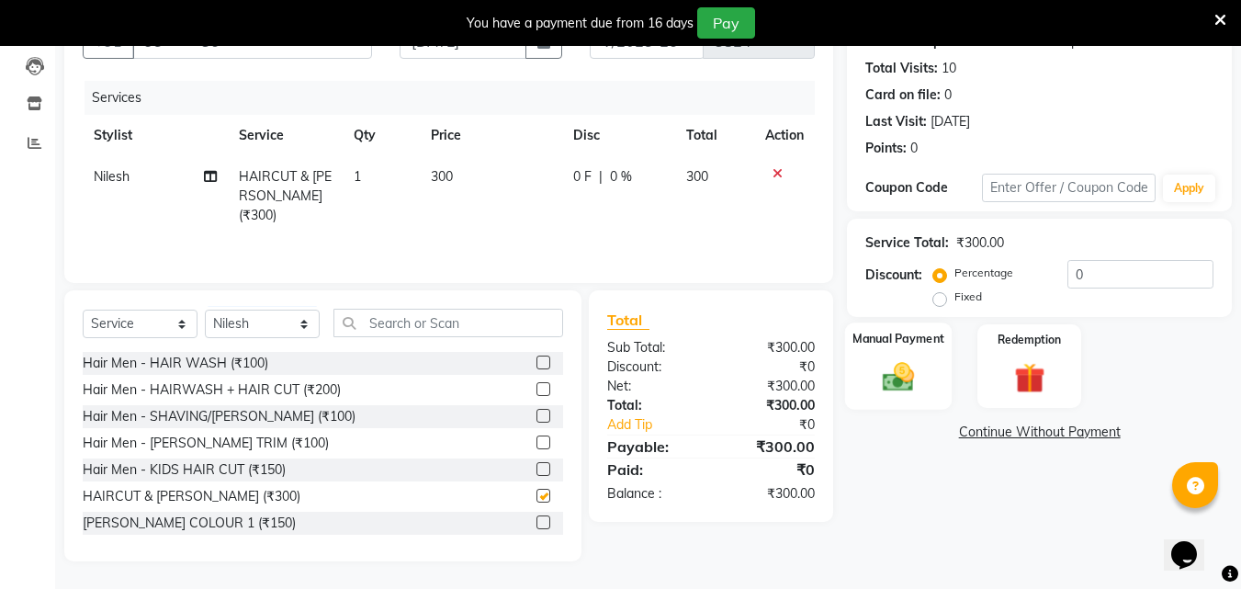
checkbox input "false"
click at [896, 389] on img at bounding box center [898, 376] width 51 height 37
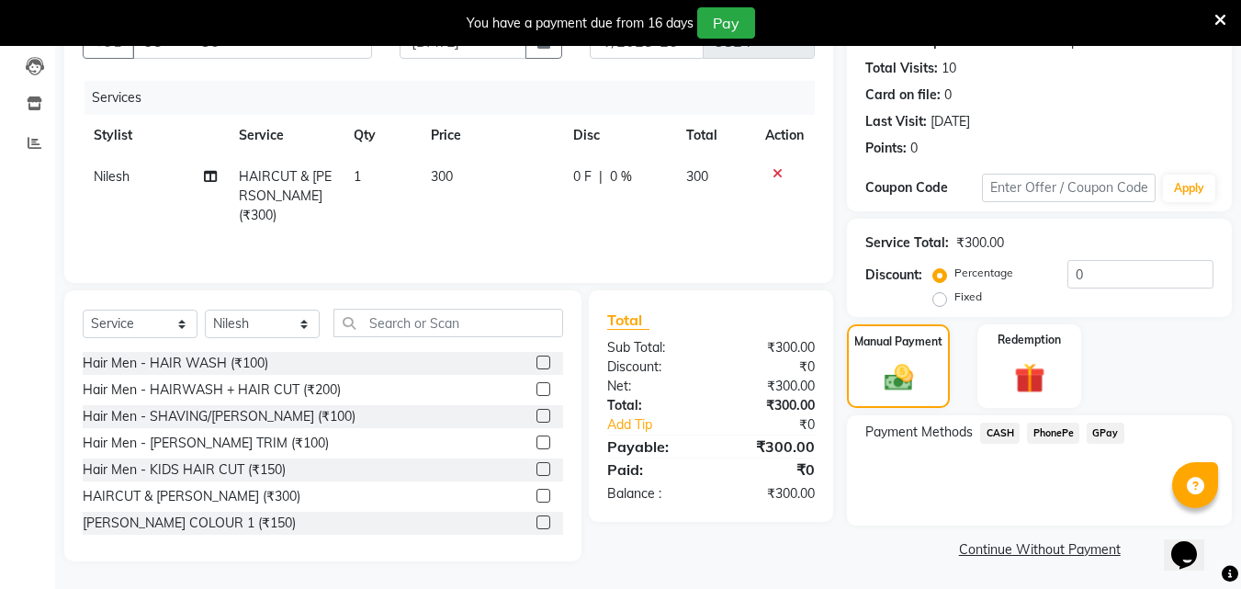
click at [1061, 435] on span "PhonePe" at bounding box center [1053, 432] width 52 height 21
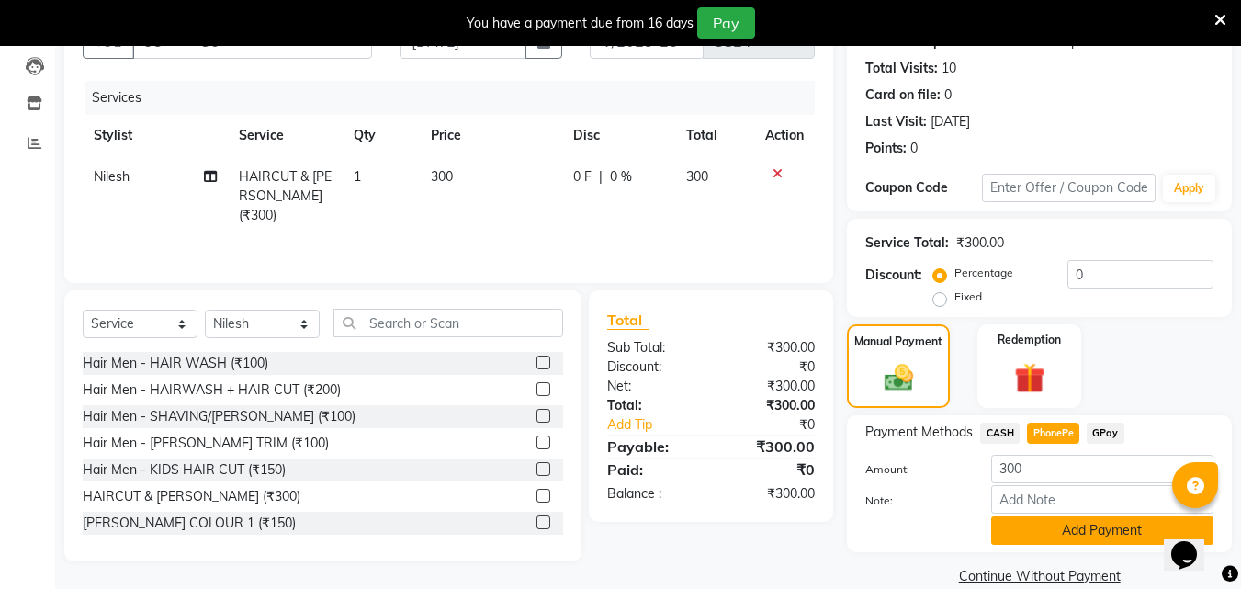
click at [1025, 529] on button "Add Payment" at bounding box center [1102, 530] width 222 height 28
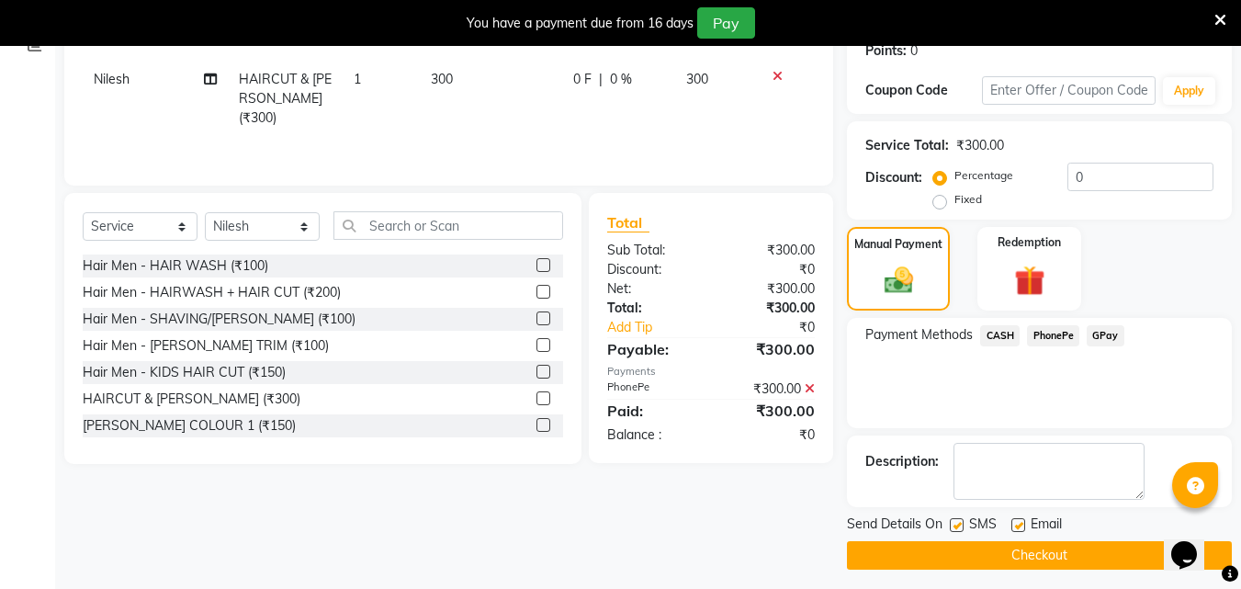
scroll to position [298, 0]
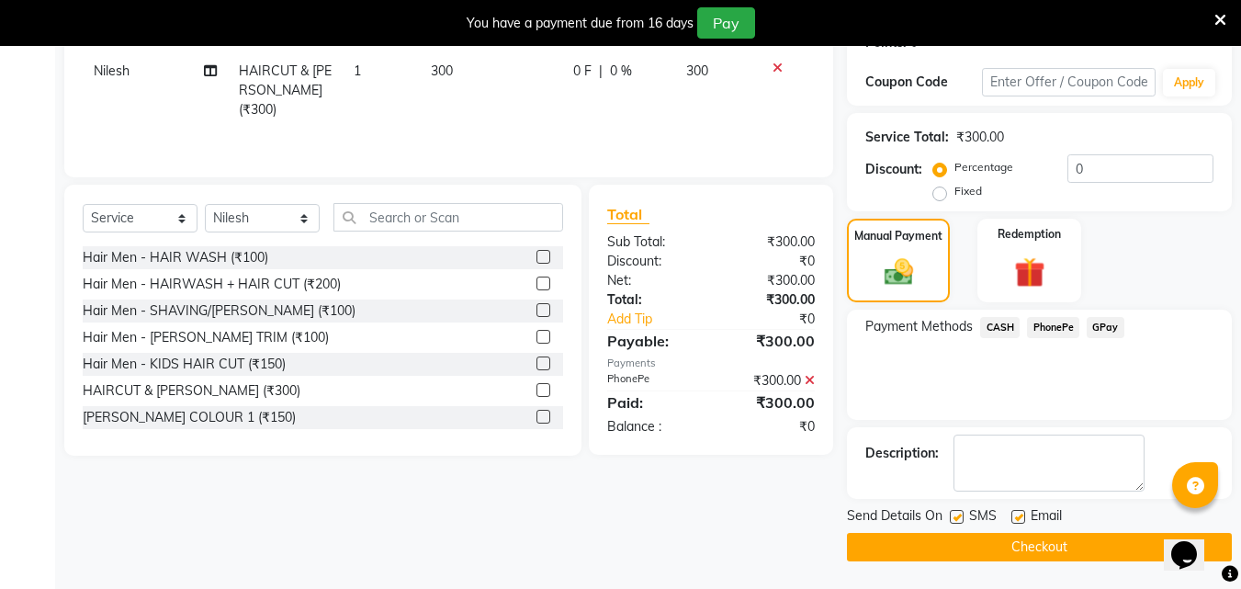
click at [959, 536] on button "Checkout" at bounding box center [1039, 547] width 385 height 28
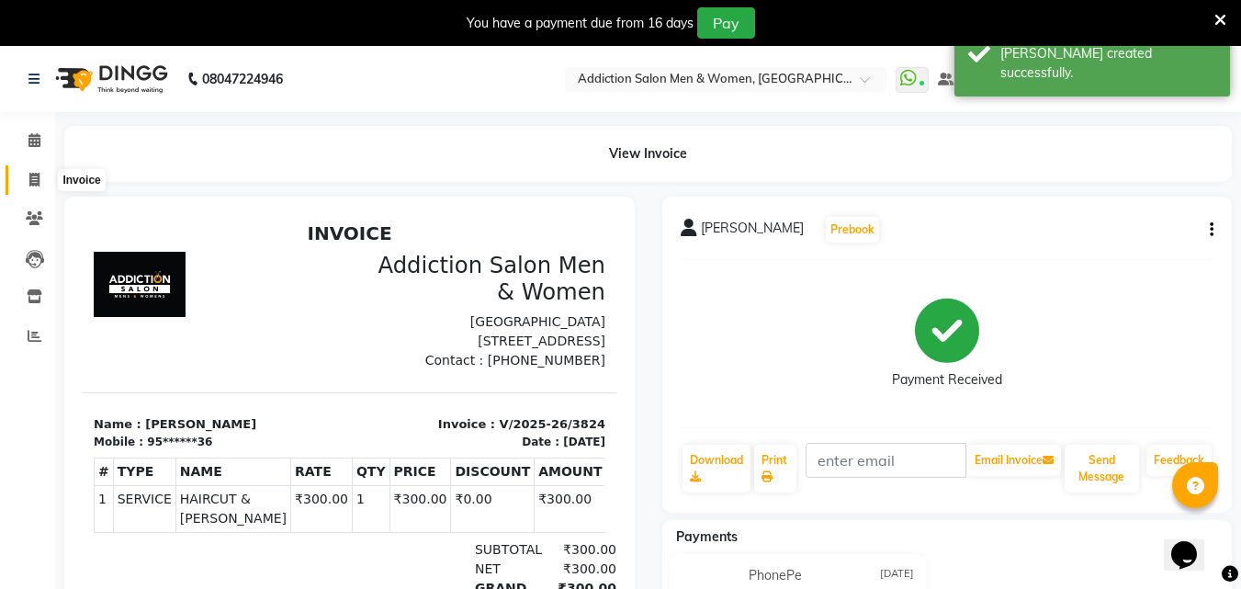
click at [32, 187] on span at bounding box center [34, 180] width 32 height 21
select select "service"
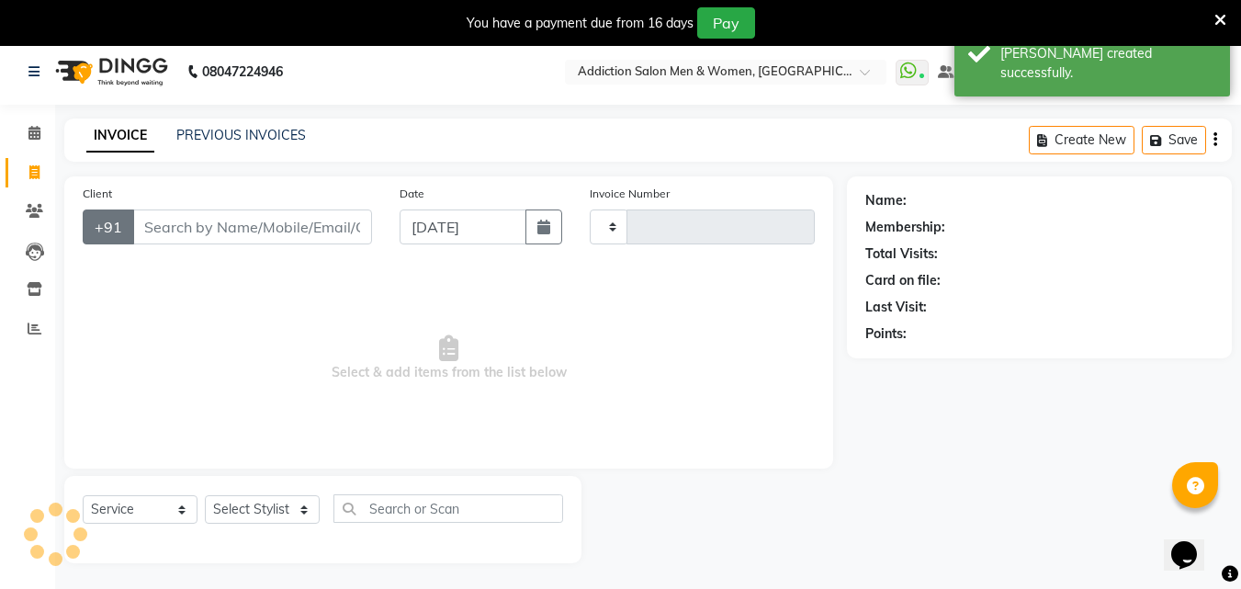
type input "3825"
select select "6595"
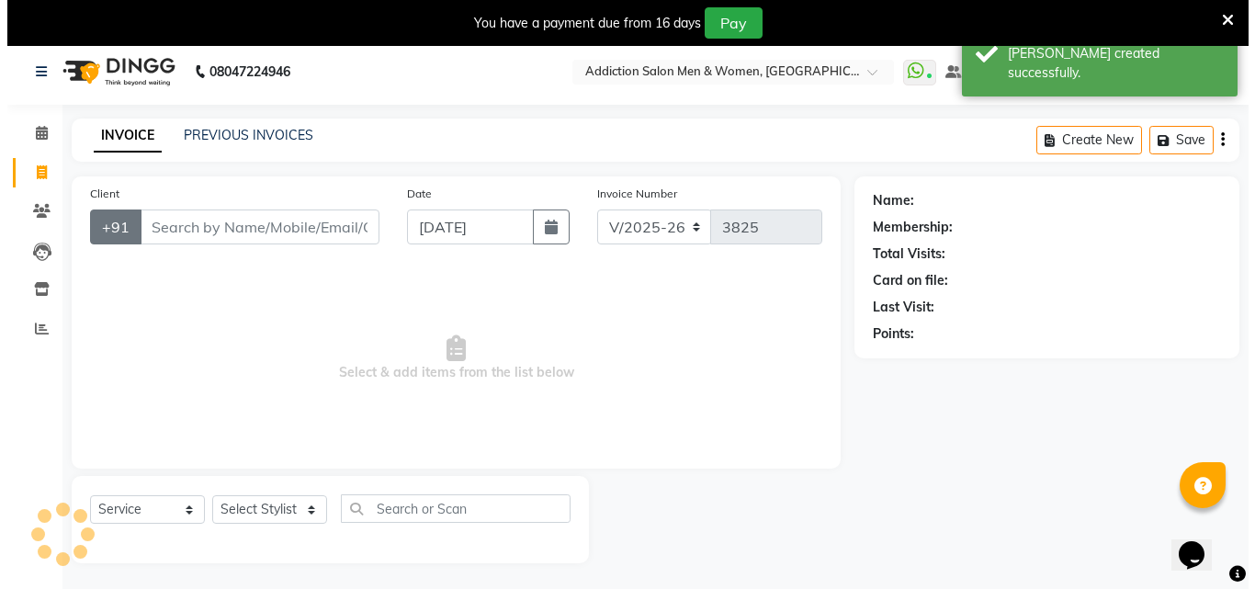
scroll to position [46, 0]
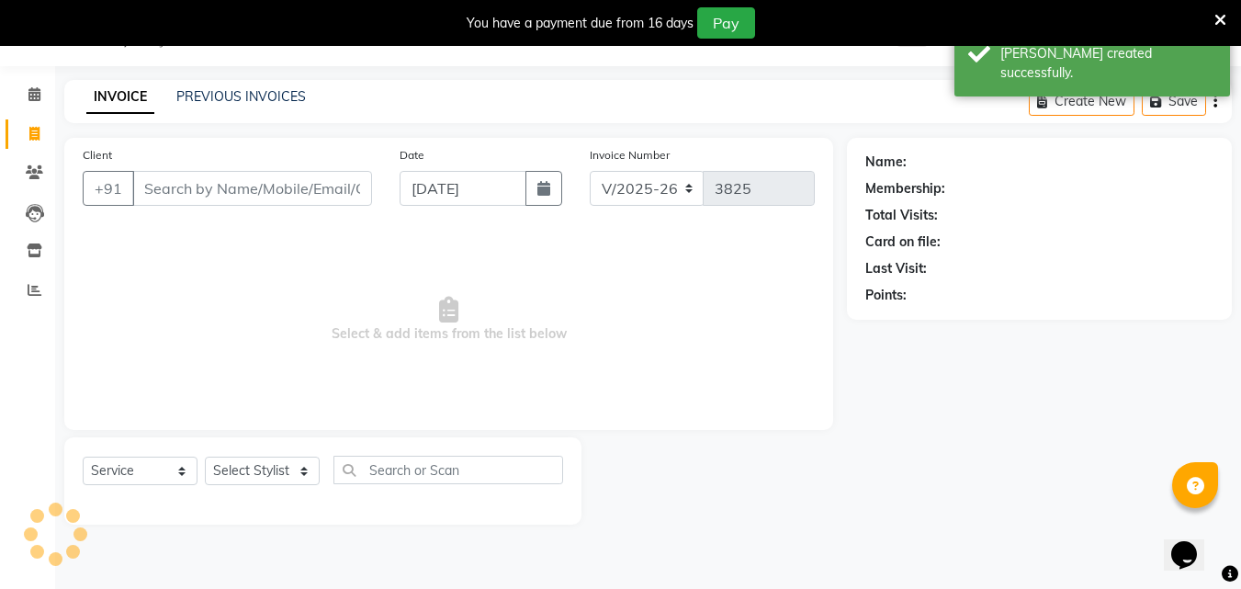
click at [152, 187] on input "Client" at bounding box center [252, 188] width 240 height 35
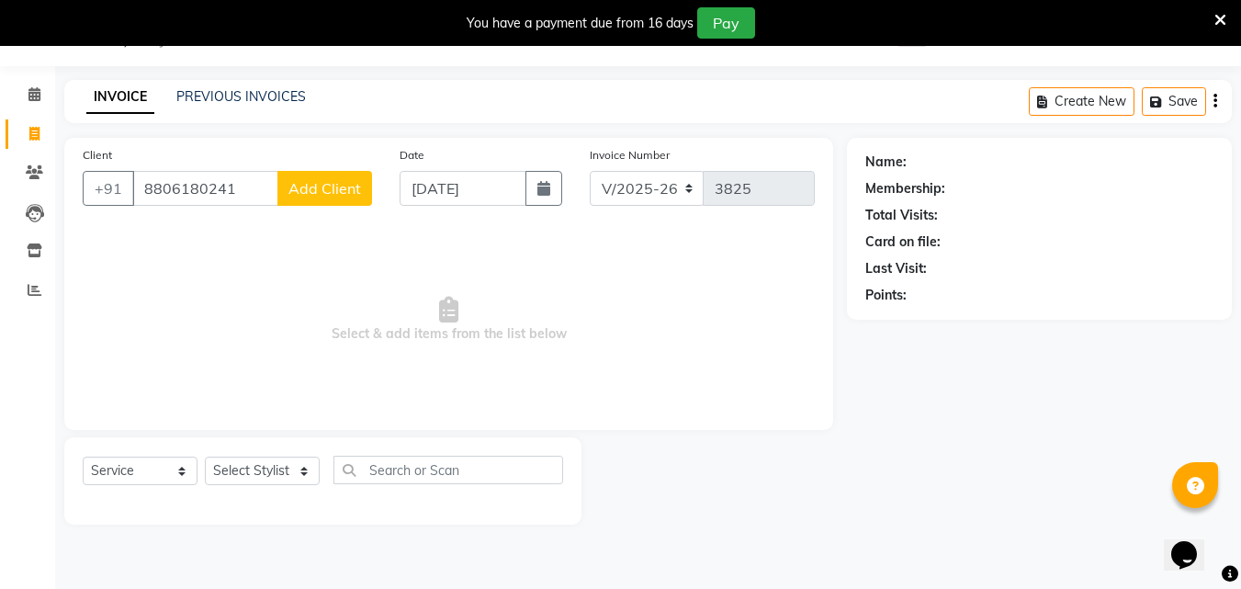
type input "8806180241"
click at [309, 208] on div "Client [PHONE_NUMBER] Add Client" at bounding box center [227, 182] width 317 height 75
click at [336, 195] on span "Add Client" at bounding box center [324, 188] width 73 height 18
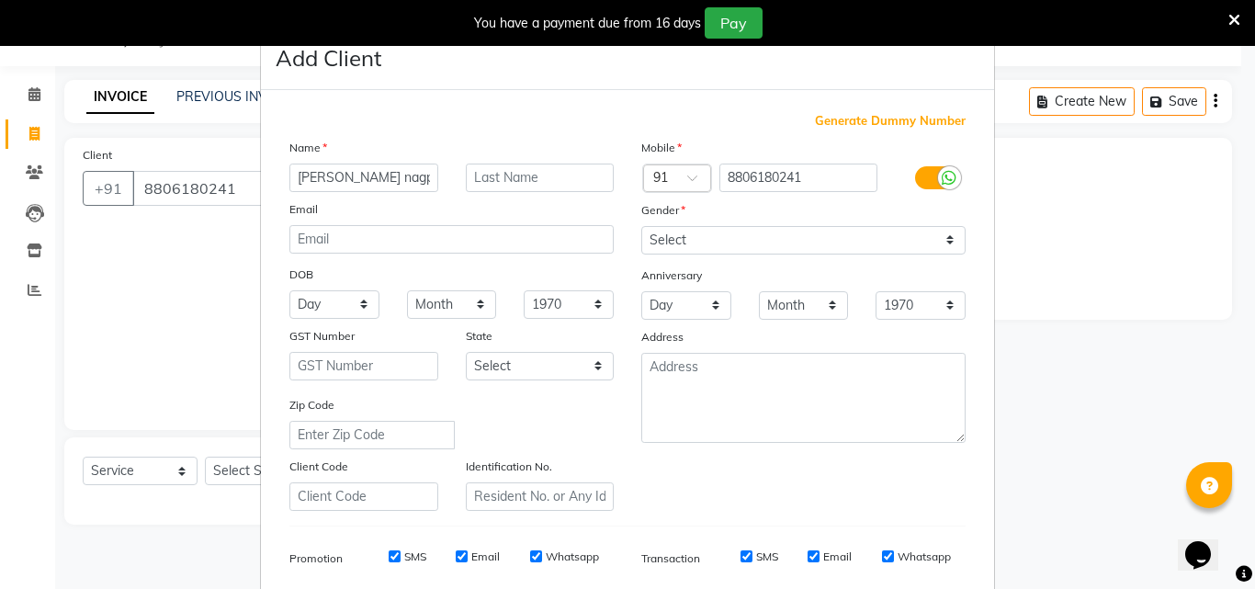
type input "[PERSON_NAME] nagpur blde"
click at [828, 234] on select "Select [DEMOGRAPHIC_DATA] [DEMOGRAPHIC_DATA] Other Prefer Not To Say" at bounding box center [803, 240] width 324 height 28
select select "[DEMOGRAPHIC_DATA]"
click at [641, 226] on select "Select [DEMOGRAPHIC_DATA] [DEMOGRAPHIC_DATA] Other Prefer Not To Say" at bounding box center [803, 240] width 324 height 28
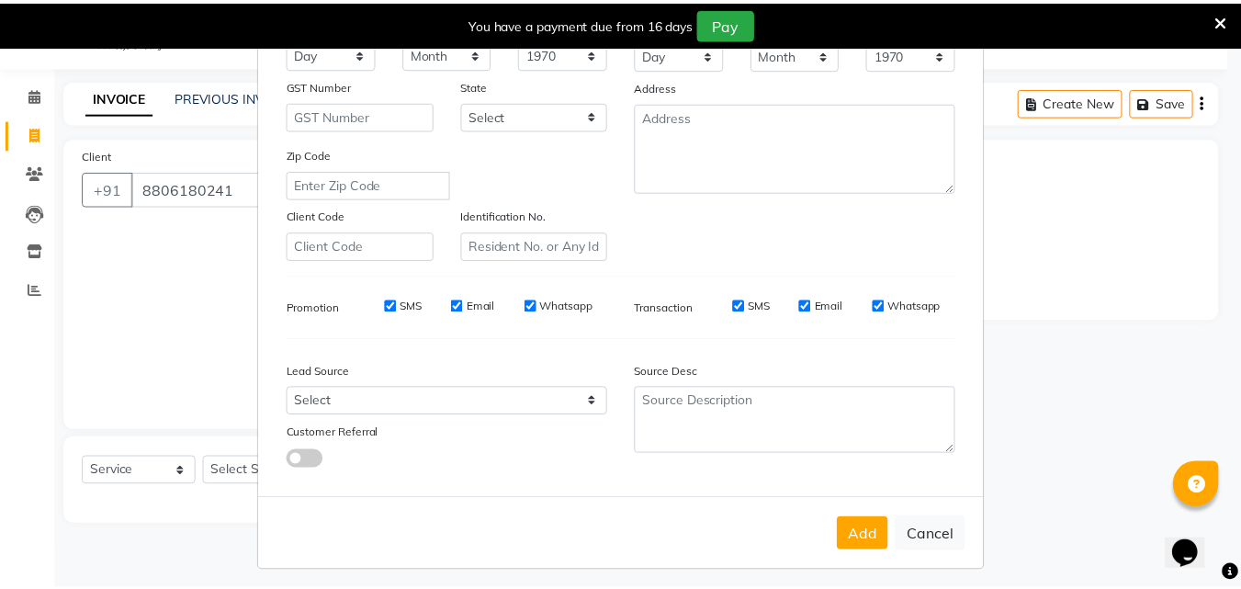
scroll to position [259, 0]
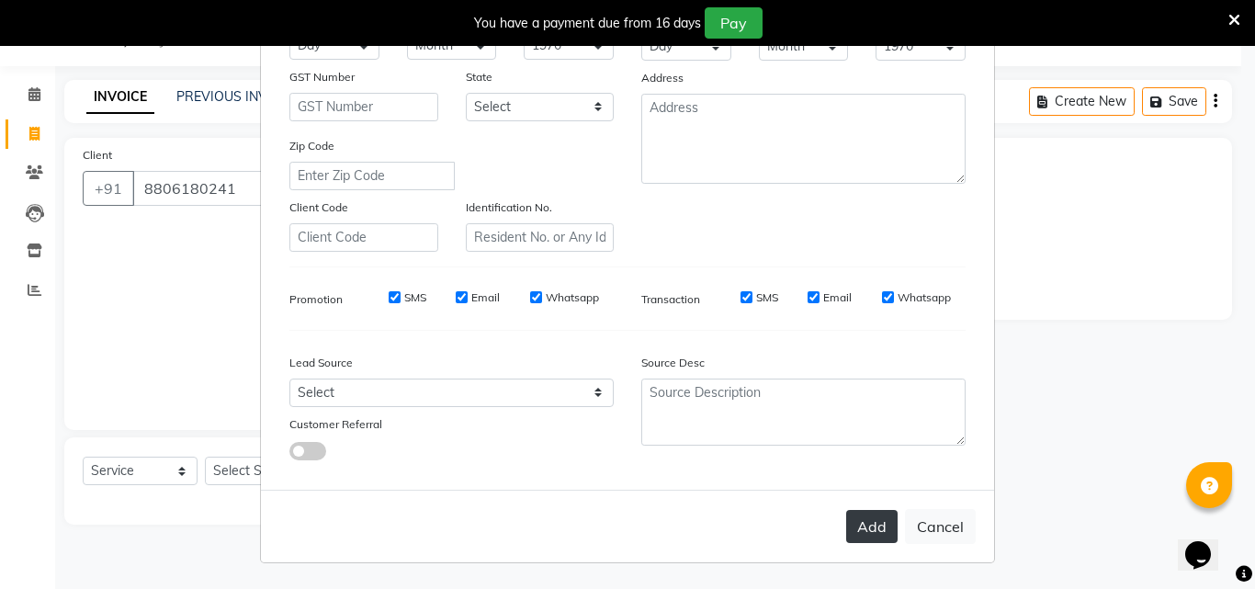
click at [866, 525] on button "Add" at bounding box center [871, 526] width 51 height 33
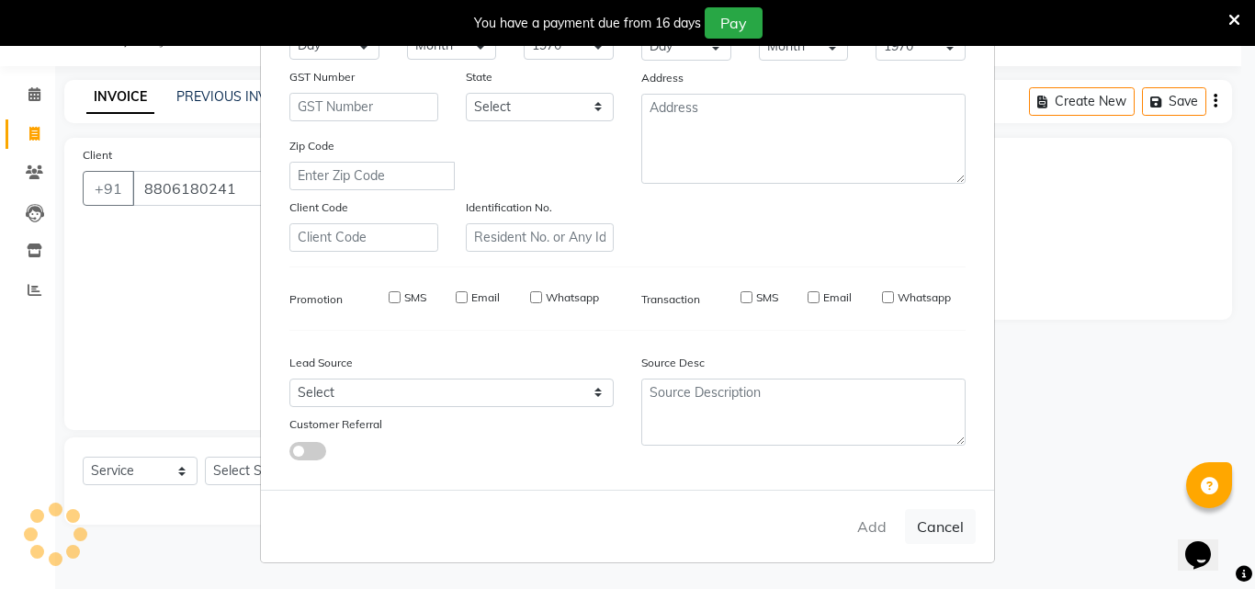
type input "88******41"
select select
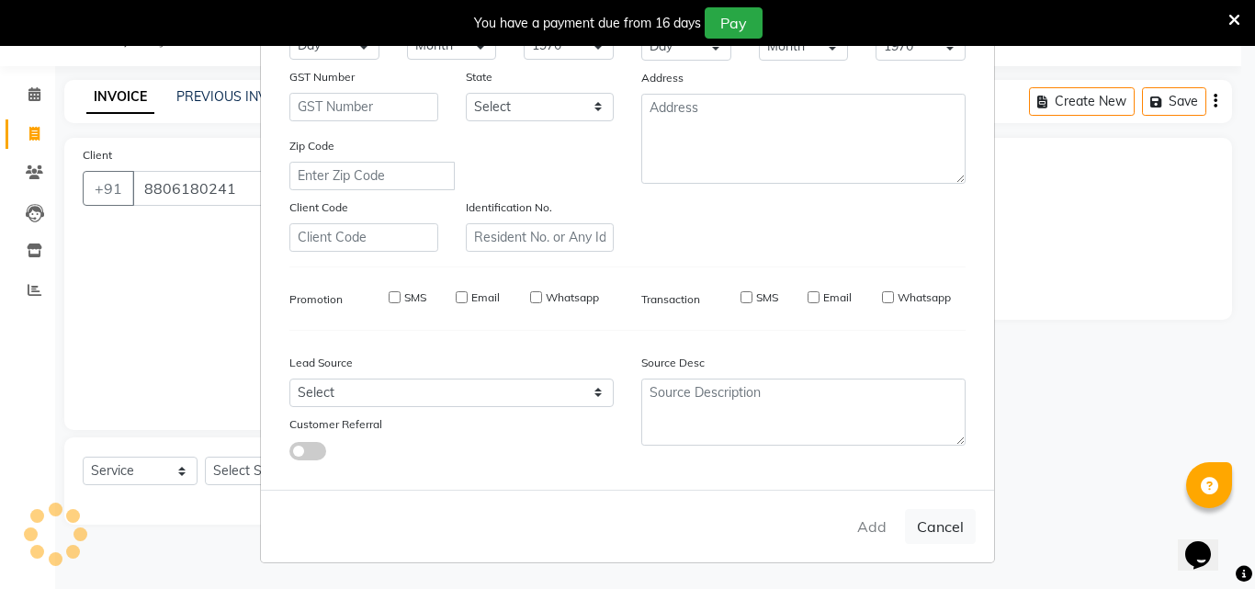
select select
checkbox input "false"
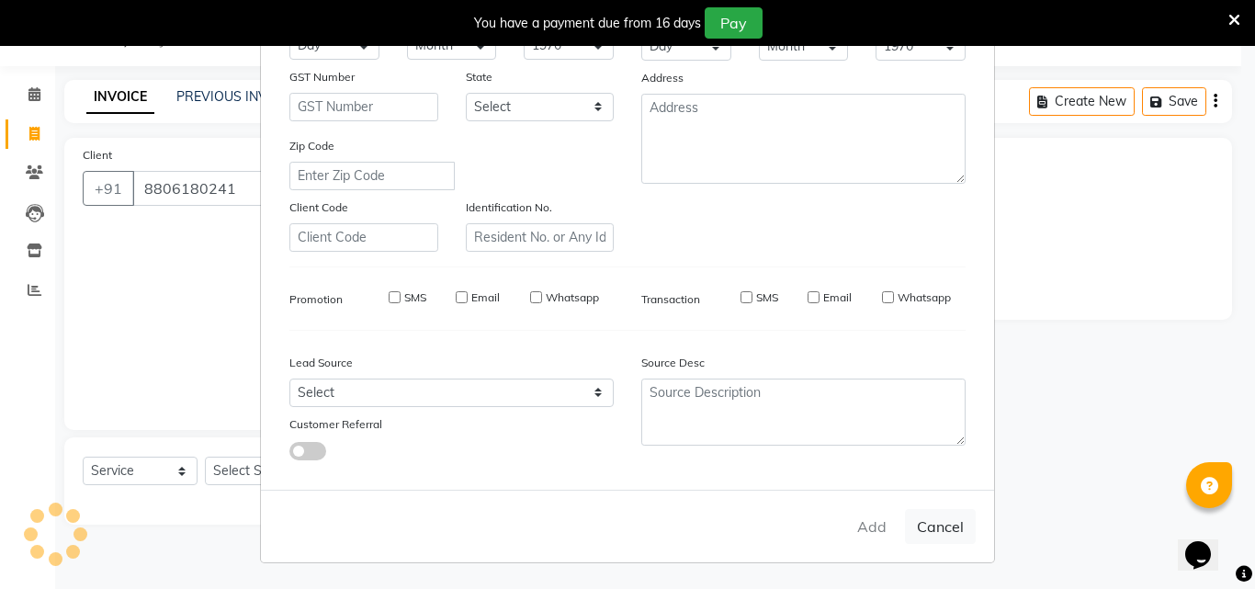
checkbox input "false"
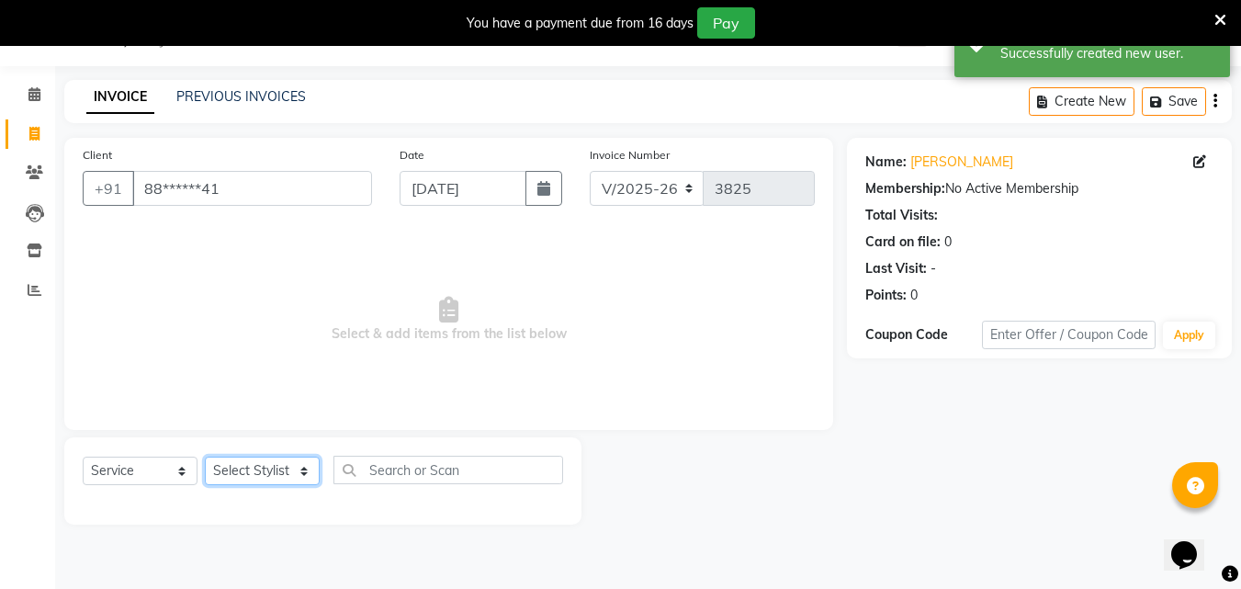
click at [287, 468] on select "Select Stylist Addiction Salon ANJALI BANSIKA [PERSON_NAME] [PERSON_NAME] [PERS…" at bounding box center [262, 470] width 115 height 28
select select "61697"
click at [205, 456] on select "Select Stylist Addiction Salon ANJALI BANSIKA [PERSON_NAME] [PERSON_NAME] [PERS…" at bounding box center [262, 470] width 115 height 28
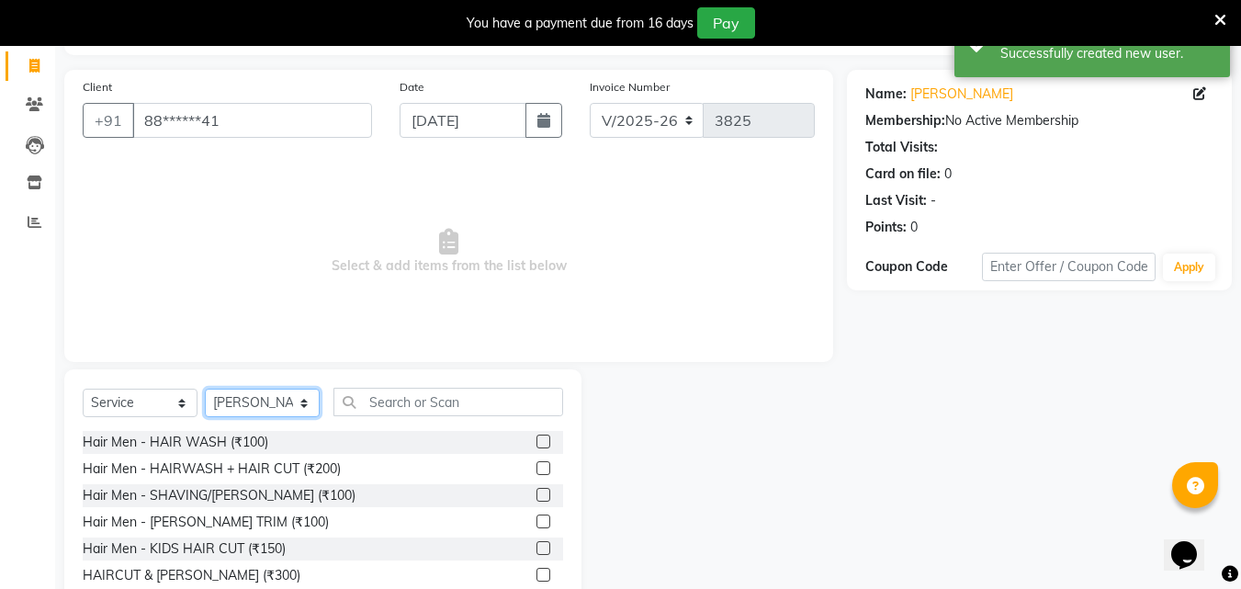
scroll to position [193, 0]
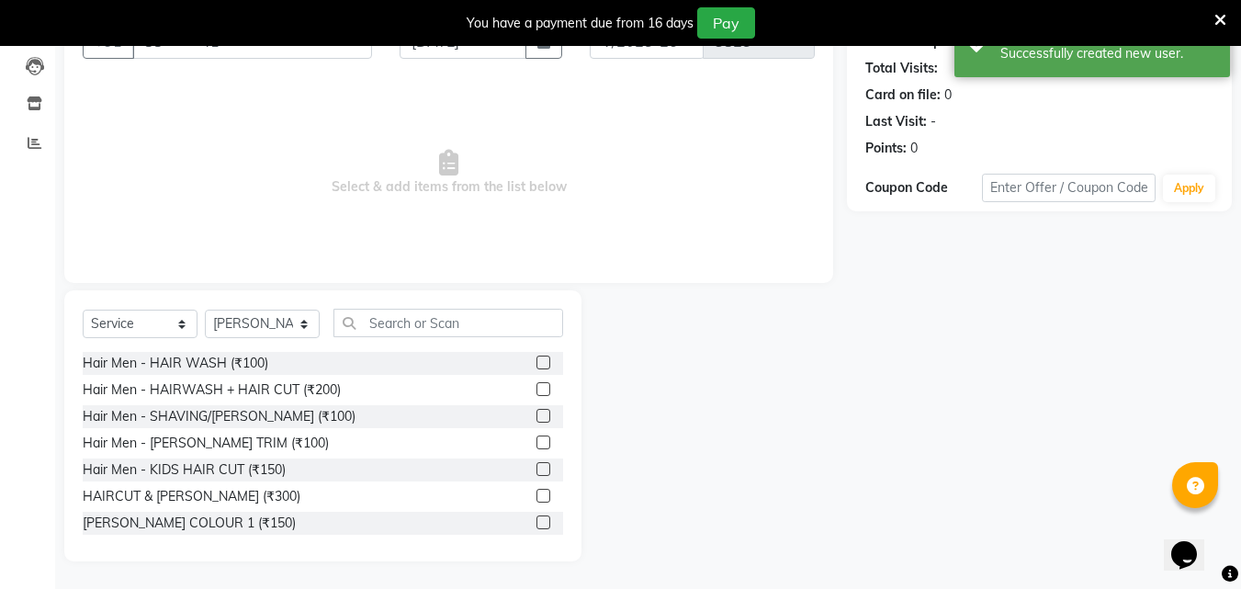
click at [536, 490] on label at bounding box center [543, 496] width 14 height 14
click at [536, 490] on input "checkbox" at bounding box center [542, 496] width 12 height 12
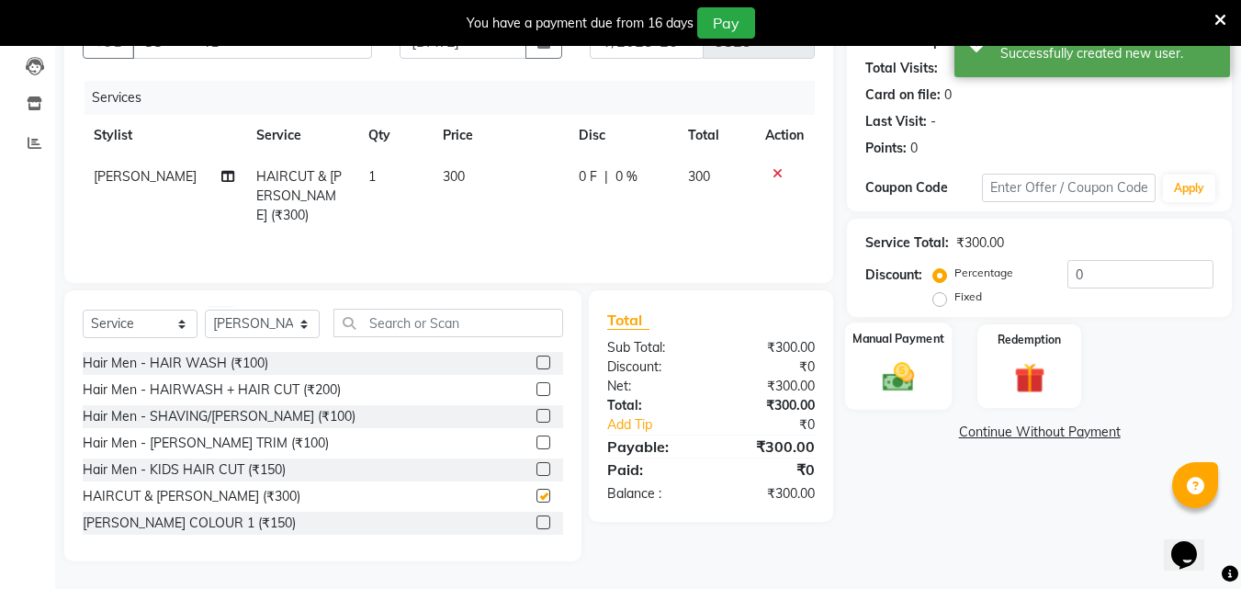
checkbox input "false"
click at [903, 376] on img at bounding box center [898, 376] width 51 height 37
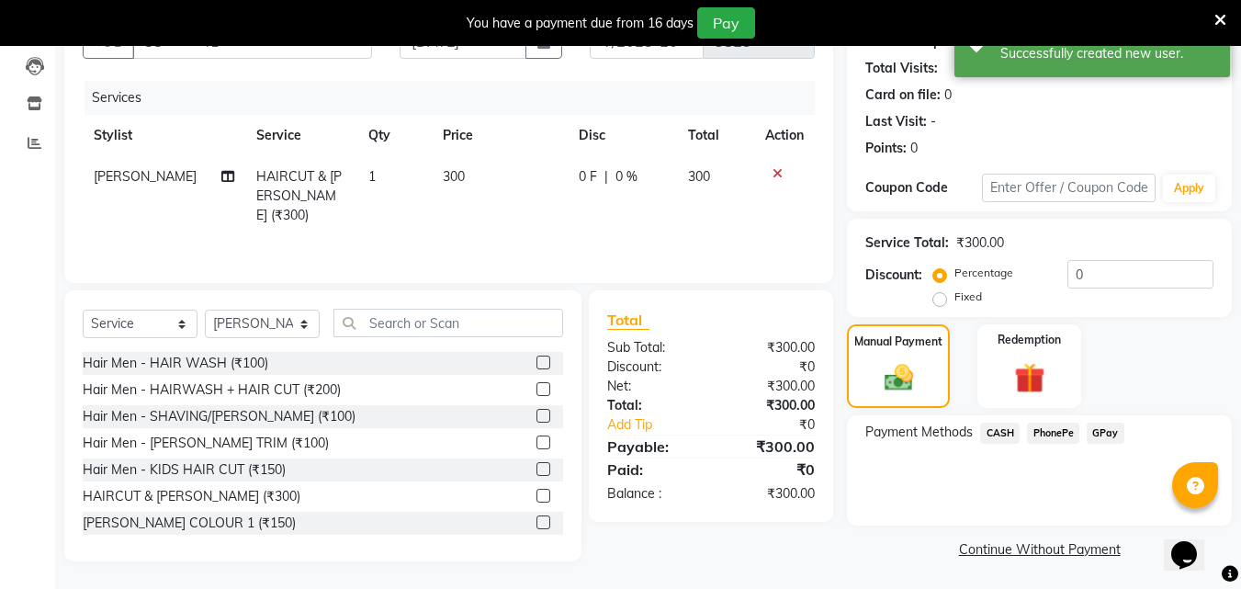
click at [1051, 429] on span "PhonePe" at bounding box center [1053, 432] width 52 height 21
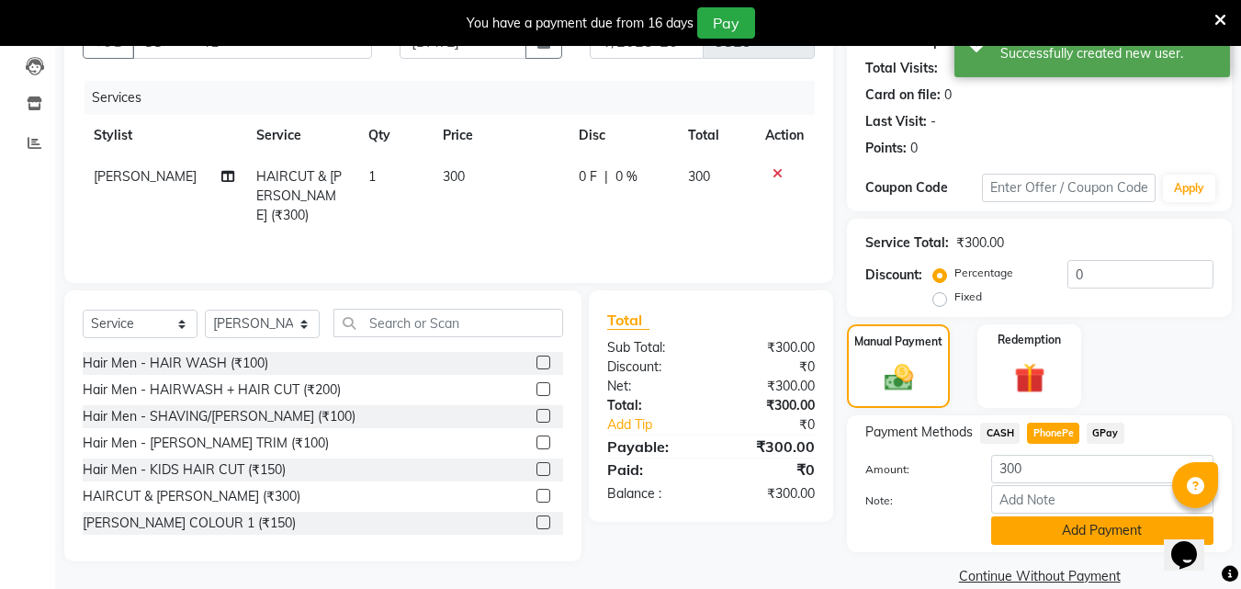
click at [1035, 535] on button "Add Payment" at bounding box center [1102, 530] width 222 height 28
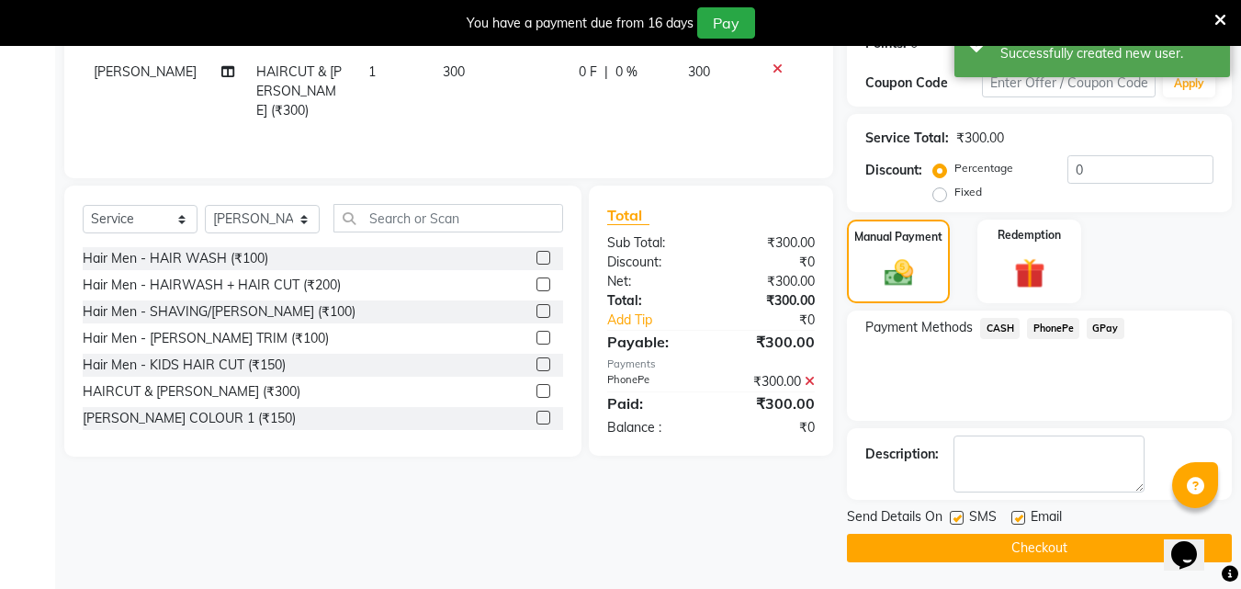
scroll to position [298, 0]
click at [1030, 538] on button "Checkout" at bounding box center [1039, 547] width 385 height 28
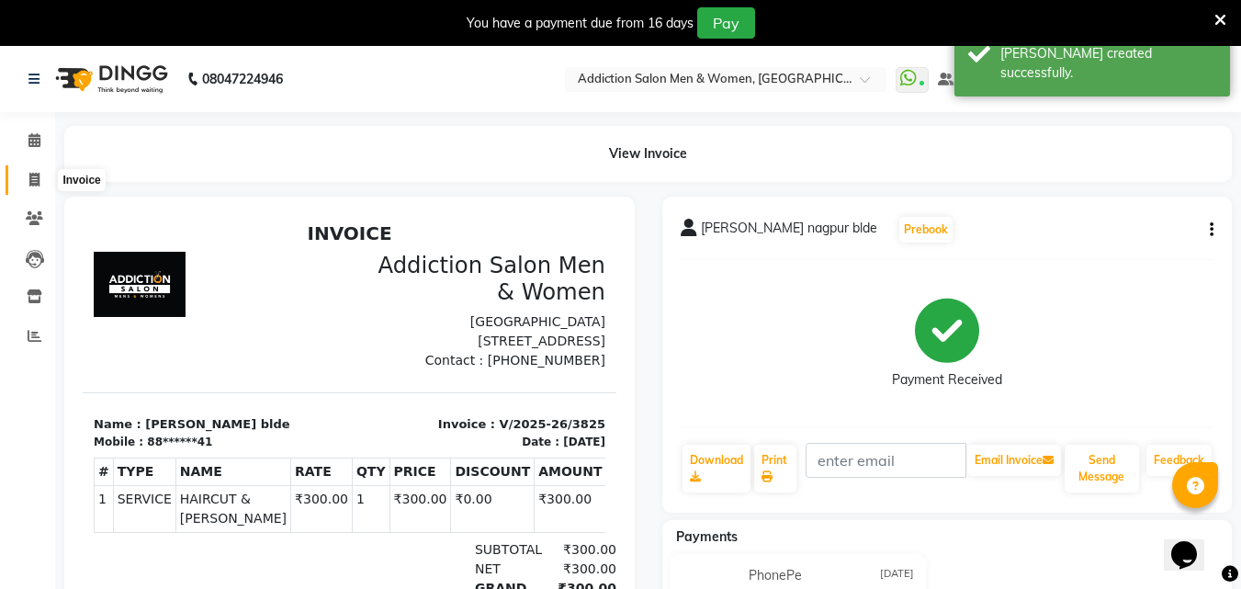
click at [40, 180] on span at bounding box center [34, 180] width 32 height 21
select select "service"
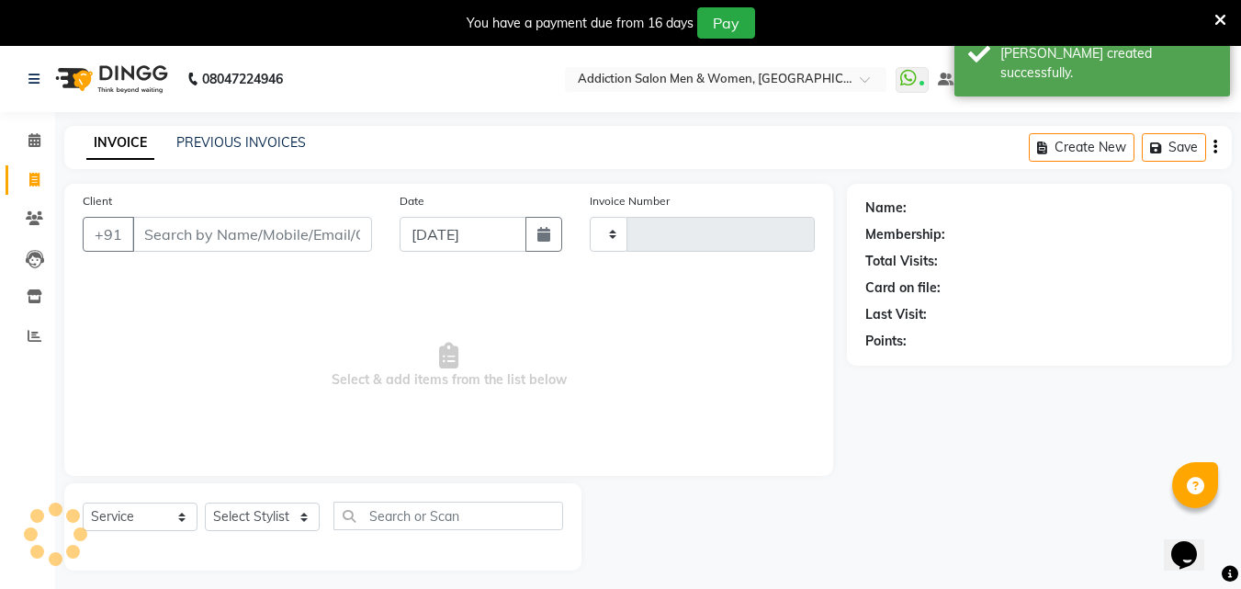
scroll to position [46, 0]
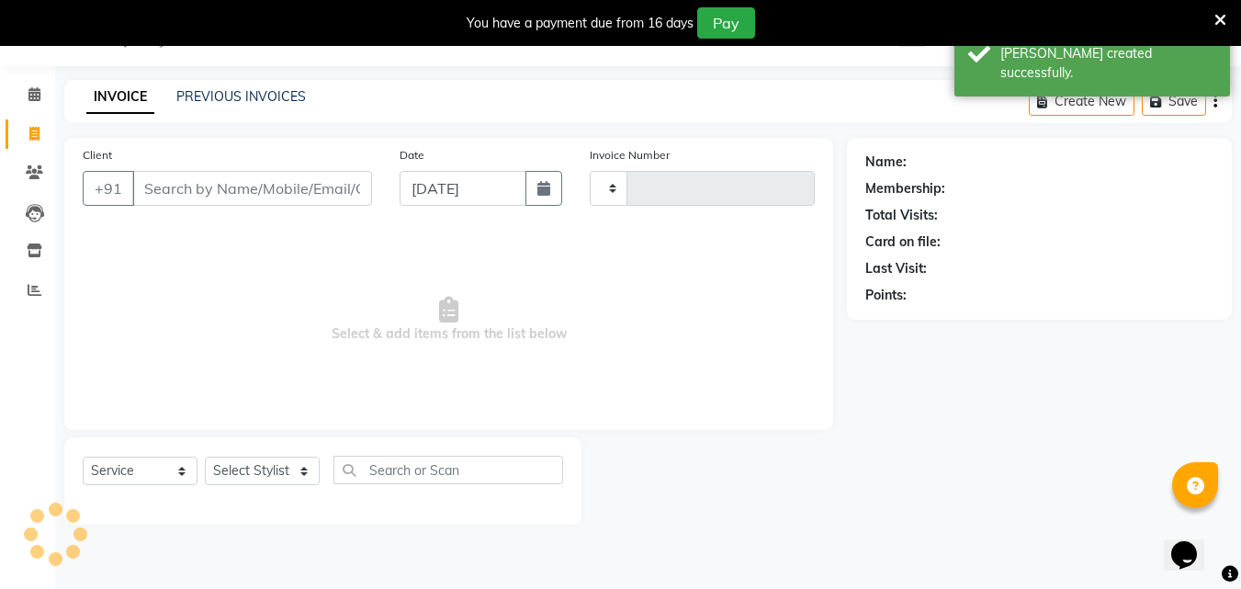
type input "3826"
select select "6595"
click at [217, 96] on link "PREVIOUS INVOICES" at bounding box center [241, 96] width 130 height 17
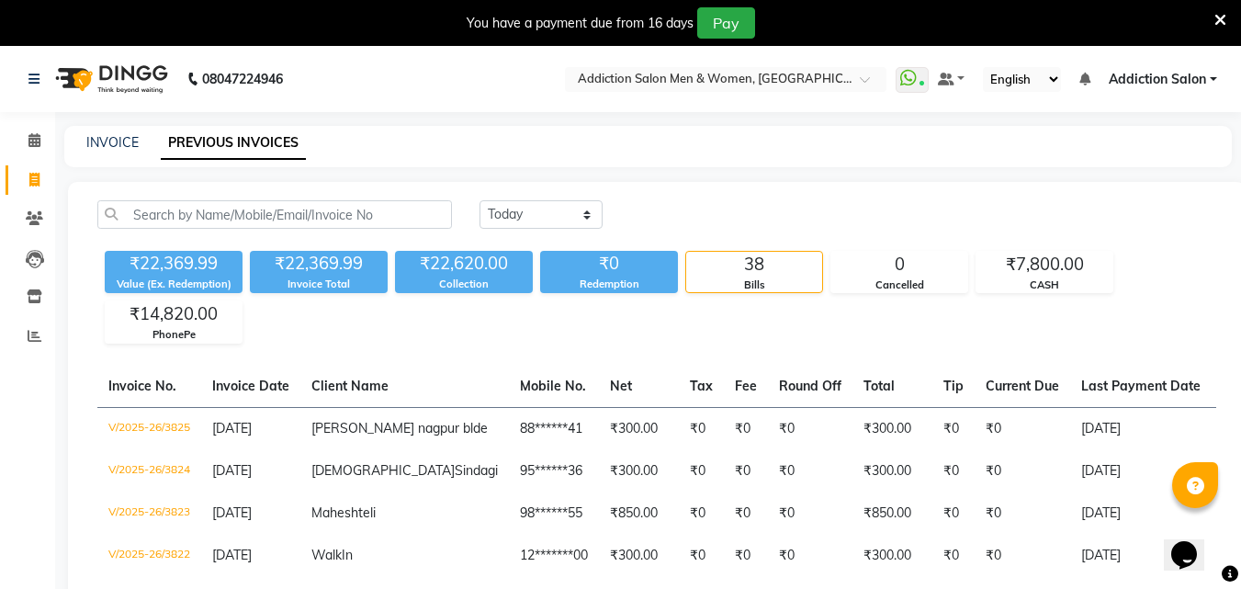
click at [1210, 74] on link "Addiction Salon" at bounding box center [1163, 79] width 108 height 19
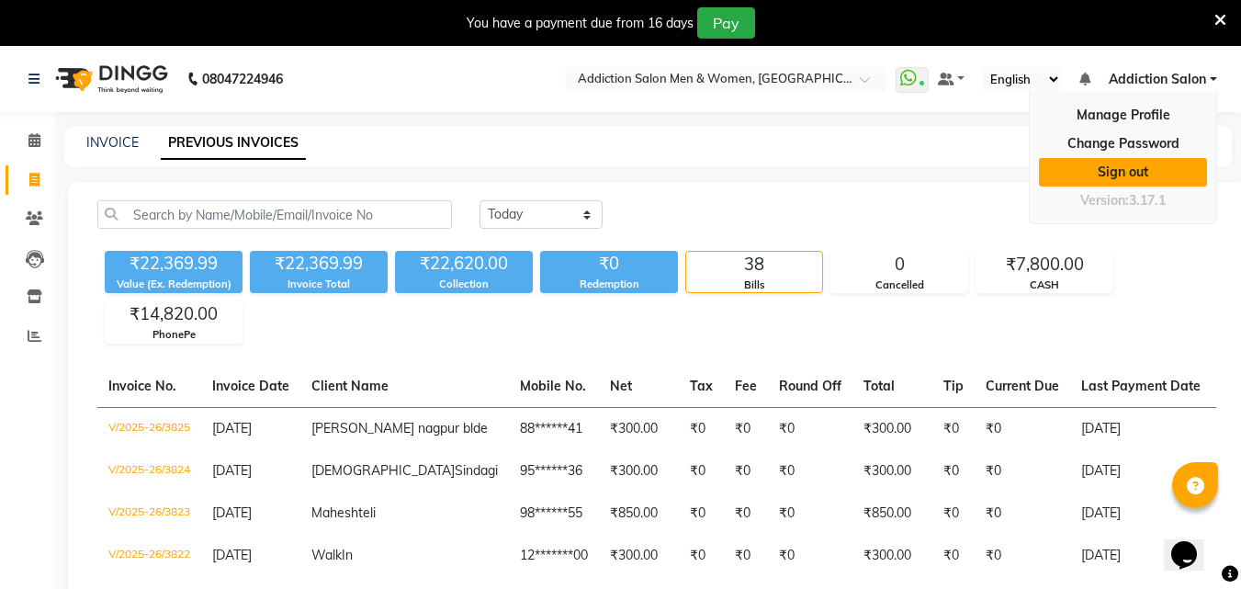
click at [1165, 184] on link "Sign out" at bounding box center [1123, 172] width 168 height 28
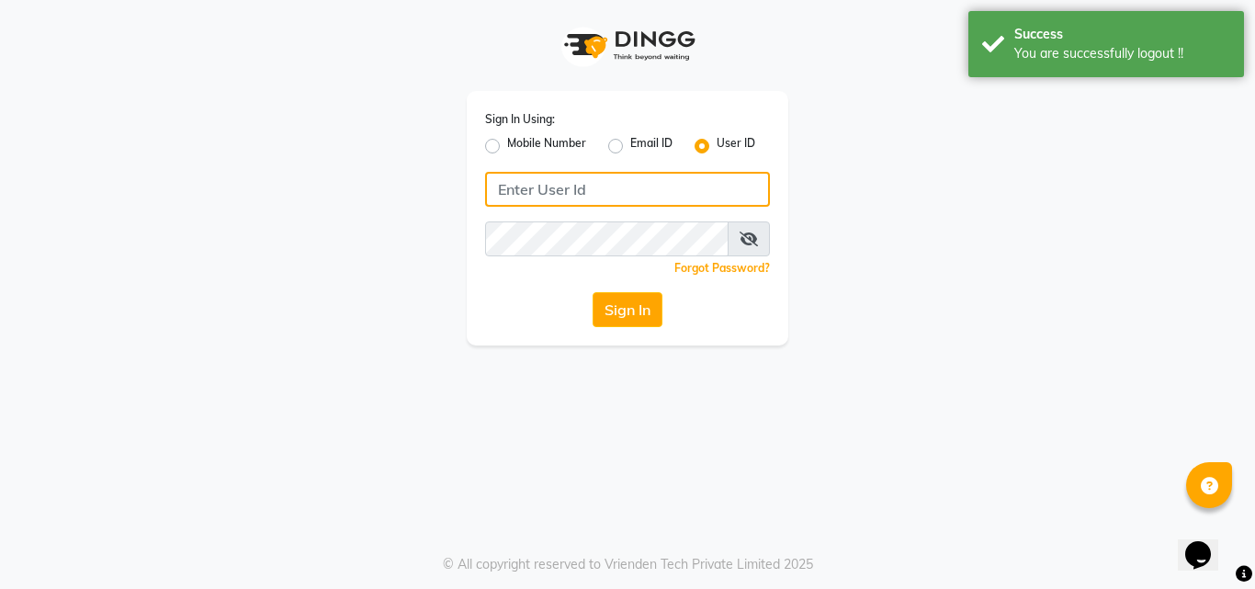
type input "8105474348"
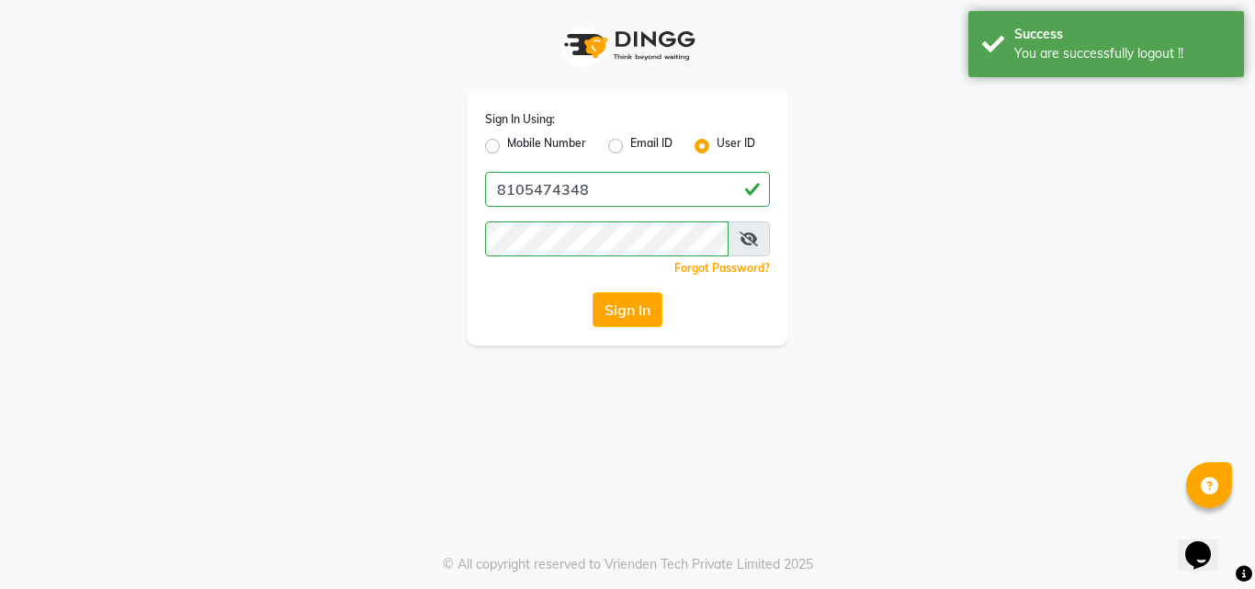
click at [691, 142] on div "Mobile Number Email ID User ID" at bounding box center [627, 146] width 285 height 22
click at [716, 151] on label "User ID" at bounding box center [735, 146] width 39 height 22
click at [716, 147] on input "User ID" at bounding box center [722, 141] width 12 height 12
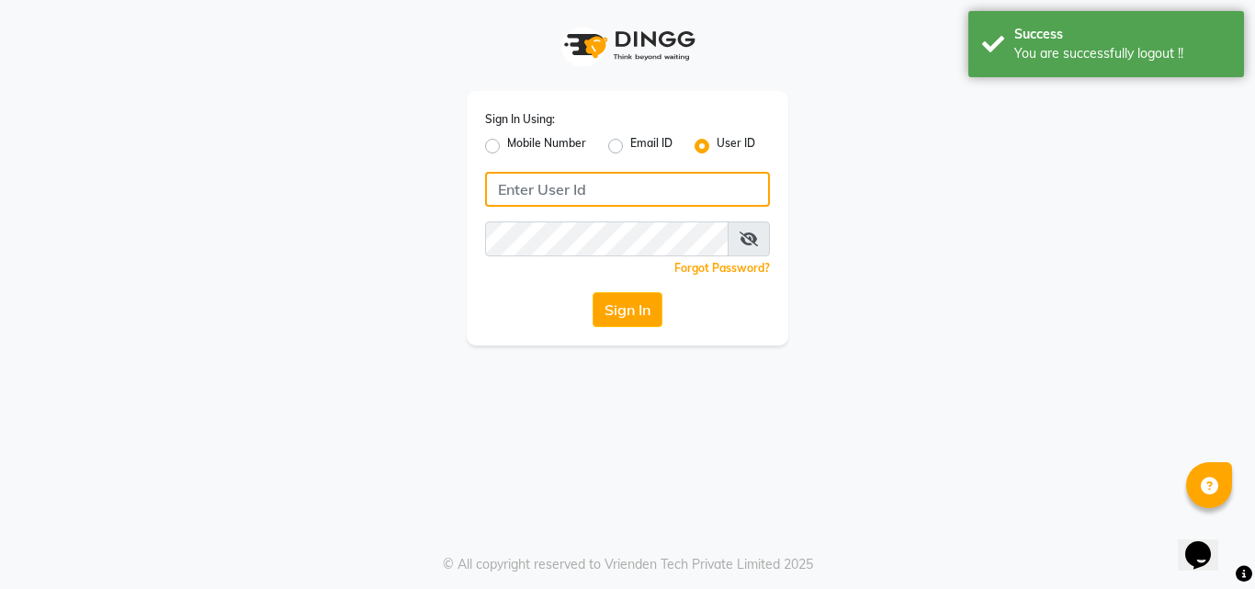
click at [704, 175] on input "Username" at bounding box center [627, 189] width 285 height 35
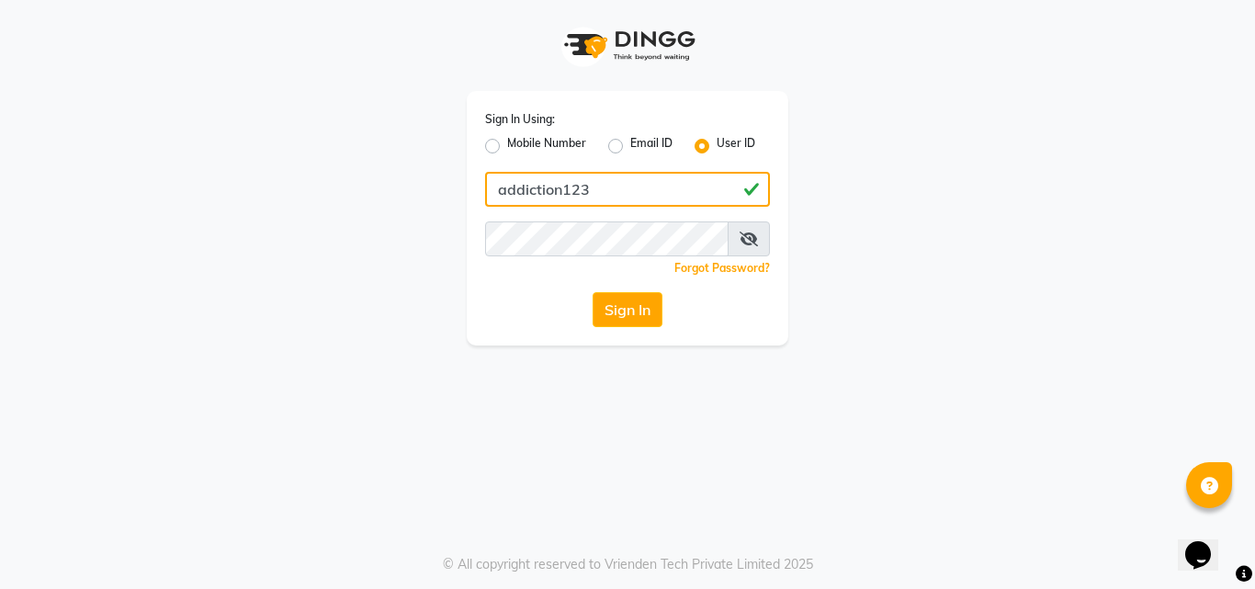
type input "addiction123"
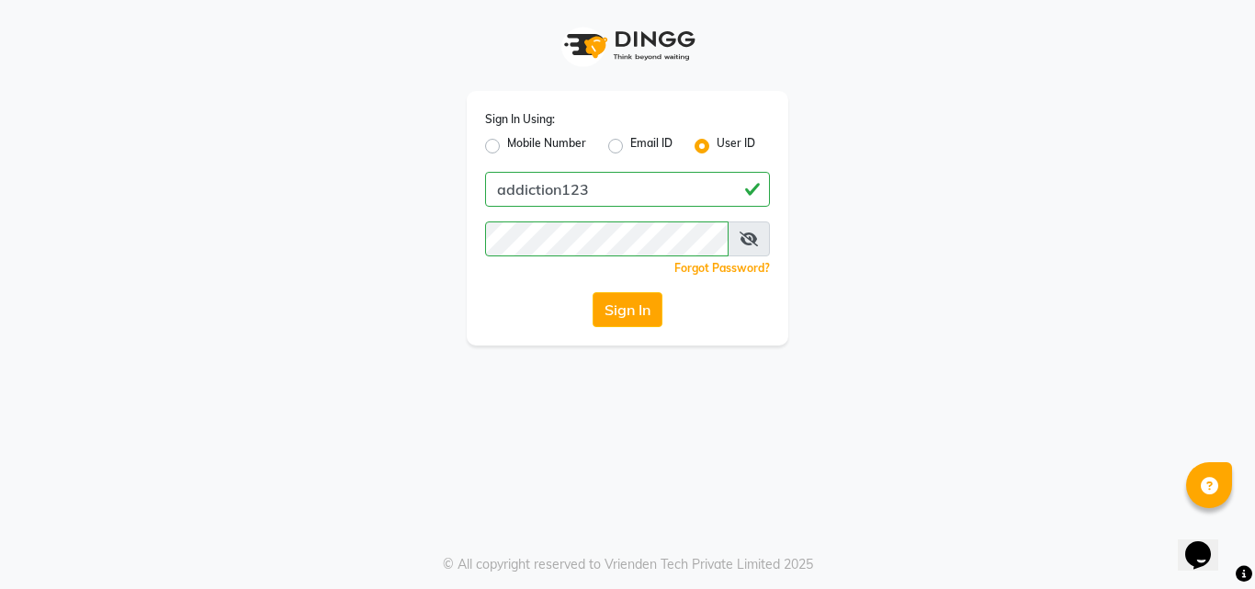
click at [840, 224] on div "Sign In Using: Mobile Number Email ID User ID addiction123 Remember me Forgot P…" at bounding box center [627, 172] width 1047 height 345
click at [658, 299] on button "Sign In" at bounding box center [627, 309] width 70 height 35
